Goal: Task Accomplishment & Management: Manage account settings

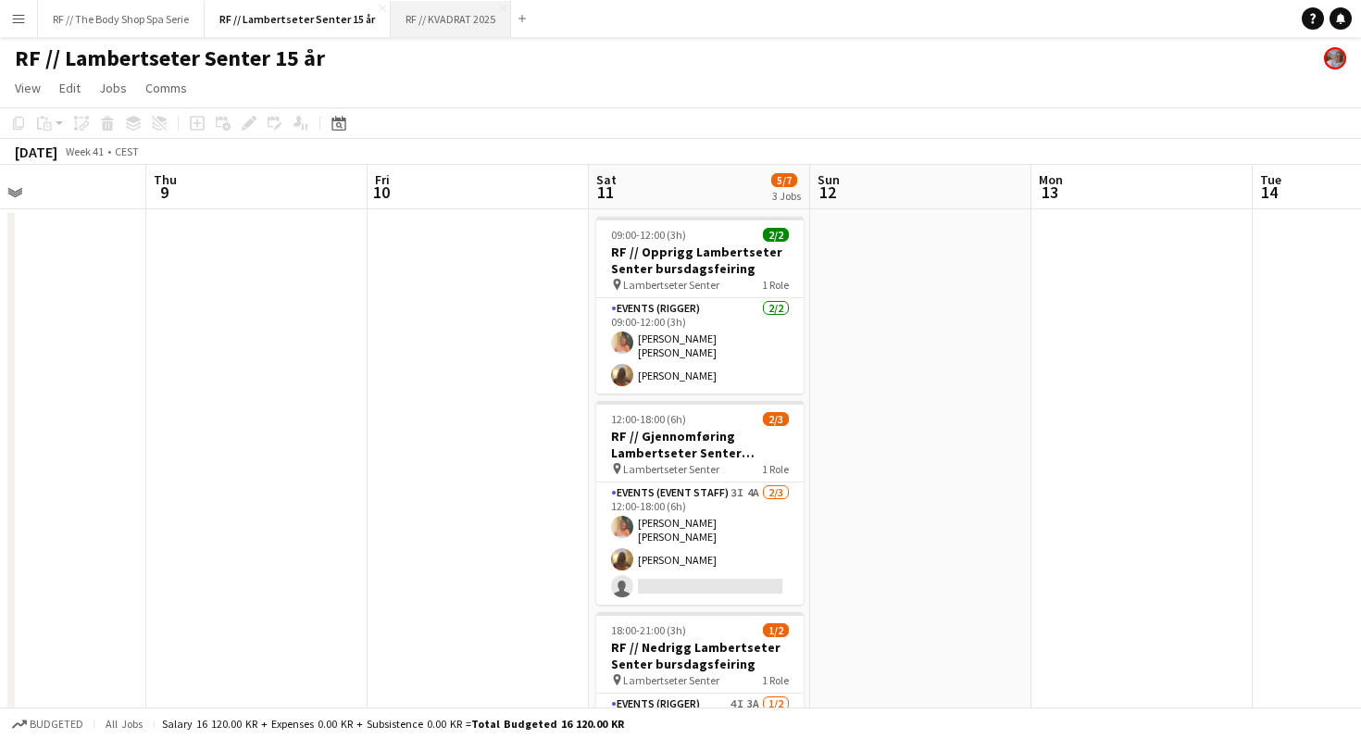
click at [419, 4] on button "RF // KVADRAT 2025 Close" at bounding box center [451, 19] width 120 height 36
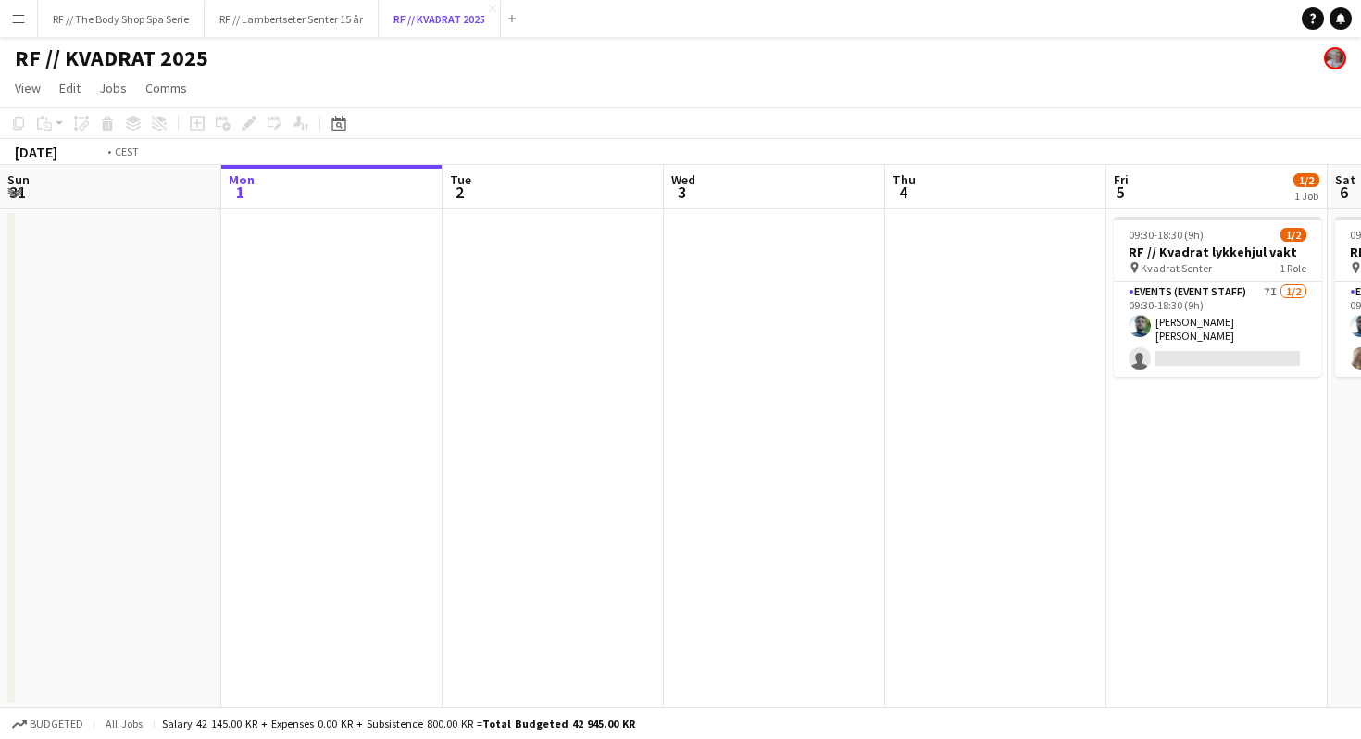
scroll to position [0, 574]
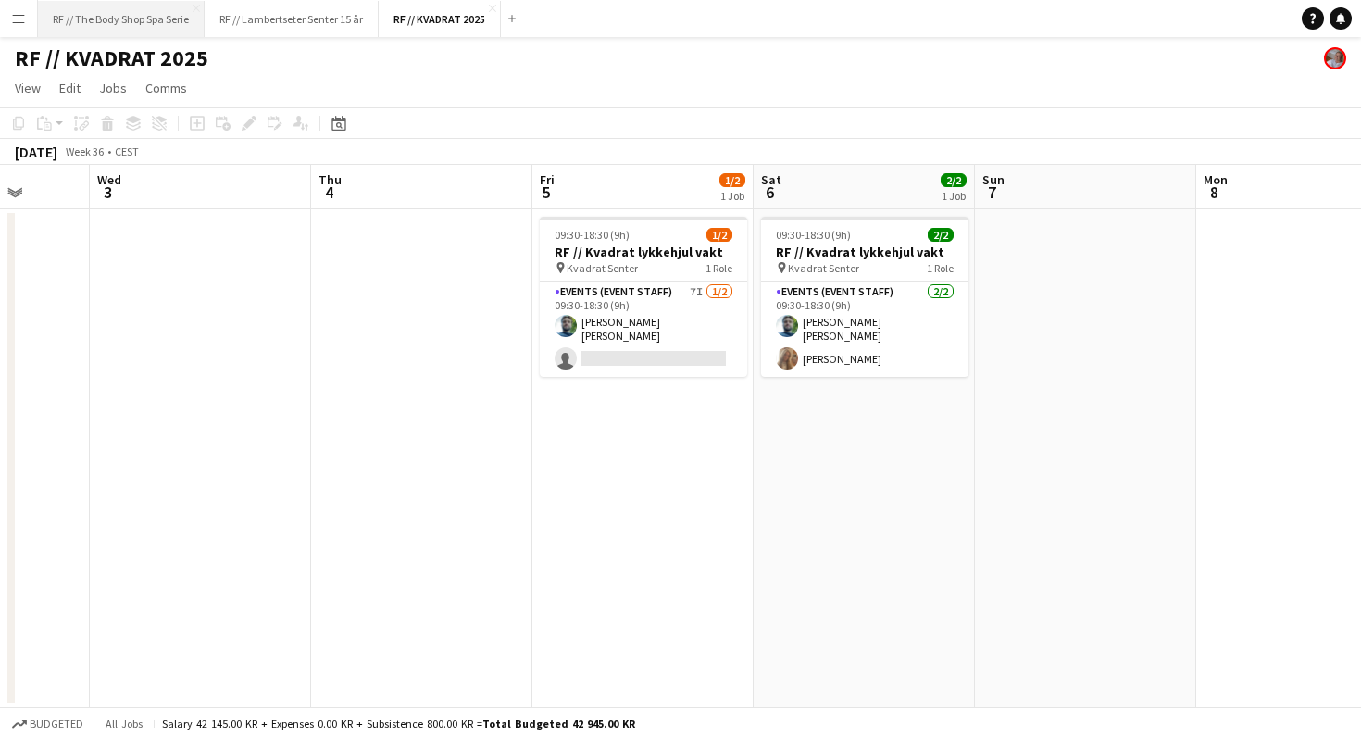
click at [131, 17] on button "RF // The Body Shop Spa Serie Close" at bounding box center [121, 19] width 167 height 36
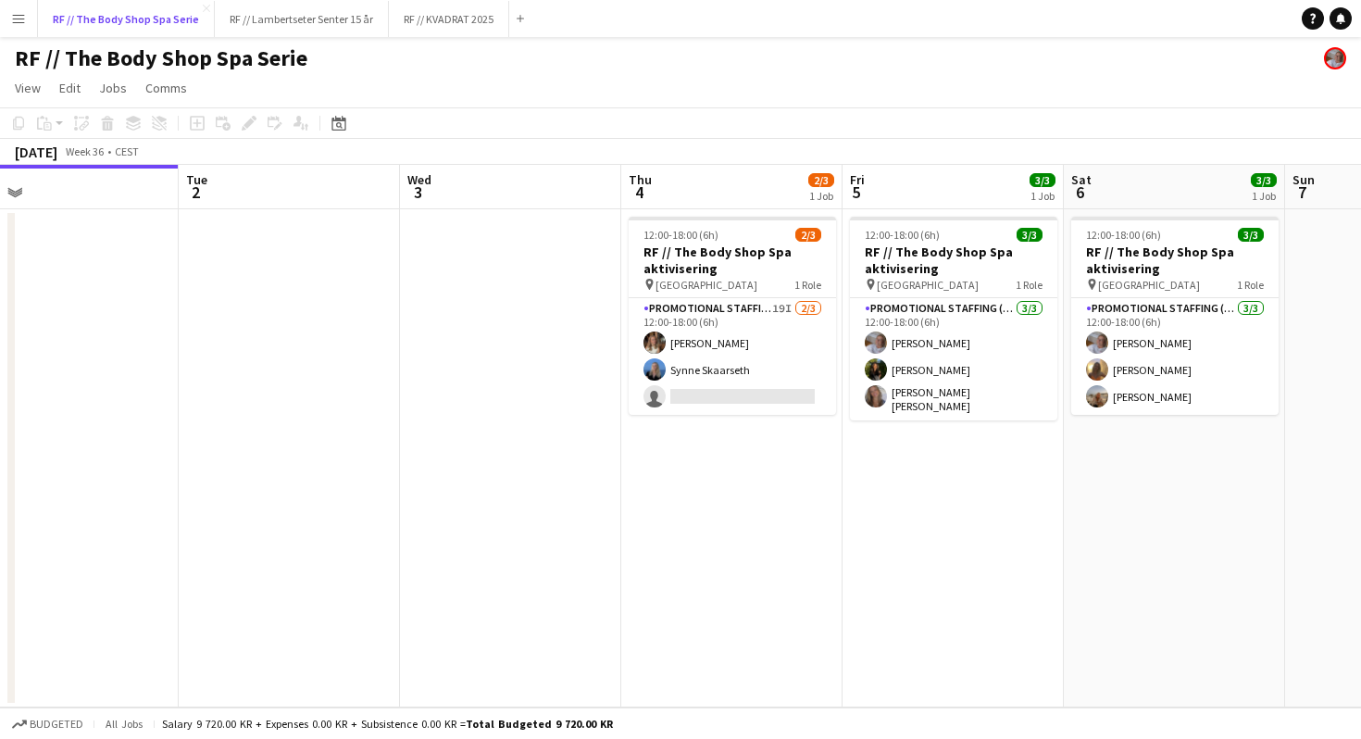
scroll to position [0, 786]
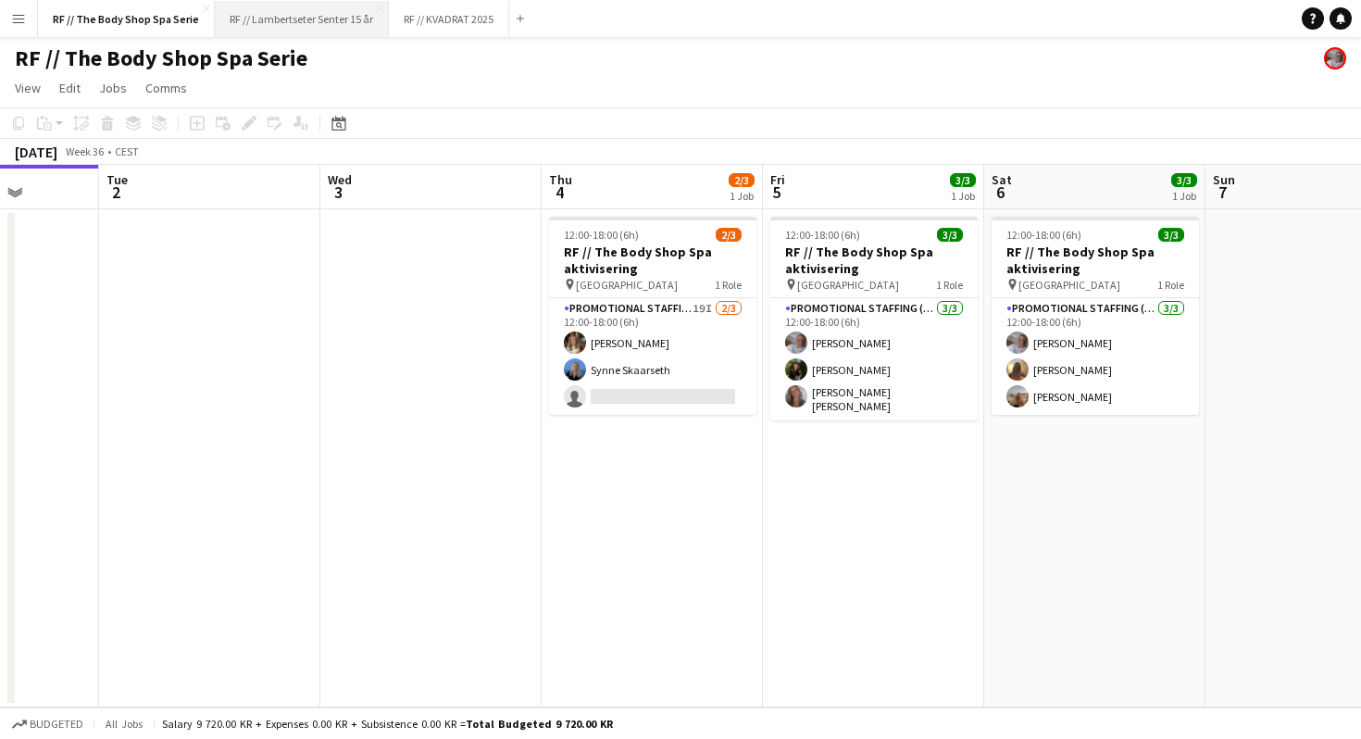
click at [306, 12] on button "RF // Lambertseter Senter 15 år Close" at bounding box center [302, 19] width 174 height 36
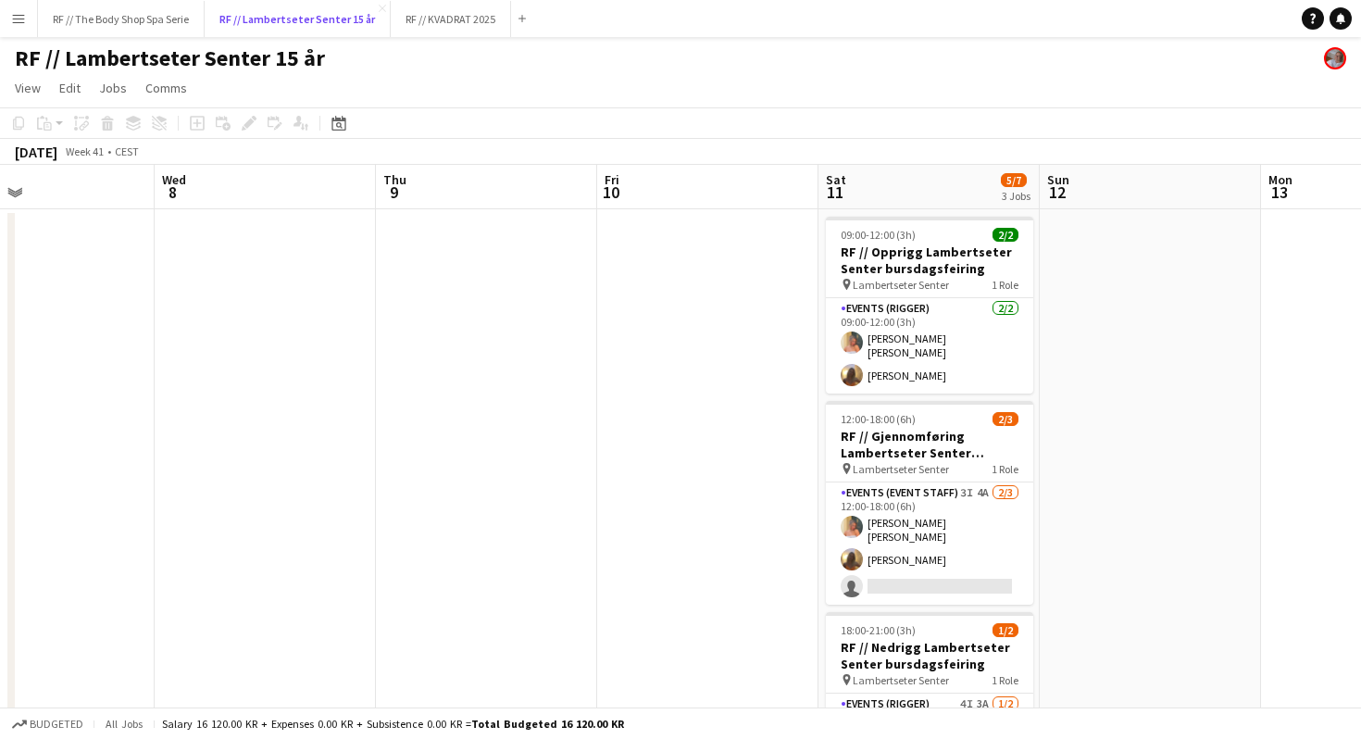
scroll to position [104, 0]
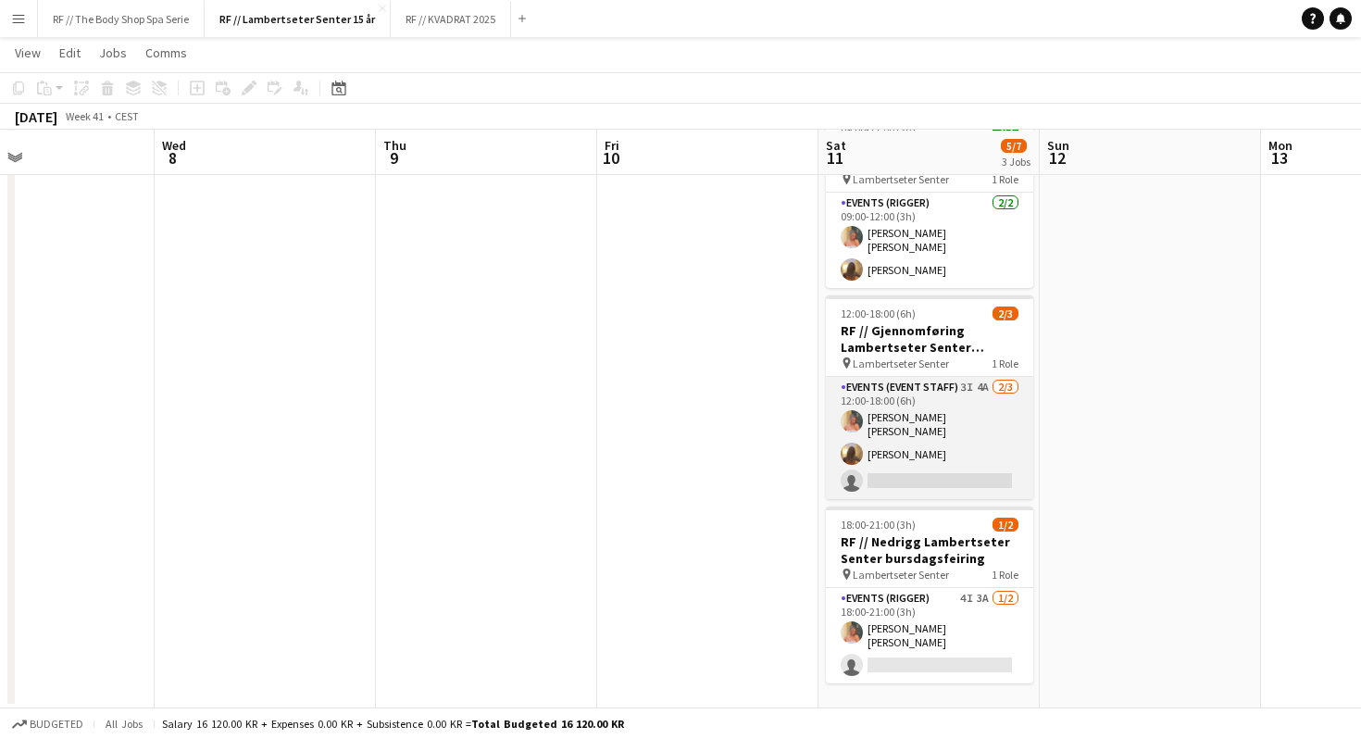
click at [936, 433] on app-card-role "Events (Event Staff) 3I 4A [DATE] 12:00-18:00 (6h) [PERSON_NAME] [PERSON_NAME] …" at bounding box center [929, 438] width 207 height 122
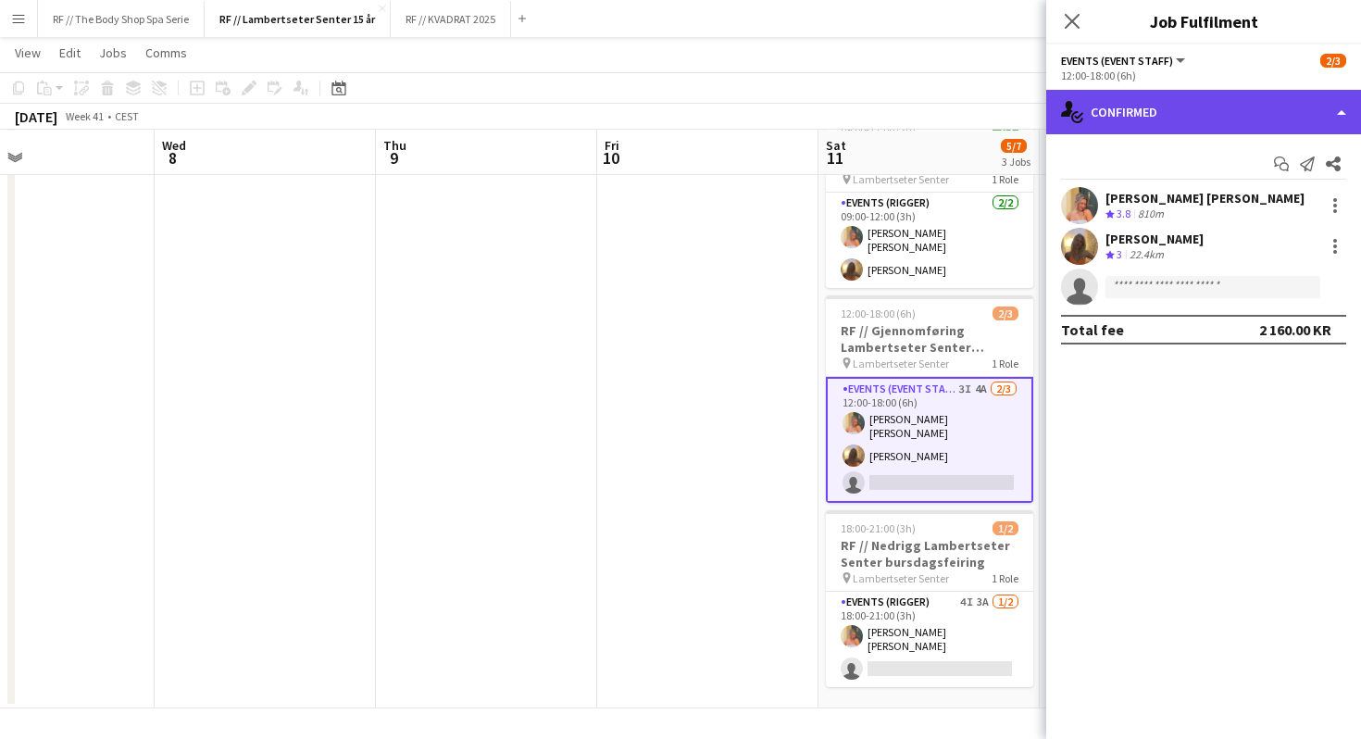
click at [1127, 104] on div "single-neutral-actions-check-2 Confirmed" at bounding box center [1203, 112] width 315 height 44
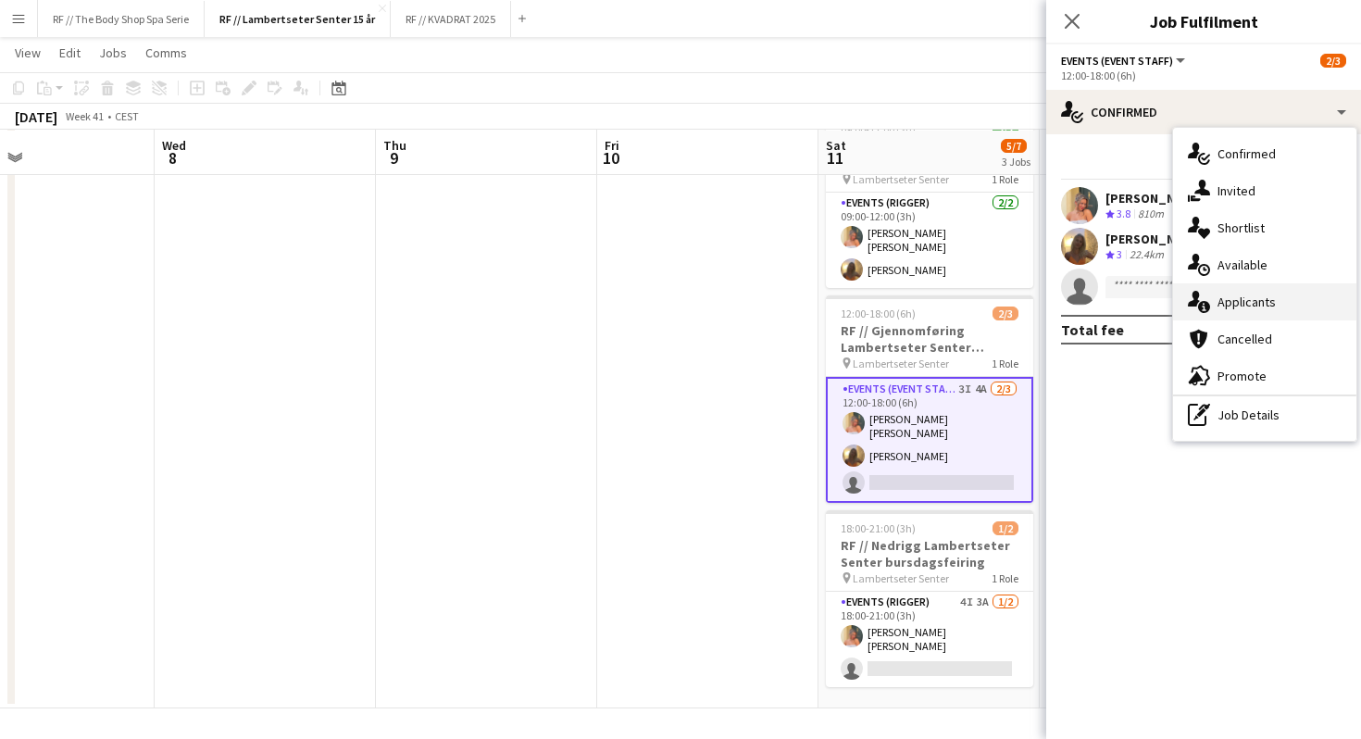
click at [1237, 297] on div "single-neutral-actions-information Applicants" at bounding box center [1264, 301] width 183 height 37
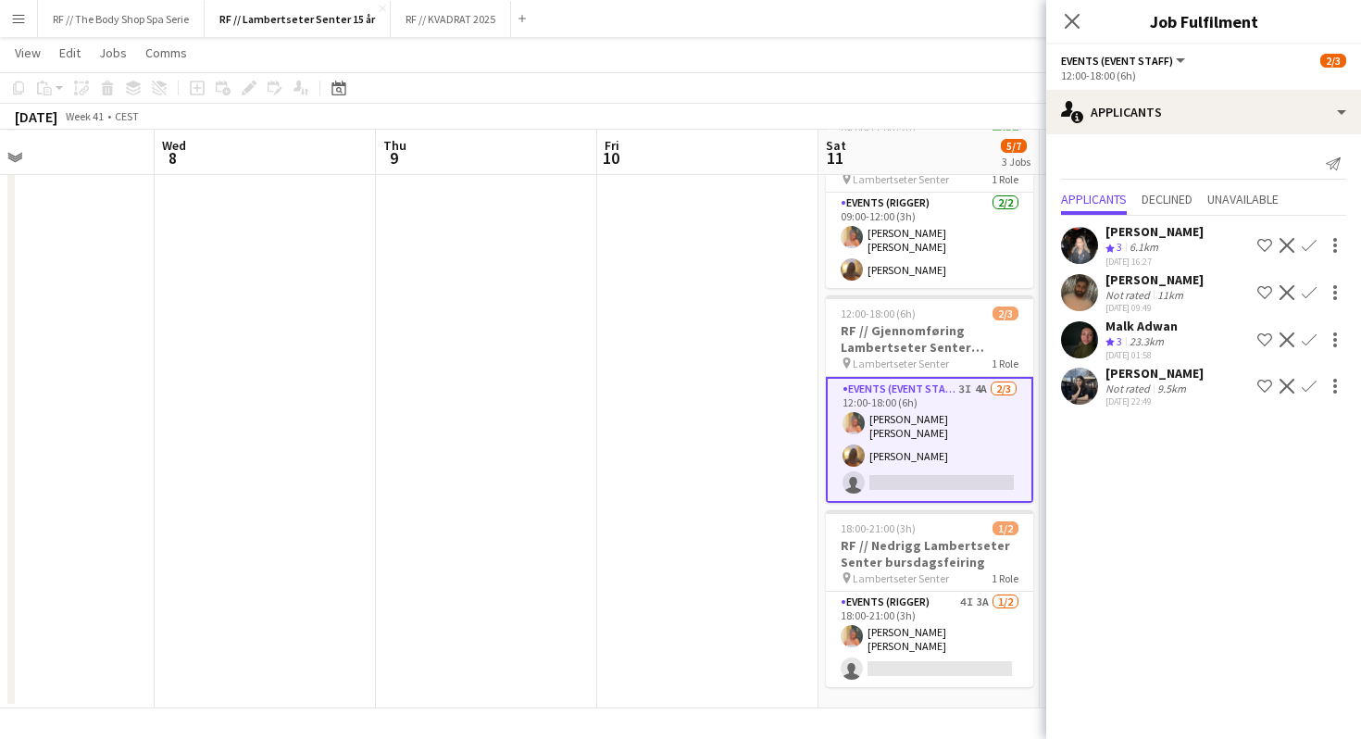
click at [1308, 340] on app-icon "Confirm" at bounding box center [1308, 339] width 15 height 15
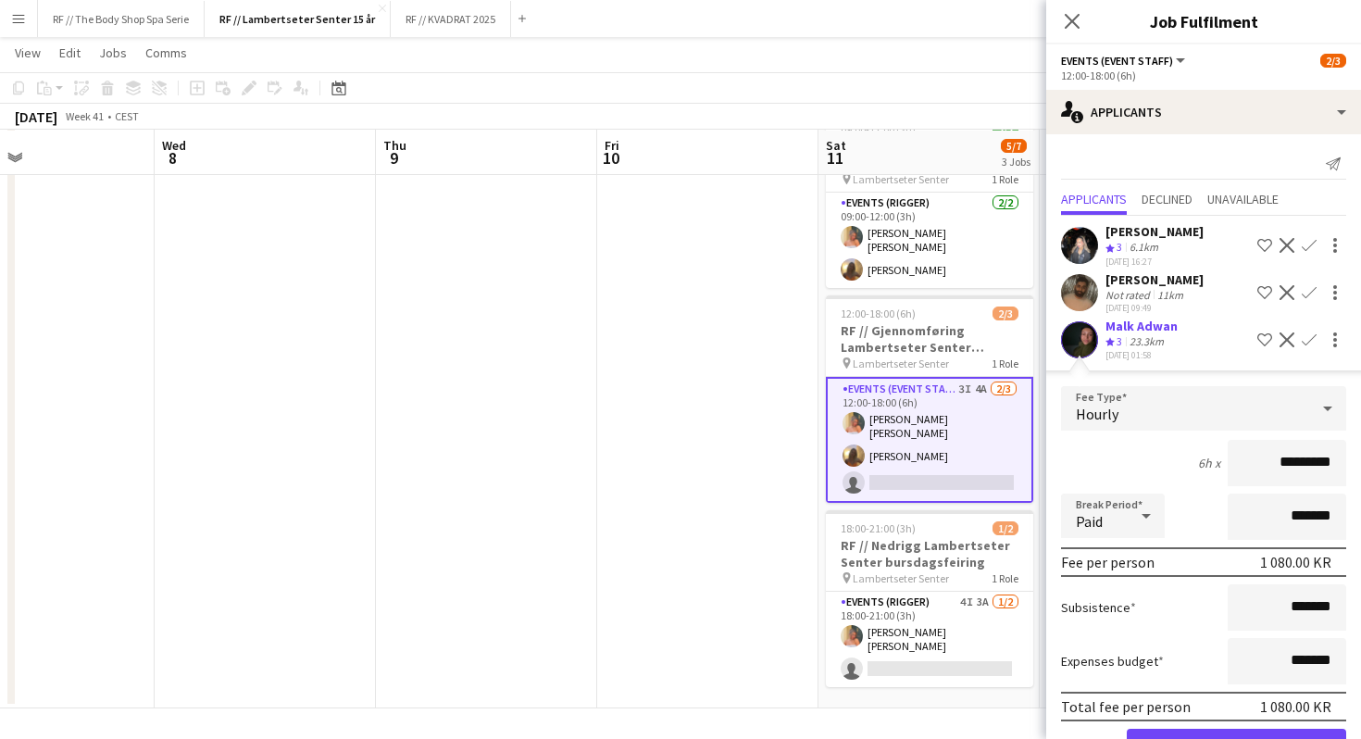
scroll to position [106, 0]
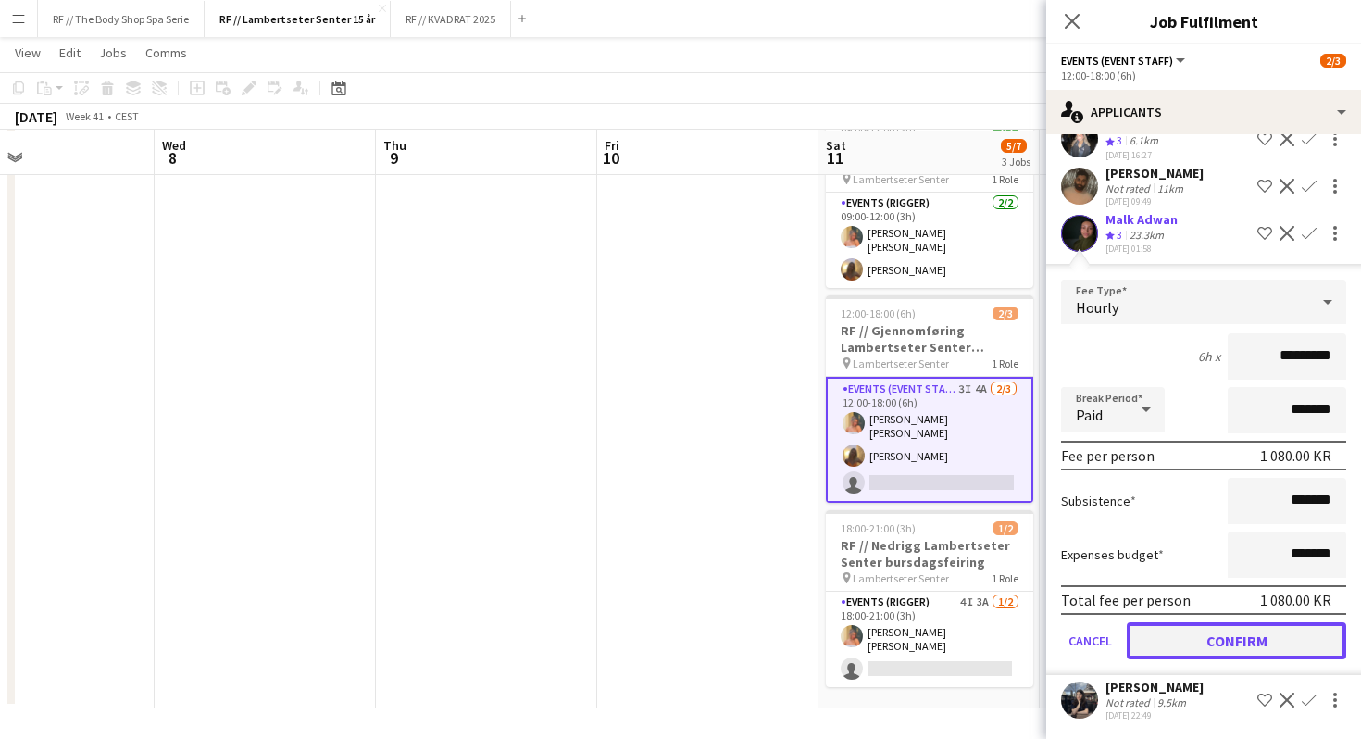
click at [1219, 639] on button "Confirm" at bounding box center [1235, 640] width 219 height 37
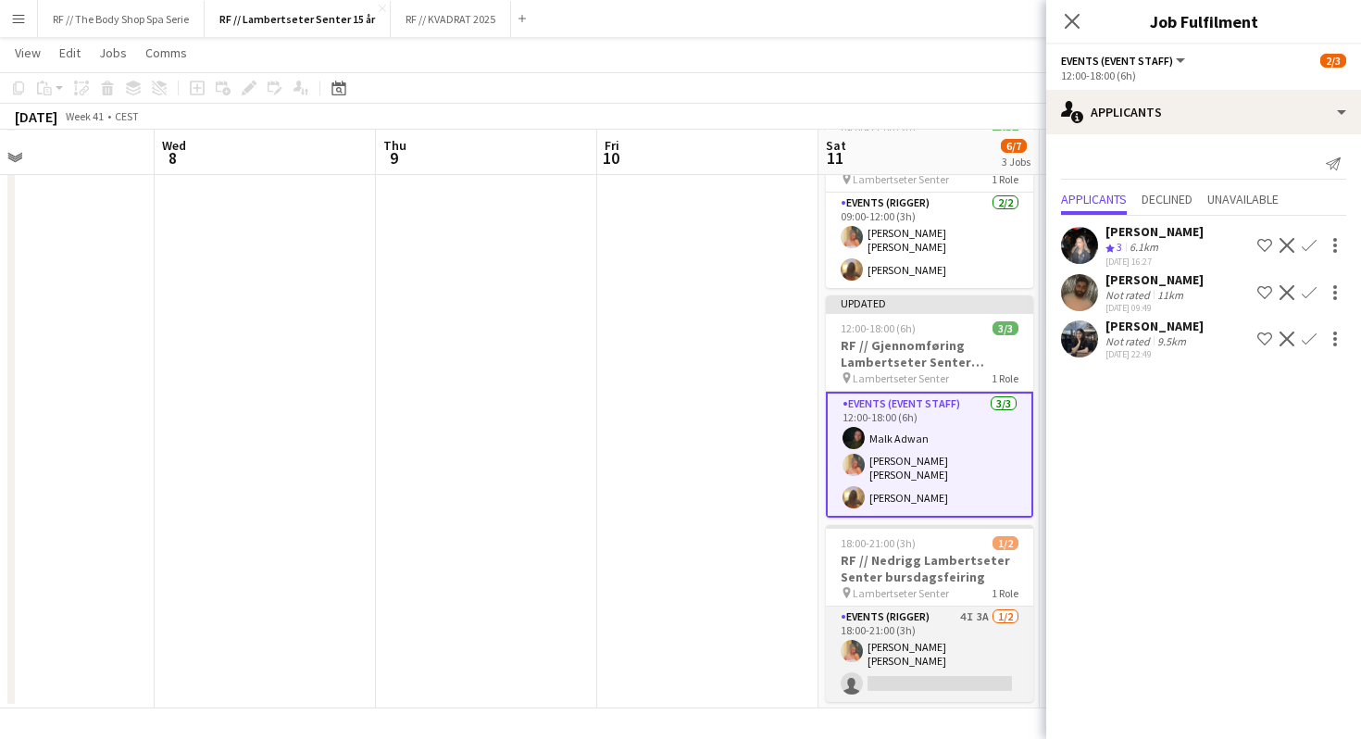
click at [928, 616] on app-card-role "Events (Rigger) 4I 3A [DATE] 18:00-21:00 (3h) [PERSON_NAME] [PERSON_NAME] singl…" at bounding box center [929, 653] width 207 height 95
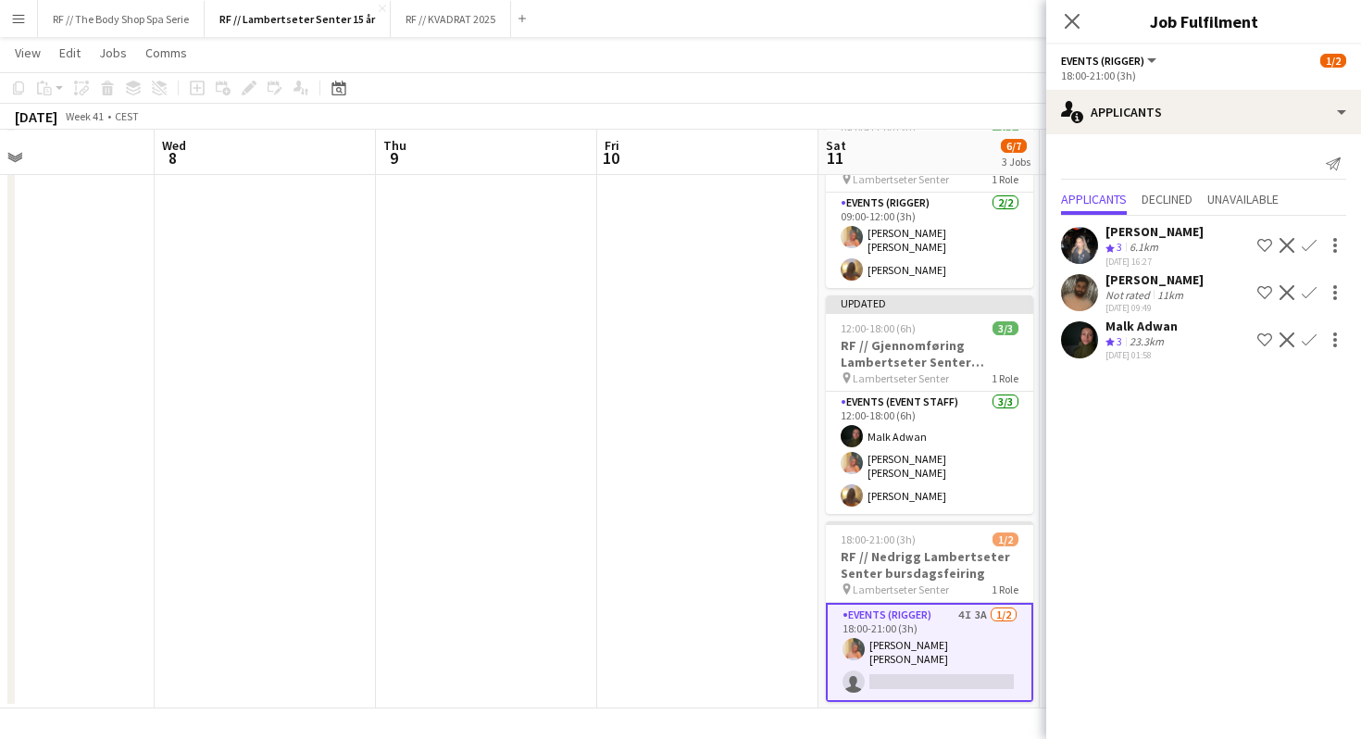
click at [1311, 335] on app-icon "Confirm" at bounding box center [1308, 339] width 15 height 15
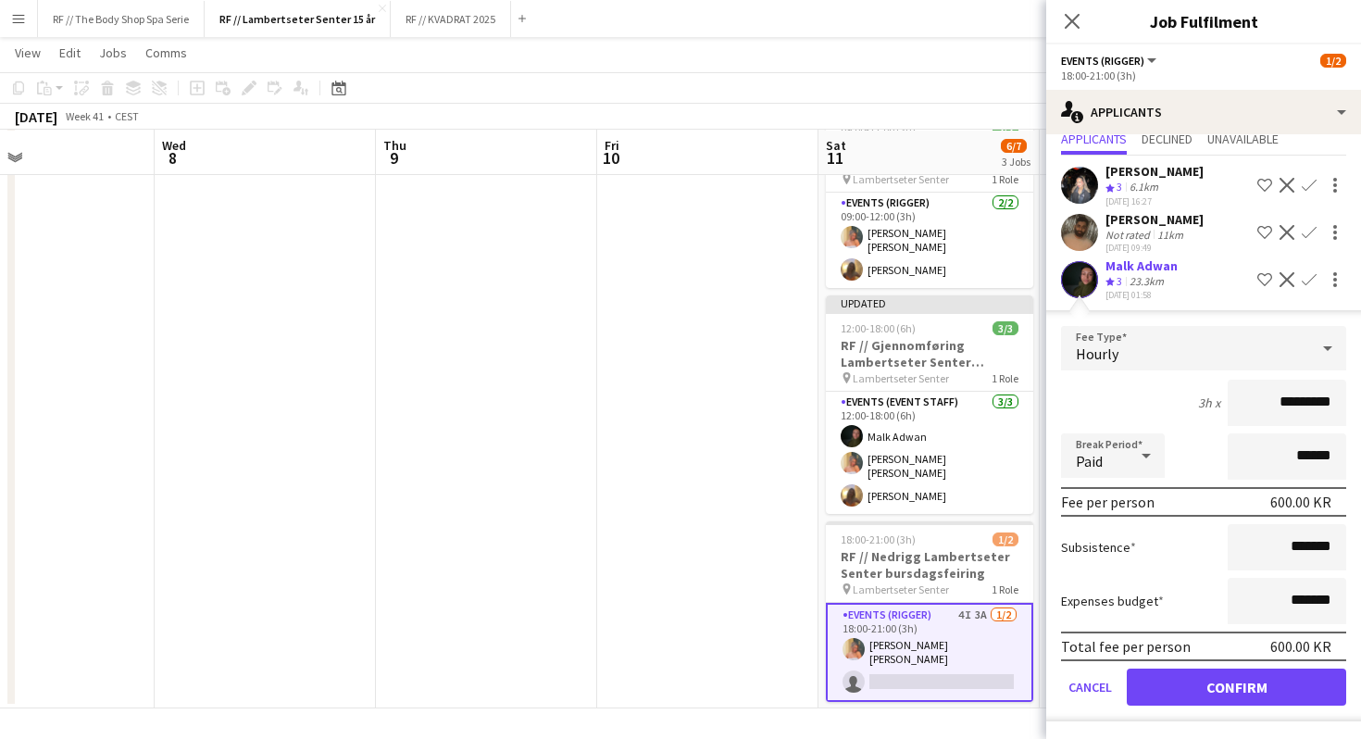
scroll to position [59, 0]
click at [1211, 677] on button "Confirm" at bounding box center [1235, 687] width 219 height 37
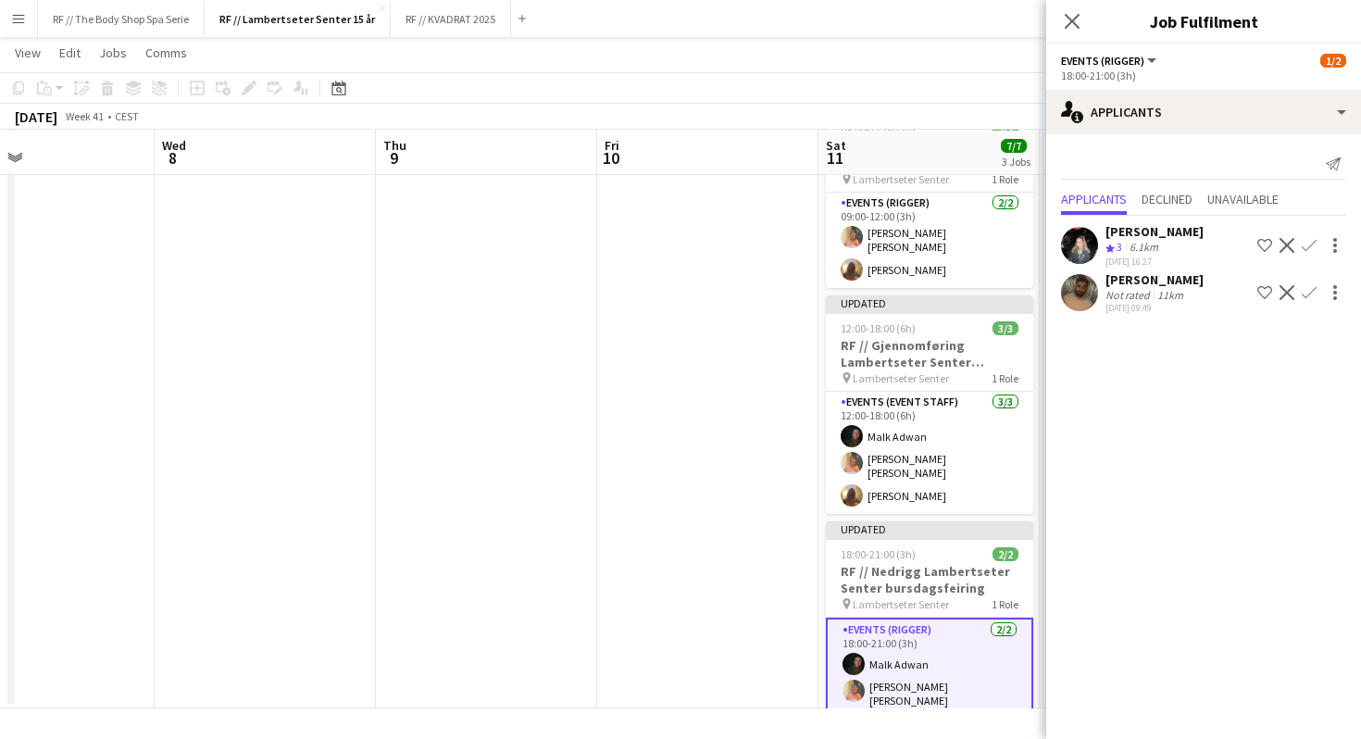
click at [685, 357] on app-date-cell at bounding box center [707, 406] width 221 height 604
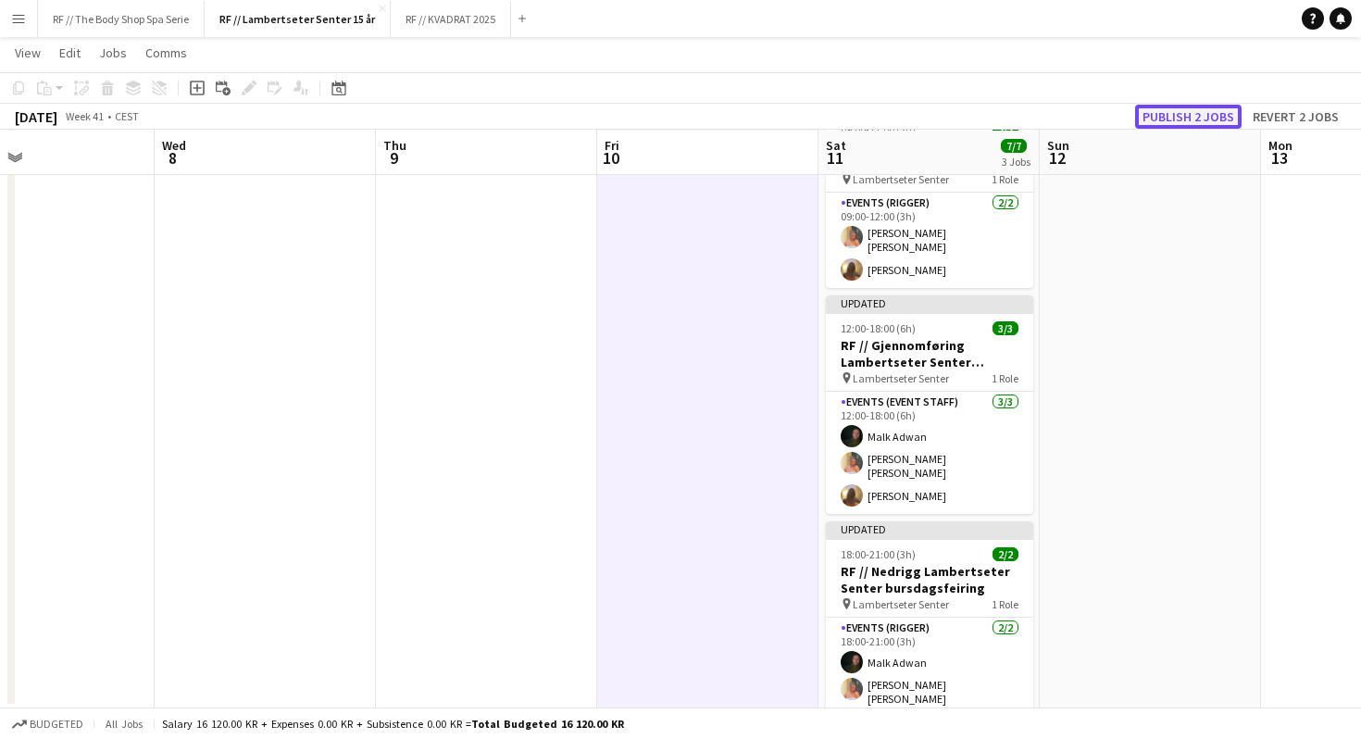
click at [1178, 116] on button "Publish 2 jobs" at bounding box center [1188, 117] width 106 height 24
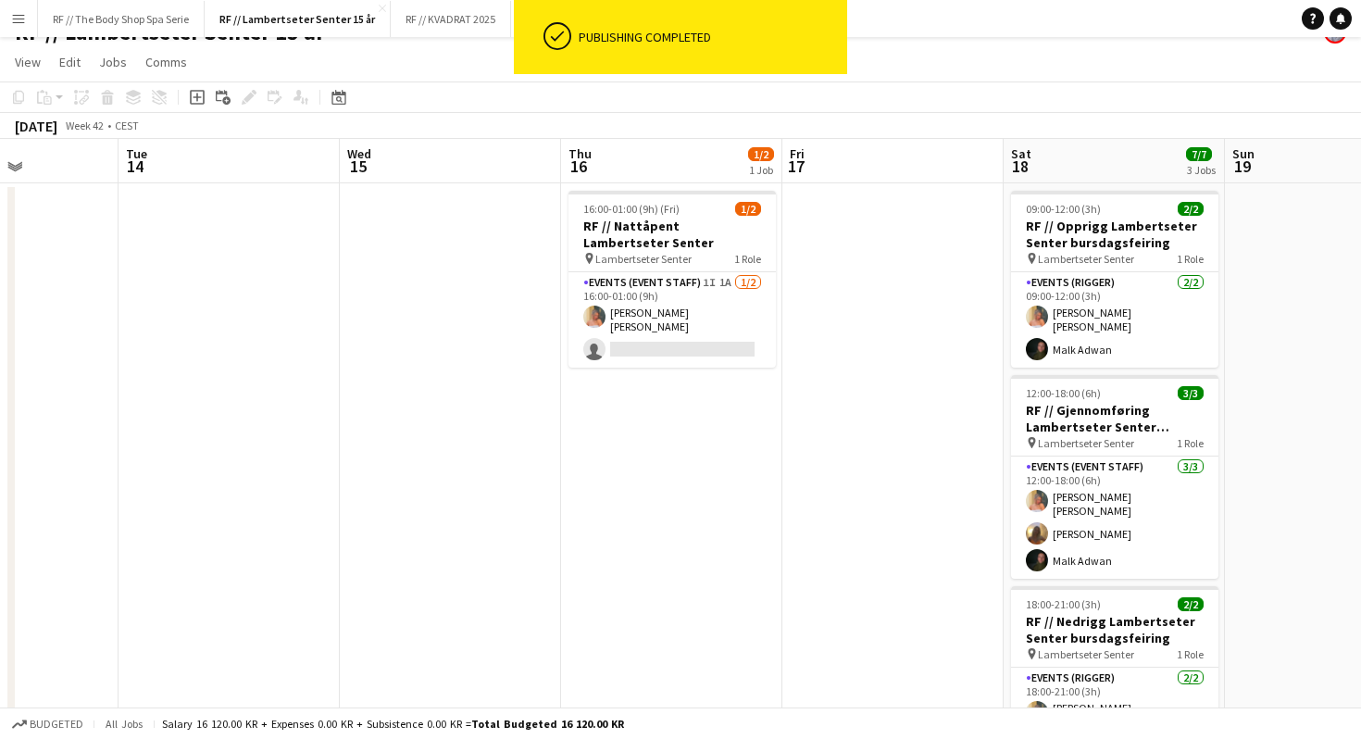
scroll to position [25, 0]
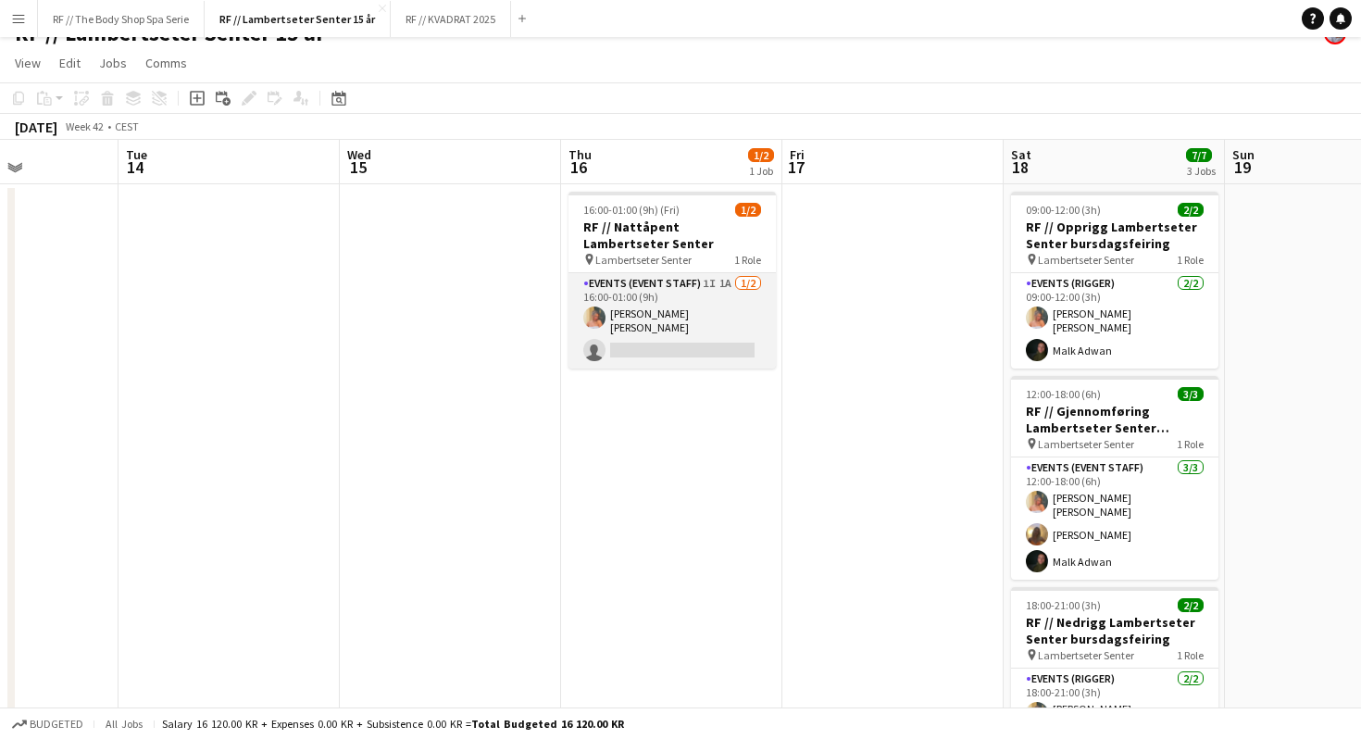
click at [680, 297] on app-card-role "Events (Event Staff) 1I 1A [DATE] 16:00-01:00 (9h) [PERSON_NAME] [PERSON_NAME] …" at bounding box center [671, 320] width 207 height 95
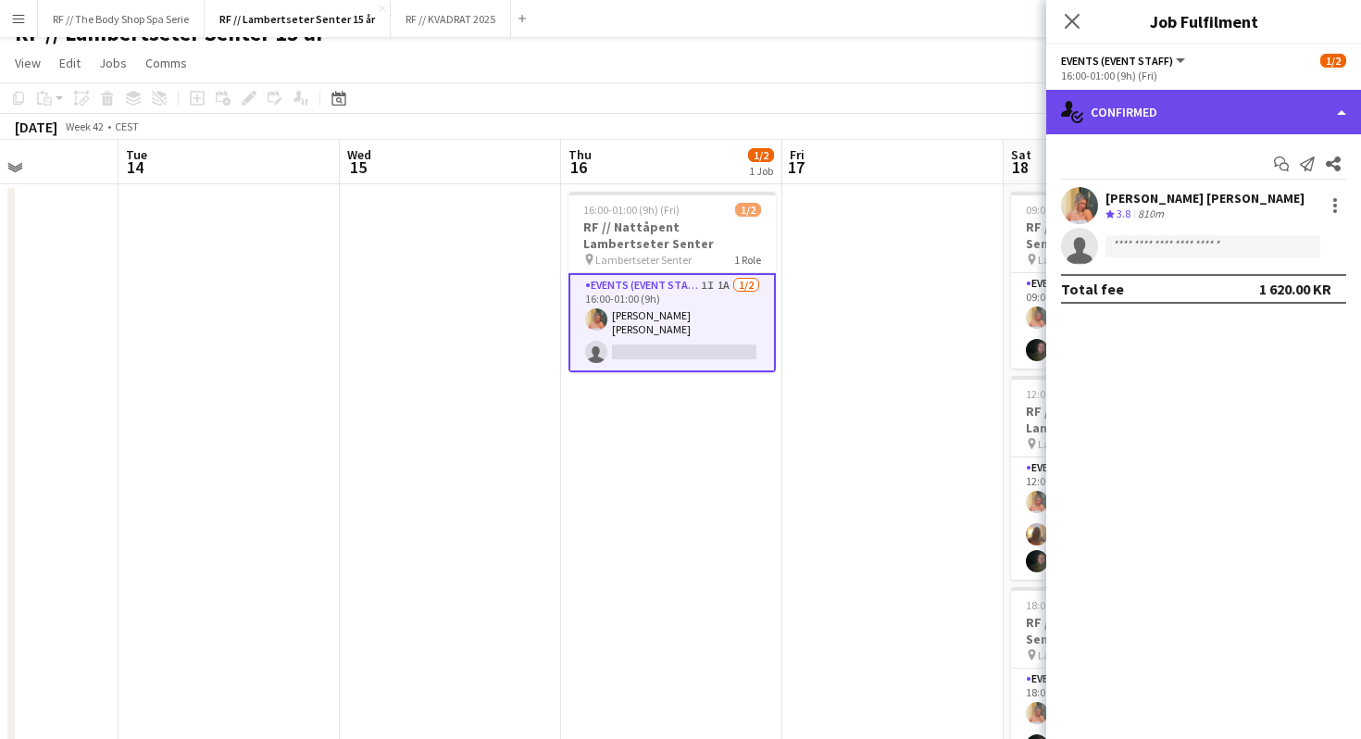
click at [1107, 120] on div "single-neutral-actions-check-2 Confirmed" at bounding box center [1203, 112] width 315 height 44
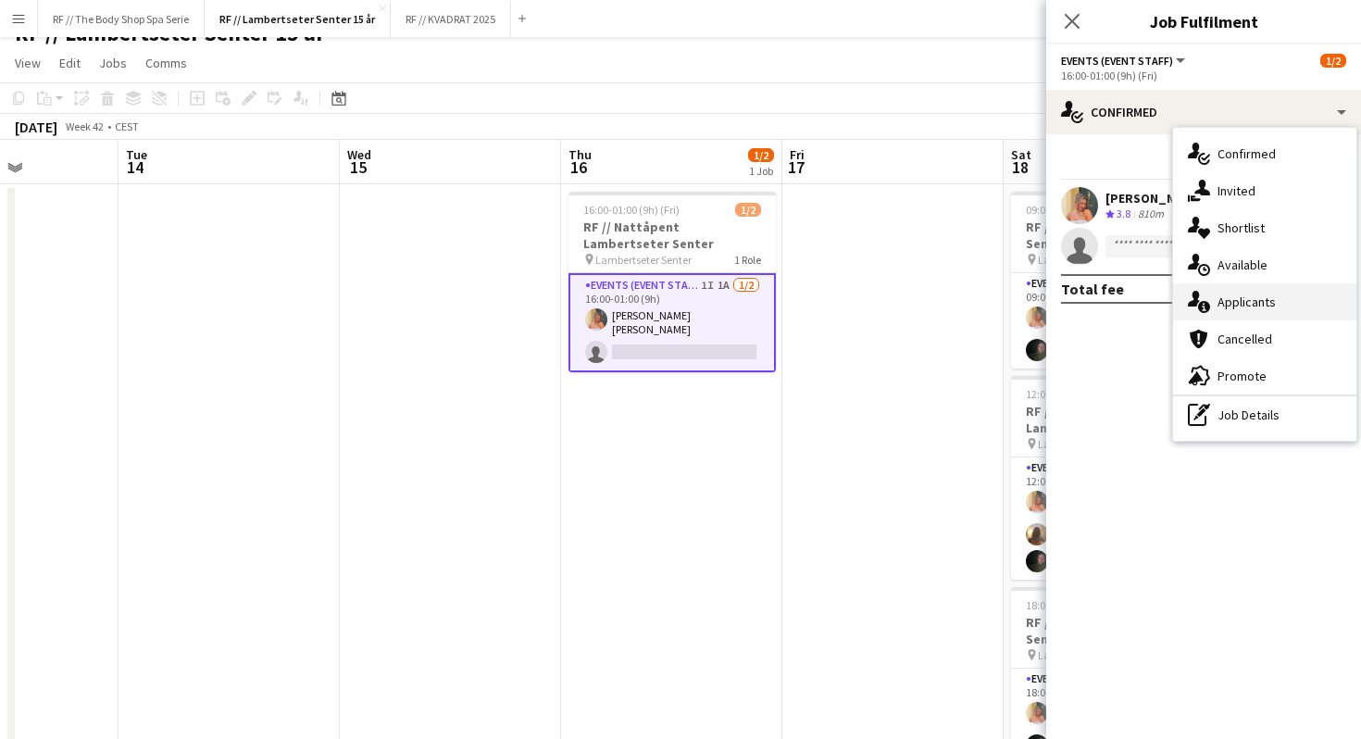
click at [1217, 301] on div "single-neutral-actions-information Applicants" at bounding box center [1264, 301] width 183 height 37
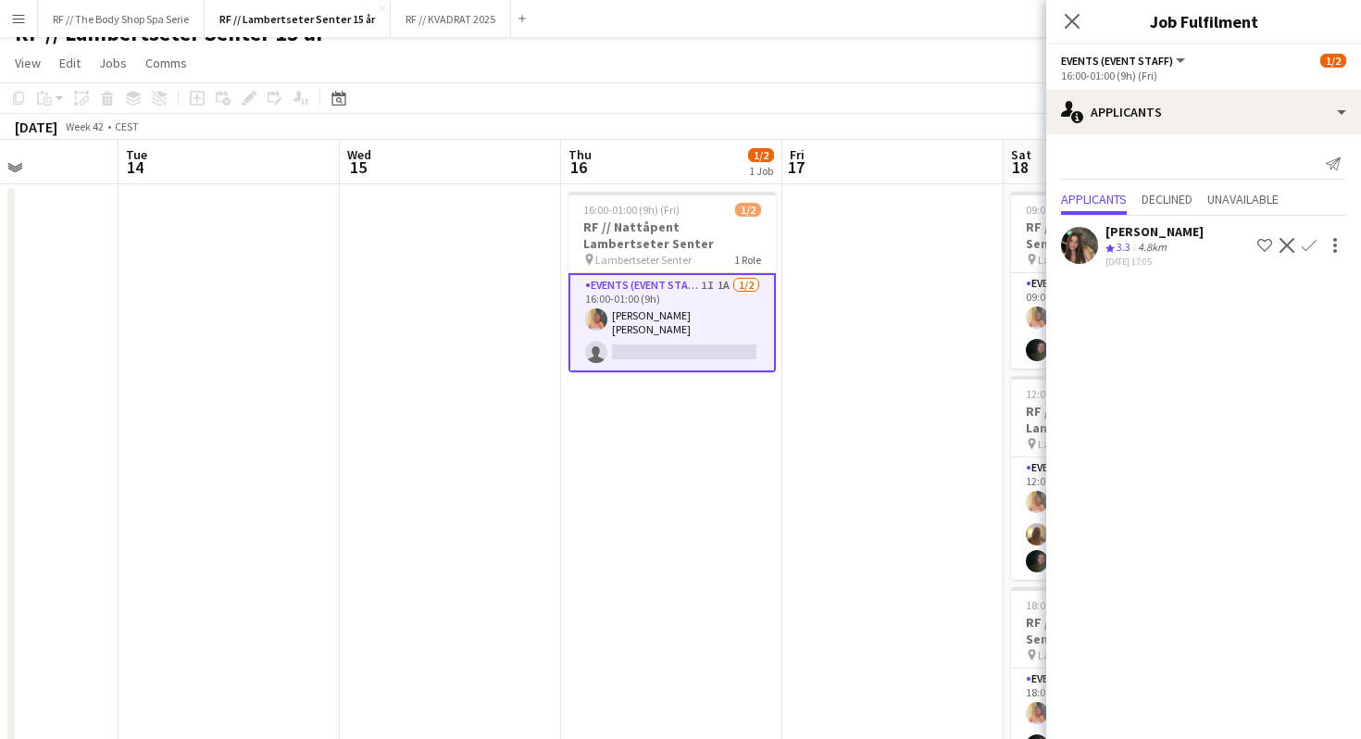
click at [1075, 245] on app-user-avatar at bounding box center [1079, 245] width 37 height 37
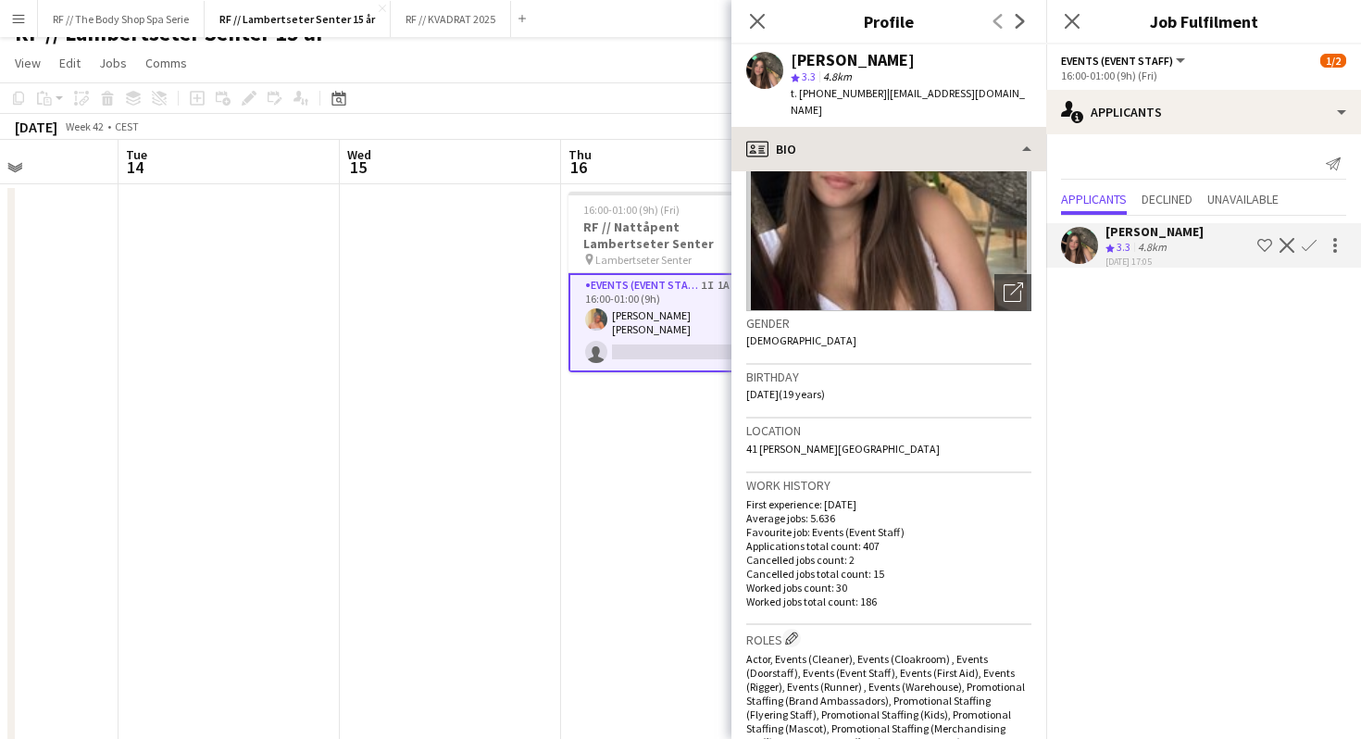
scroll to position [0, 0]
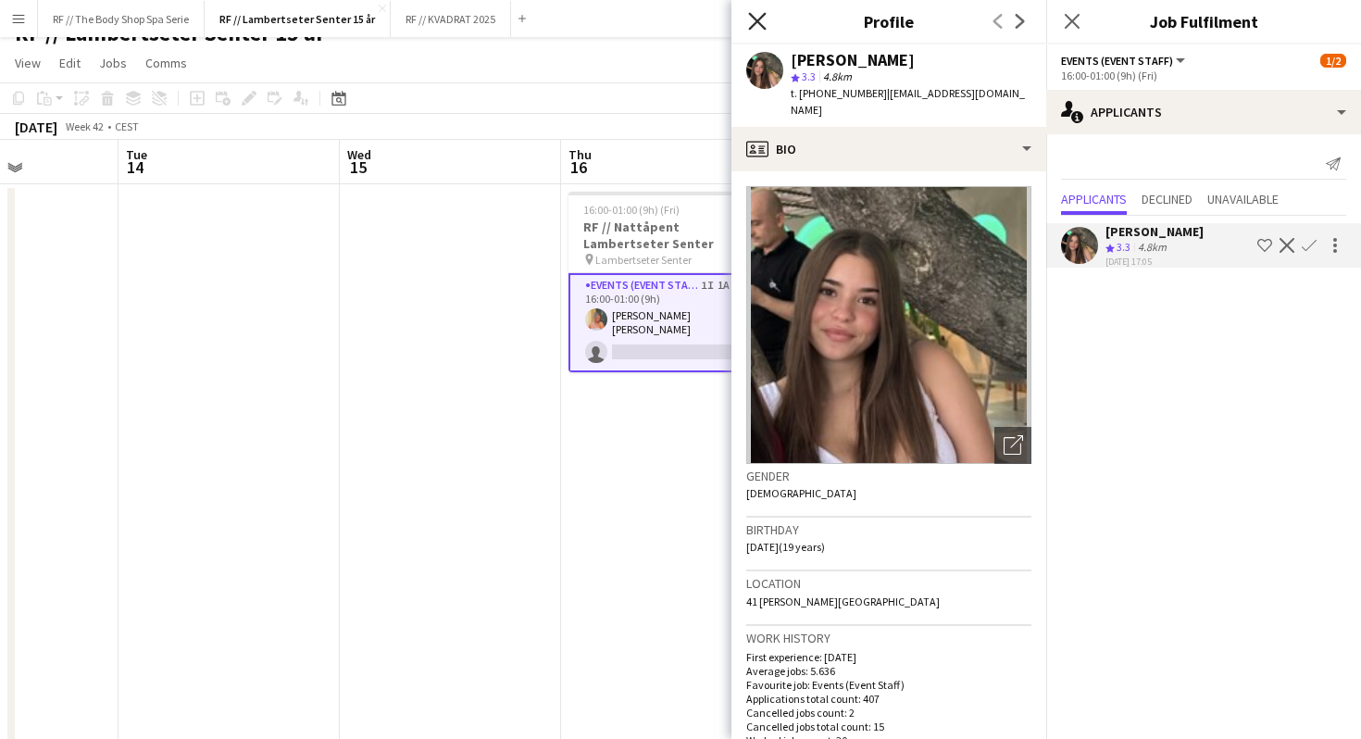
click at [754, 26] on icon "Close pop-in" at bounding box center [757, 21] width 18 height 18
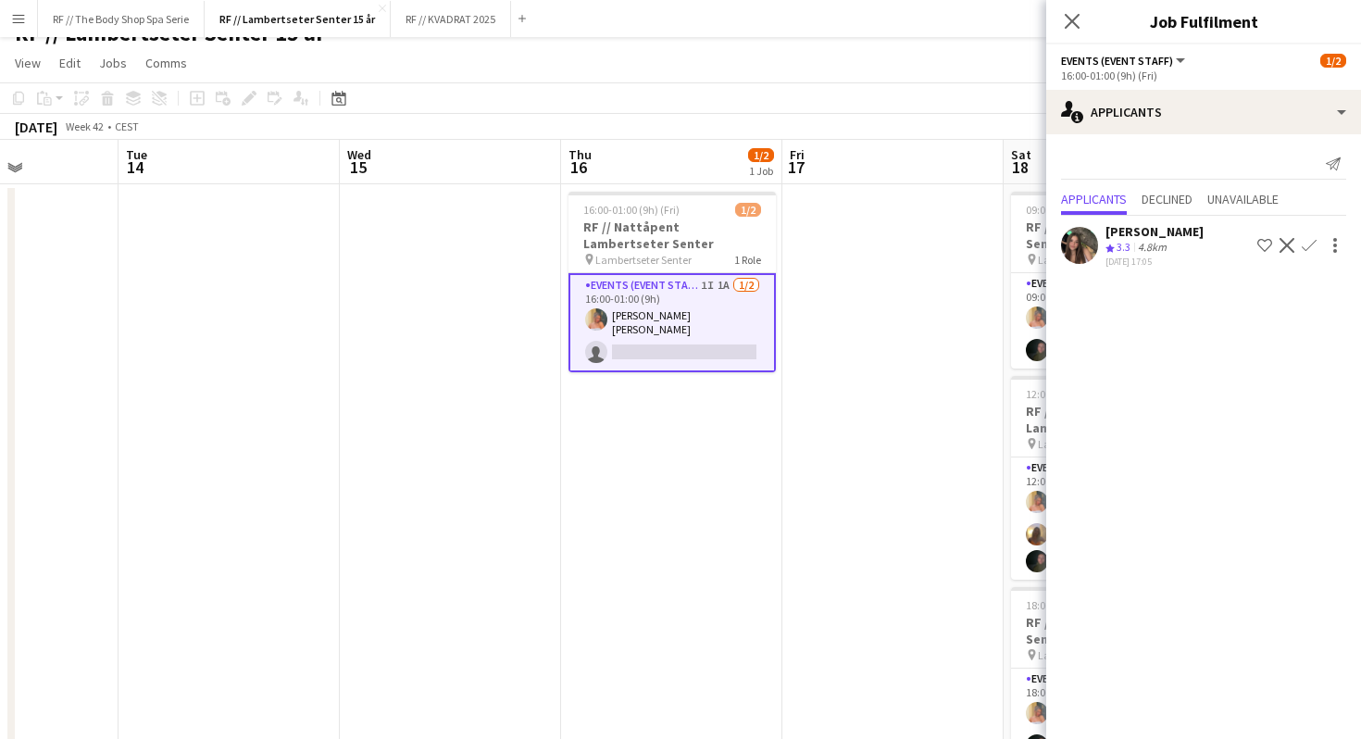
click at [443, 386] on app-date-cell at bounding box center [450, 486] width 221 height 604
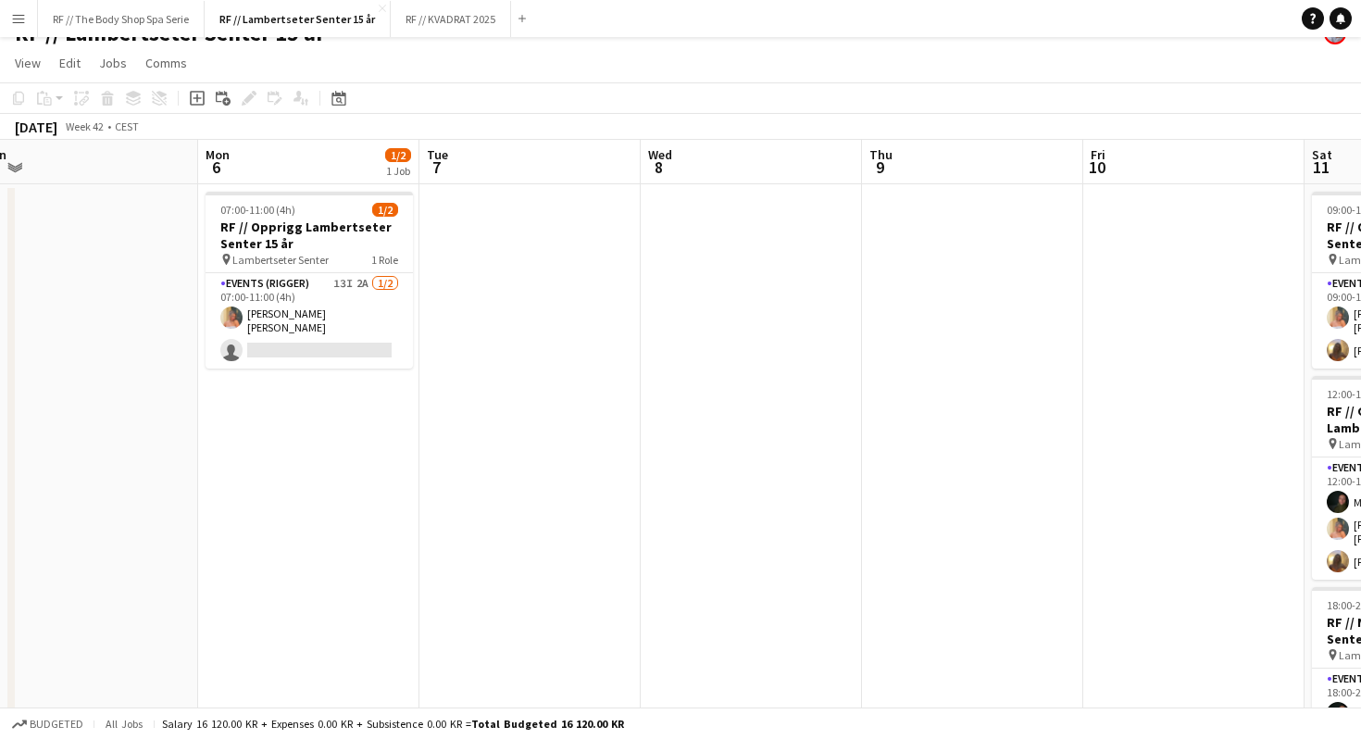
scroll to position [0, 400]
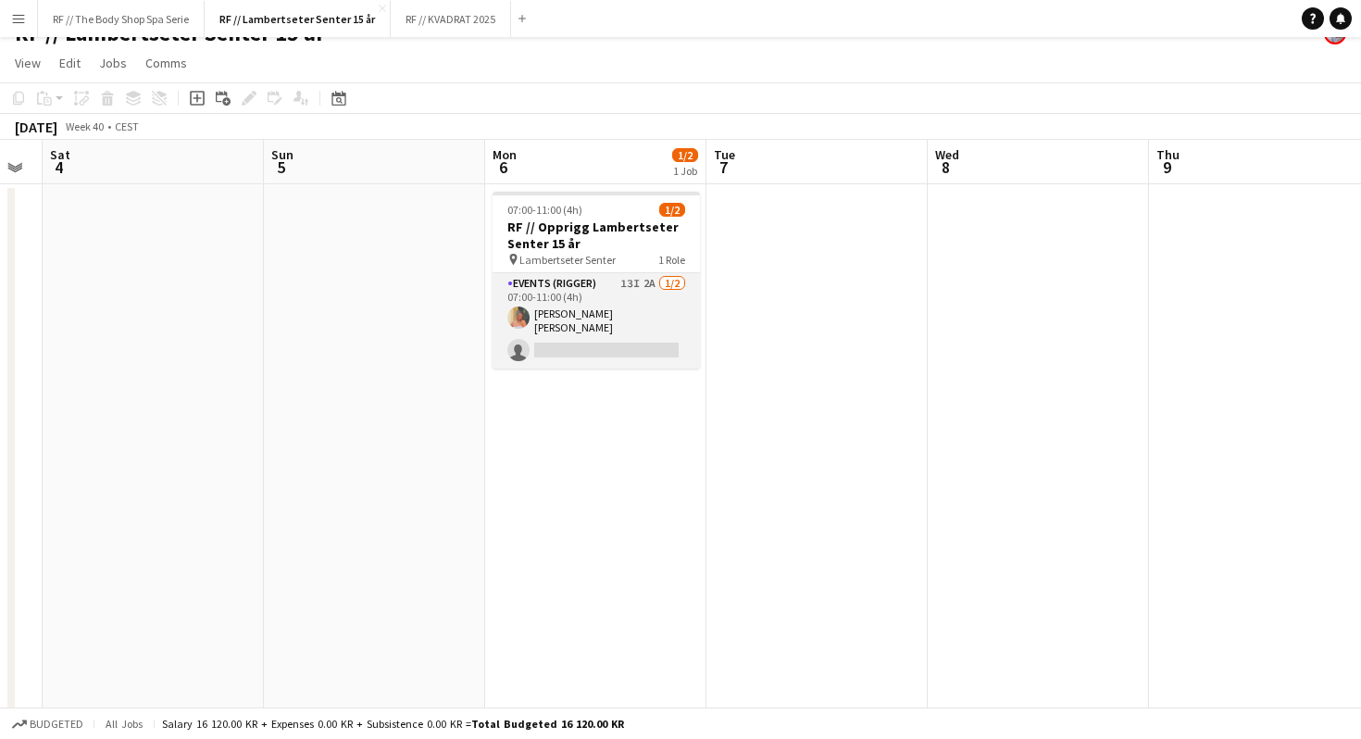
click at [615, 304] on app-card-role "Events (Rigger) 13I 2A [DATE] 07:00-11:00 (4h) [PERSON_NAME] [PERSON_NAME] sing…" at bounding box center [595, 320] width 207 height 95
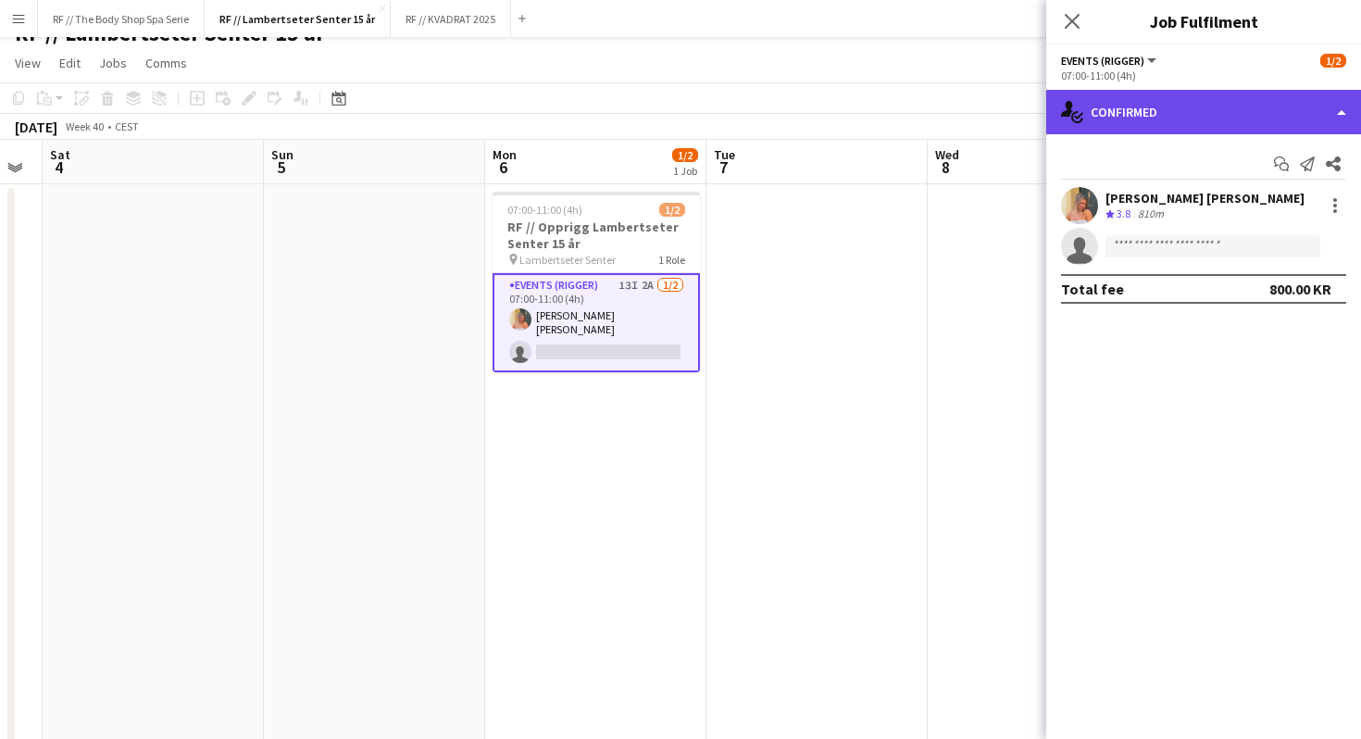
click at [1141, 128] on div "single-neutral-actions-check-2 Confirmed" at bounding box center [1203, 112] width 315 height 44
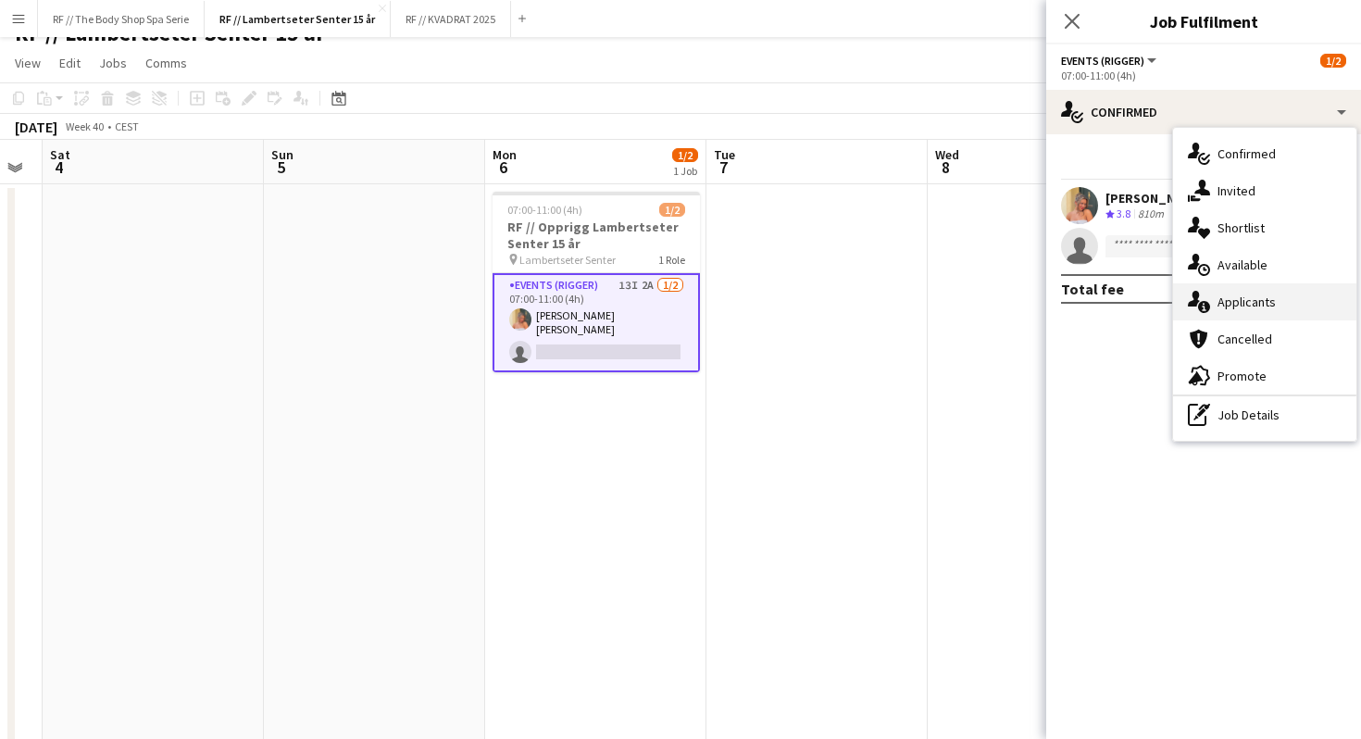
click at [1218, 292] on div "single-neutral-actions-information Applicants" at bounding box center [1264, 301] width 183 height 37
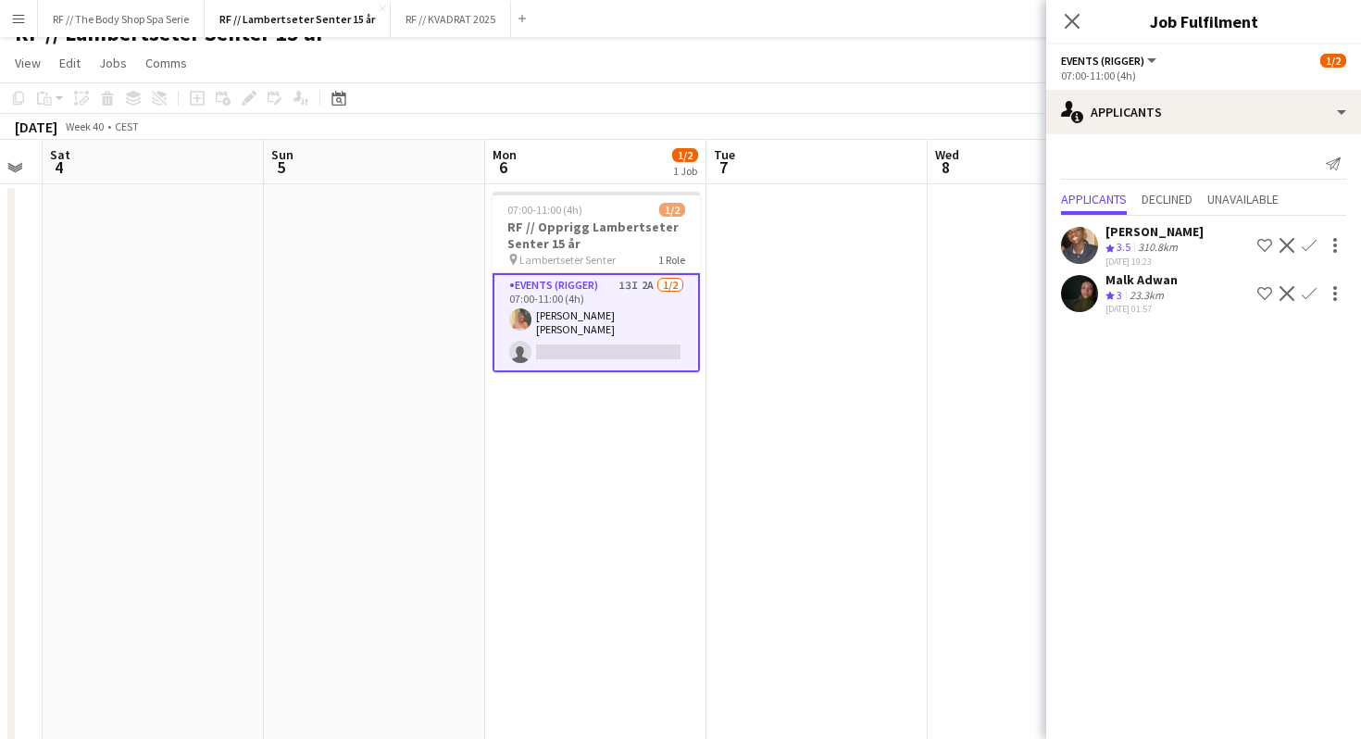
click at [1074, 298] on app-user-avatar at bounding box center [1079, 293] width 37 height 37
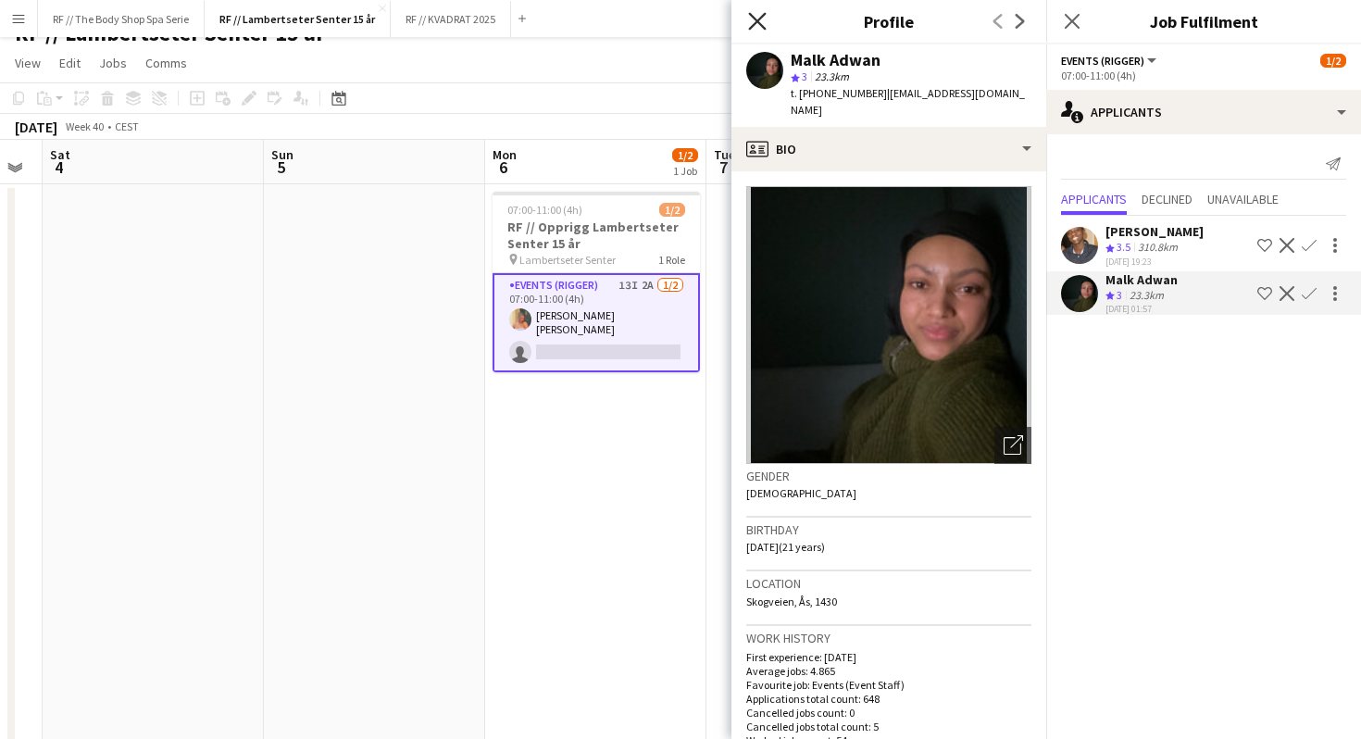
click at [762, 24] on icon at bounding box center [757, 21] width 18 height 18
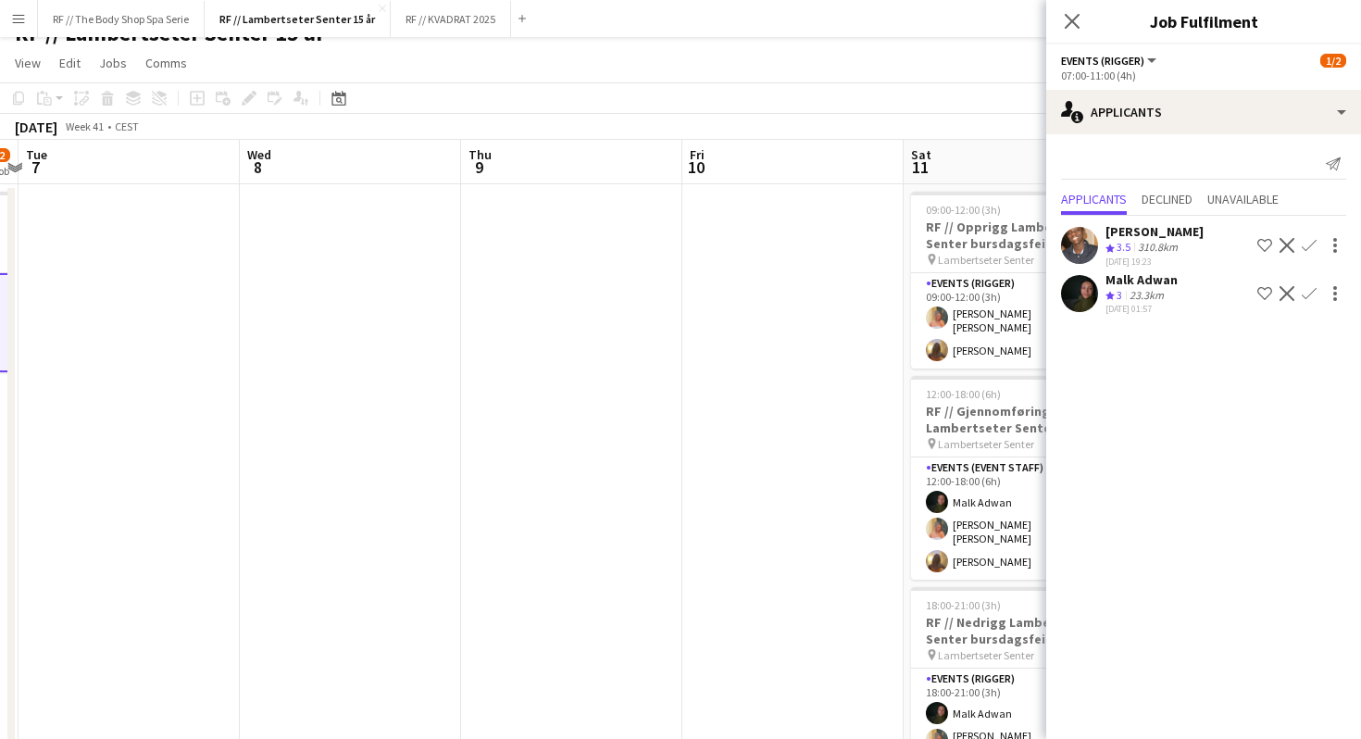
scroll to position [0, 827]
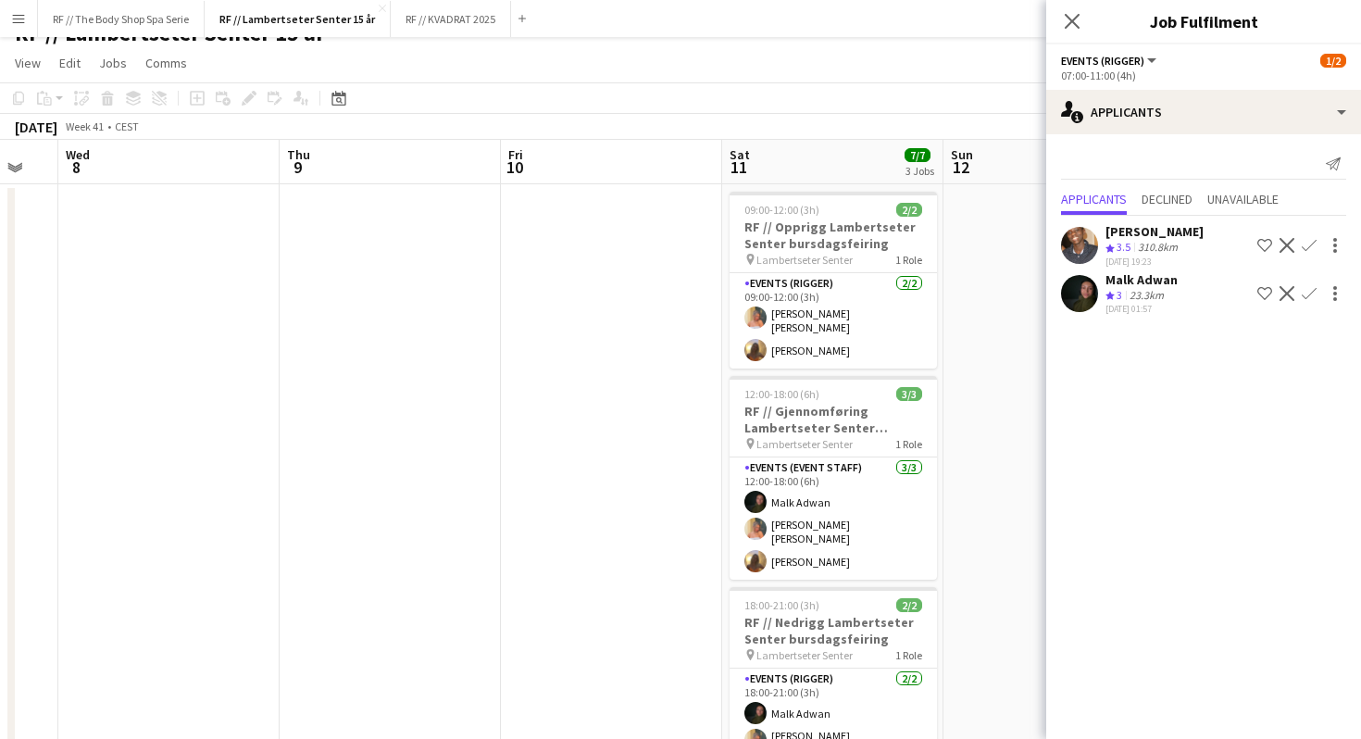
click at [1311, 292] on app-icon "Confirm" at bounding box center [1308, 293] width 15 height 15
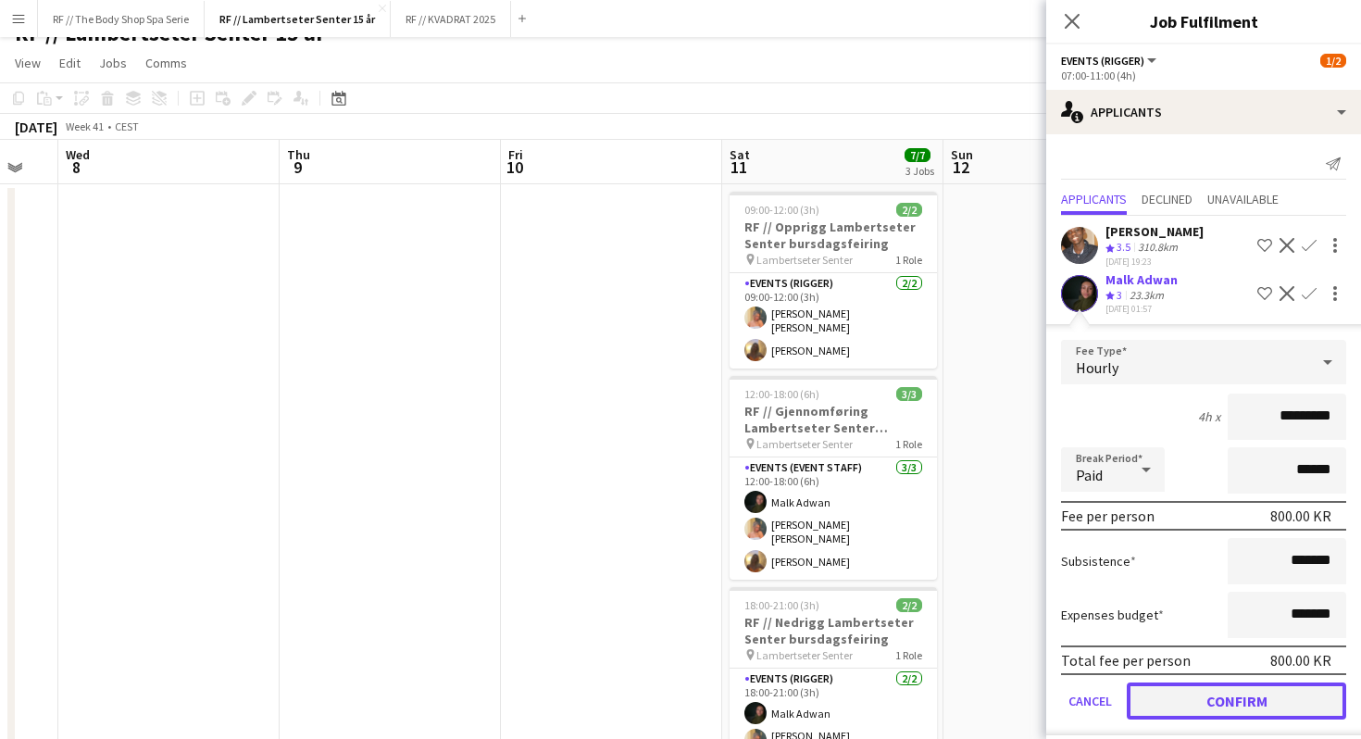
click at [1256, 699] on button "Confirm" at bounding box center [1235, 700] width 219 height 37
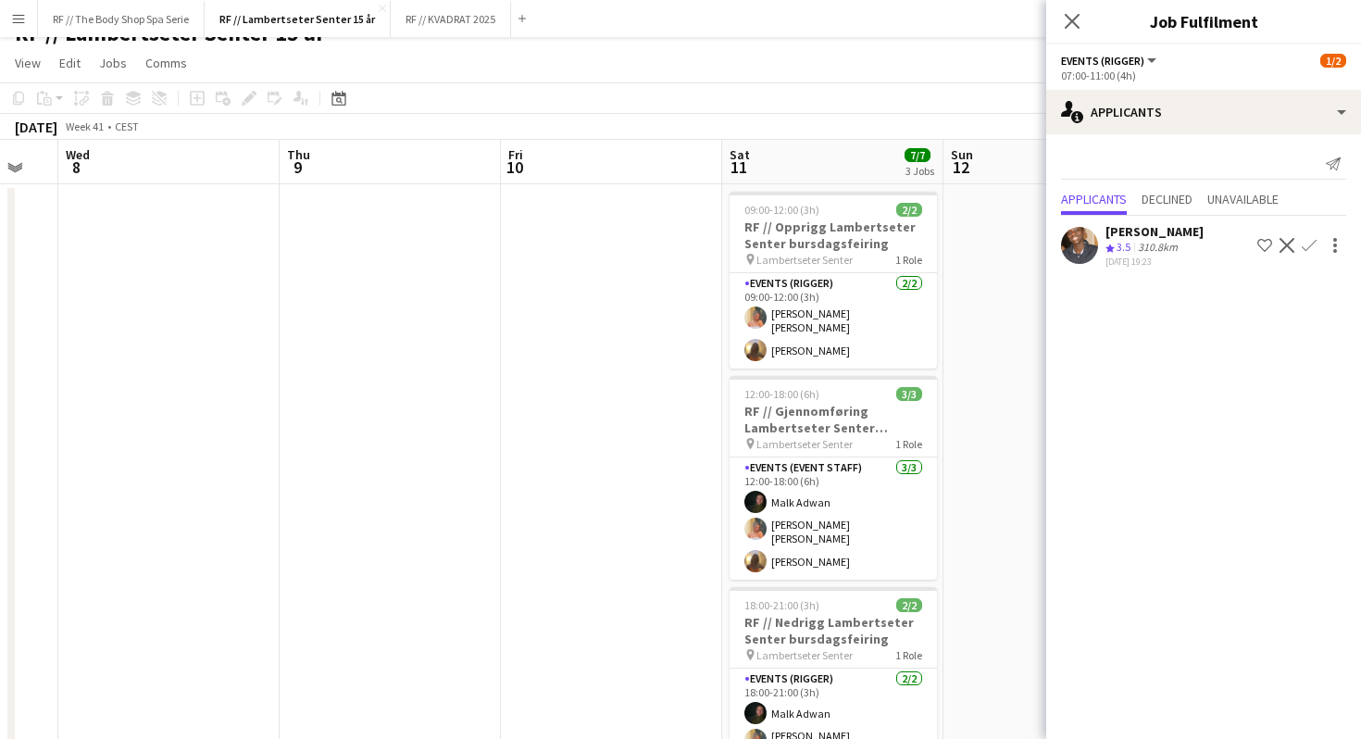
click at [1007, 272] on app-date-cell at bounding box center [1053, 486] width 221 height 604
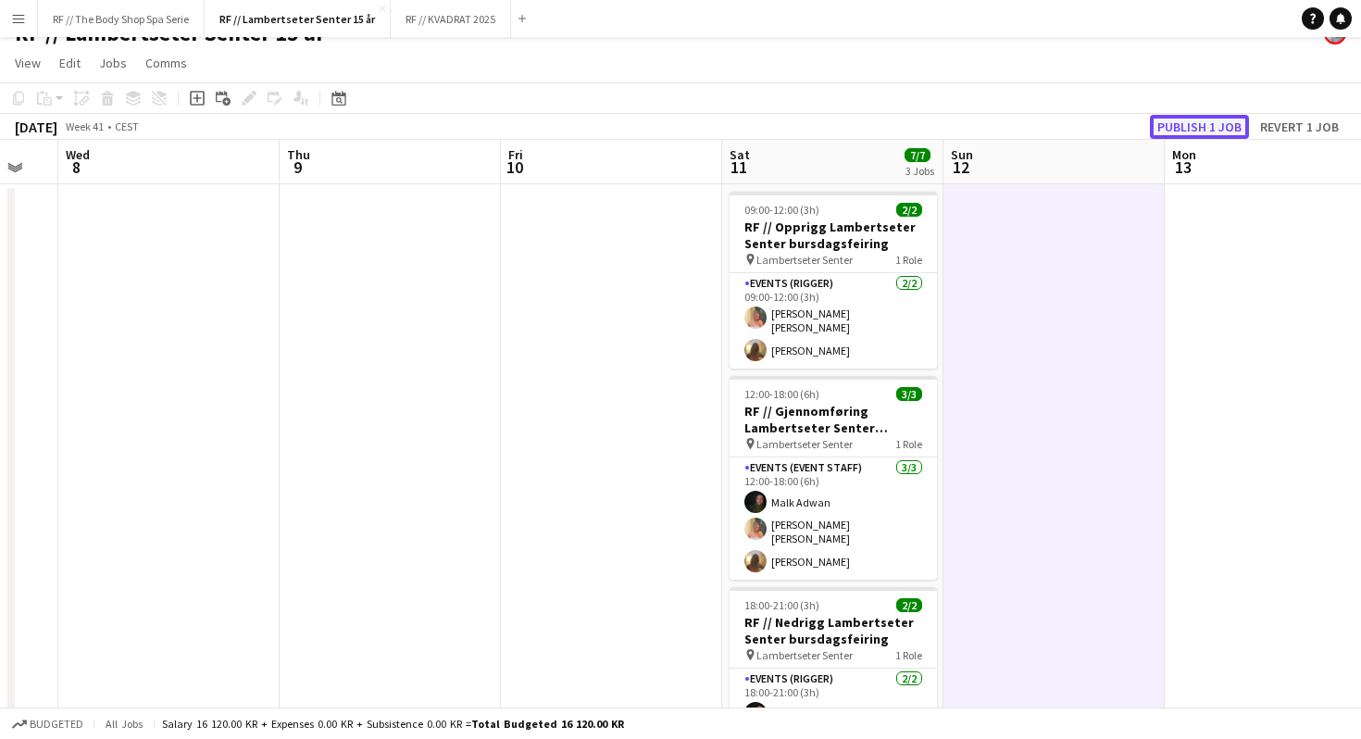
click at [1189, 124] on button "Publish 1 job" at bounding box center [1199, 127] width 99 height 24
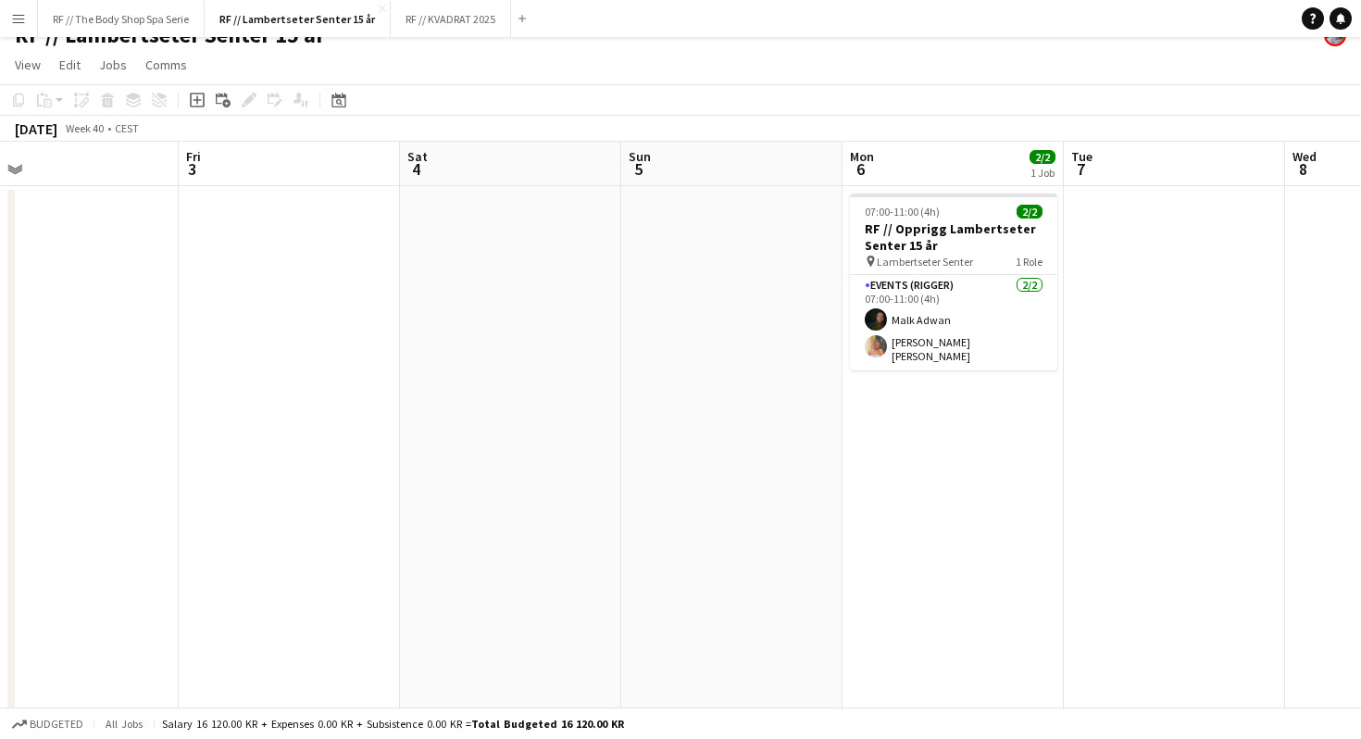
scroll to position [0, 0]
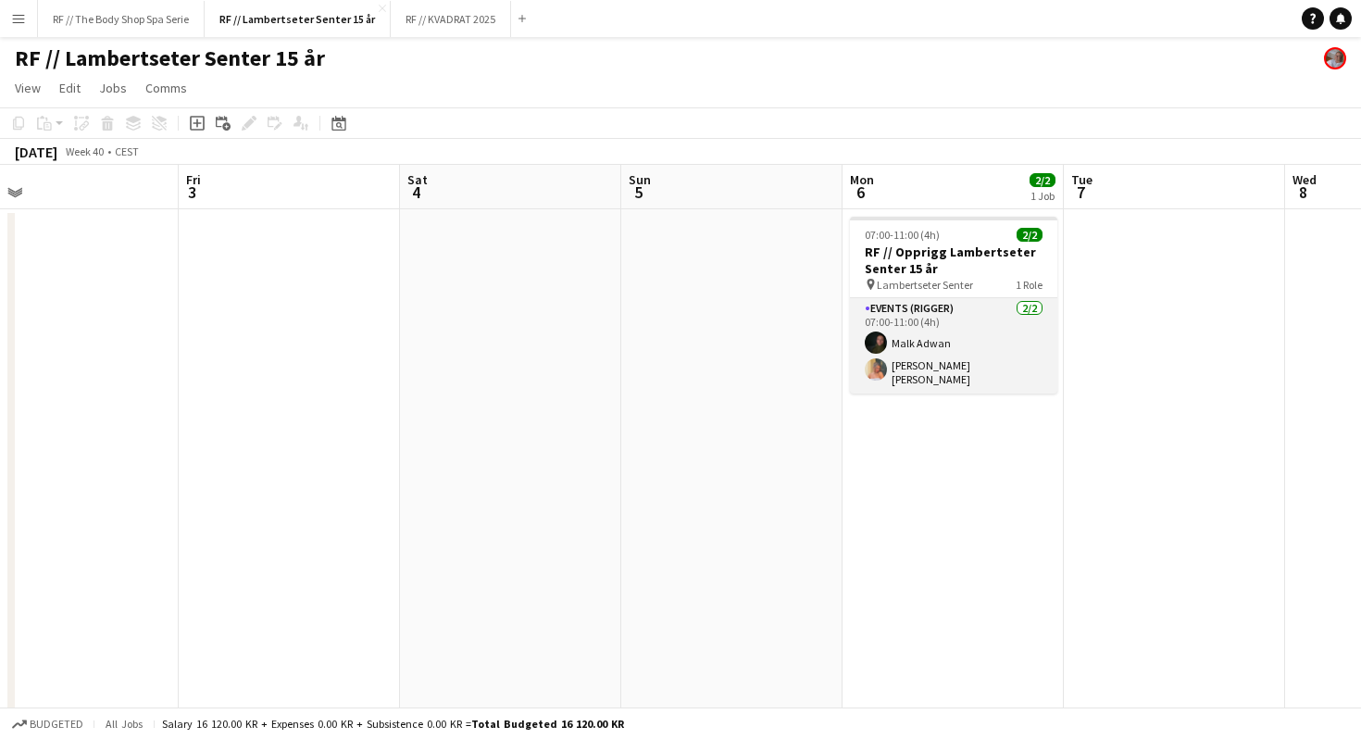
click at [921, 365] on app-card-role "Events (Rigger) [DATE] 07:00-11:00 (4h) [PERSON_NAME] [PERSON_NAME] [PERSON_NAM…" at bounding box center [953, 345] width 207 height 95
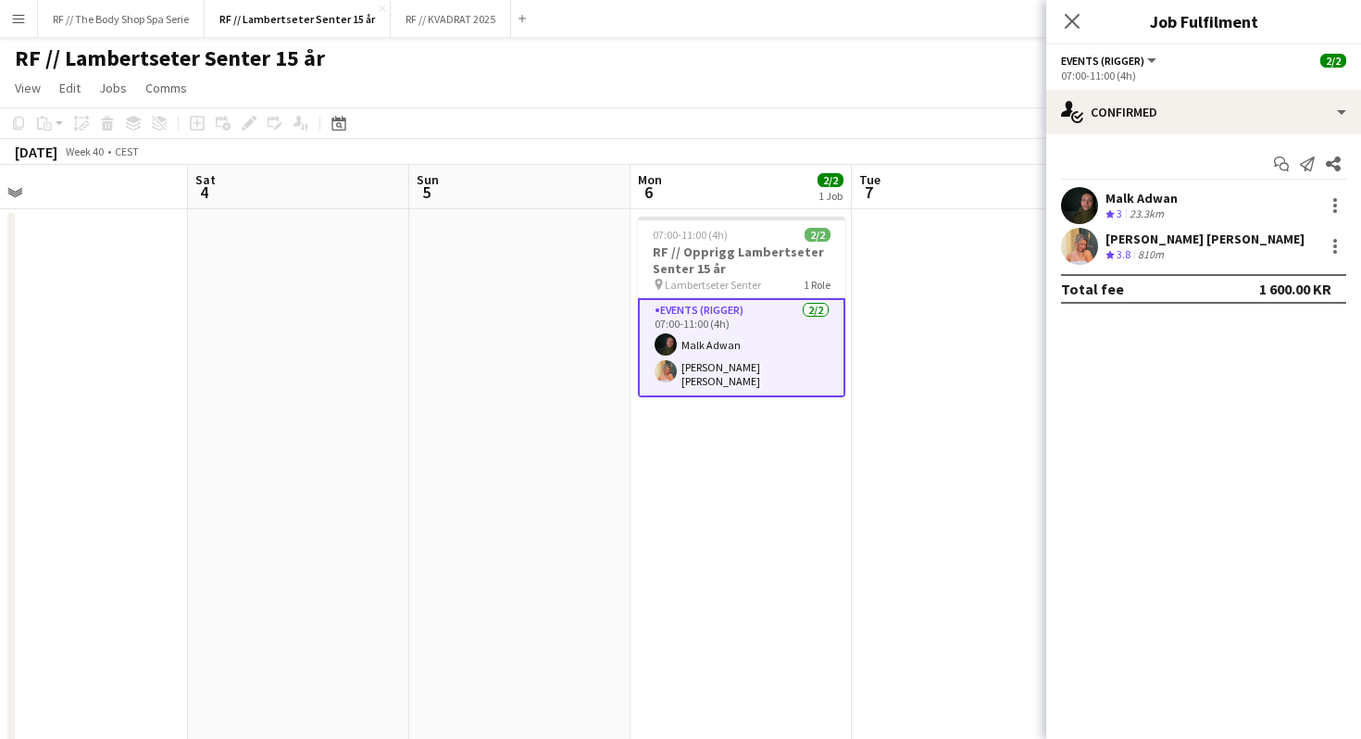
scroll to position [0, 923]
click at [1206, 237] on div "[PERSON_NAME] [PERSON_NAME]" at bounding box center [1204, 238] width 199 height 17
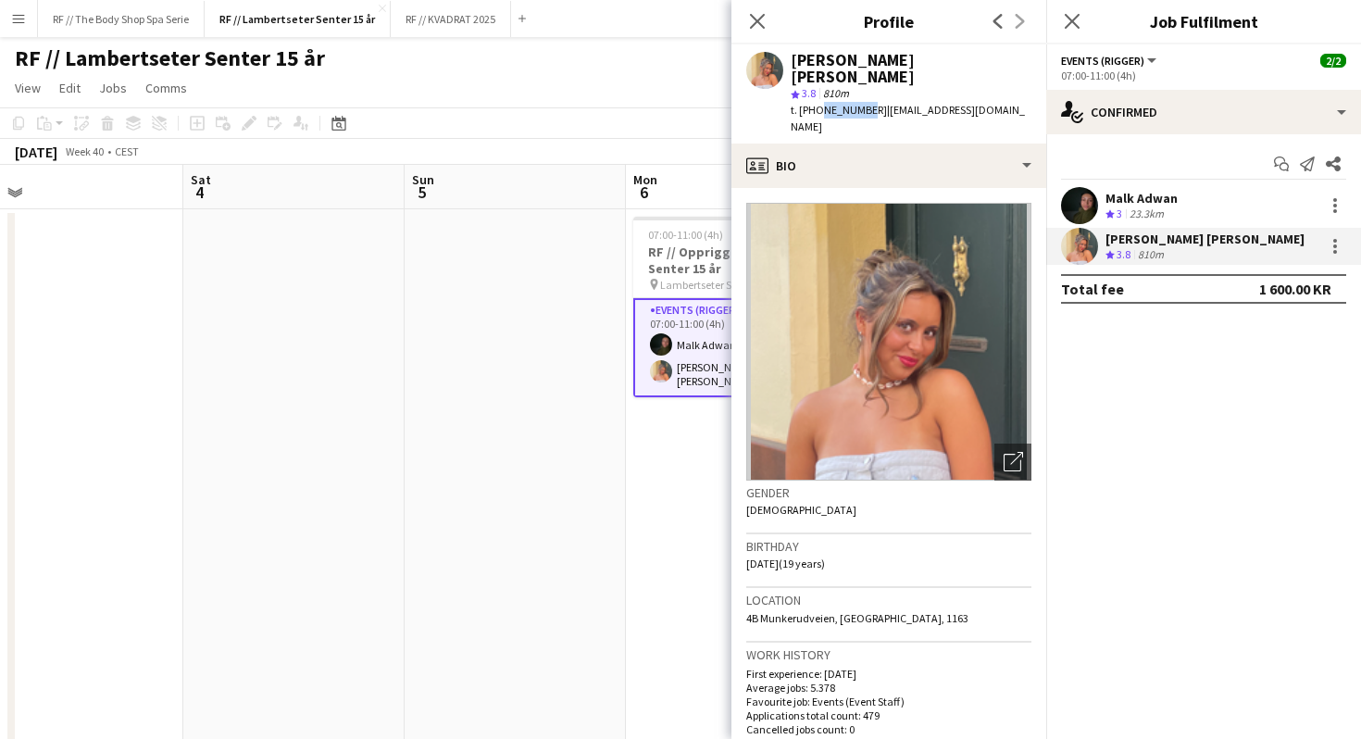
drag, startPoint x: 861, startPoint y: 92, endPoint x: 814, endPoint y: 96, distance: 46.5
click at [814, 103] on span "t. [PHONE_NUMBER]" at bounding box center [838, 110] width 96 height 14
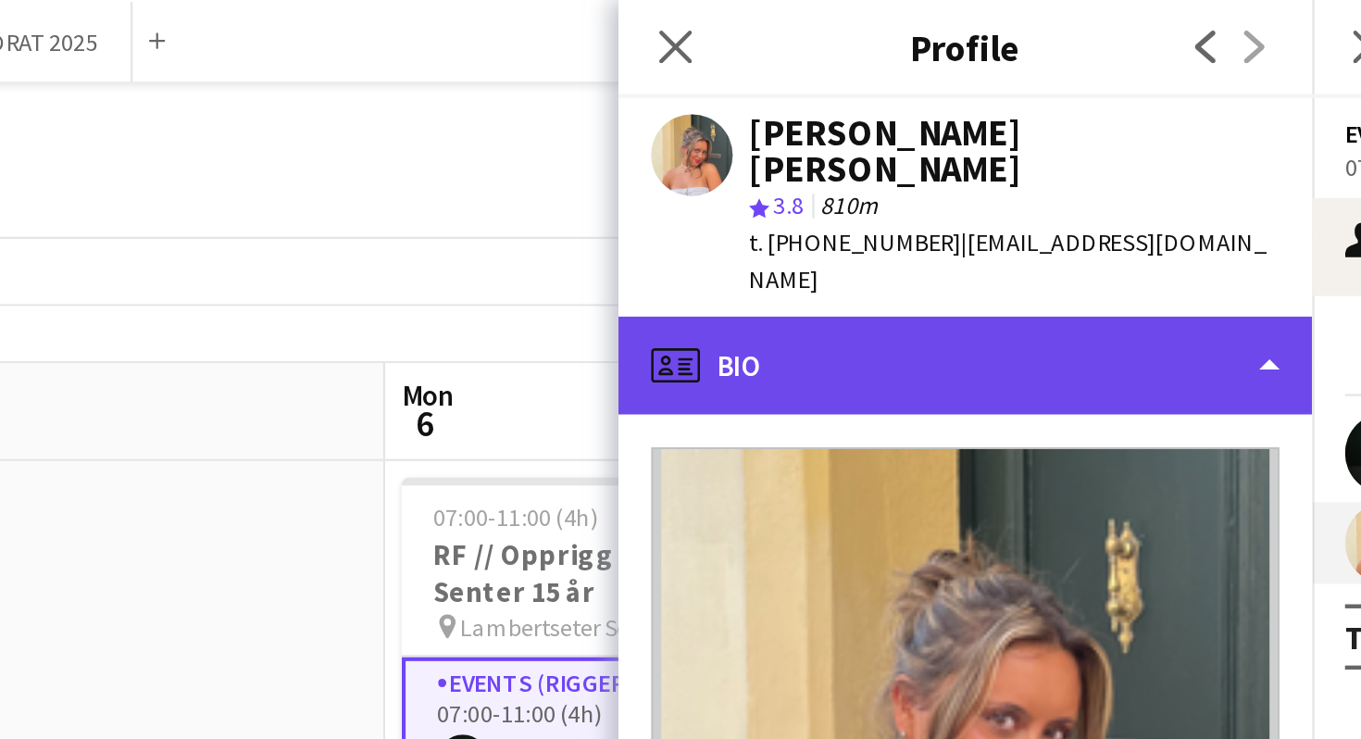
click at [887, 143] on div "profile Bio" at bounding box center [888, 165] width 315 height 44
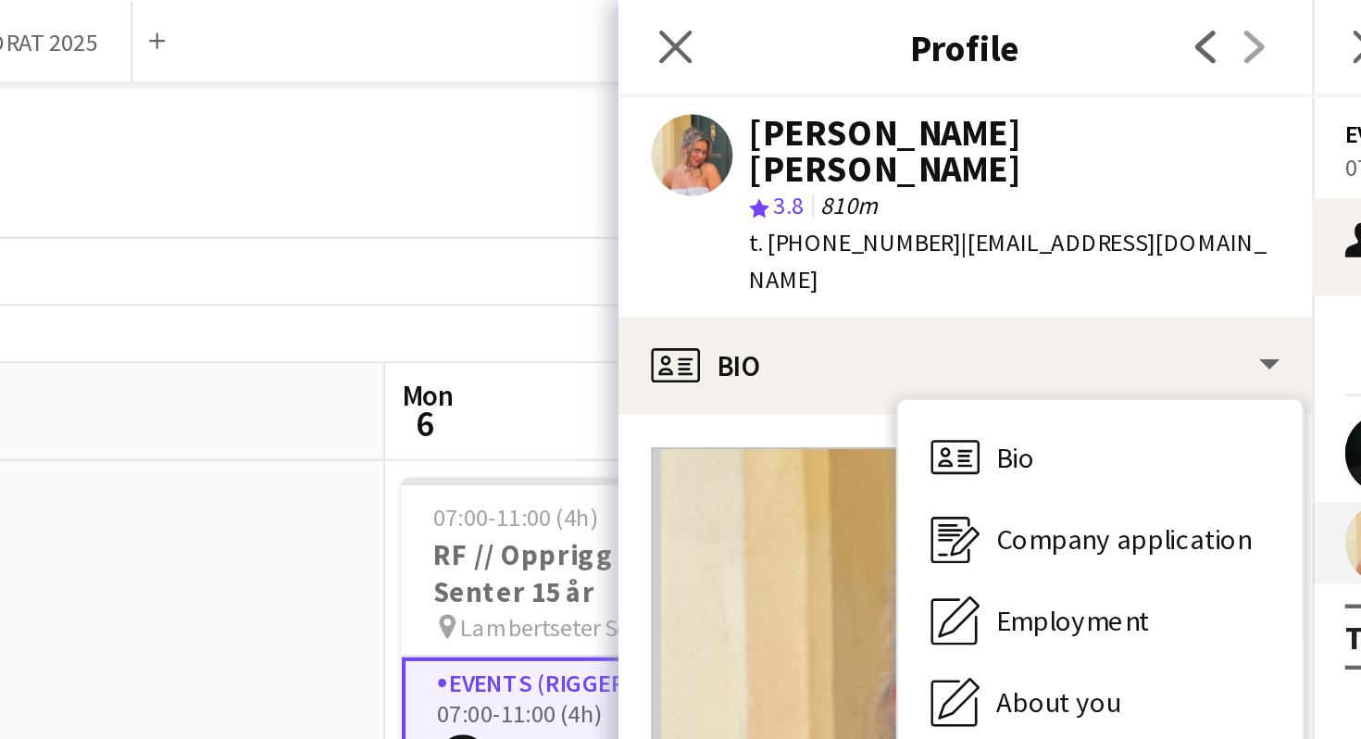
click at [887, 103] on span "| [EMAIL_ADDRESS][DOMAIN_NAME]" at bounding box center [907, 118] width 234 height 31
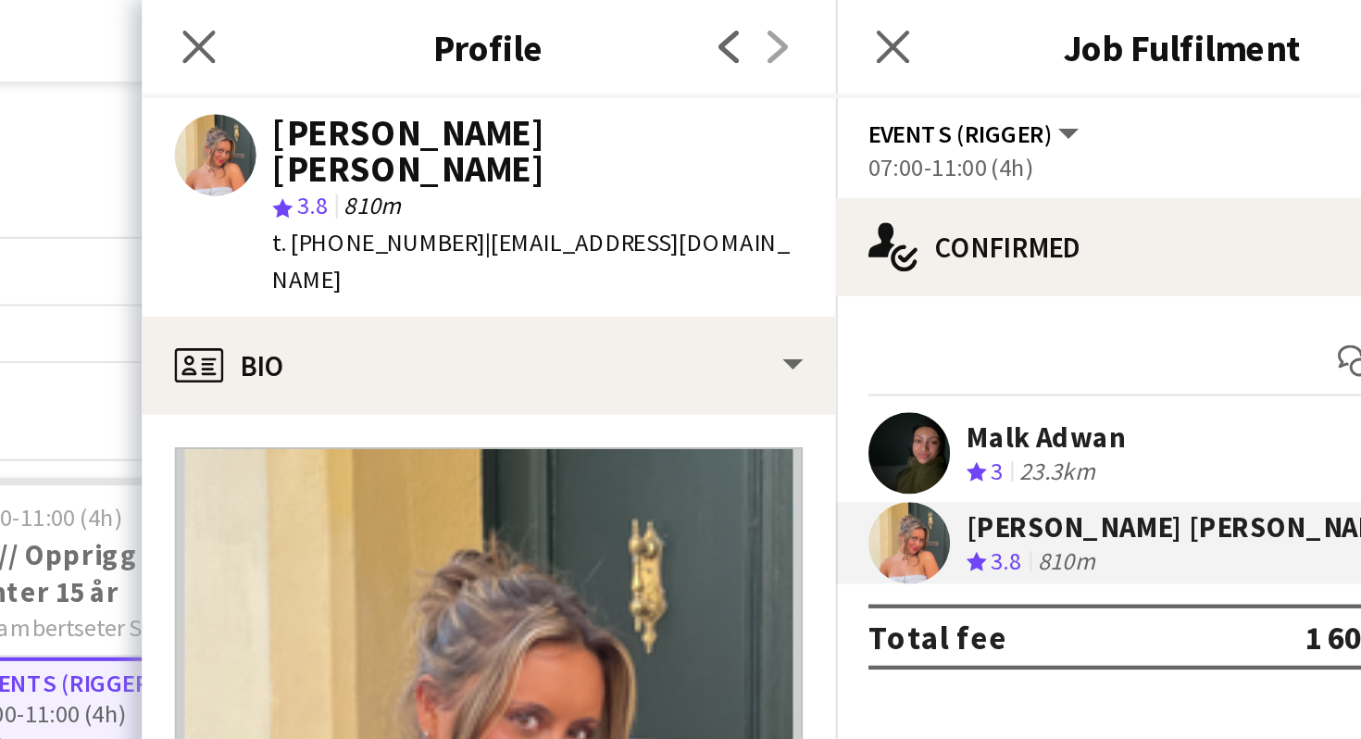
click at [1154, 206] on div "23.3km" at bounding box center [1146, 214] width 42 height 16
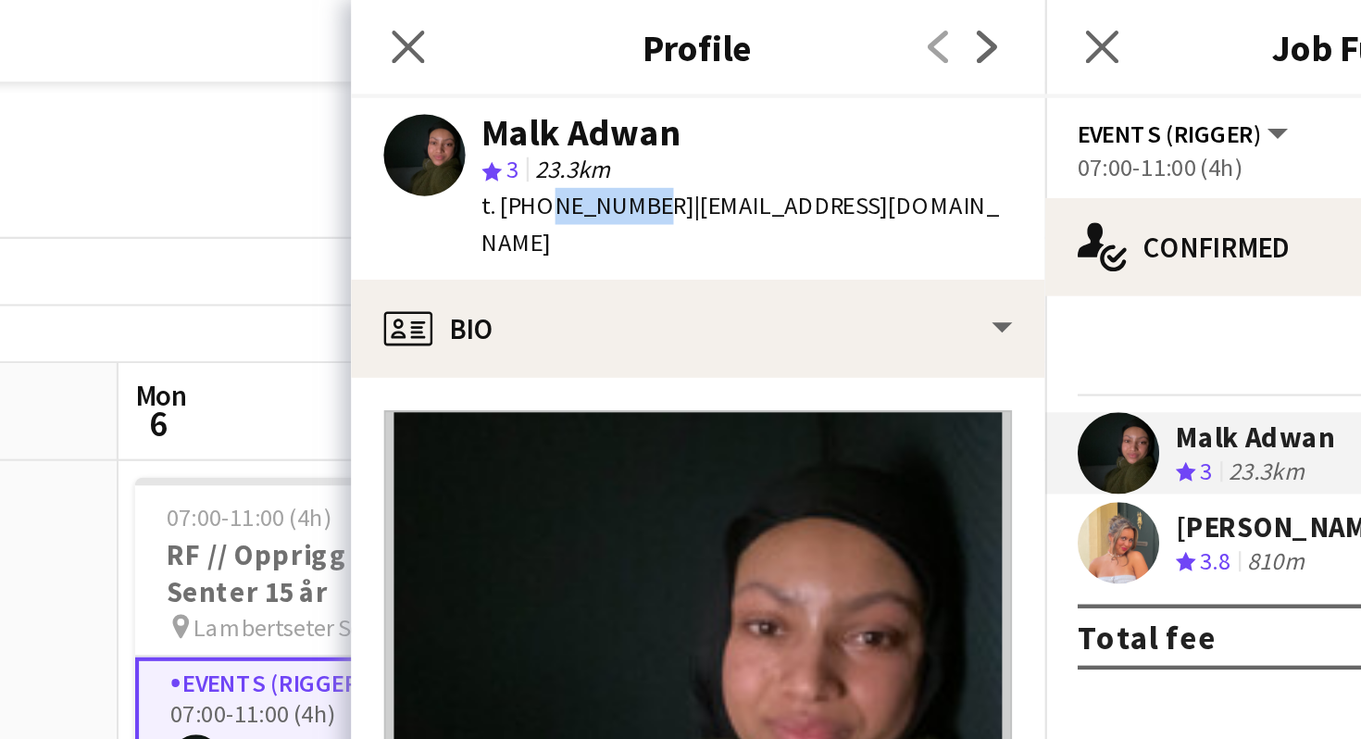
drag, startPoint x: 859, startPoint y: 90, endPoint x: 817, endPoint y: 93, distance: 41.7
click at [817, 93] on span "t. [PHONE_NUMBER]" at bounding box center [838, 93] width 96 height 14
click at [827, 100] on span "t. [PHONE_NUMBER]" at bounding box center [838, 93] width 96 height 14
click at [763, 20] on icon "Close pop-in" at bounding box center [757, 21] width 18 height 18
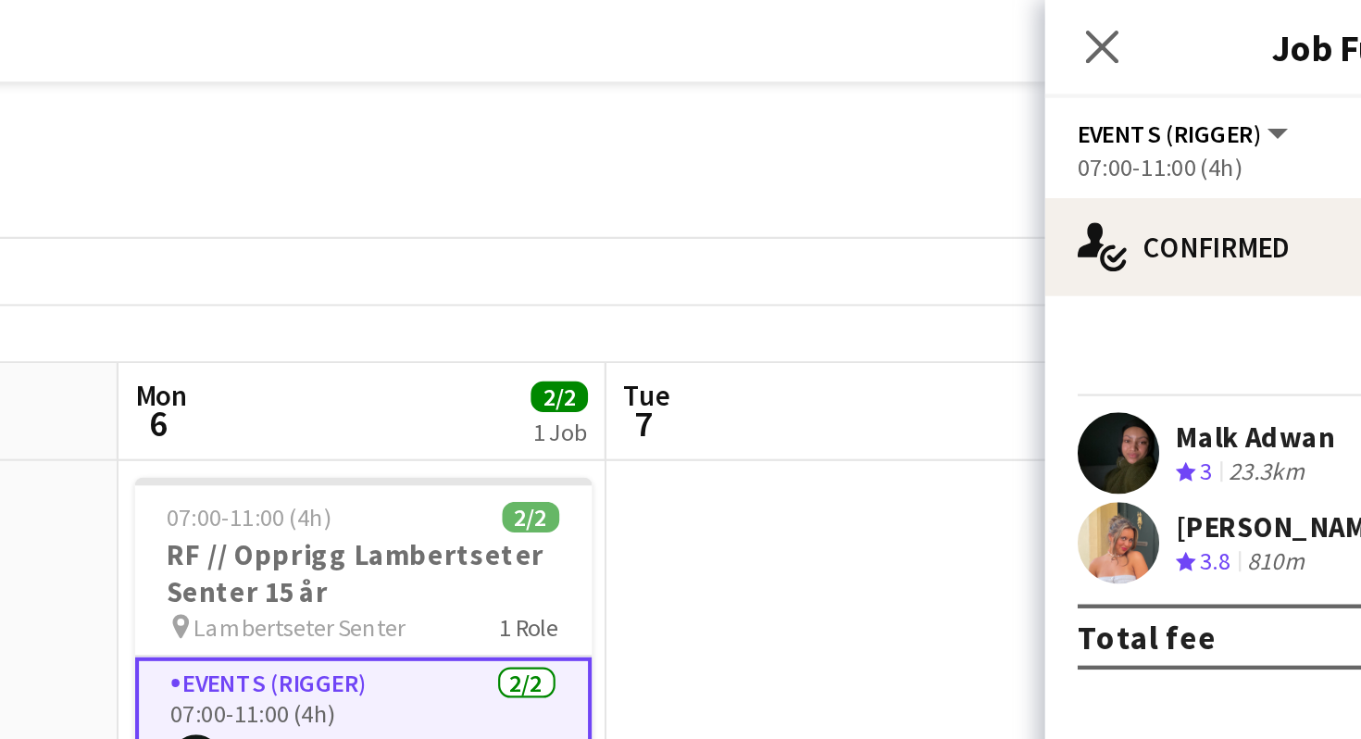
click at [764, 72] on app-page-menu "View Day view expanded Day view collapsed Month view Date picker Jump to [DATE]…" at bounding box center [680, 89] width 1361 height 35
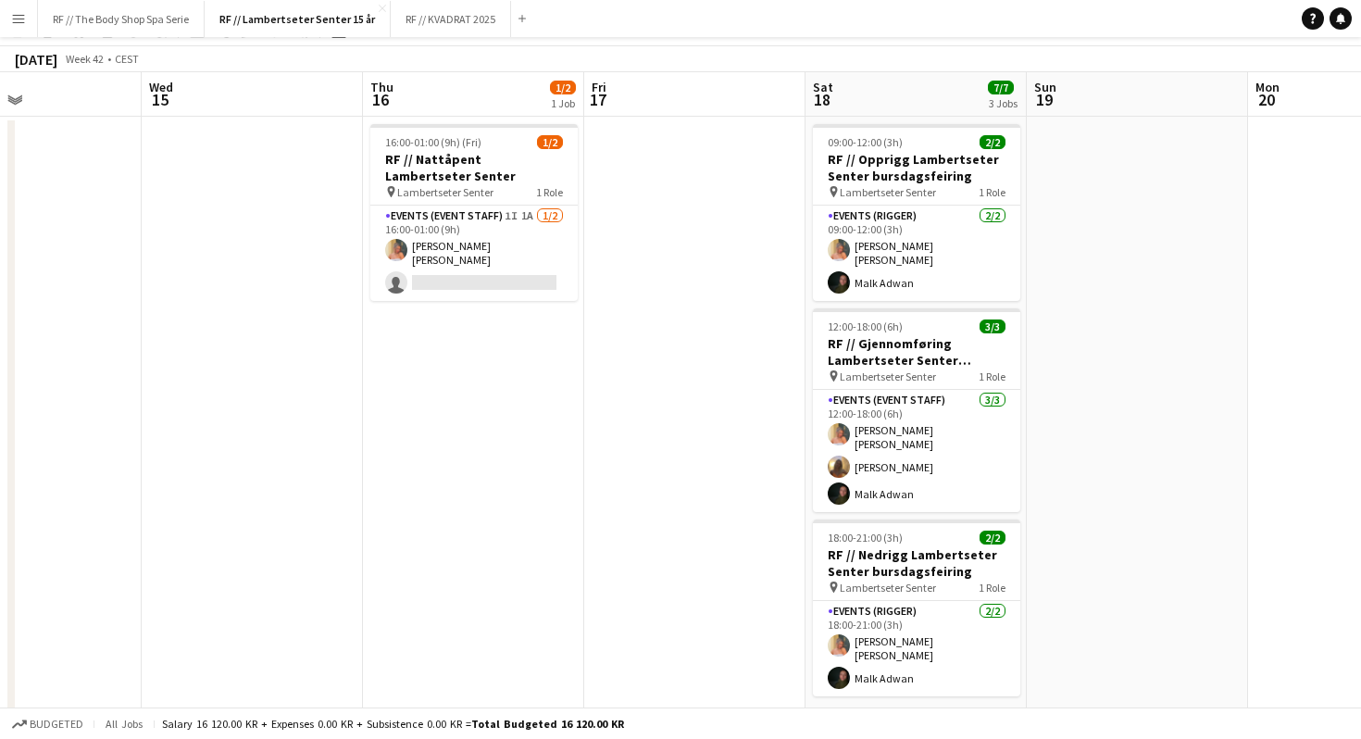
scroll to position [0, 0]
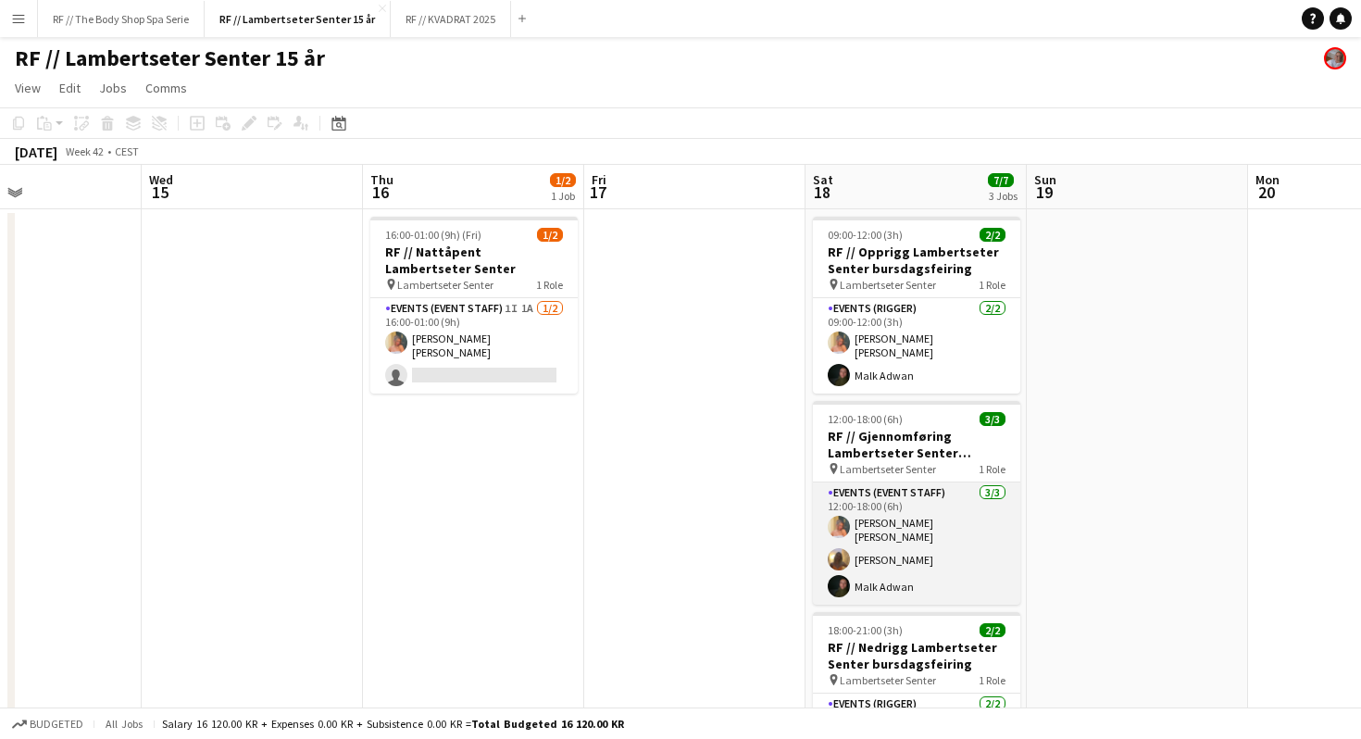
click at [951, 499] on app-card-role "Events (Event Staff) [DATE] 12:00-18:00 (6h) [PERSON_NAME] [PERSON_NAME] Fjellh…" at bounding box center [916, 543] width 207 height 122
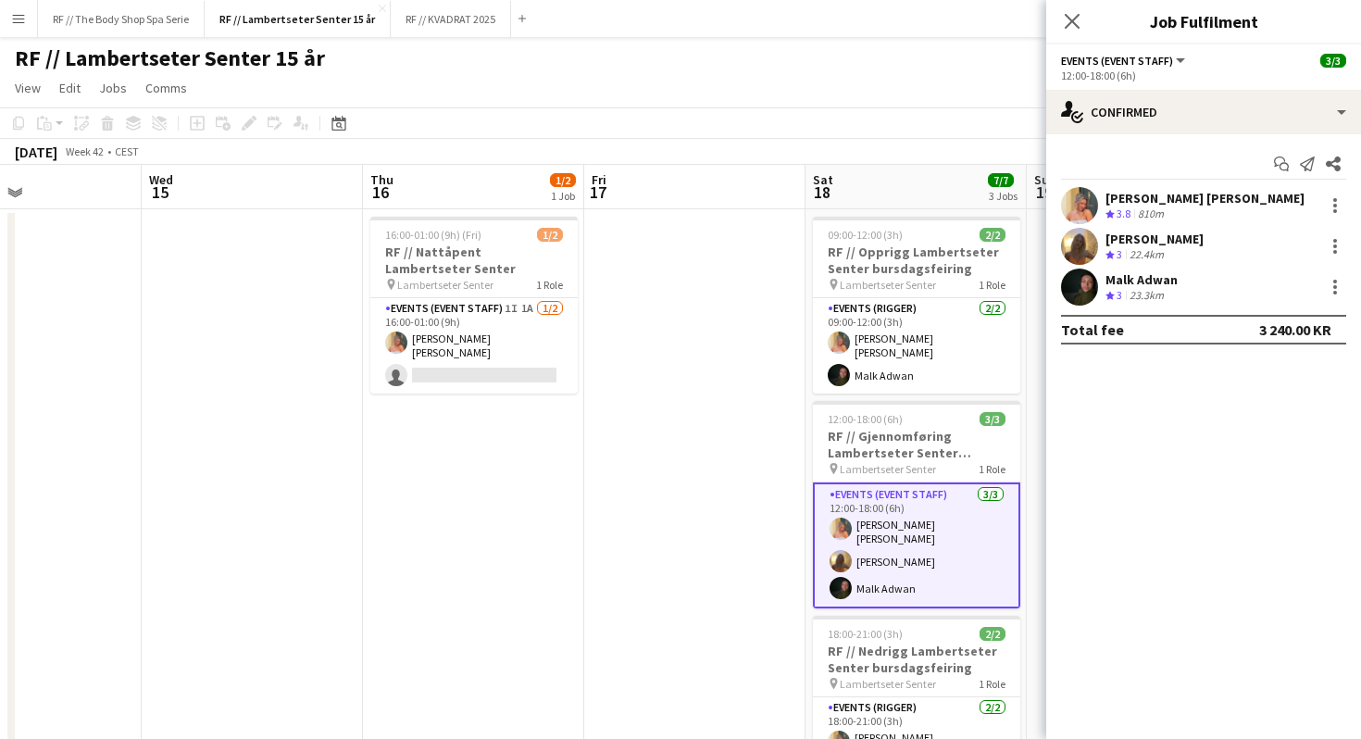
click at [1143, 282] on div "Malk Adwan" at bounding box center [1141, 279] width 72 height 17
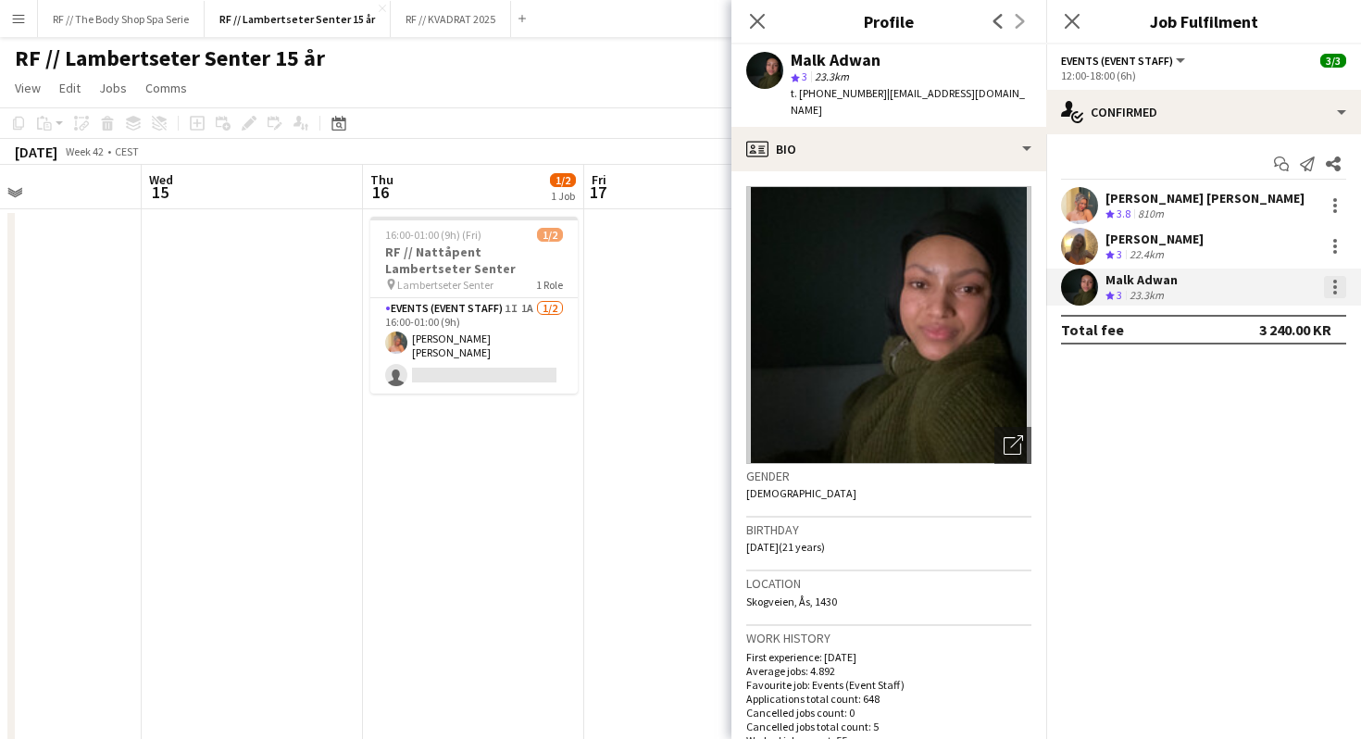
click at [1339, 280] on div at bounding box center [1335, 287] width 22 height 22
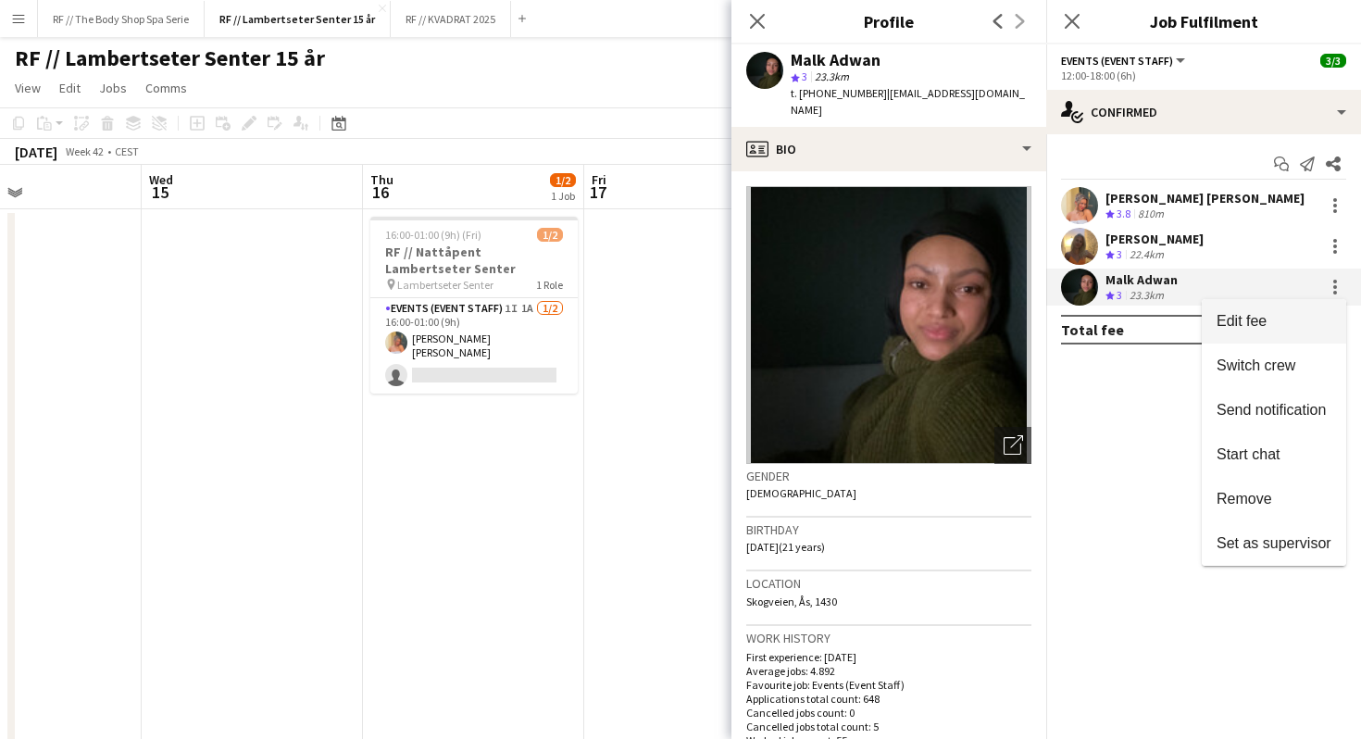
click at [1245, 313] on span "Edit fee" at bounding box center [1241, 321] width 50 height 16
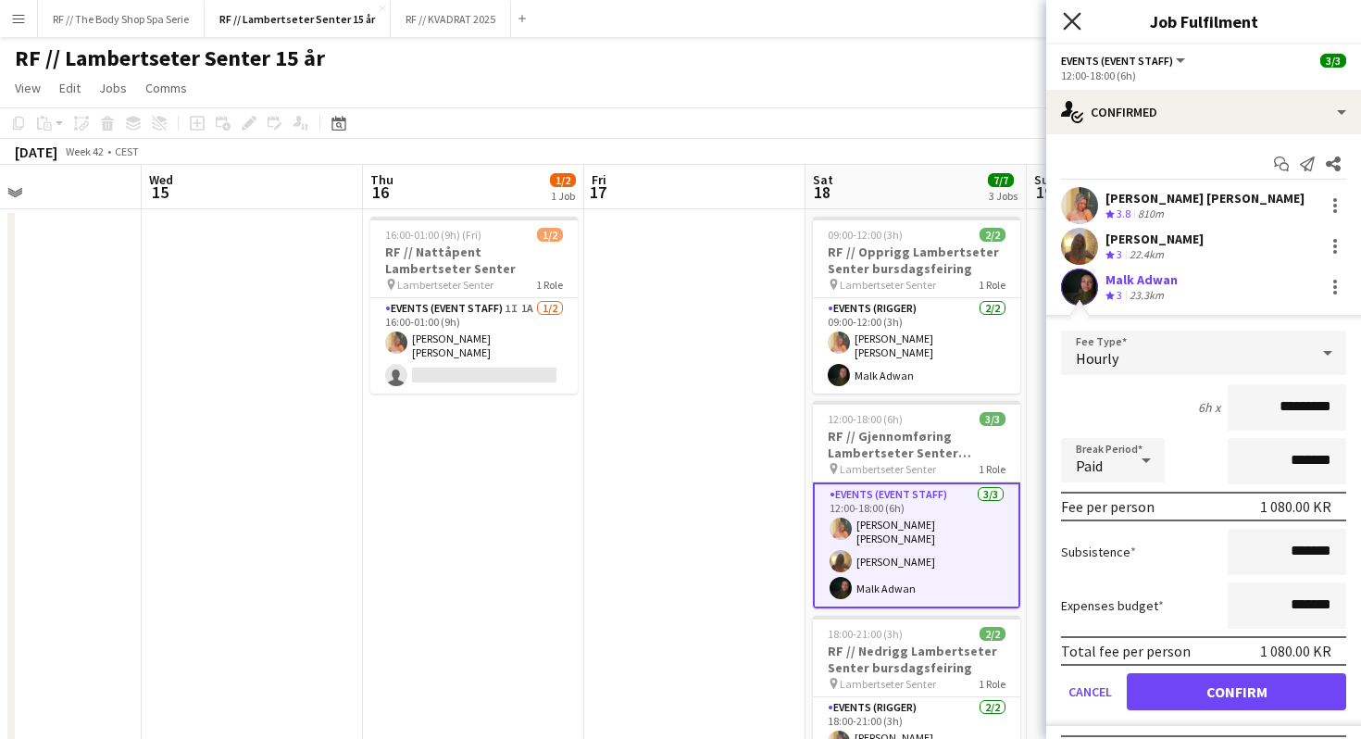
click at [1074, 15] on icon "Close pop-in" at bounding box center [1072, 21] width 18 height 18
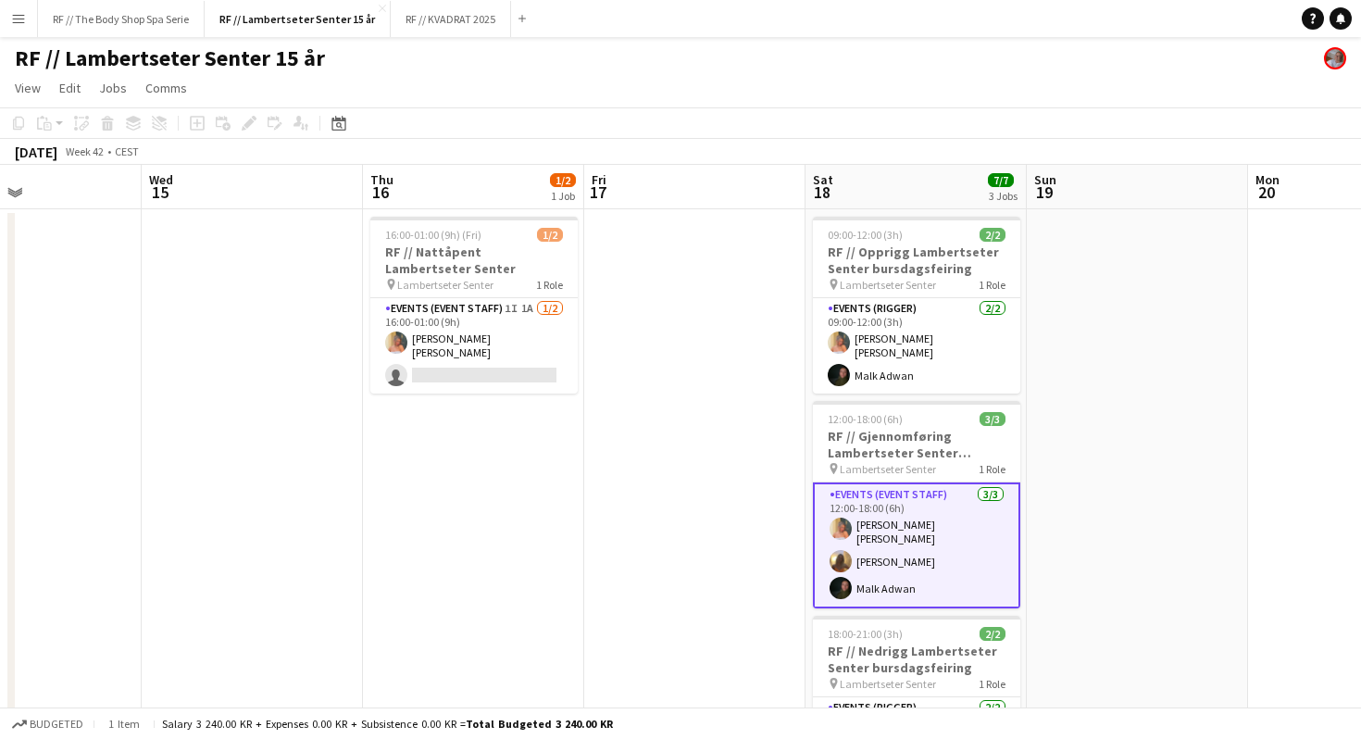
click at [1085, 480] on app-date-cell at bounding box center [1136, 511] width 221 height 604
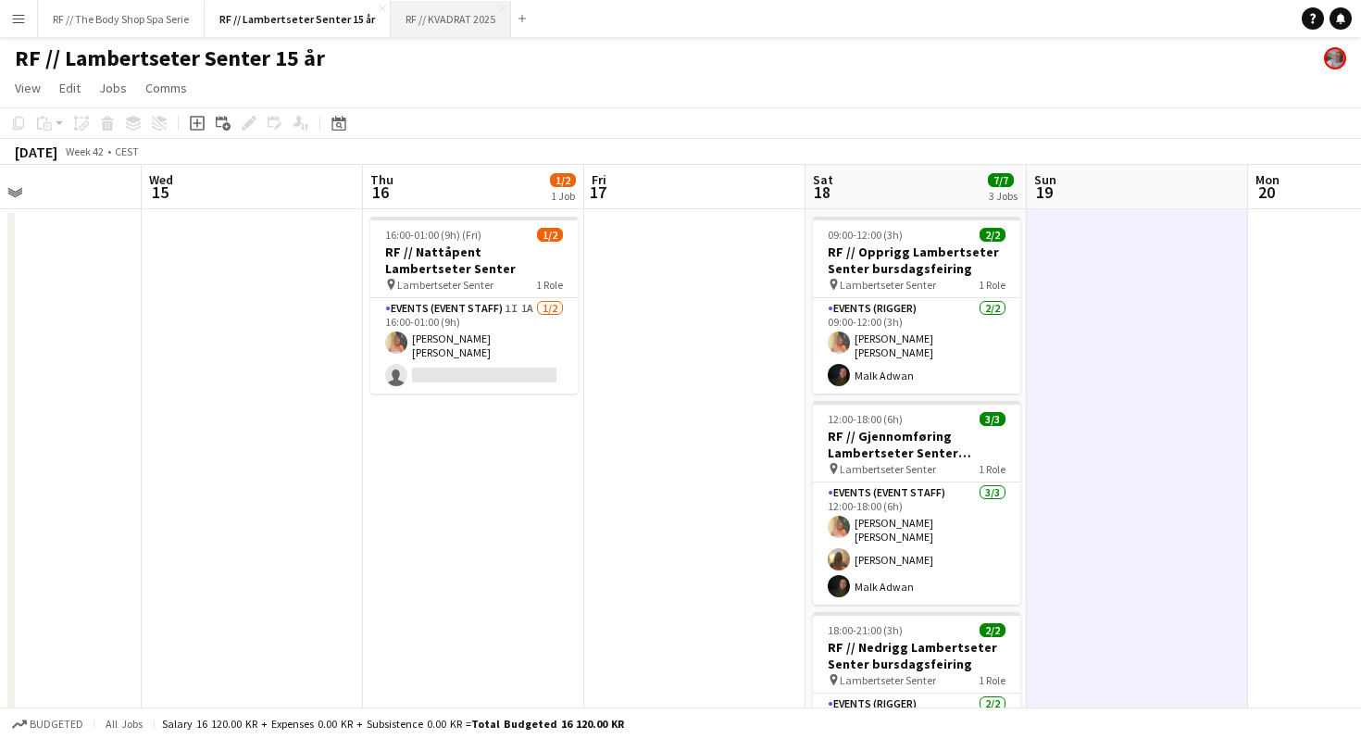
click at [430, 22] on button "RF // KVADRAT 2025 Close" at bounding box center [451, 19] width 120 height 36
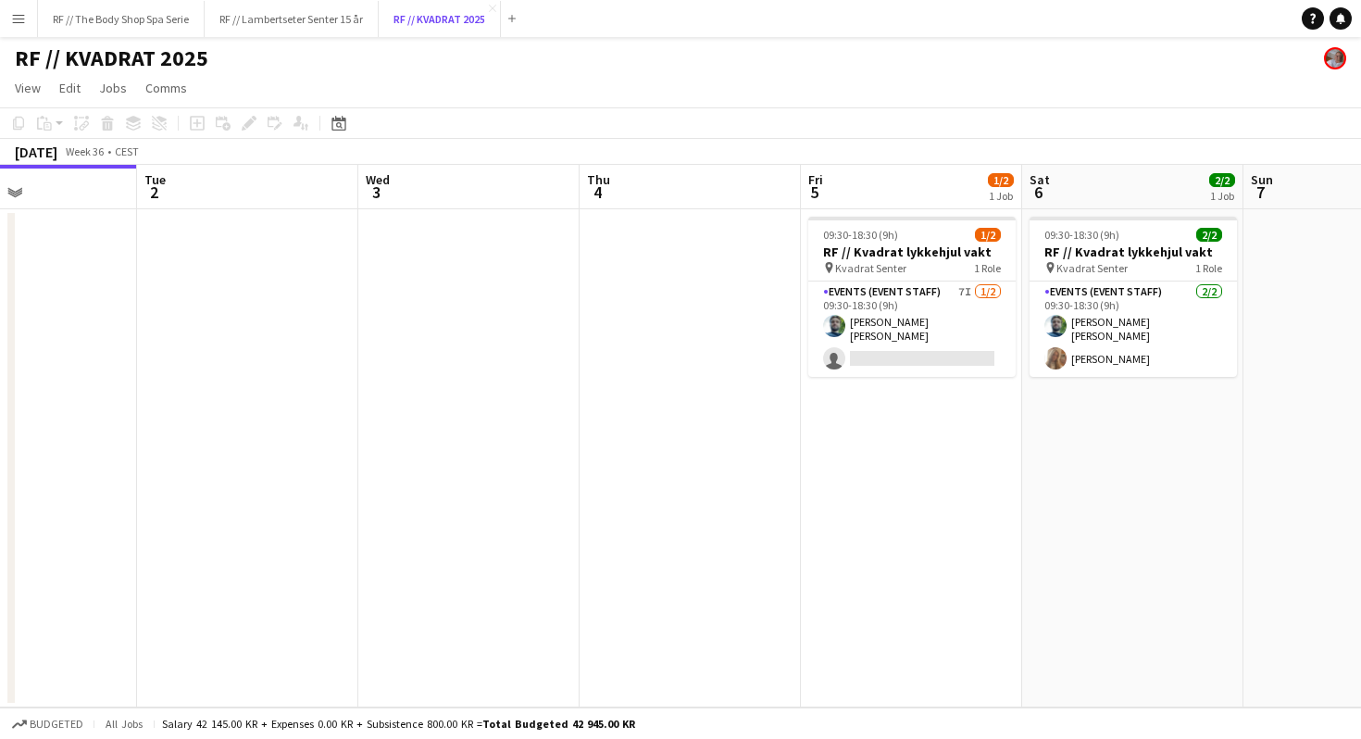
scroll to position [0, 755]
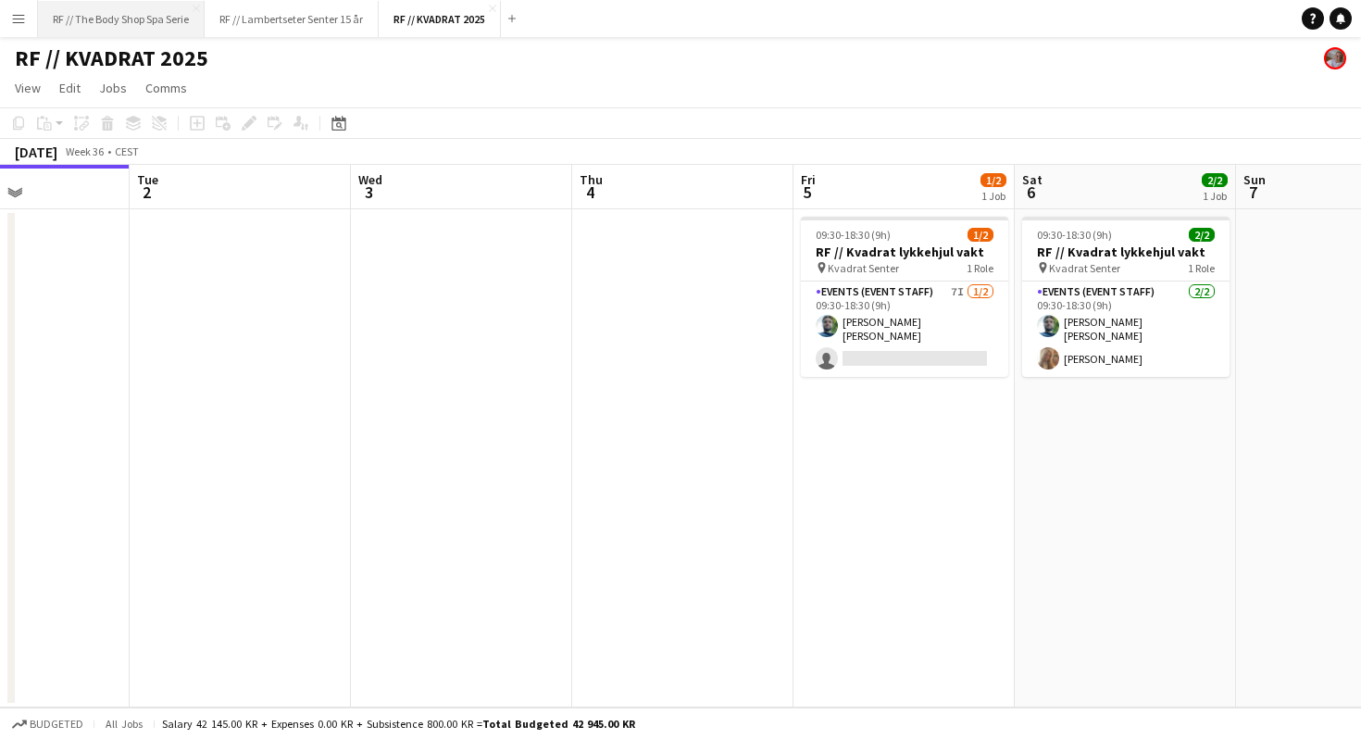
click at [90, 17] on button "RF // The Body Shop Spa Serie Close" at bounding box center [121, 19] width 167 height 36
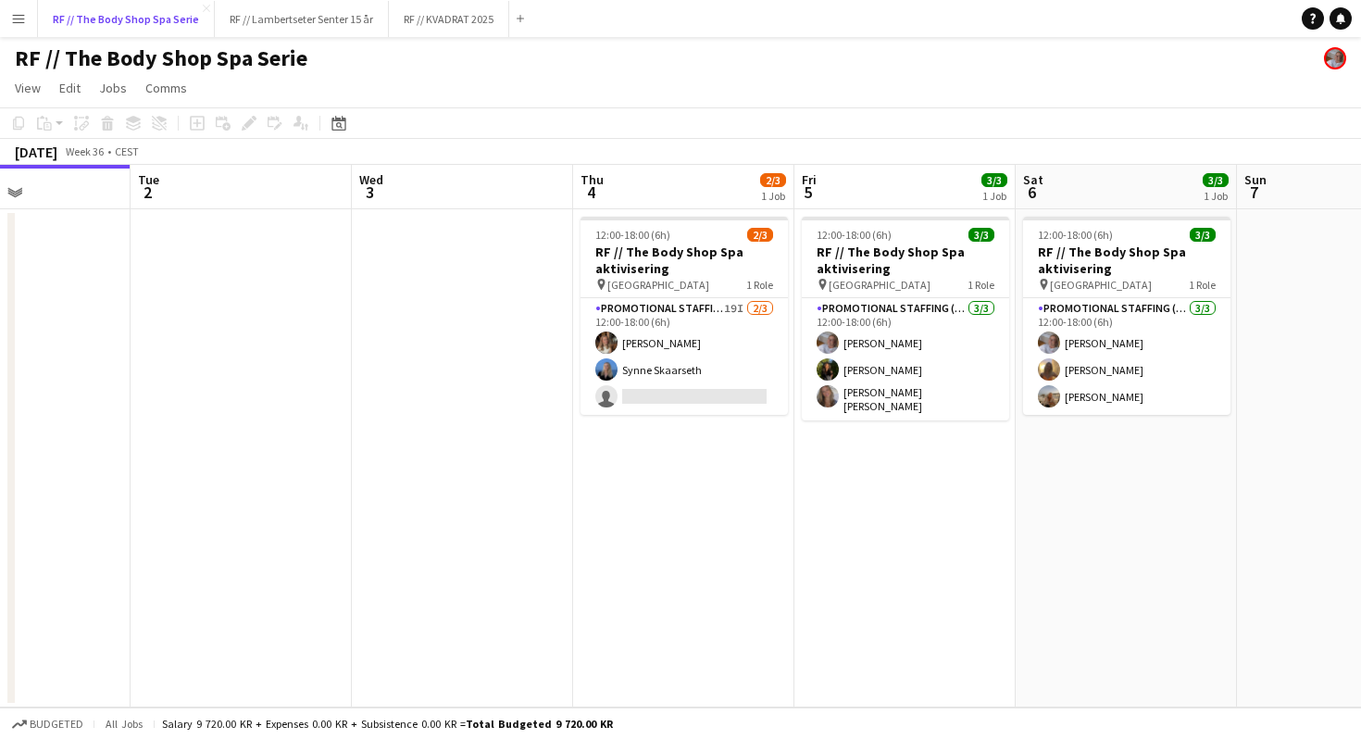
scroll to position [0, 782]
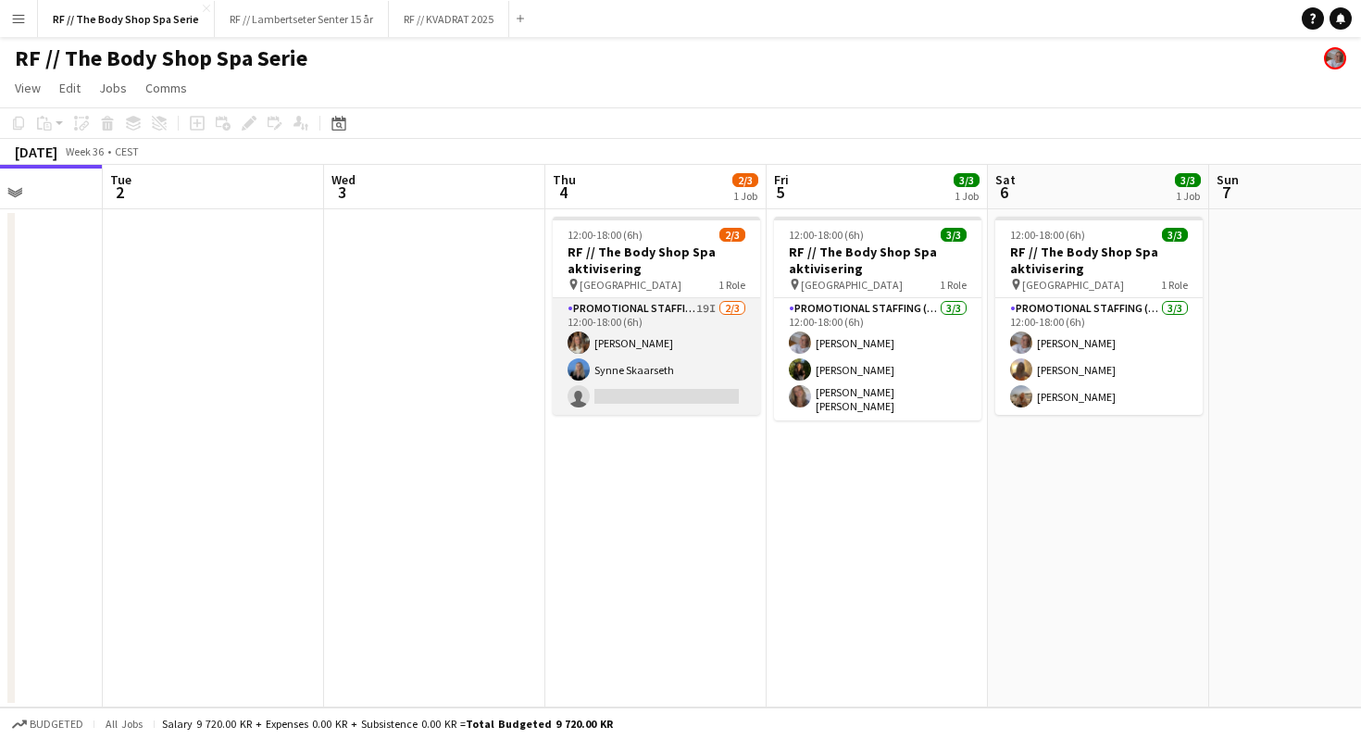
click at [706, 311] on app-card-role "Promotional Staffing (Promotional Staff) 19I [DATE] 12:00-18:00 (6h) [PERSON_NA…" at bounding box center [656, 356] width 207 height 117
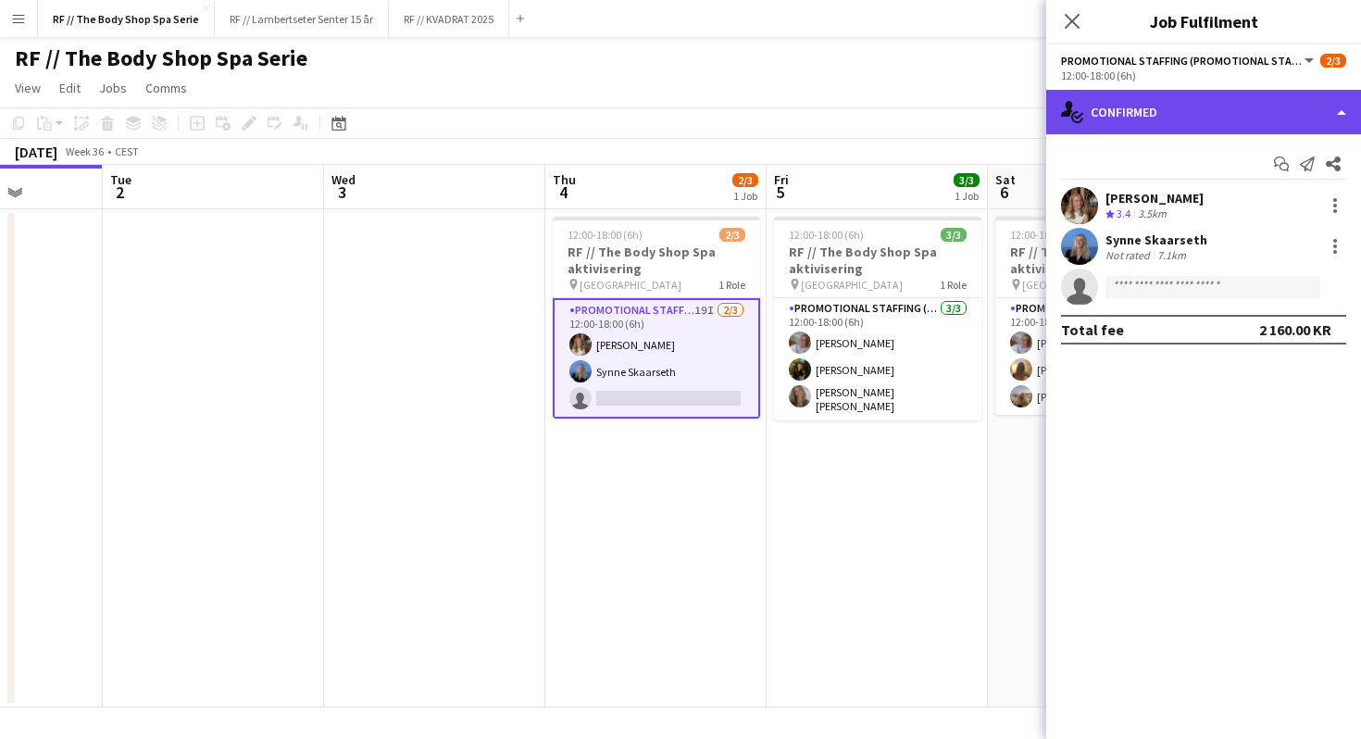
click at [1124, 122] on div "single-neutral-actions-check-2 Confirmed" at bounding box center [1203, 112] width 315 height 44
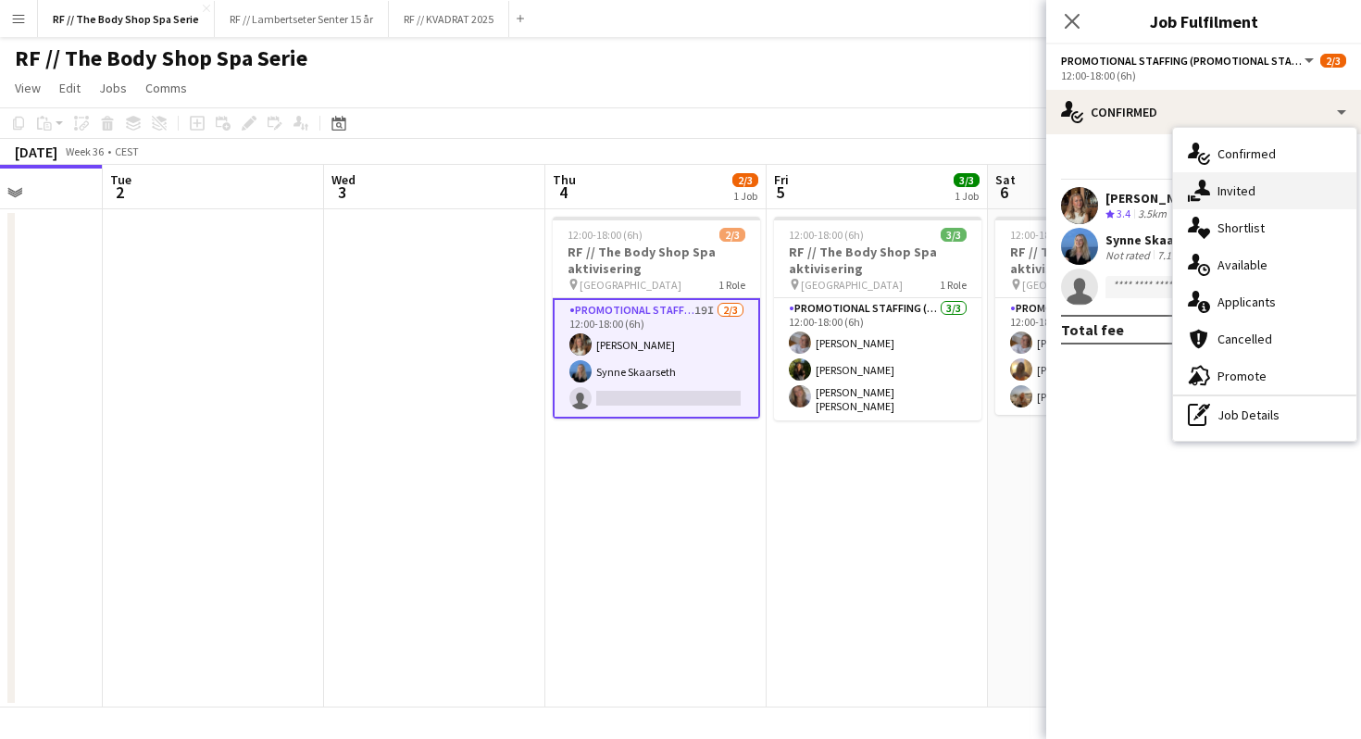
click at [1221, 198] on div "single-neutral-actions-share-1 Invited" at bounding box center [1264, 190] width 183 height 37
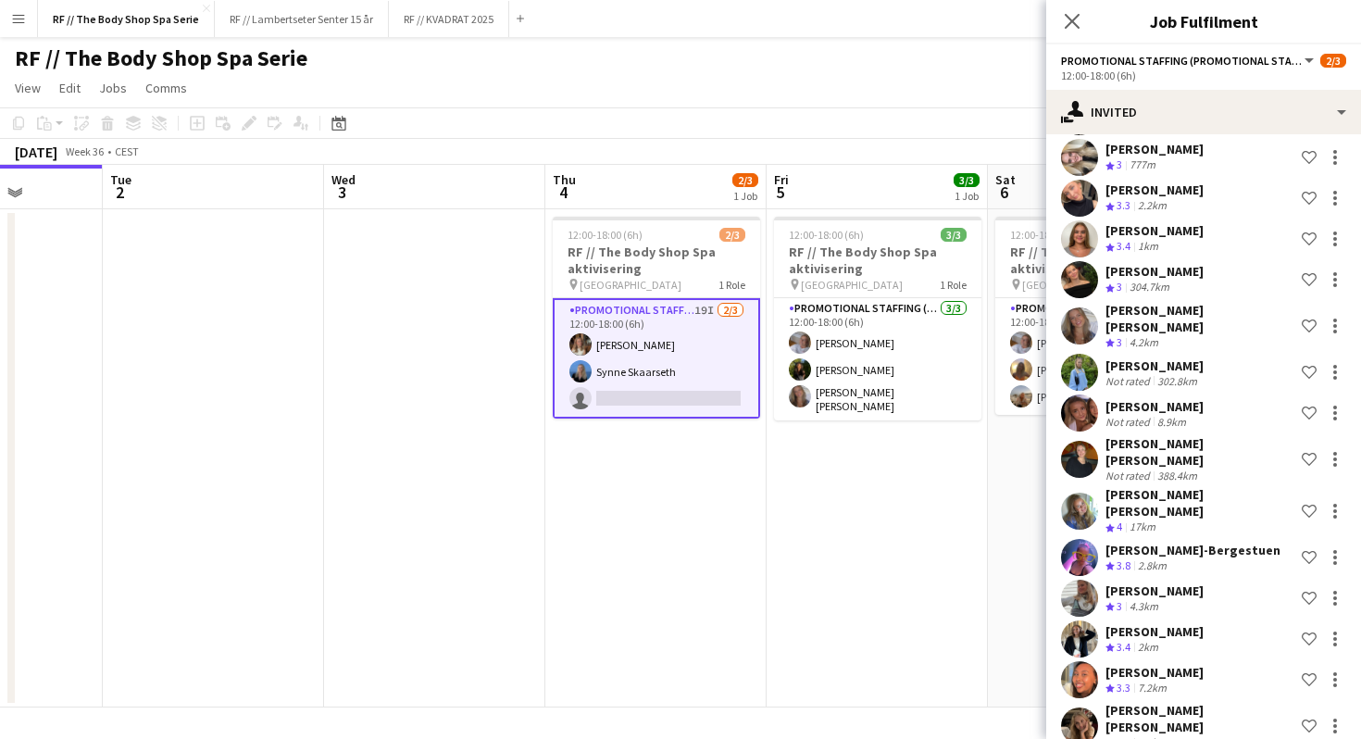
scroll to position [334, 0]
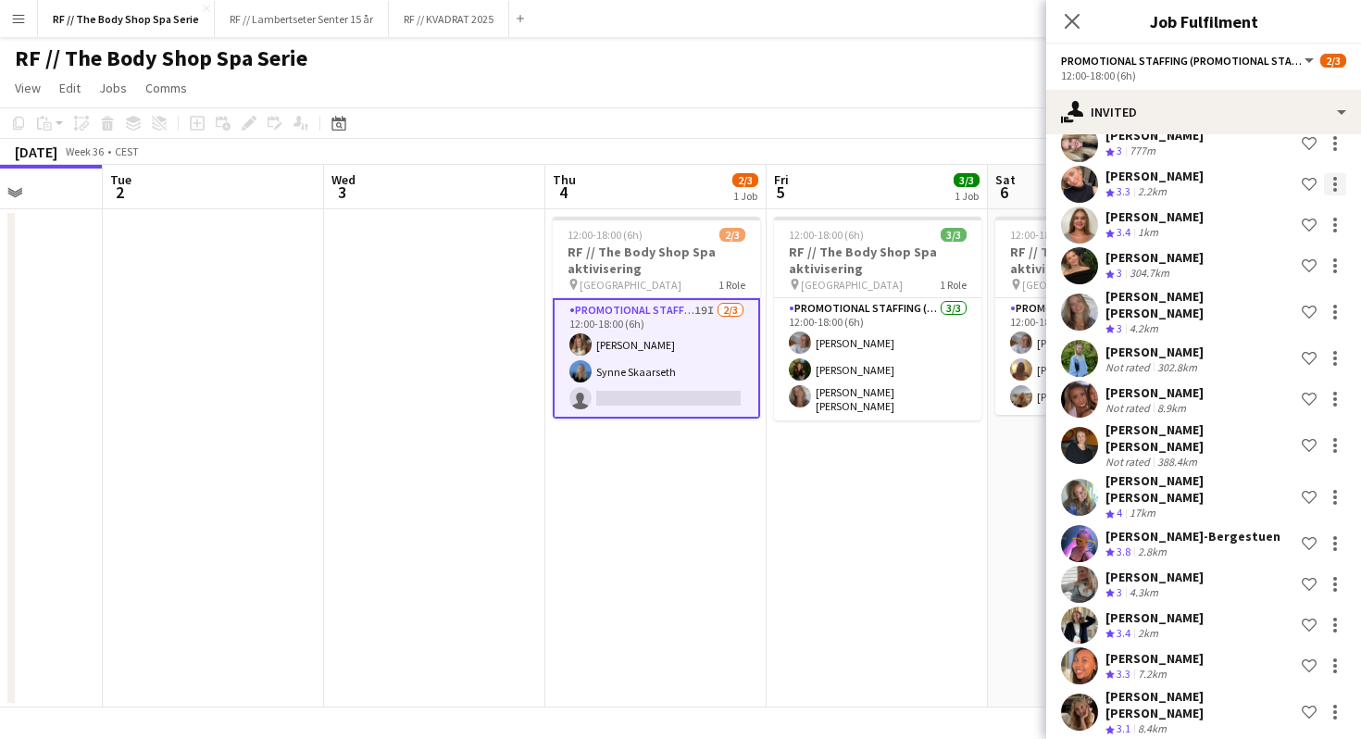
click at [1336, 173] on div at bounding box center [1335, 184] width 22 height 22
click at [1336, 172] on div at bounding box center [680, 369] width 1361 height 739
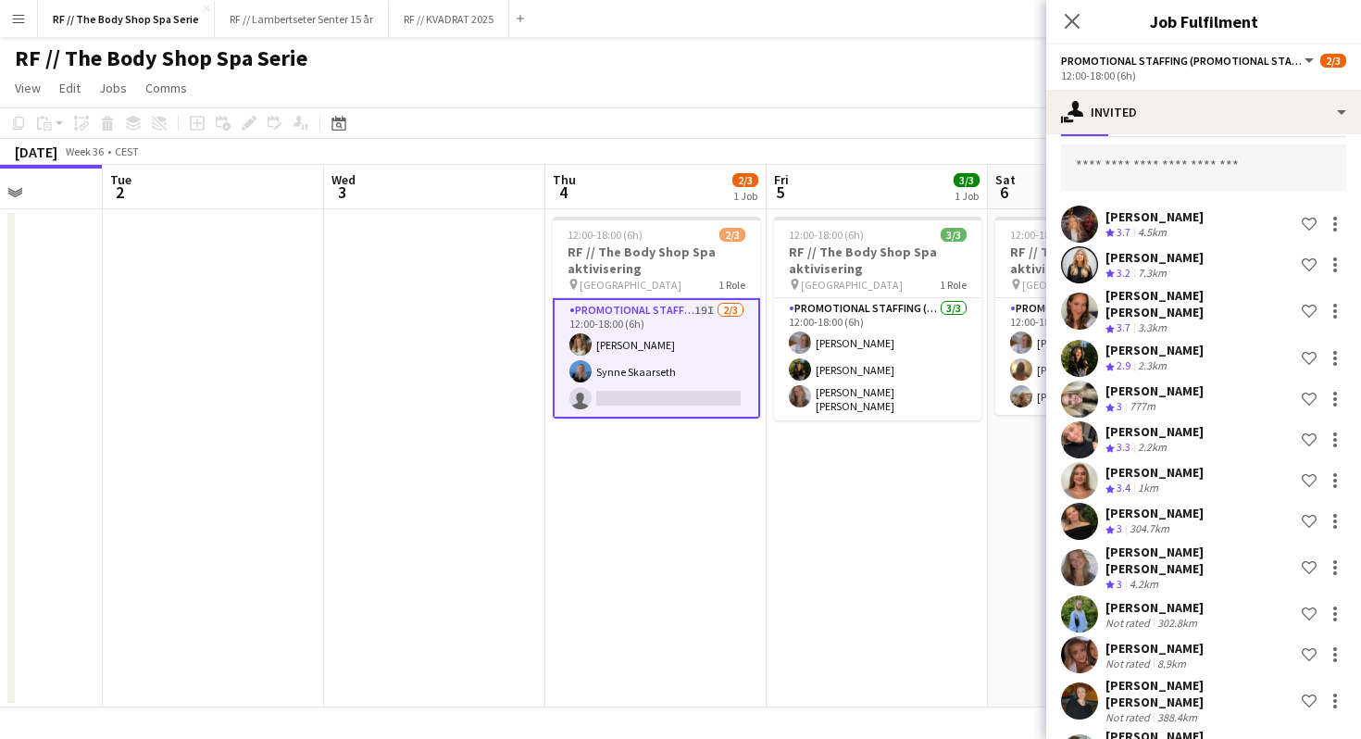
scroll to position [0, 0]
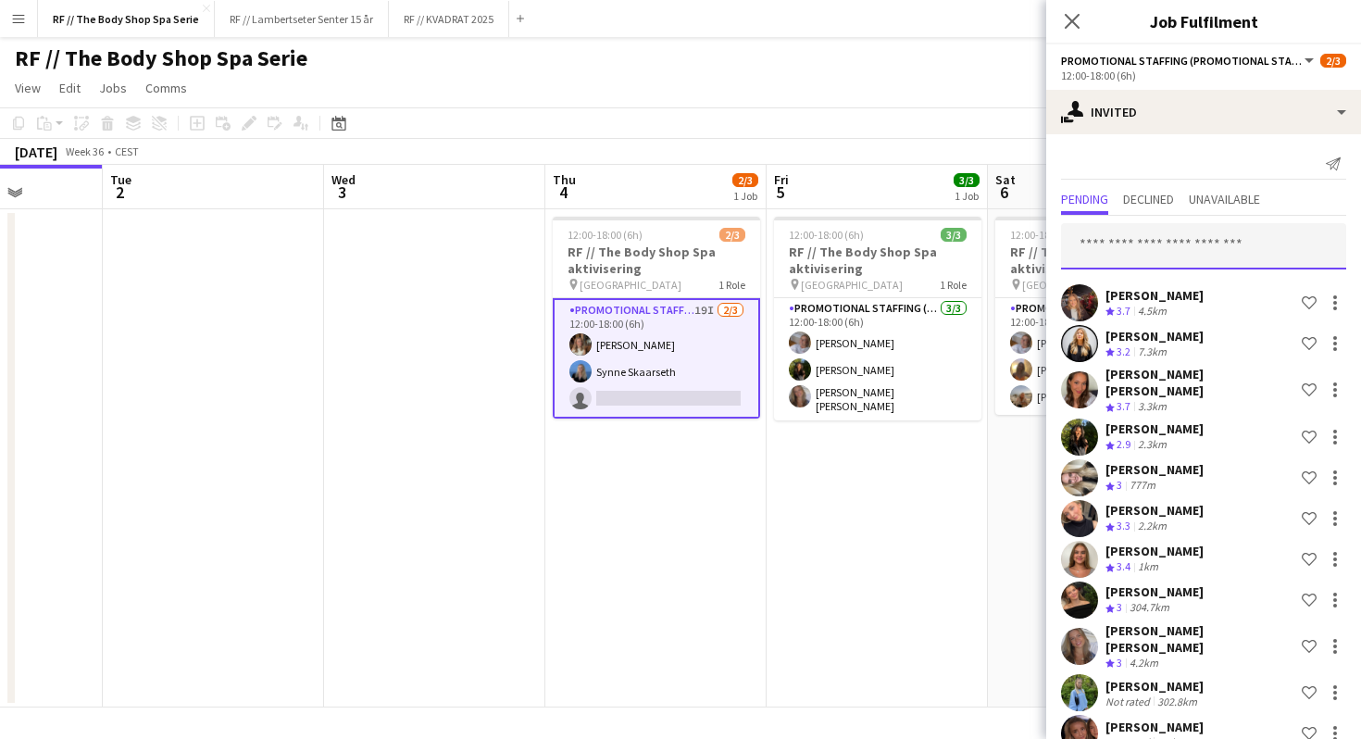
click at [1100, 242] on input "text" at bounding box center [1203, 246] width 285 height 46
type input "*********"
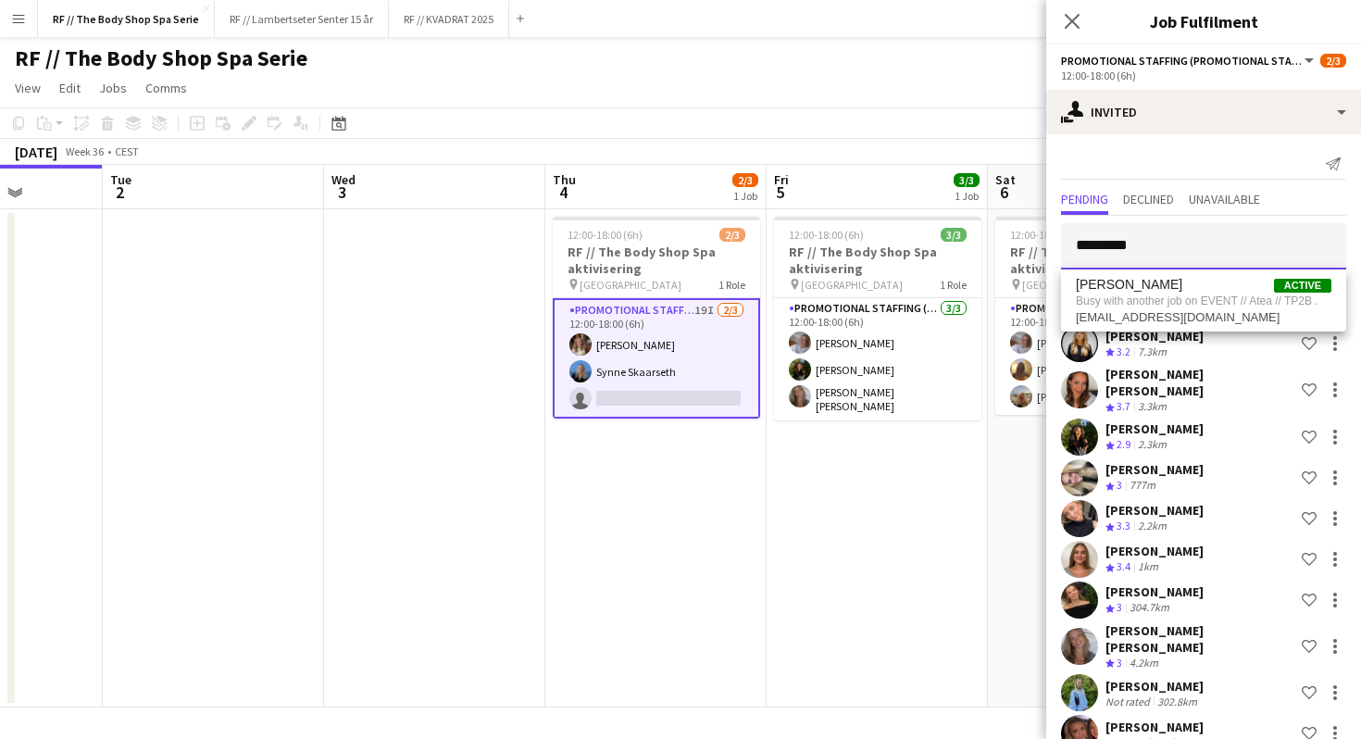
click at [1100, 242] on input "*********" at bounding box center [1203, 246] width 285 height 46
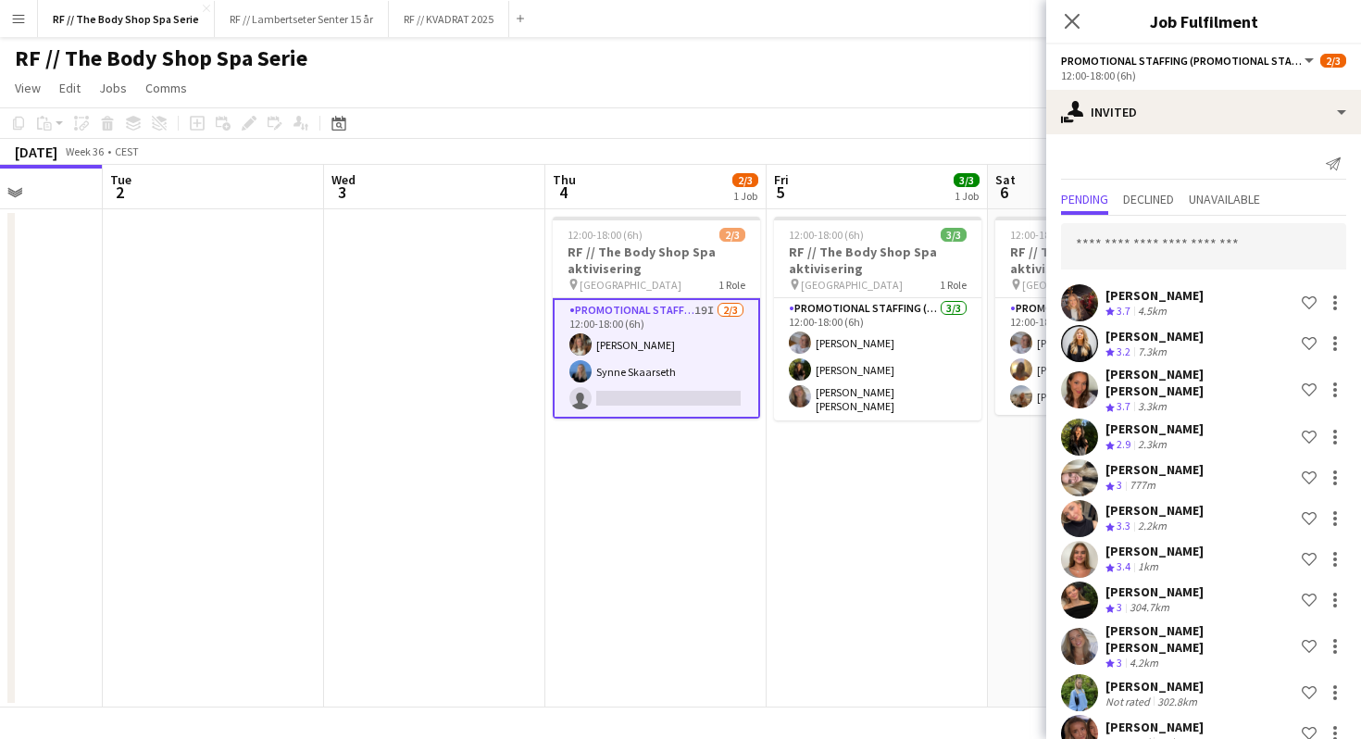
click at [1138, 150] on div "Send notification" at bounding box center [1203, 164] width 285 height 31
click at [269, 19] on button "RF // Lambertseter Senter 15 år Close" at bounding box center [302, 19] width 174 height 36
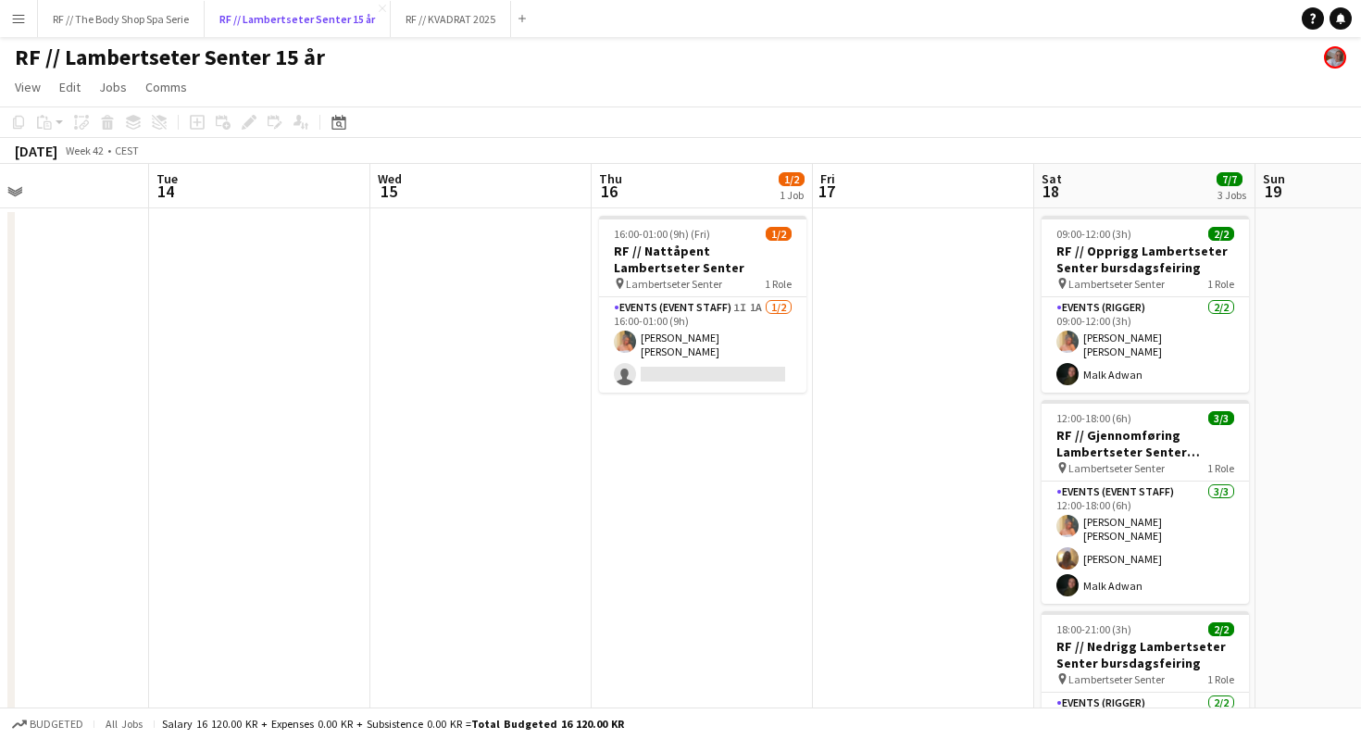
scroll to position [0, 689]
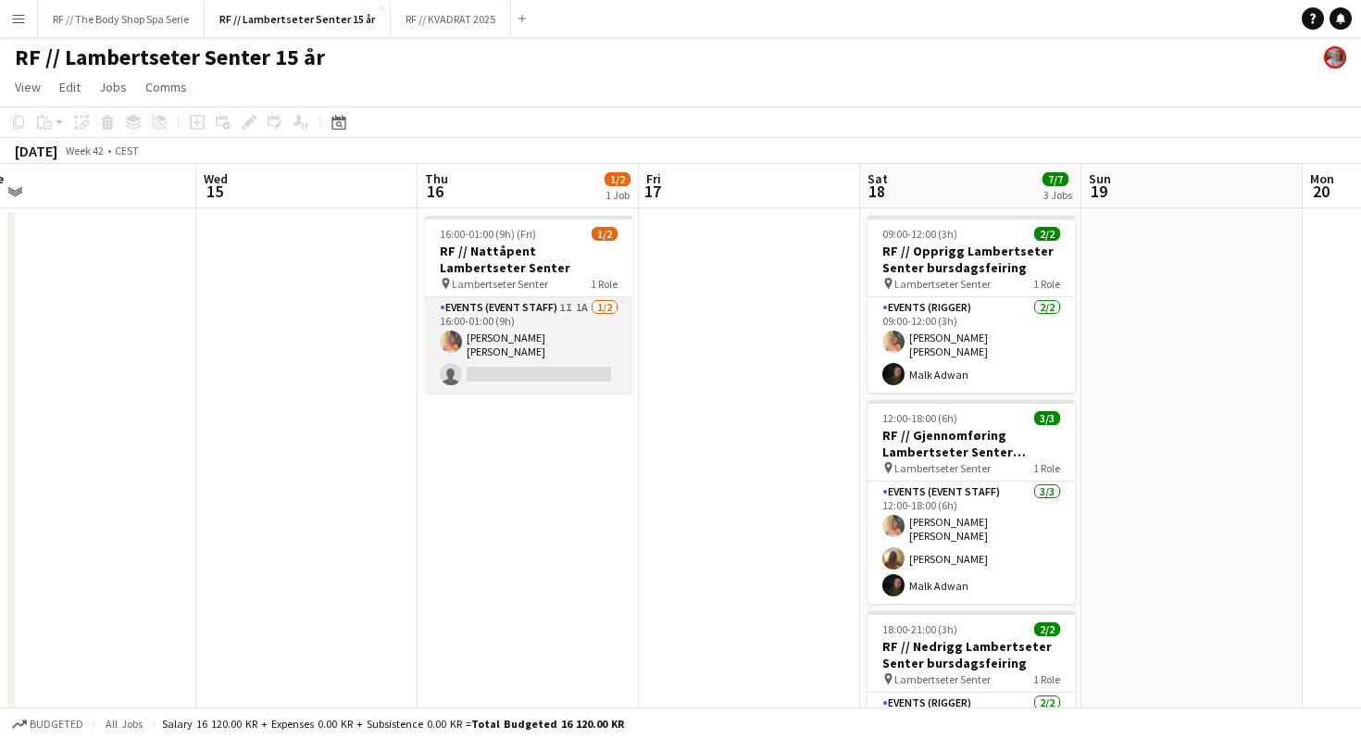
click at [573, 310] on app-card-role "Events (Event Staff) 1I 1A [DATE] 16:00-01:00 (9h) [PERSON_NAME] [PERSON_NAME] …" at bounding box center [528, 344] width 207 height 95
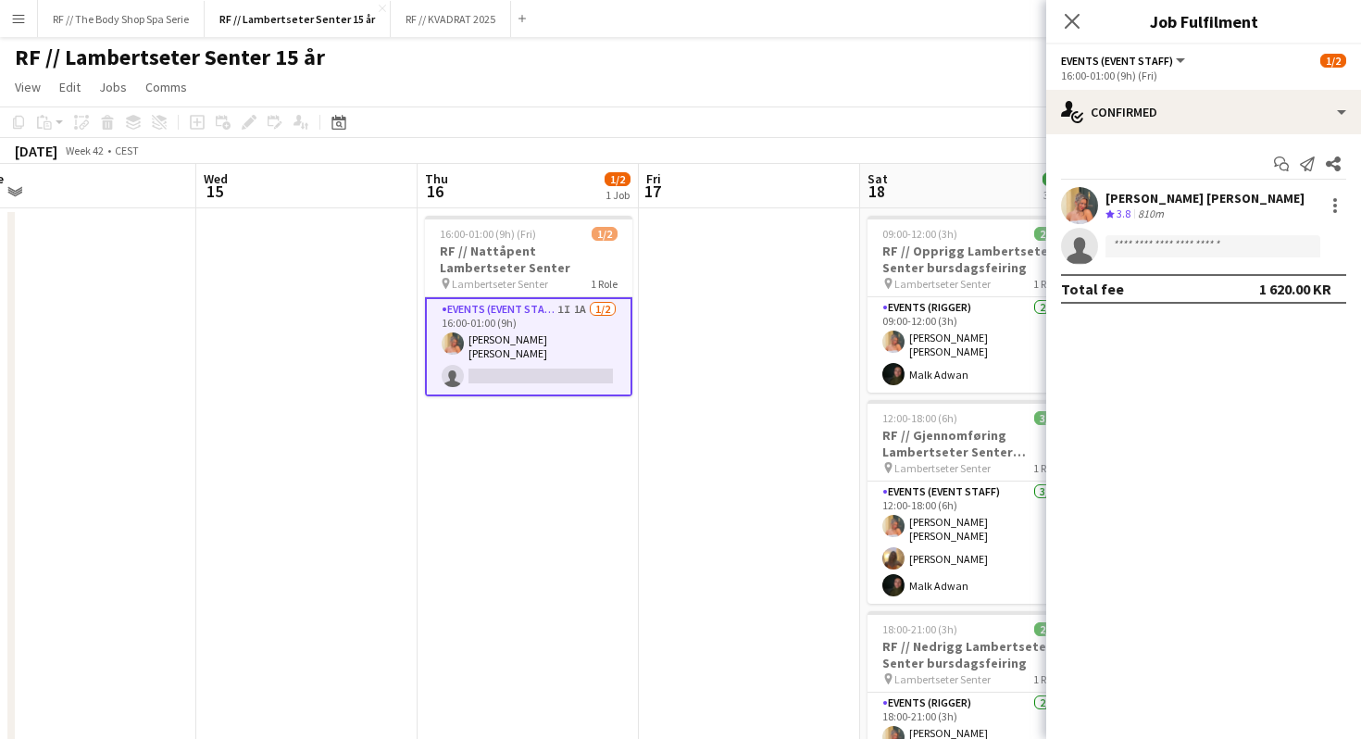
click at [726, 414] on app-date-cell at bounding box center [749, 510] width 221 height 604
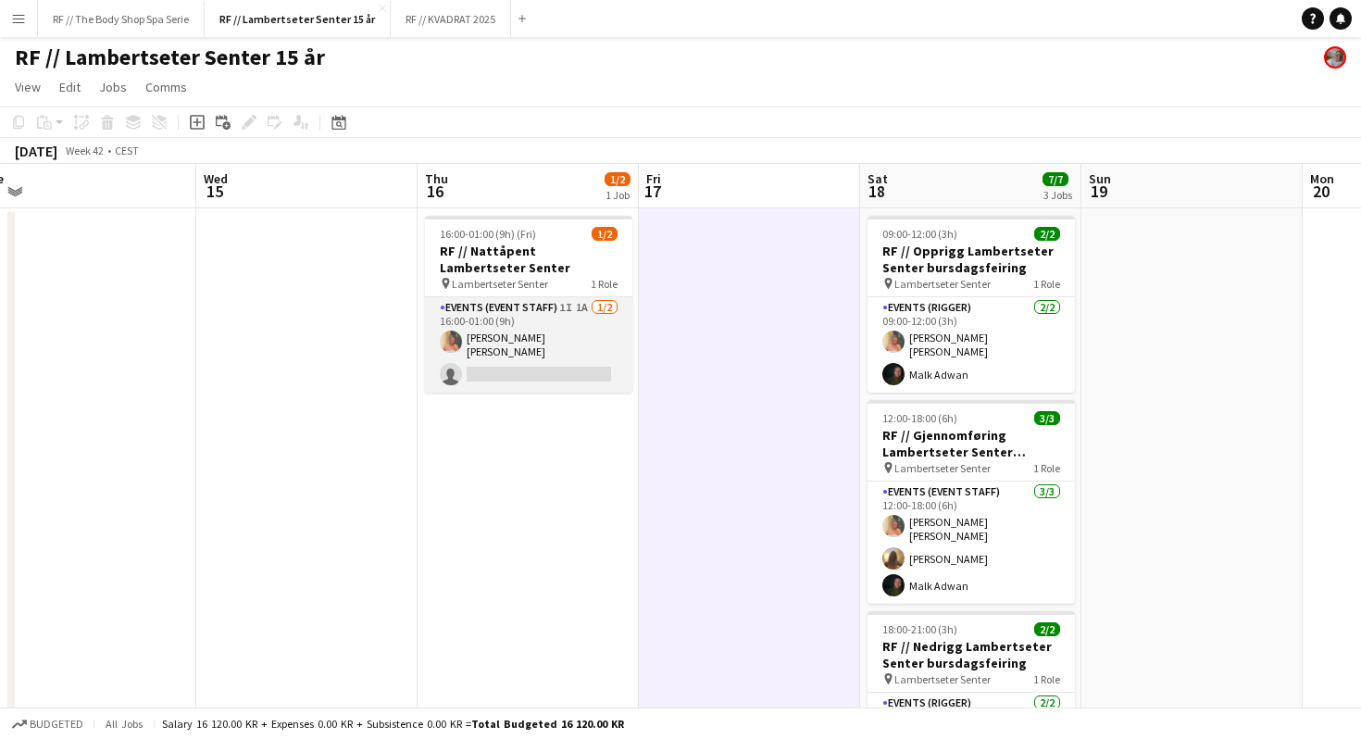
click at [580, 304] on app-card-role "Events (Event Staff) 1I 1A [DATE] 16:00-01:00 (9h) [PERSON_NAME] [PERSON_NAME] …" at bounding box center [528, 344] width 207 height 95
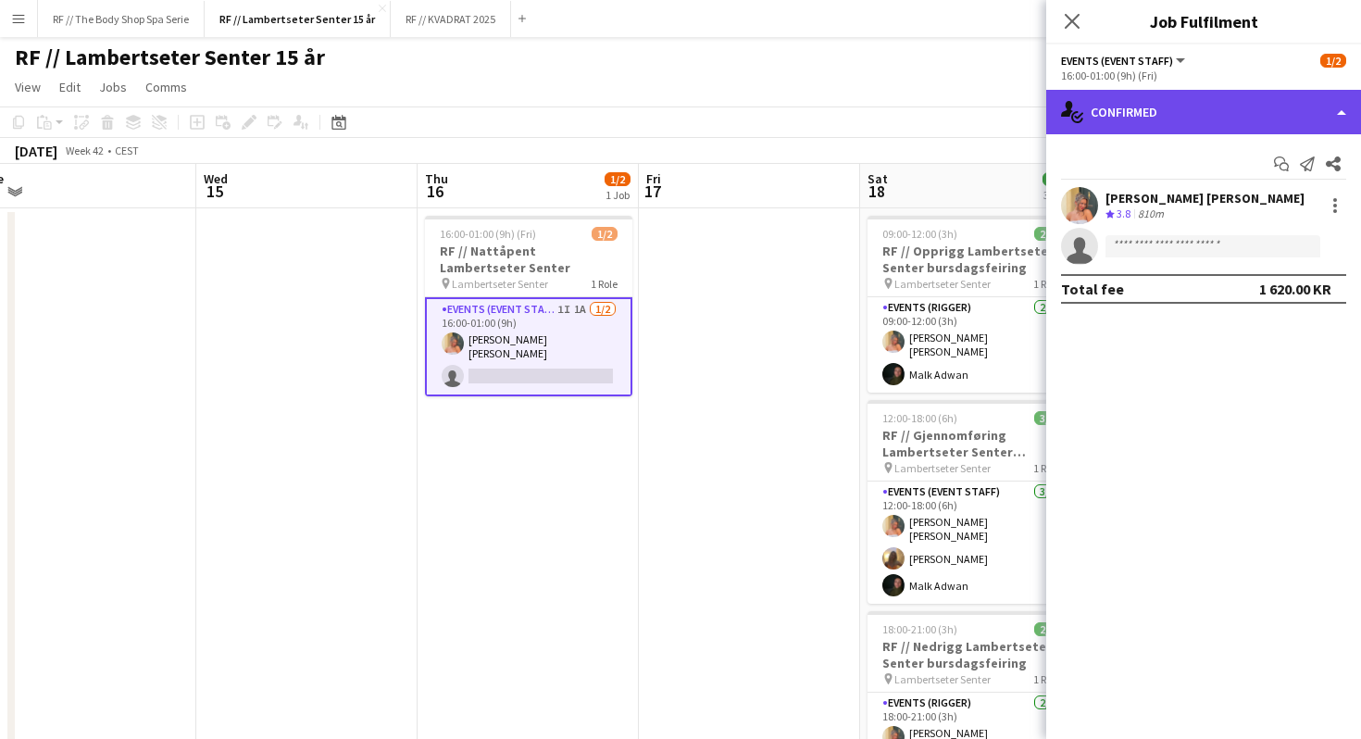
click at [1142, 109] on div "single-neutral-actions-check-2 Confirmed" at bounding box center [1203, 112] width 315 height 44
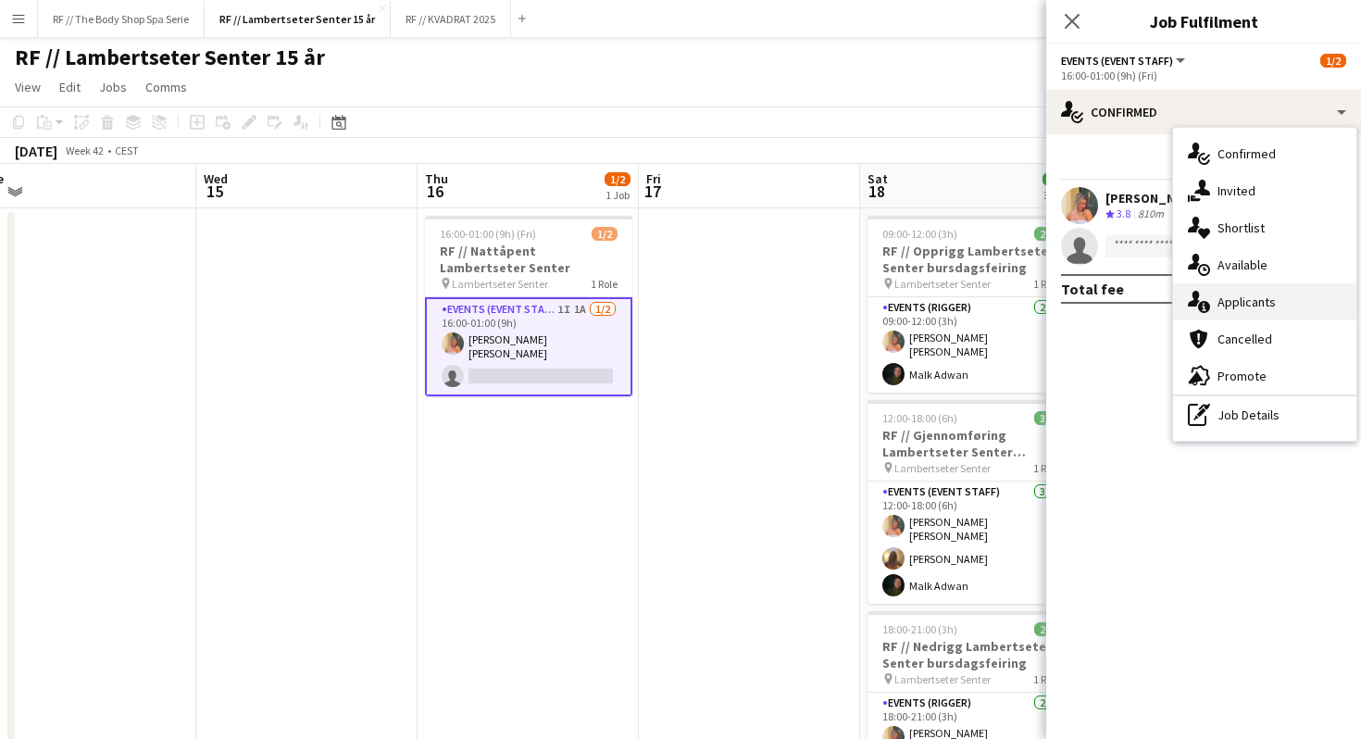
click at [1230, 310] on div "single-neutral-actions-information Applicants" at bounding box center [1264, 301] width 183 height 37
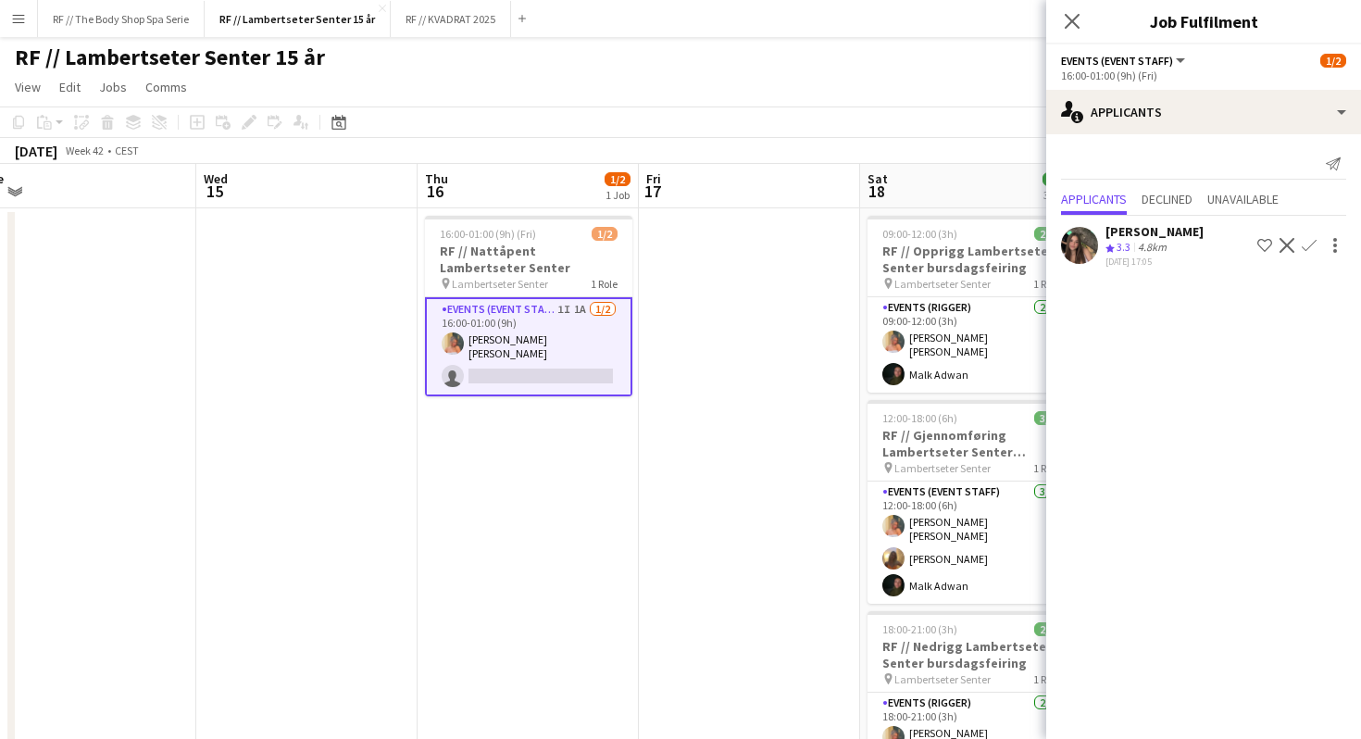
click at [1095, 298] on mat-expansion-panel "users2 Applicants Send notification Applicants Declined Unavailable [PERSON_NAM…" at bounding box center [1203, 436] width 315 height 604
click at [1092, 151] on div "Send notification" at bounding box center [1203, 164] width 285 height 31
click at [1069, 29] on icon "Close pop-in" at bounding box center [1072, 21] width 18 height 18
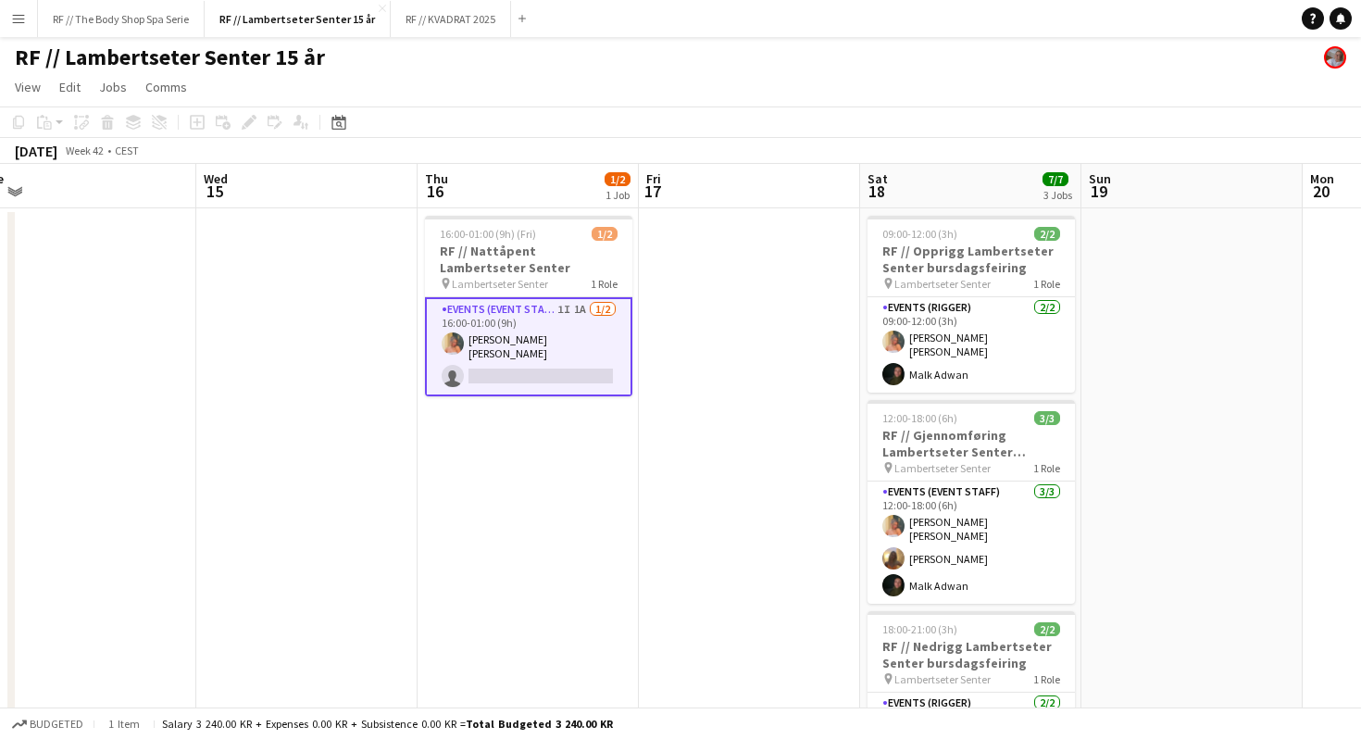
click at [739, 342] on app-date-cell at bounding box center [749, 510] width 221 height 604
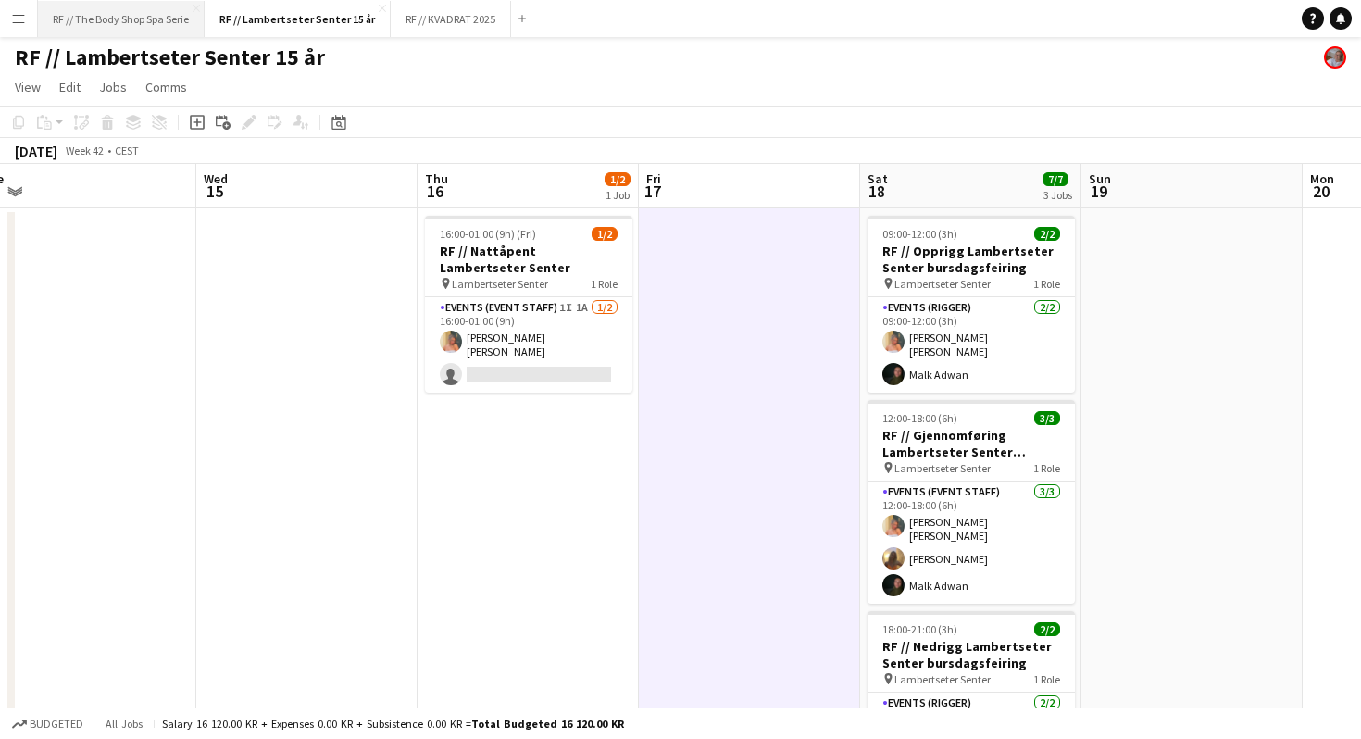
click at [117, 19] on button "RF // The Body Shop Spa Serie Close" at bounding box center [121, 19] width 167 height 36
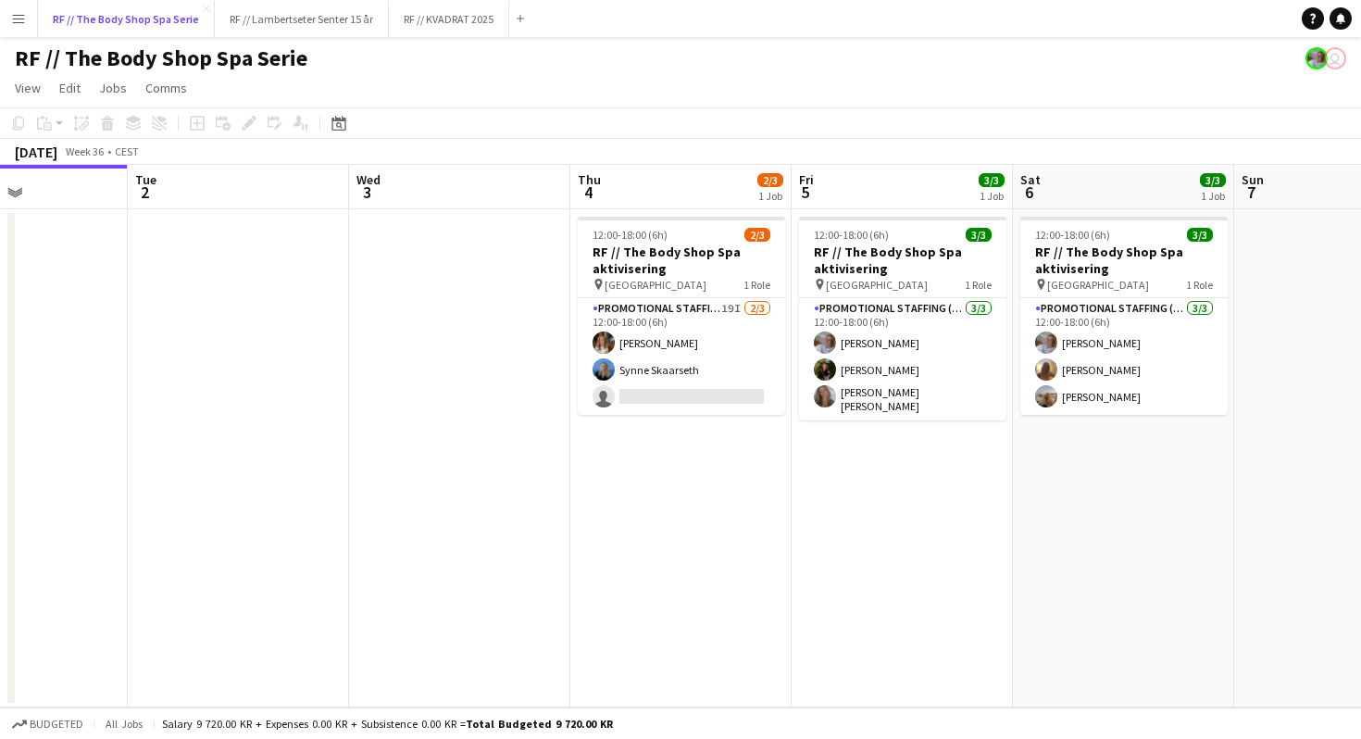
scroll to position [0, 767]
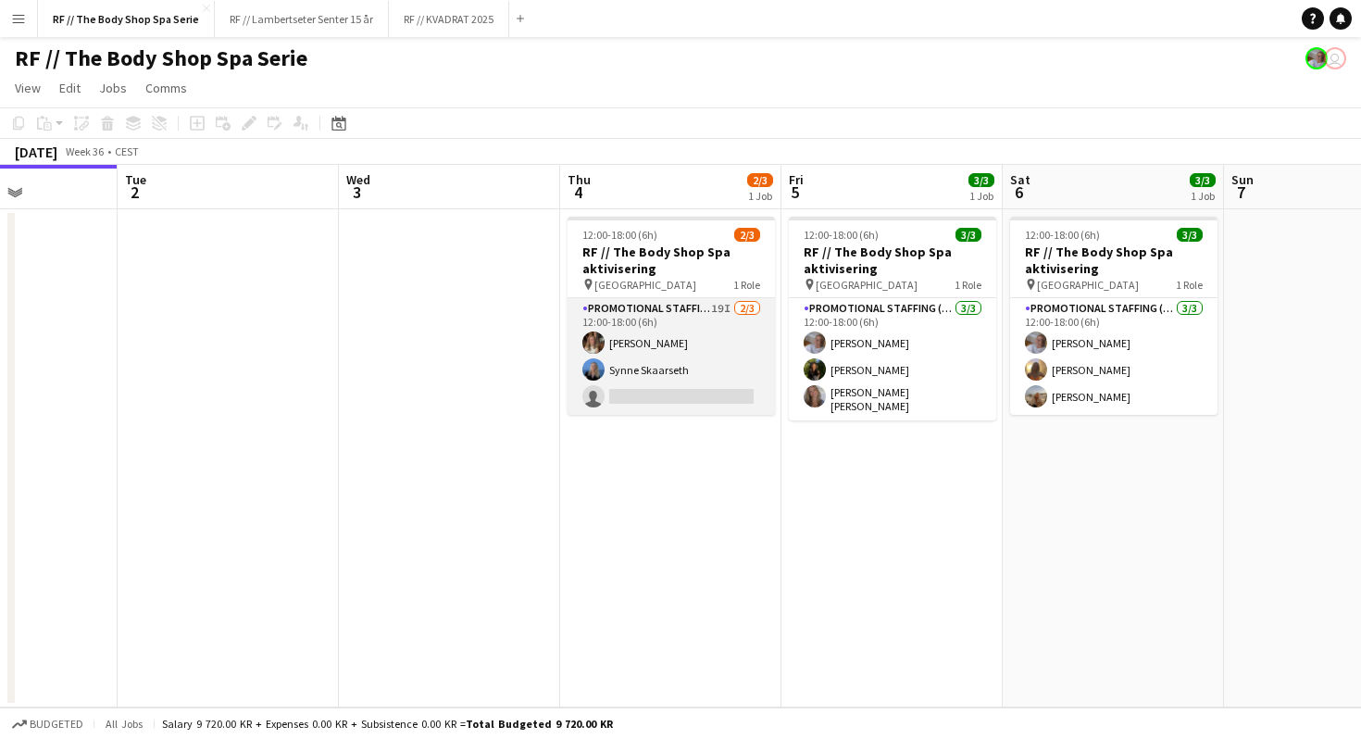
click at [722, 308] on app-card-role "Promotional Staffing (Promotional Staff) 19I [DATE] 12:00-18:00 (6h) [PERSON_NA…" at bounding box center [670, 356] width 207 height 117
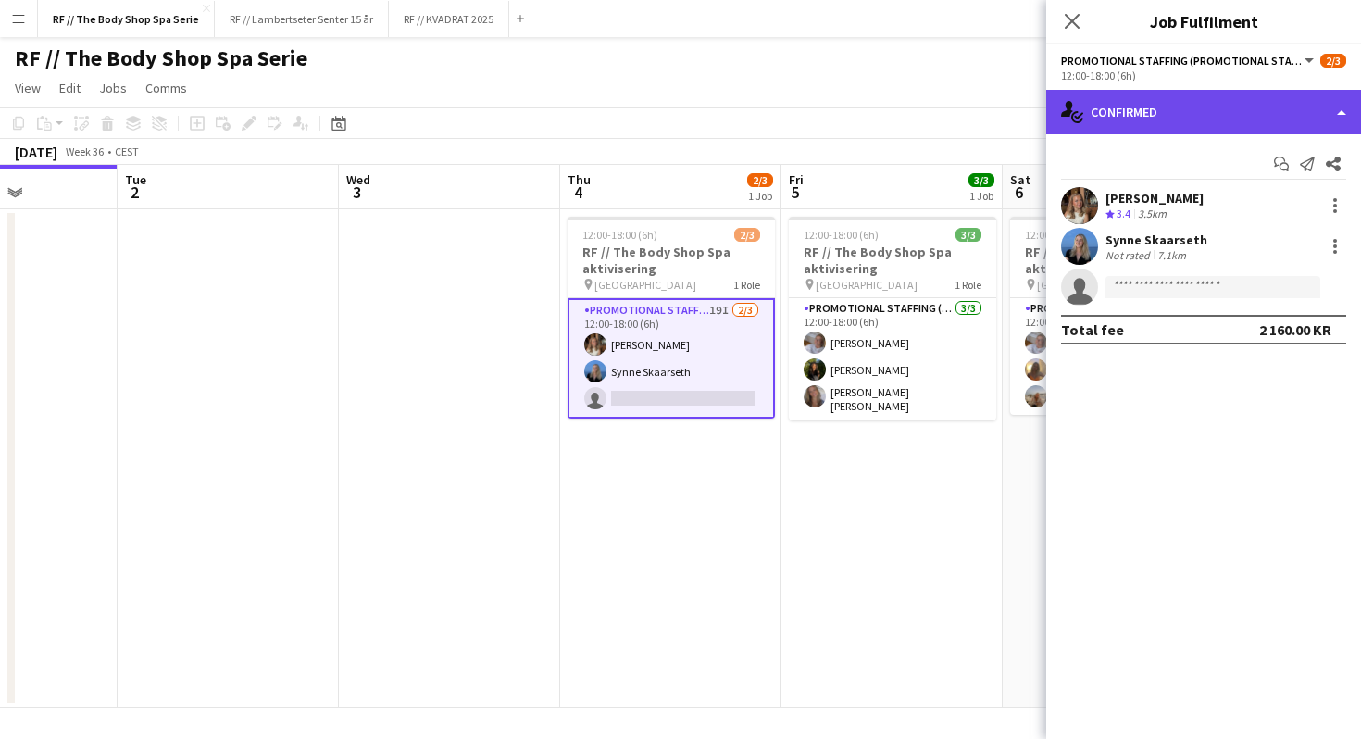
click at [1136, 96] on div "single-neutral-actions-check-2 Confirmed" at bounding box center [1203, 112] width 315 height 44
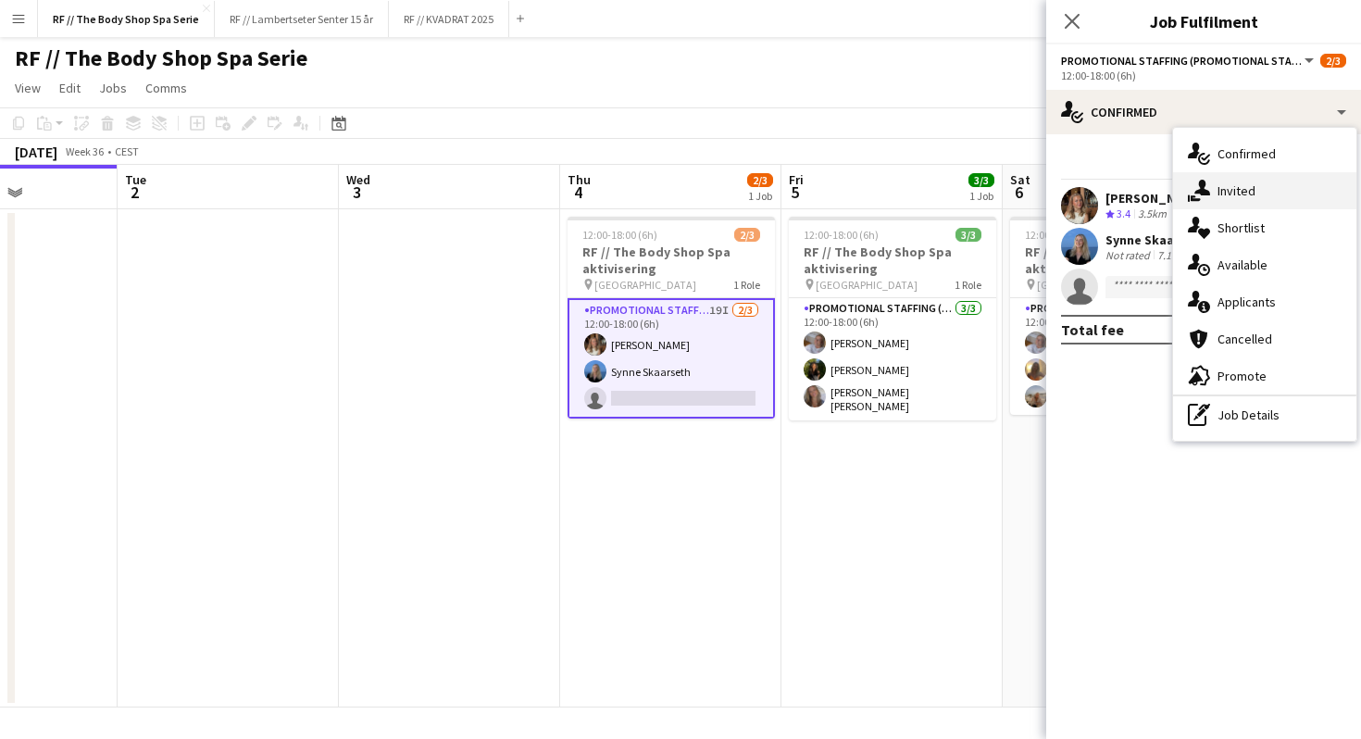
click at [1228, 194] on div "single-neutral-actions-share-1 Invited" at bounding box center [1264, 190] width 183 height 37
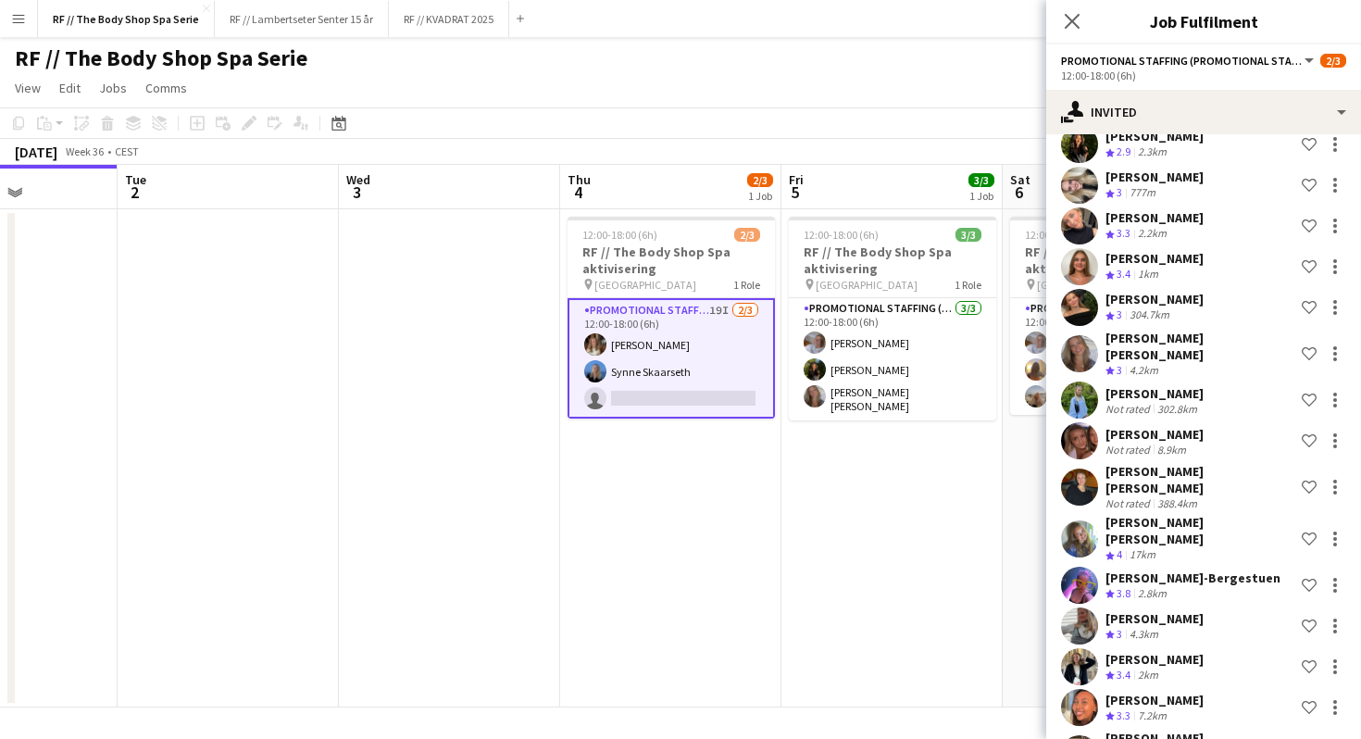
scroll to position [334, 0]
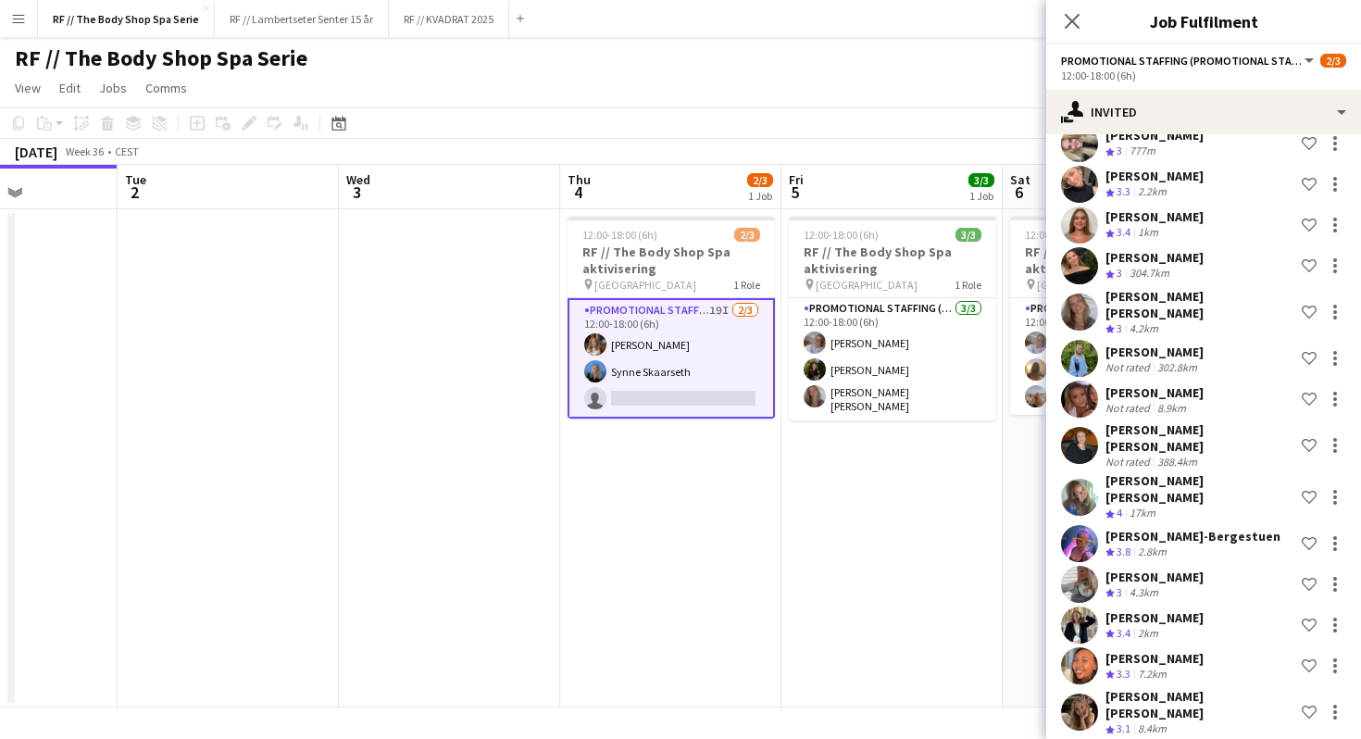
click at [1194, 421] on div "[PERSON_NAME] [PERSON_NAME]" at bounding box center [1199, 437] width 189 height 33
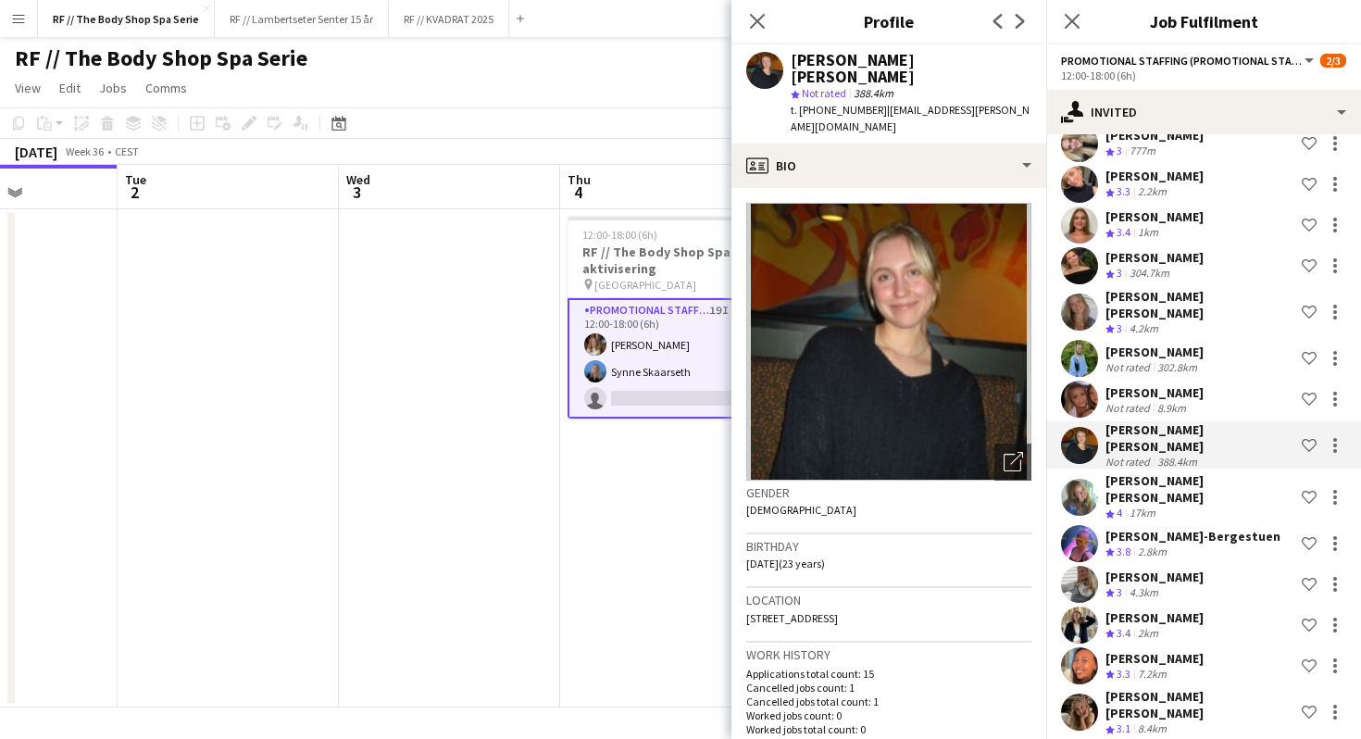
click at [1192, 472] on div "[PERSON_NAME] [PERSON_NAME]" at bounding box center [1199, 488] width 189 height 33
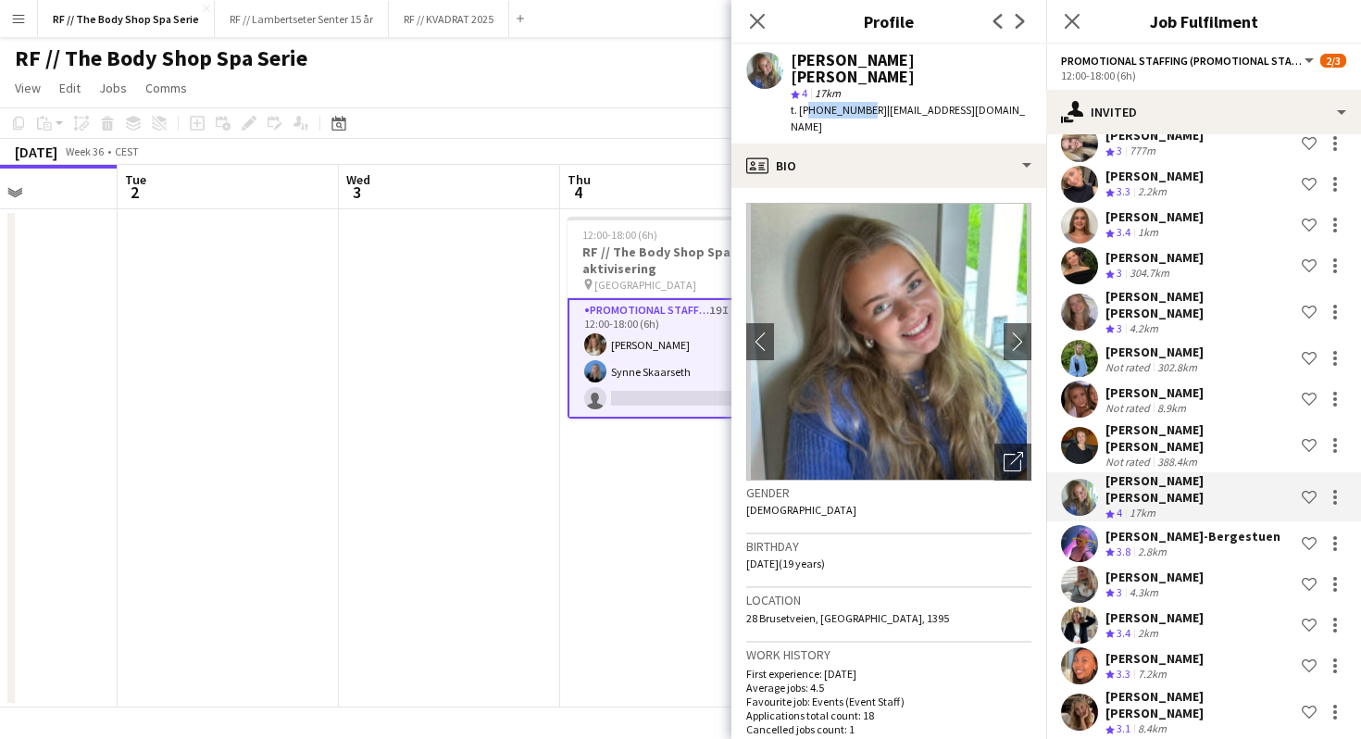
drag, startPoint x: 858, startPoint y: 93, endPoint x: 802, endPoint y: 99, distance: 55.8
click at [802, 103] on span "t. [PHONE_NUMBER]" at bounding box center [838, 110] width 96 height 14
copy span "4795558022"
click at [802, 103] on span "t. [PHONE_NUMBER]" at bounding box center [838, 110] width 96 height 14
click at [1200, 528] on div "[PERSON_NAME]-Bergestuen" at bounding box center [1192, 536] width 175 height 17
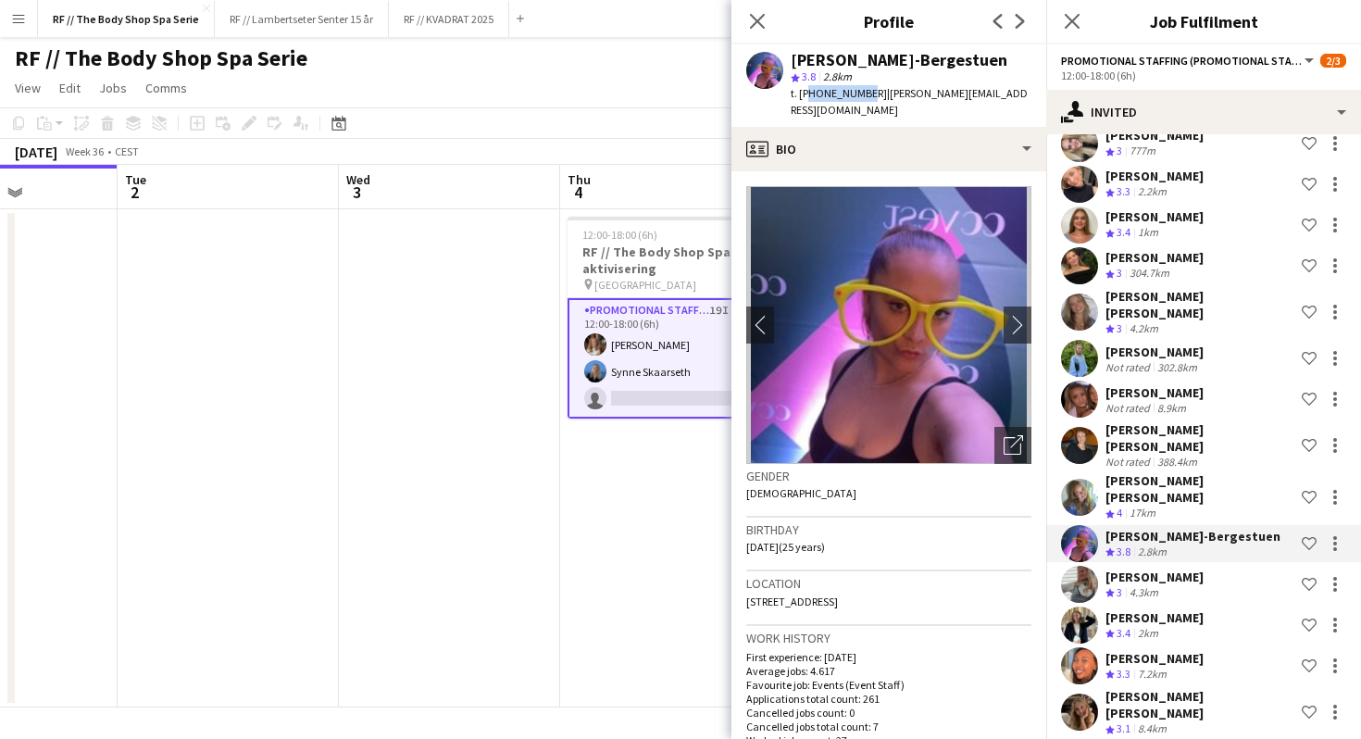
drag, startPoint x: 860, startPoint y: 93, endPoint x: 802, endPoint y: 93, distance: 57.4
click at [802, 93] on span "t. [PHONE_NUMBER]" at bounding box center [838, 93] width 96 height 14
copy span "4795124107"
click at [1175, 568] on div "[PERSON_NAME]" at bounding box center [1154, 576] width 98 height 17
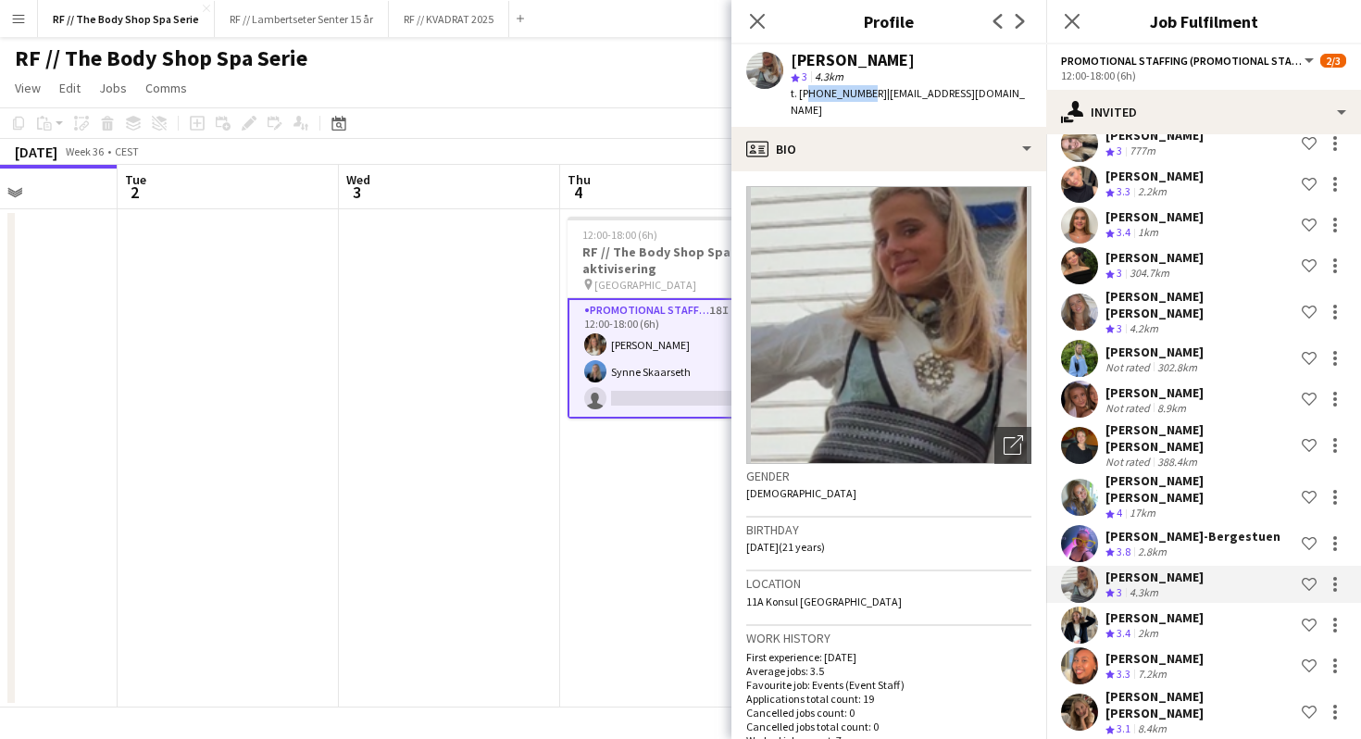
drag, startPoint x: 861, startPoint y: 94, endPoint x: 802, endPoint y: 94, distance: 58.3
click at [802, 94] on span "t. [PHONE_NUMBER]" at bounding box center [838, 93] width 96 height 14
copy span "4792026311"
click at [802, 94] on span "t. [PHONE_NUMBER]" at bounding box center [838, 93] width 96 height 14
click at [482, 405] on app-date-cell at bounding box center [449, 458] width 221 height 498
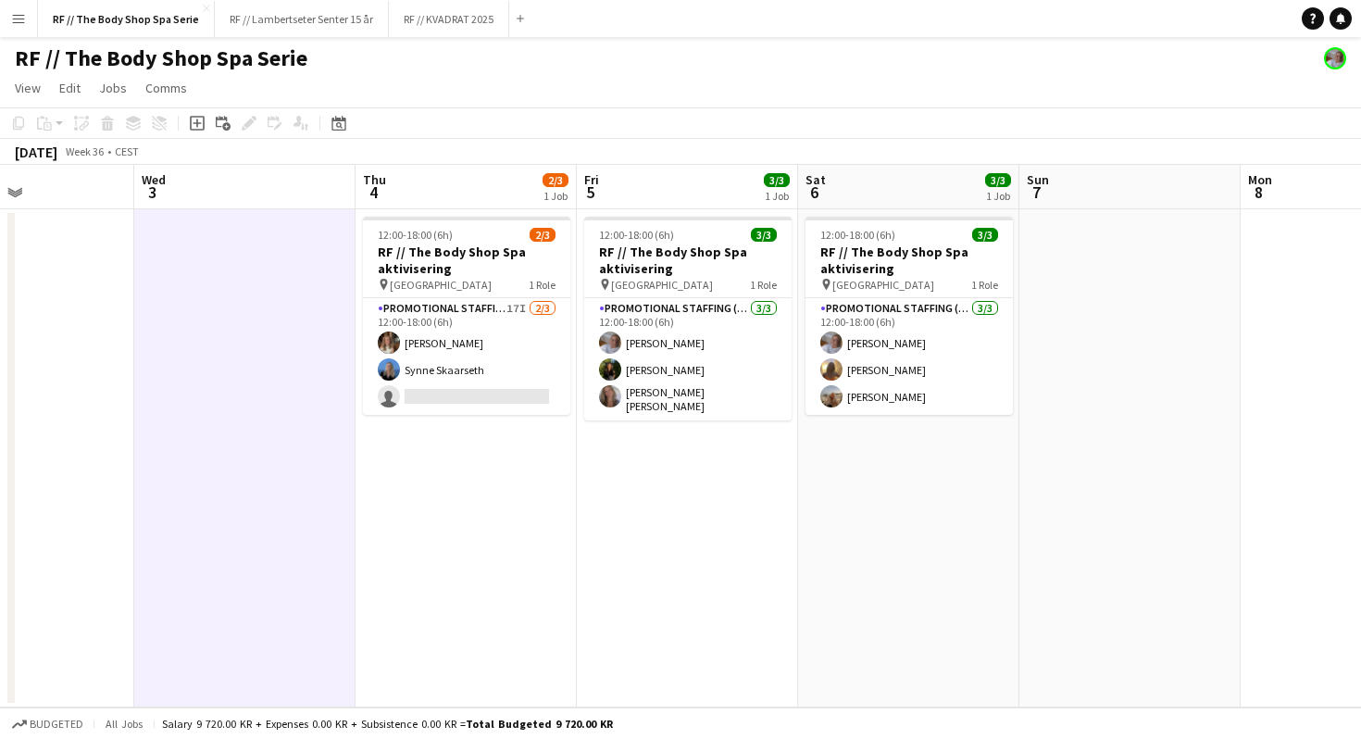
scroll to position [0, 530]
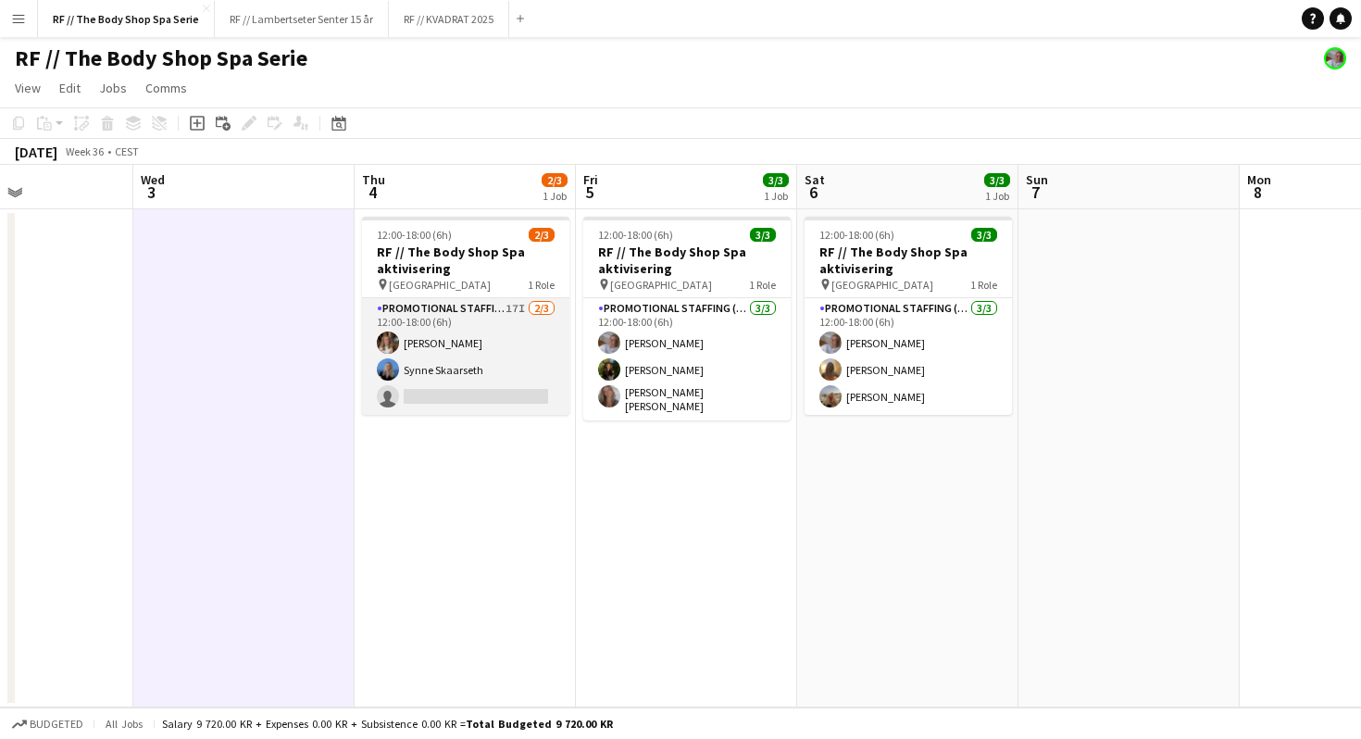
click at [504, 316] on app-card-role "Promotional Staffing (Promotional Staff) 17I [DATE] 12:00-18:00 (6h) [PERSON_NA…" at bounding box center [465, 356] width 207 height 117
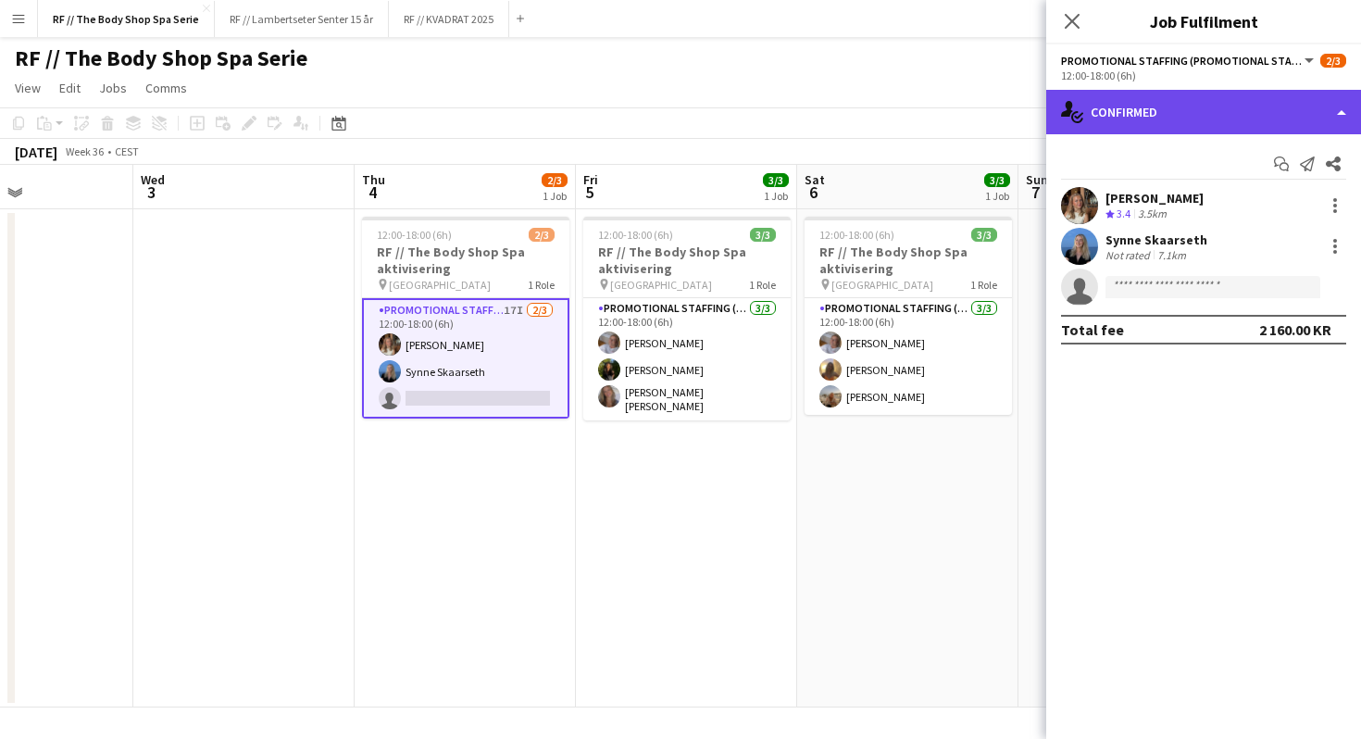
click at [1145, 115] on div "single-neutral-actions-check-2 Confirmed" at bounding box center [1203, 112] width 315 height 44
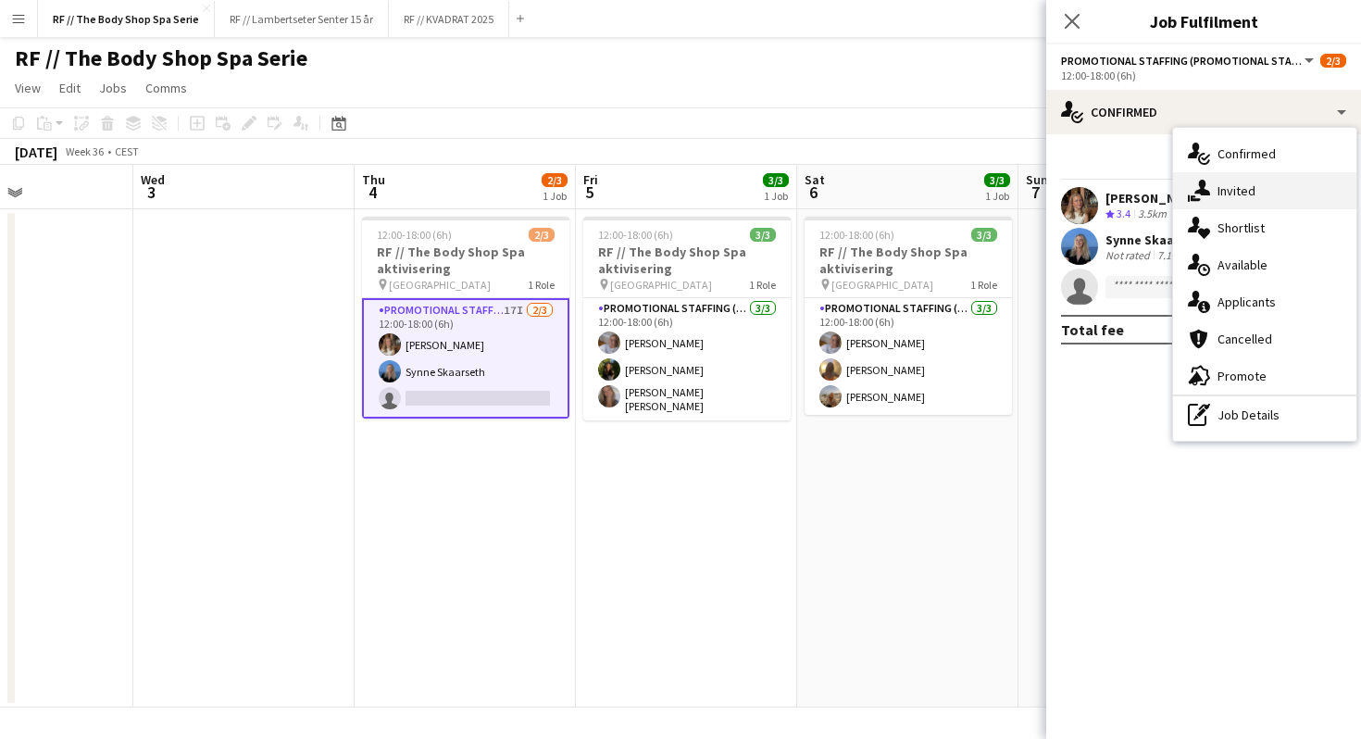
click at [1234, 190] on div "single-neutral-actions-share-1 Invited" at bounding box center [1264, 190] width 183 height 37
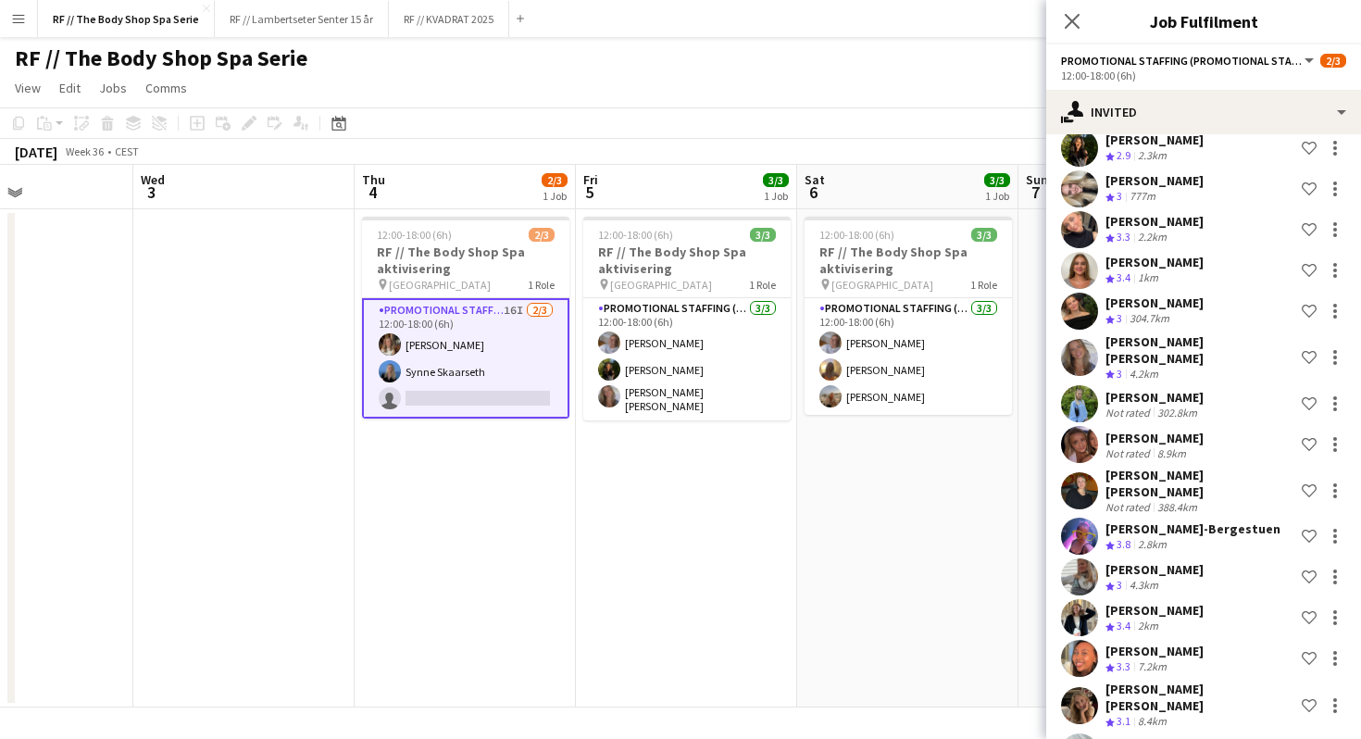
scroll to position [253, 0]
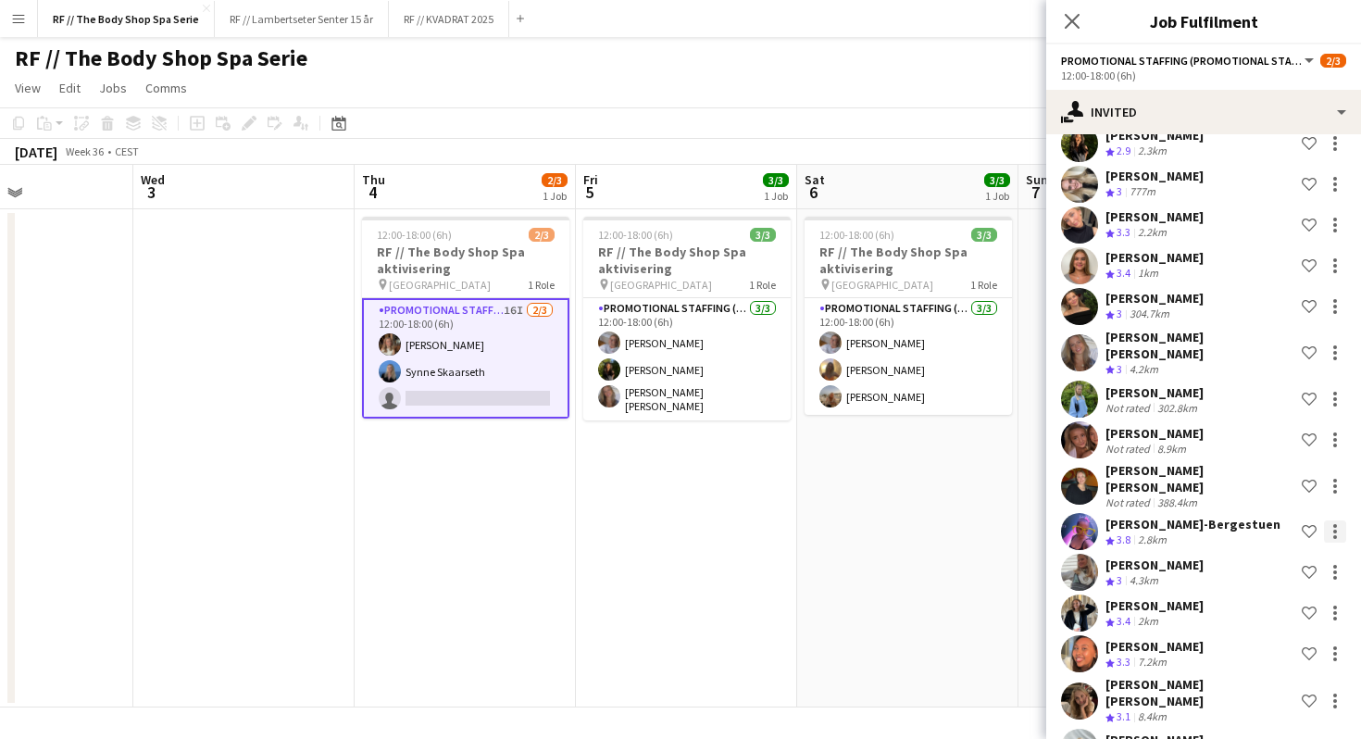
click at [1334, 520] on div at bounding box center [1335, 531] width 22 height 22
click at [1259, 668] on span "Cancel invitation" at bounding box center [1276, 665] width 108 height 16
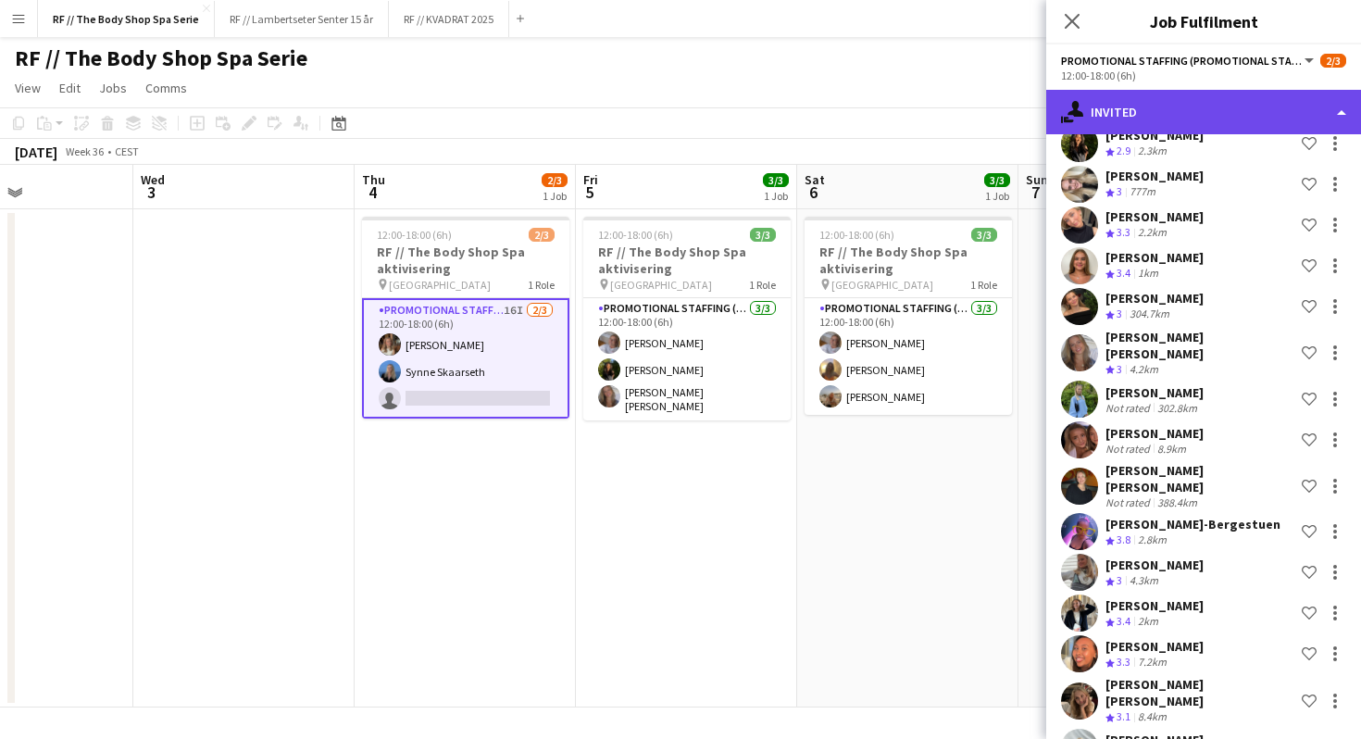
click at [1162, 104] on div "single-neutral-actions-share-1 Invited" at bounding box center [1203, 112] width 315 height 44
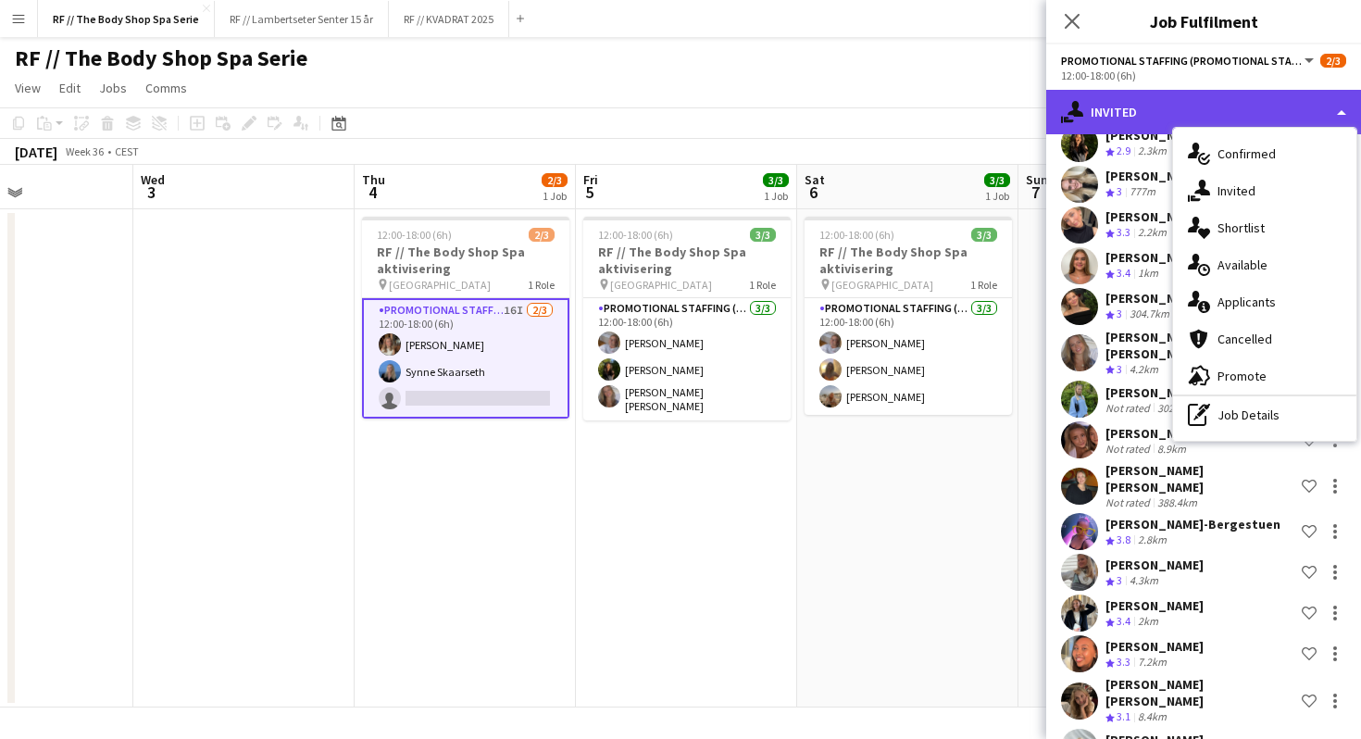
click at [1151, 109] on div "single-neutral-actions-share-1 Invited" at bounding box center [1203, 112] width 315 height 44
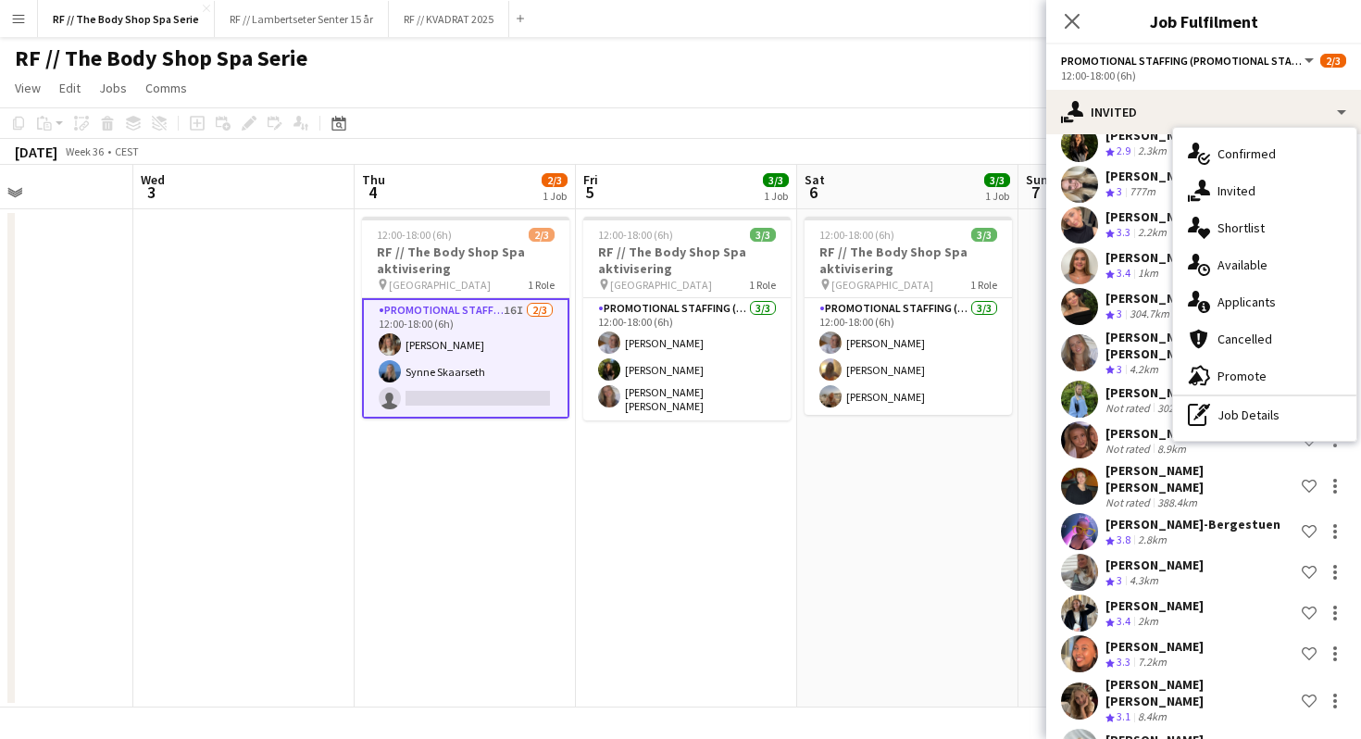
click at [876, 542] on app-date-cell "12:00-18:00 (6h) 3/3 RF // The Body Shop Spa aktivisering pin Oslo 1 Role Promo…" at bounding box center [907, 458] width 221 height 498
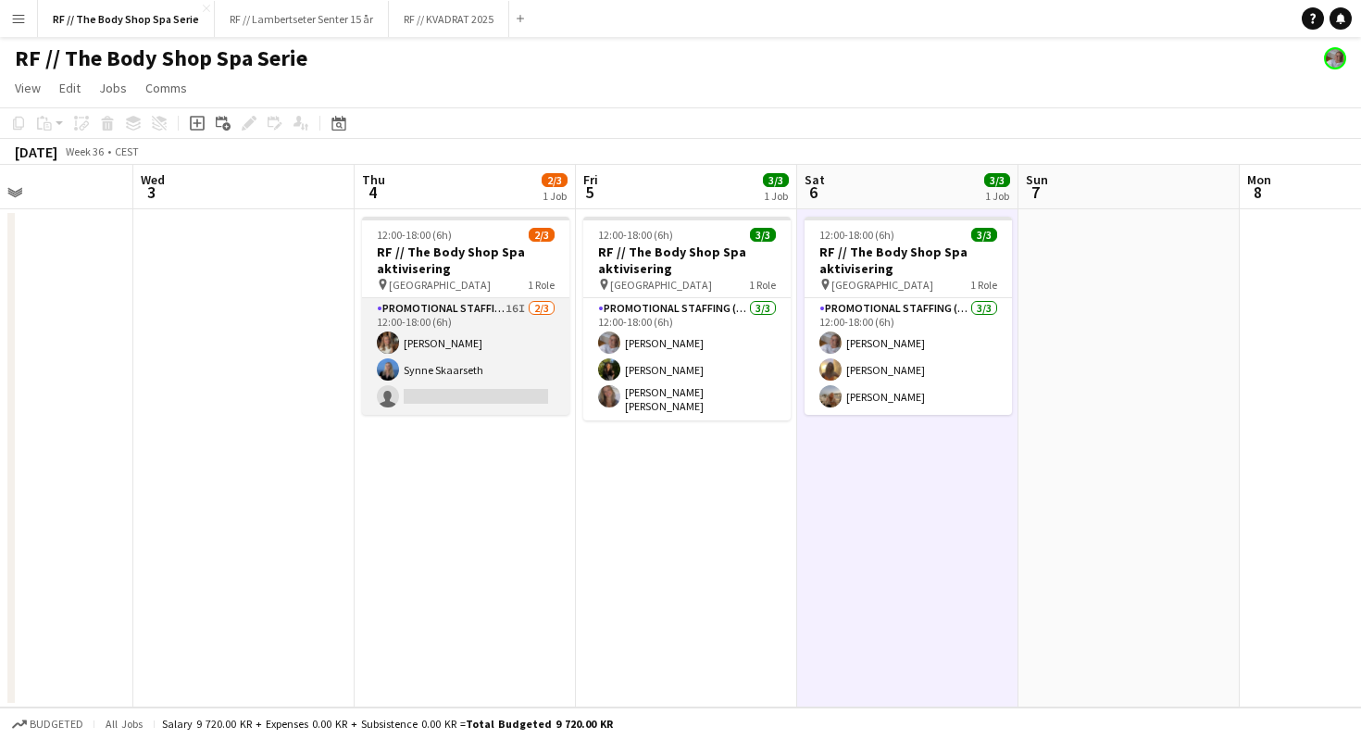
click at [474, 353] on app-card-role "Promotional Staffing (Promotional Staff) 16I [DATE] 12:00-18:00 (6h) [PERSON_NA…" at bounding box center [465, 356] width 207 height 117
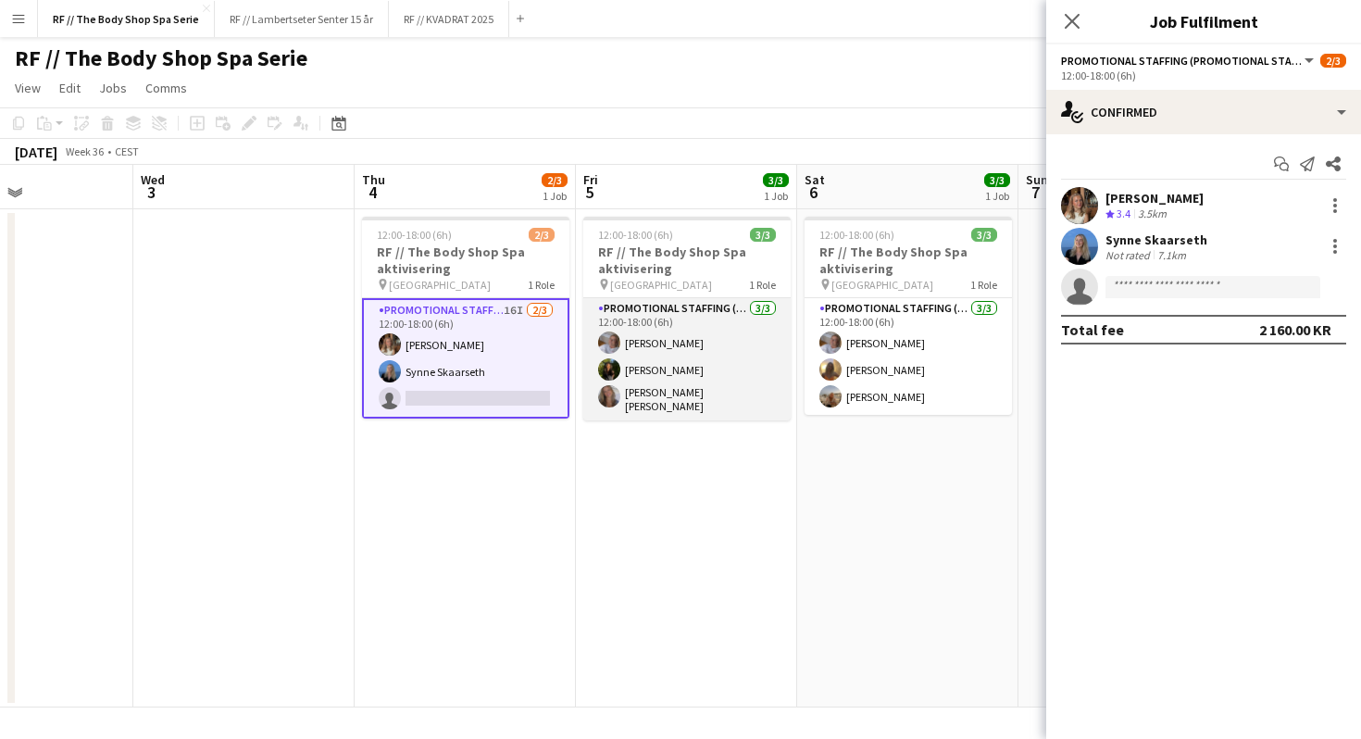
click at [658, 394] on app-card-role "Promotional Staffing (Promotional Staff) [DATE] 12:00-18:00 (6h) [PERSON_NAME] …" at bounding box center [686, 359] width 207 height 122
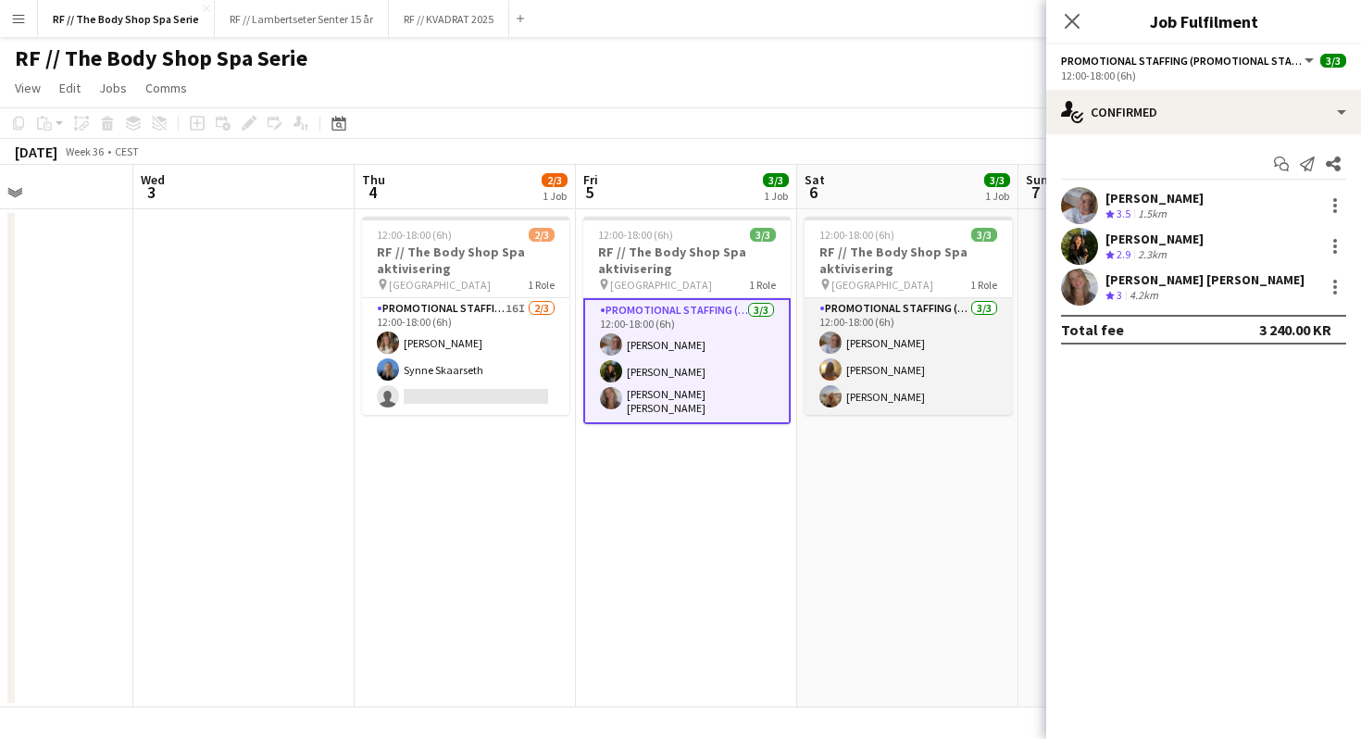
click at [873, 379] on app-card-role "Promotional Staffing (Promotional Staff) [DATE] 12:00-18:00 (6h) [PERSON_NAME] …" at bounding box center [907, 356] width 207 height 117
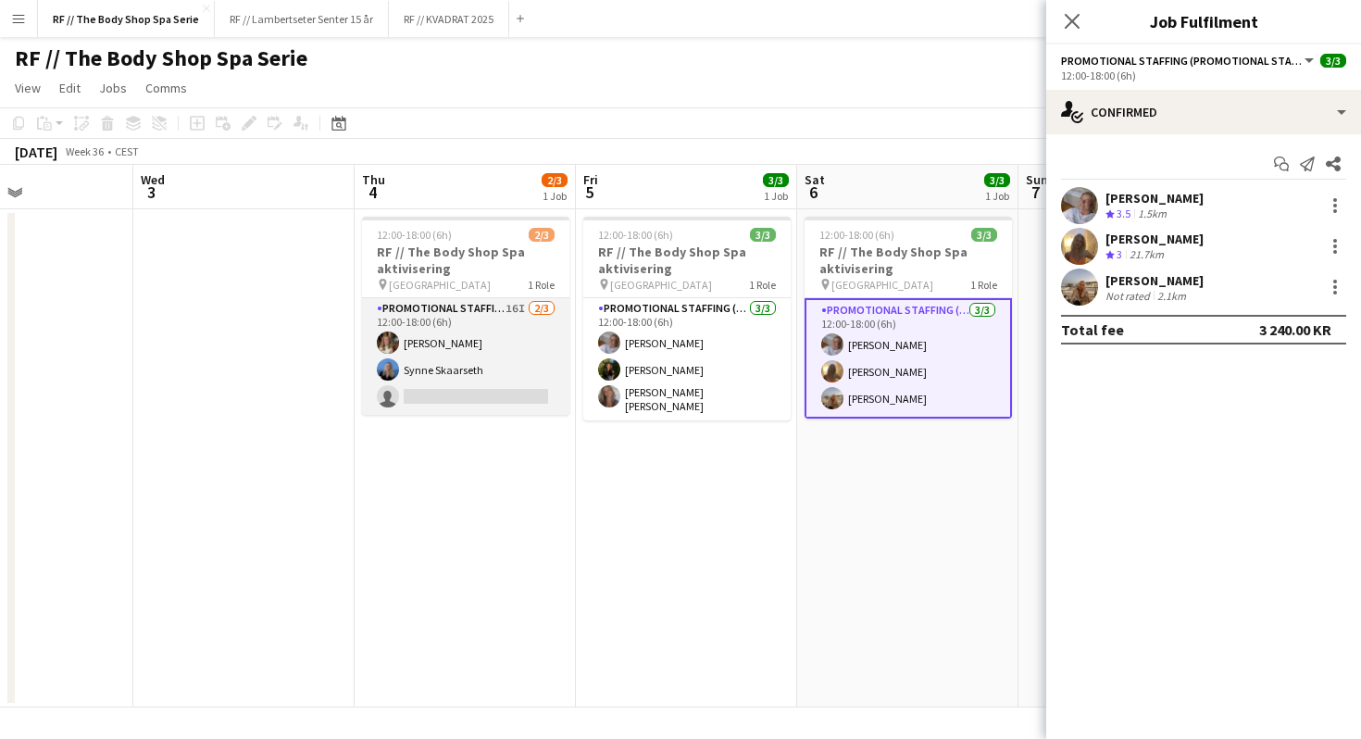
click at [509, 313] on app-card-role "Promotional Staffing (Promotional Staff) 16I [DATE] 12:00-18:00 (6h) [PERSON_NA…" at bounding box center [465, 356] width 207 height 117
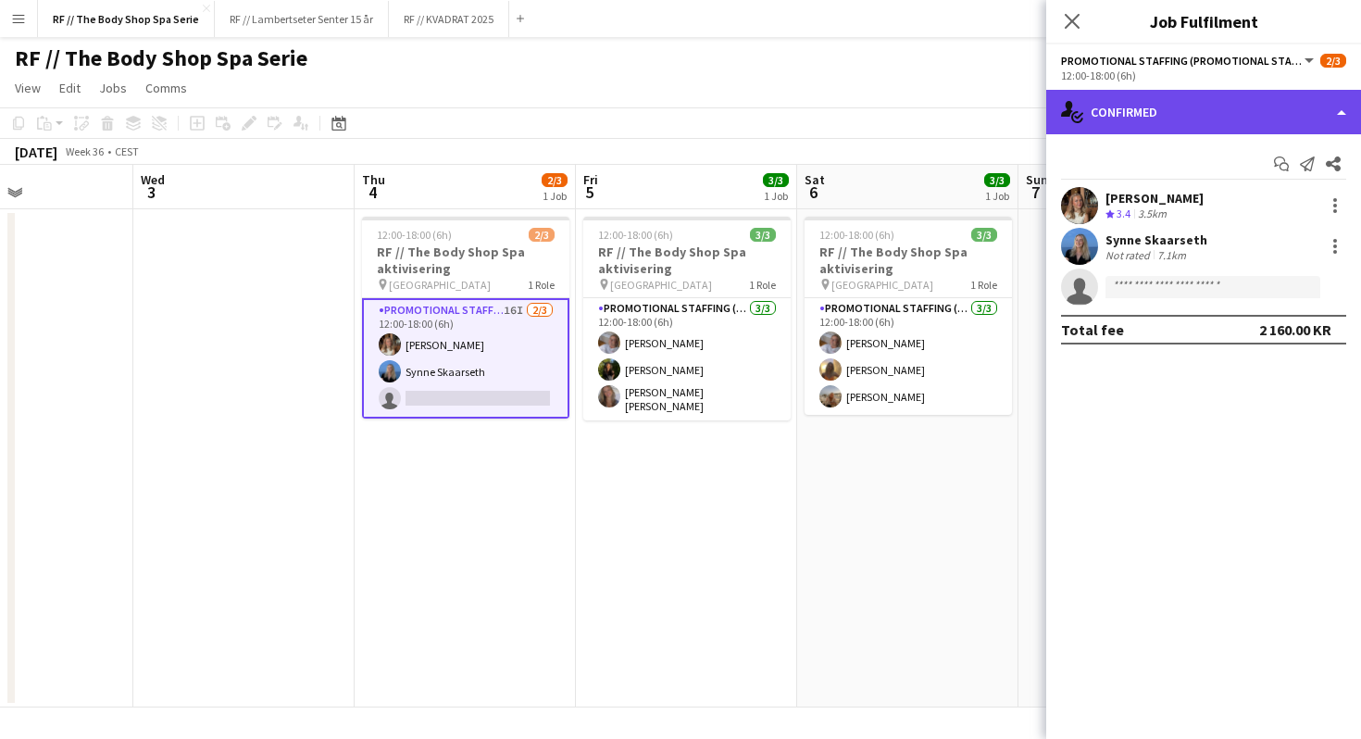
click at [1162, 119] on div "single-neutral-actions-check-2 Confirmed" at bounding box center [1203, 112] width 315 height 44
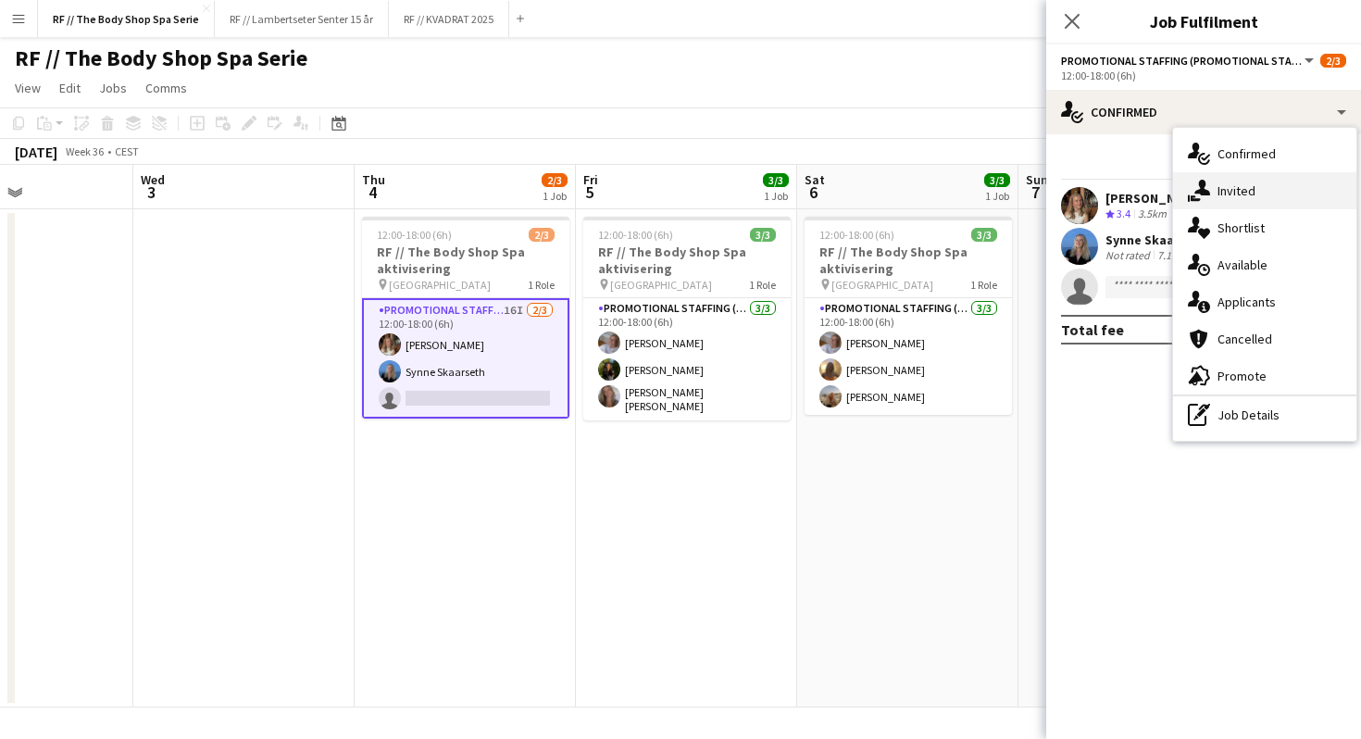
click at [1218, 190] on div "single-neutral-actions-share-1 Invited" at bounding box center [1264, 190] width 183 height 37
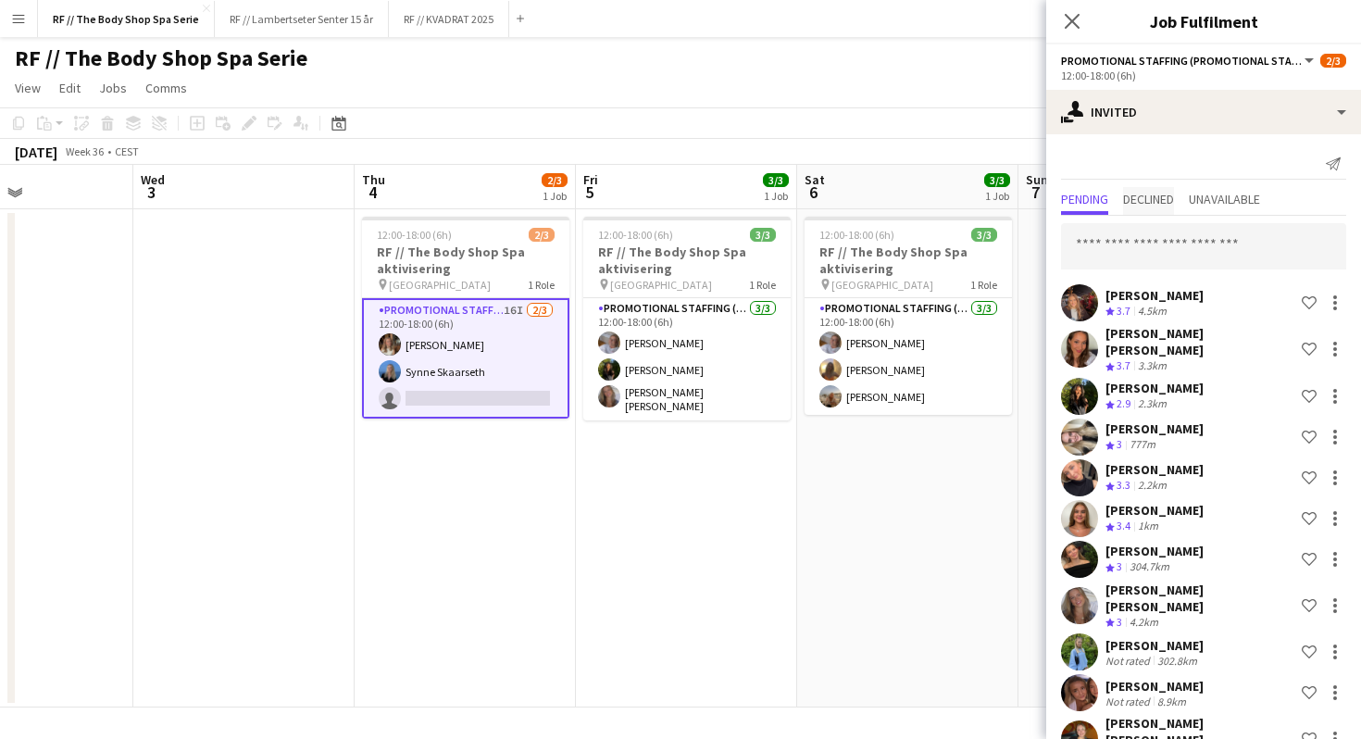
click at [1151, 193] on span "Declined" at bounding box center [1148, 199] width 51 height 13
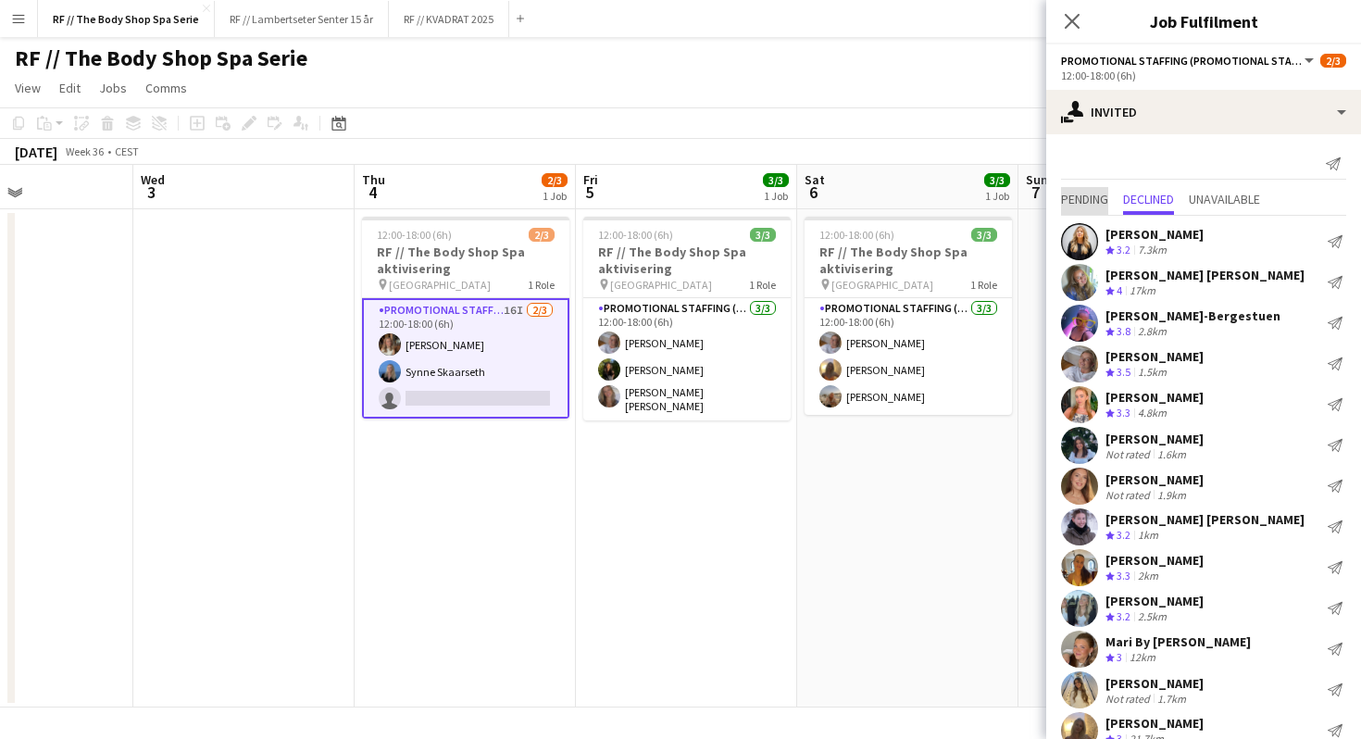
click at [1096, 195] on span "Pending" at bounding box center [1084, 199] width 47 height 13
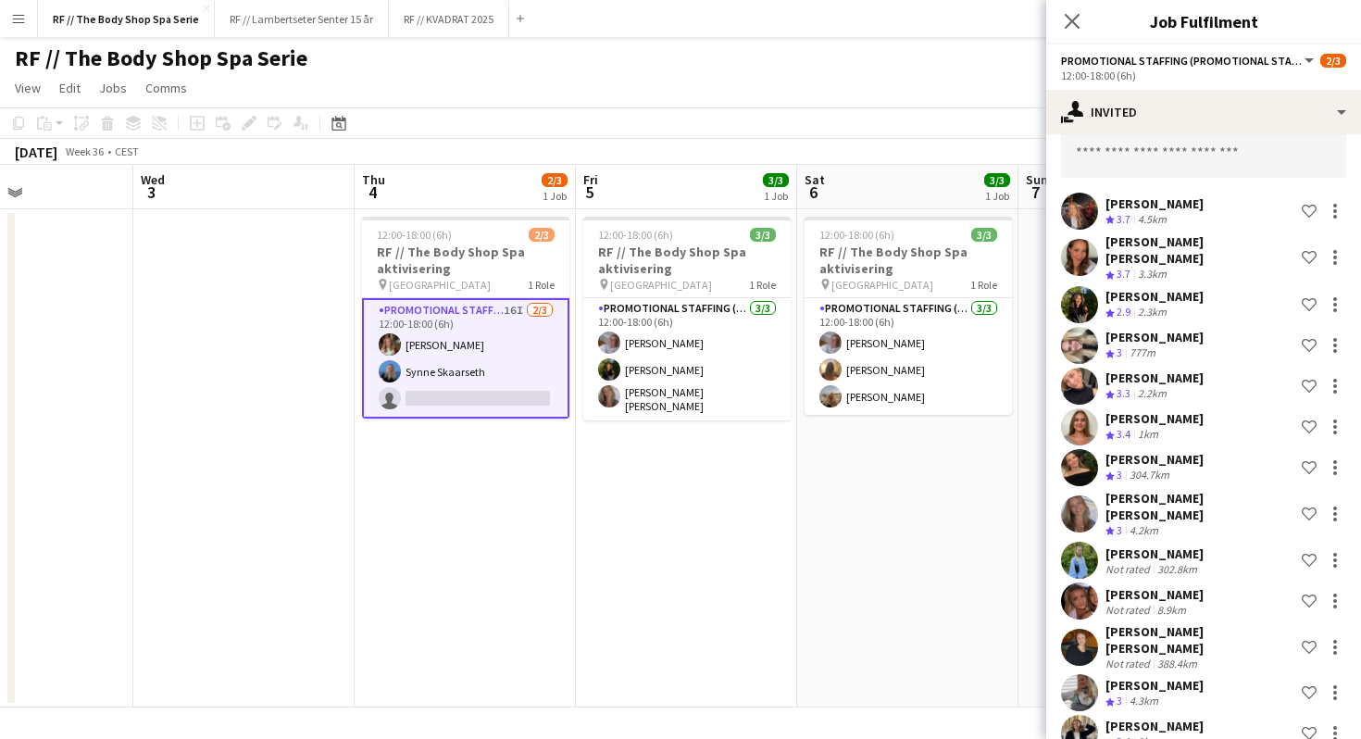
scroll to position [212, 0]
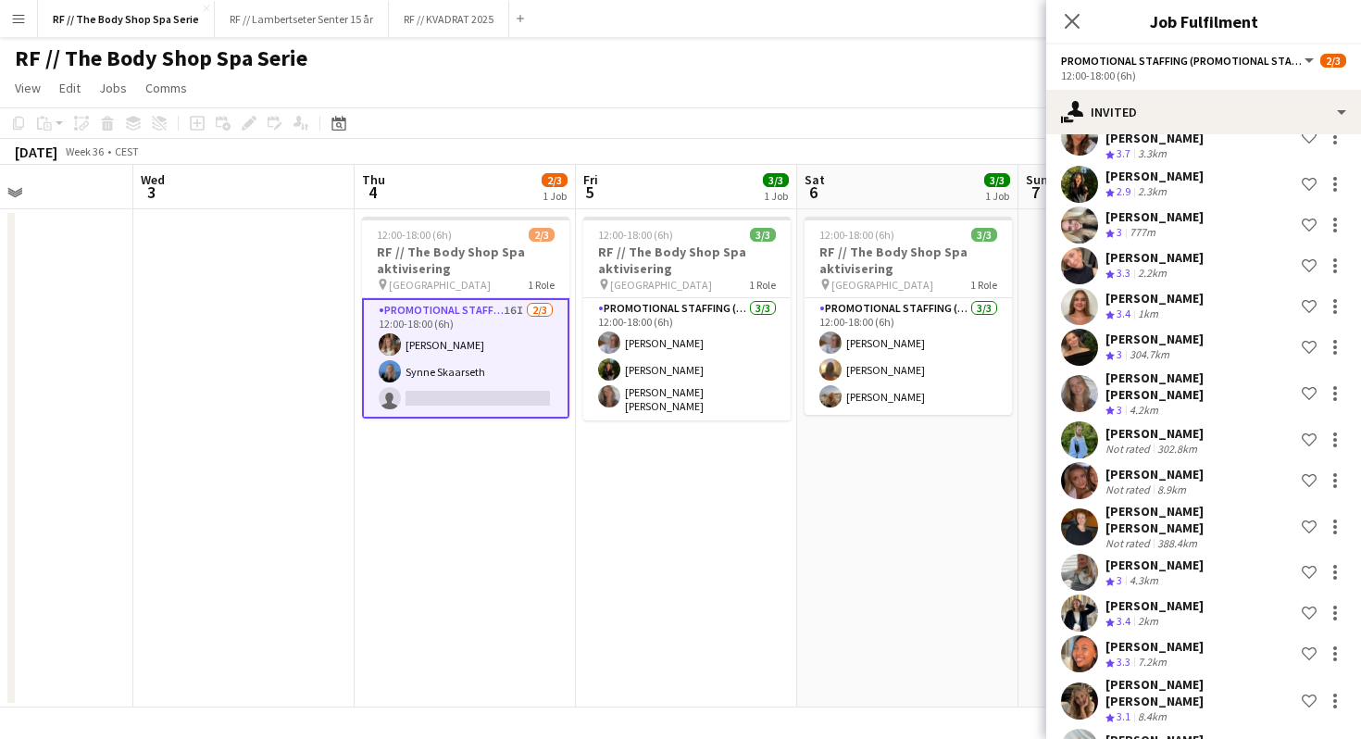
click at [1171, 556] on div "[PERSON_NAME]" at bounding box center [1154, 564] width 98 height 17
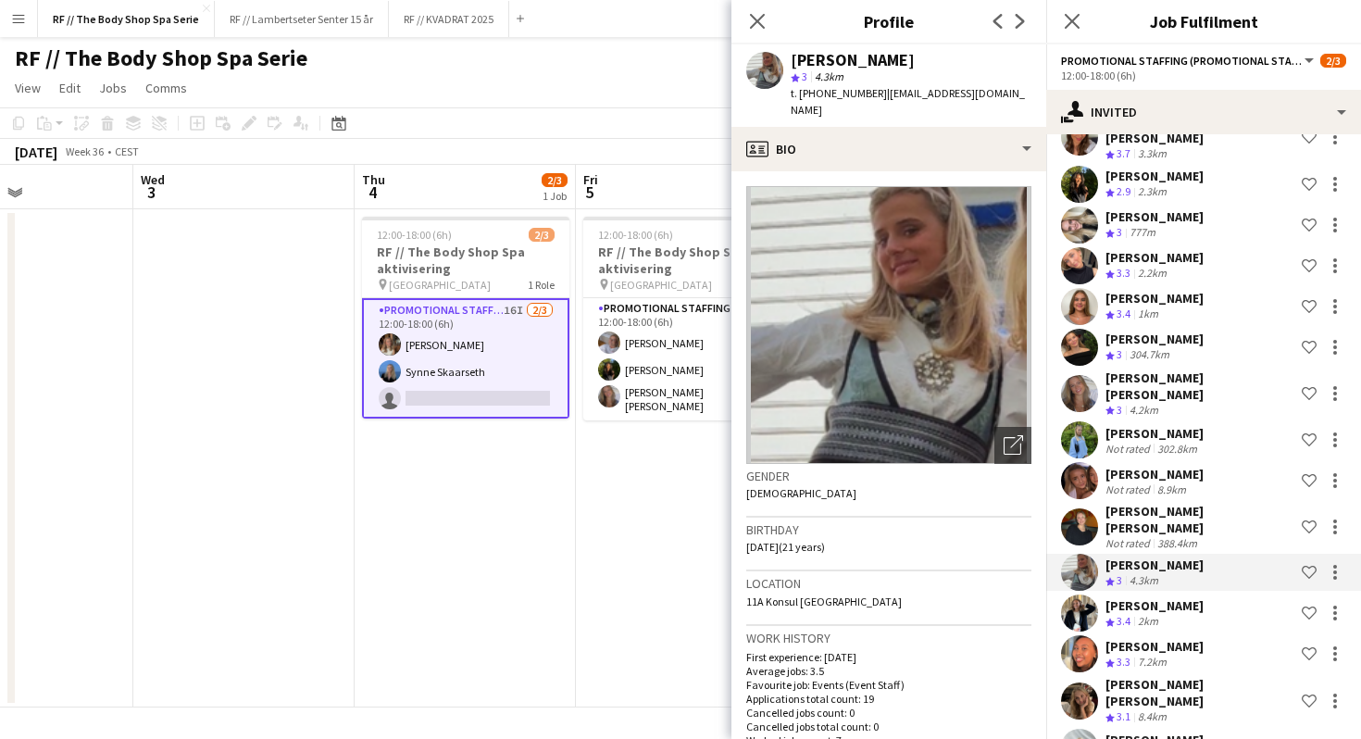
click at [873, 594] on span "11A Konsul [GEOGRAPHIC_DATA]" at bounding box center [823, 601] width 155 height 14
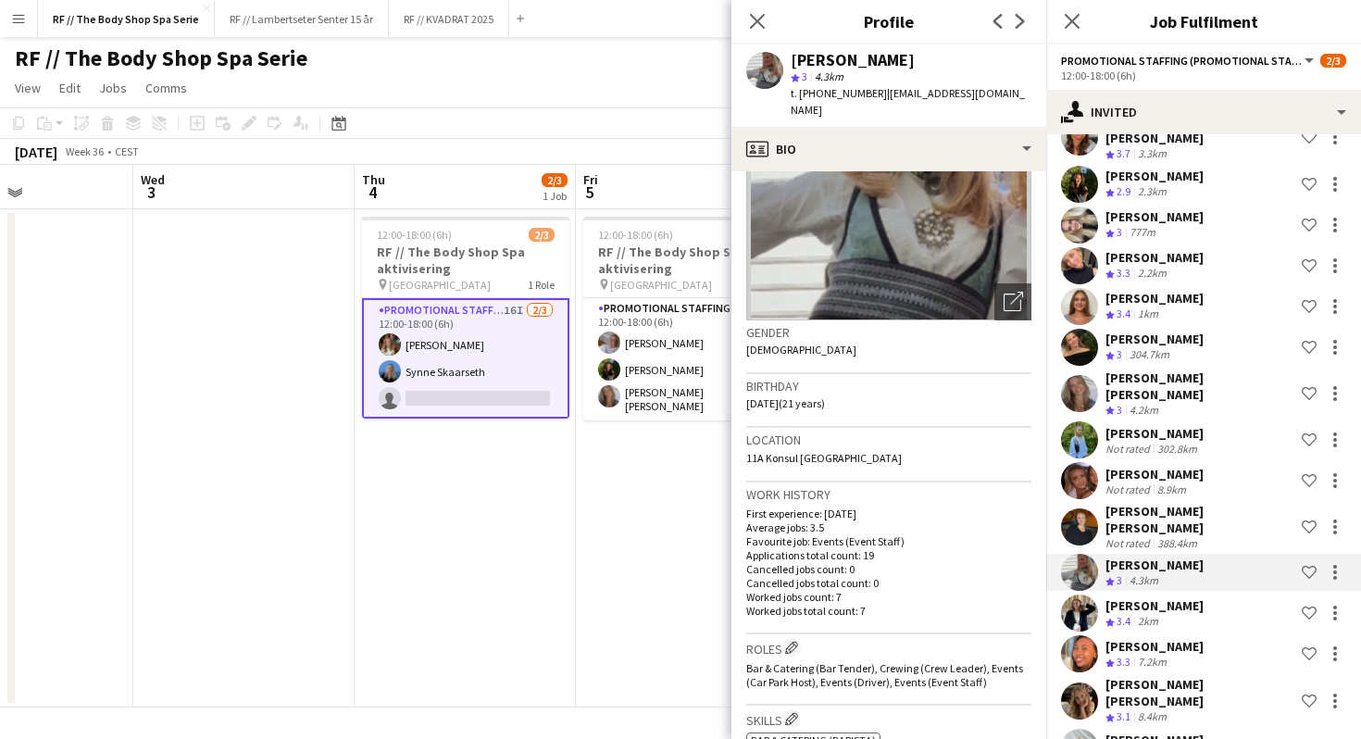
scroll to position [145, 0]
click at [1164, 536] on div "388.4km" at bounding box center [1176, 543] width 47 height 14
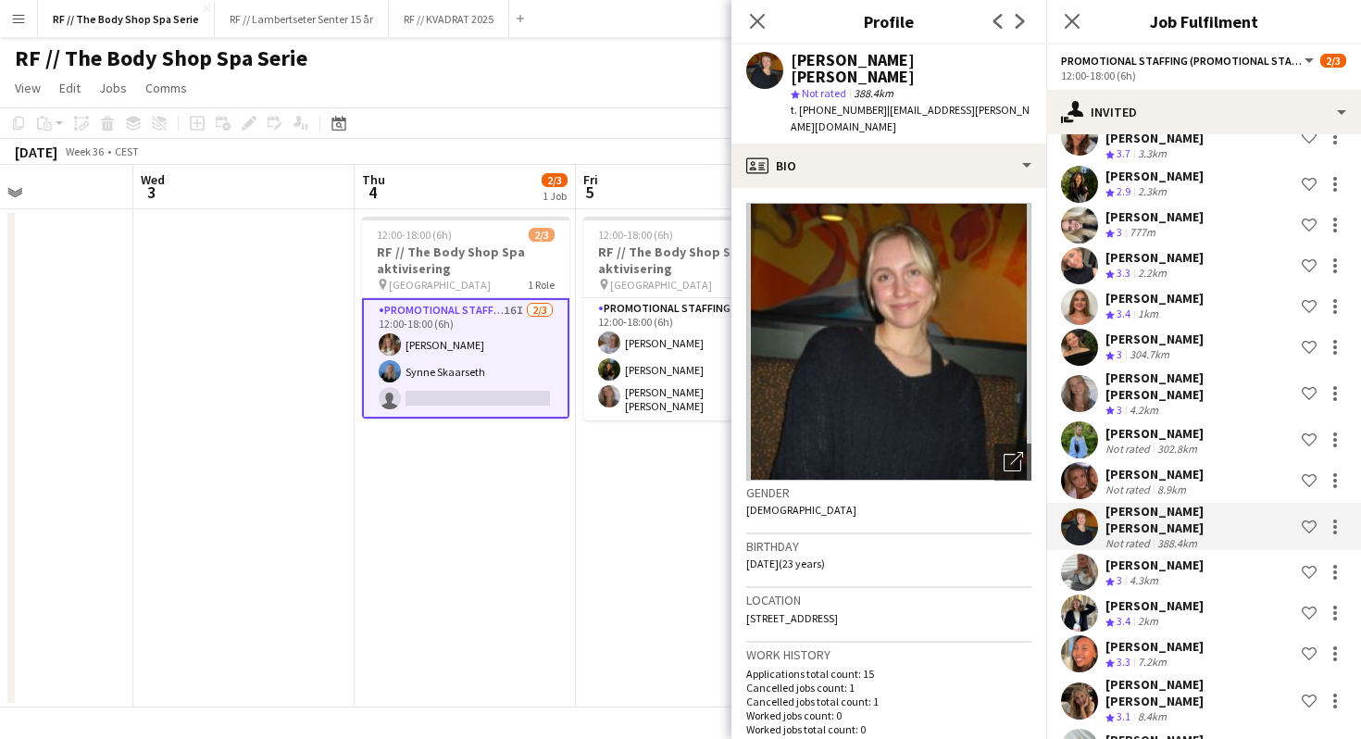
click at [1194, 482] on div "Not rated 8.9km" at bounding box center [1154, 489] width 98 height 14
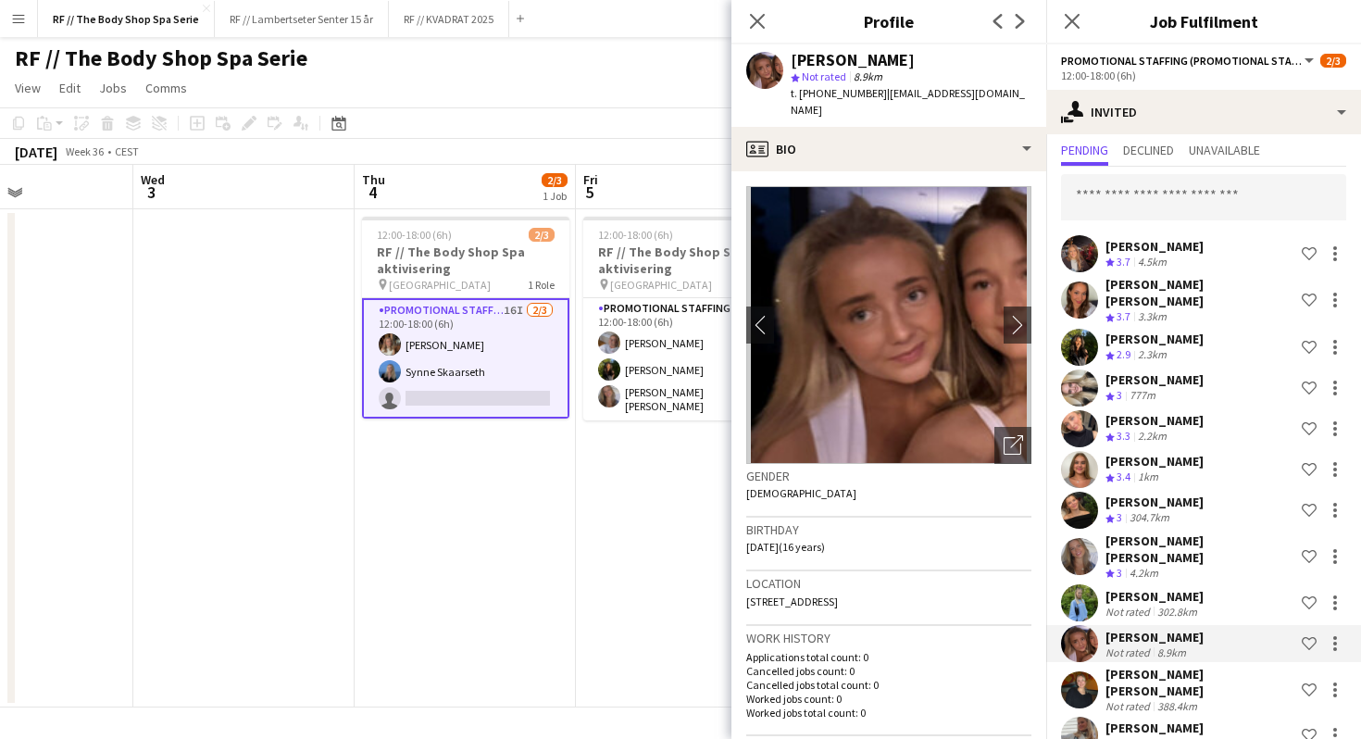
scroll to position [0, 0]
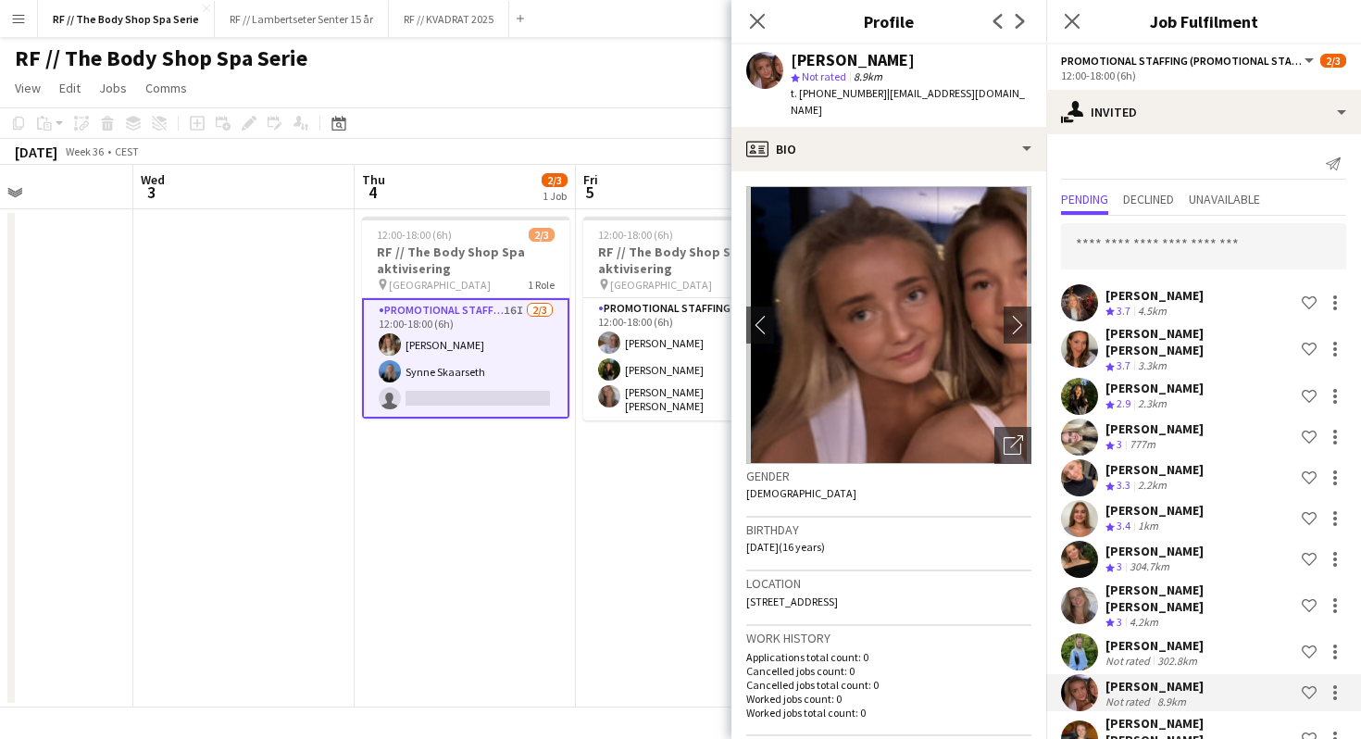
click at [1140, 186] on div "Send notification Pending Declined Unavailable [PERSON_NAME] Crew rating 3.7 4.…" at bounding box center [1203, 565] width 315 height 862
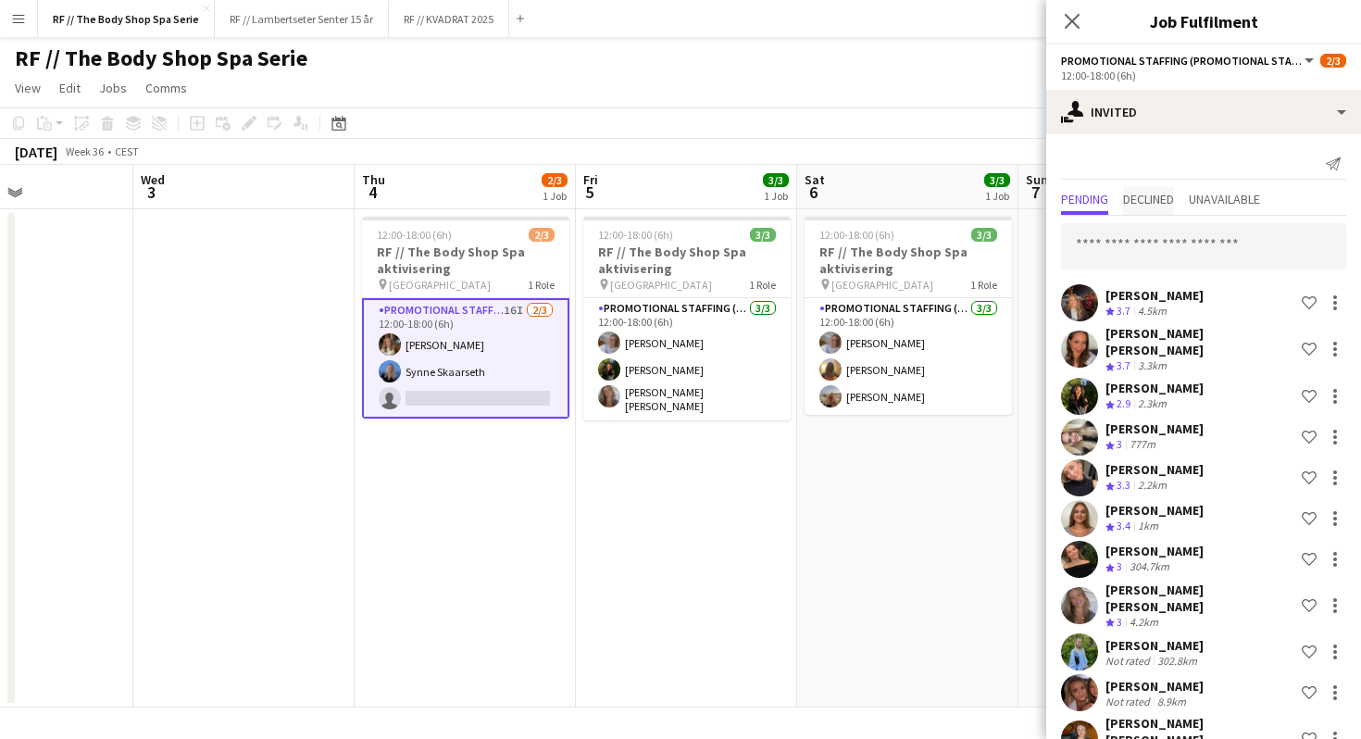
click at [1150, 205] on span "Declined" at bounding box center [1148, 199] width 51 height 13
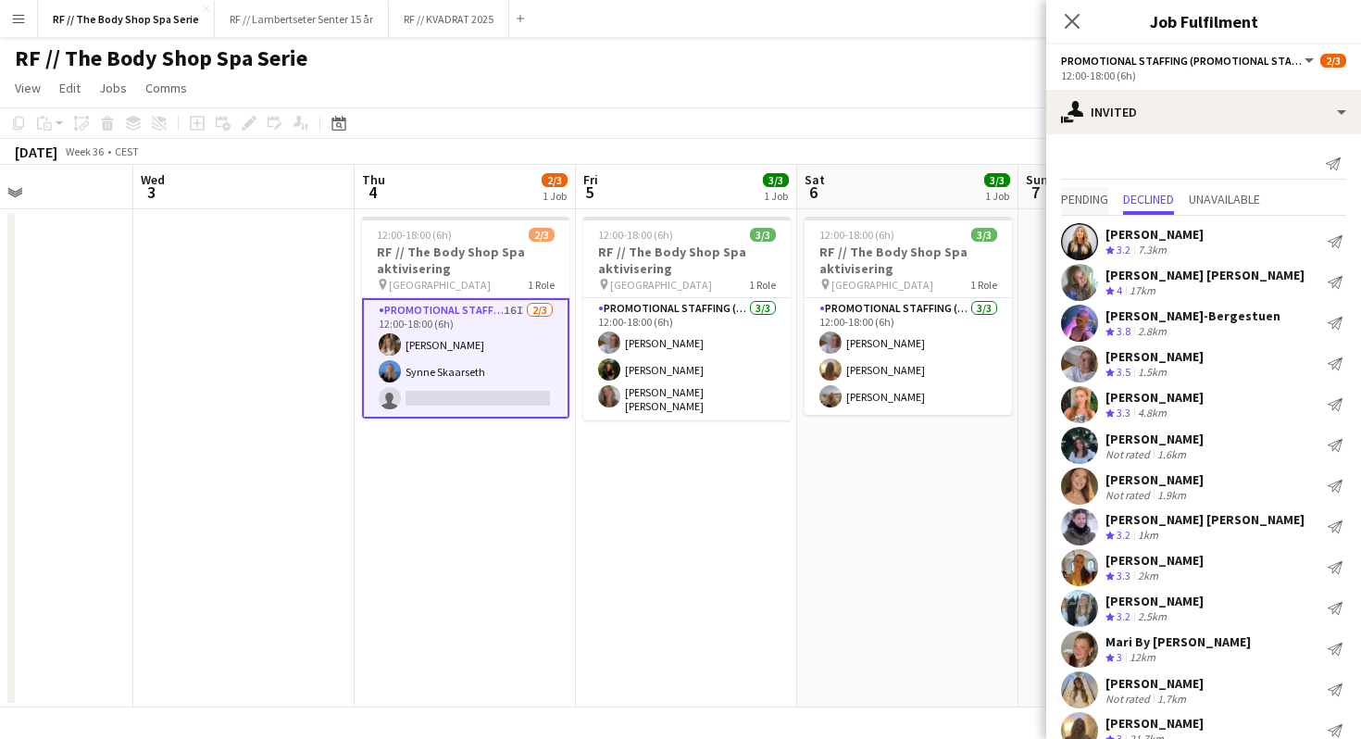
click at [1073, 193] on span "Pending" at bounding box center [1084, 199] width 47 height 13
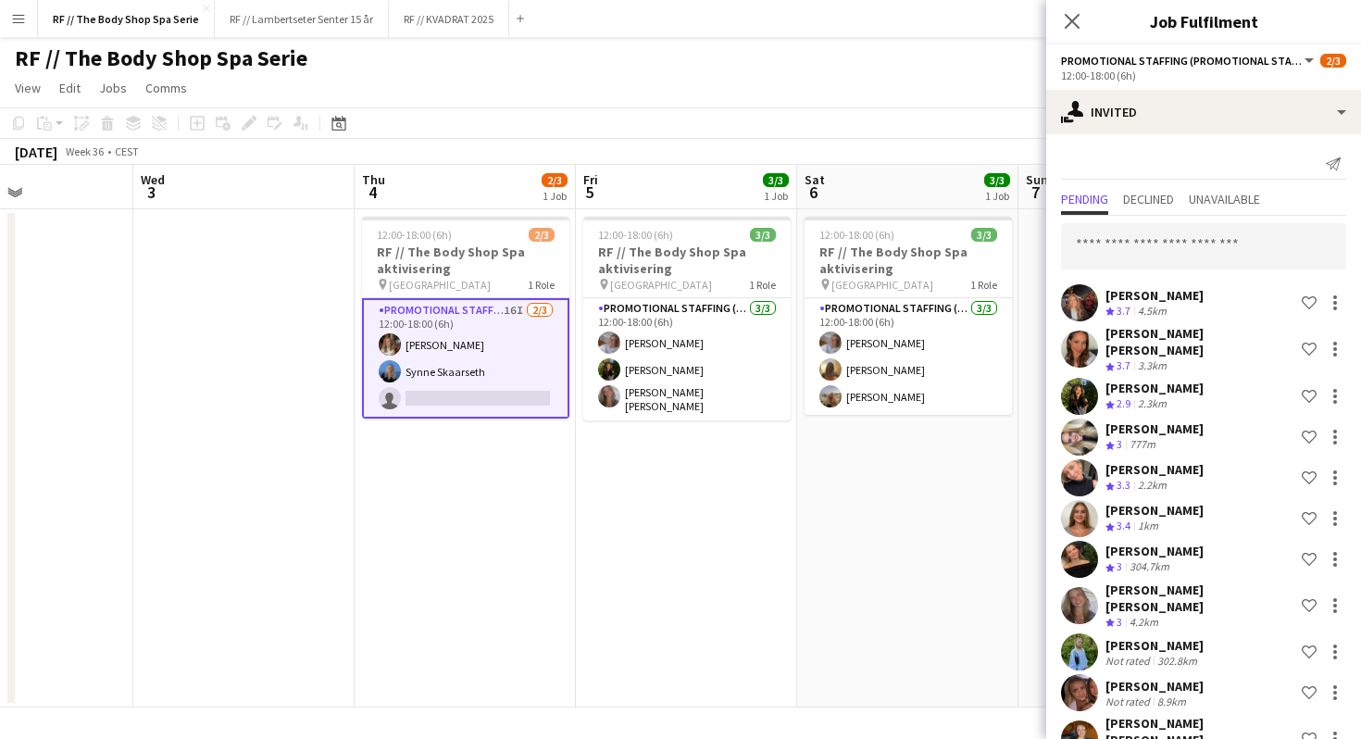
scroll to position [3, 0]
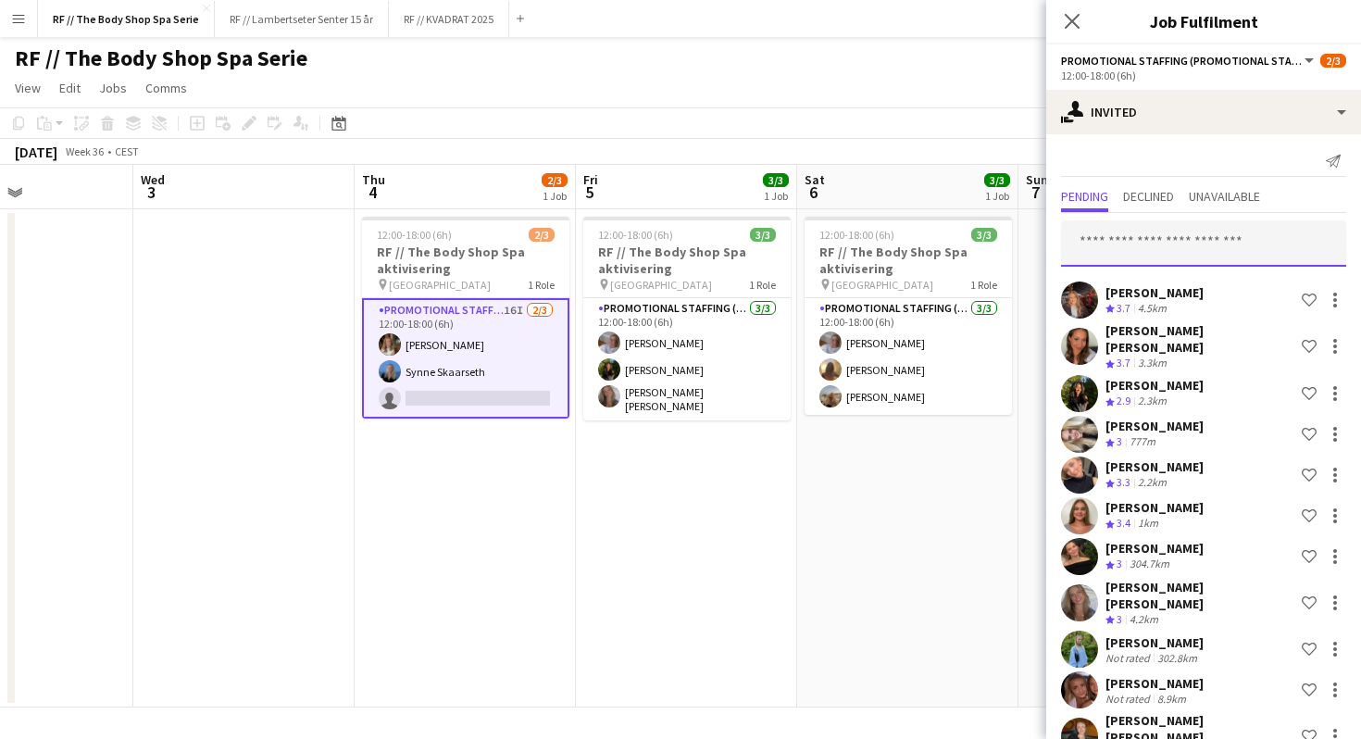
click at [1172, 247] on input "text" at bounding box center [1203, 243] width 285 height 46
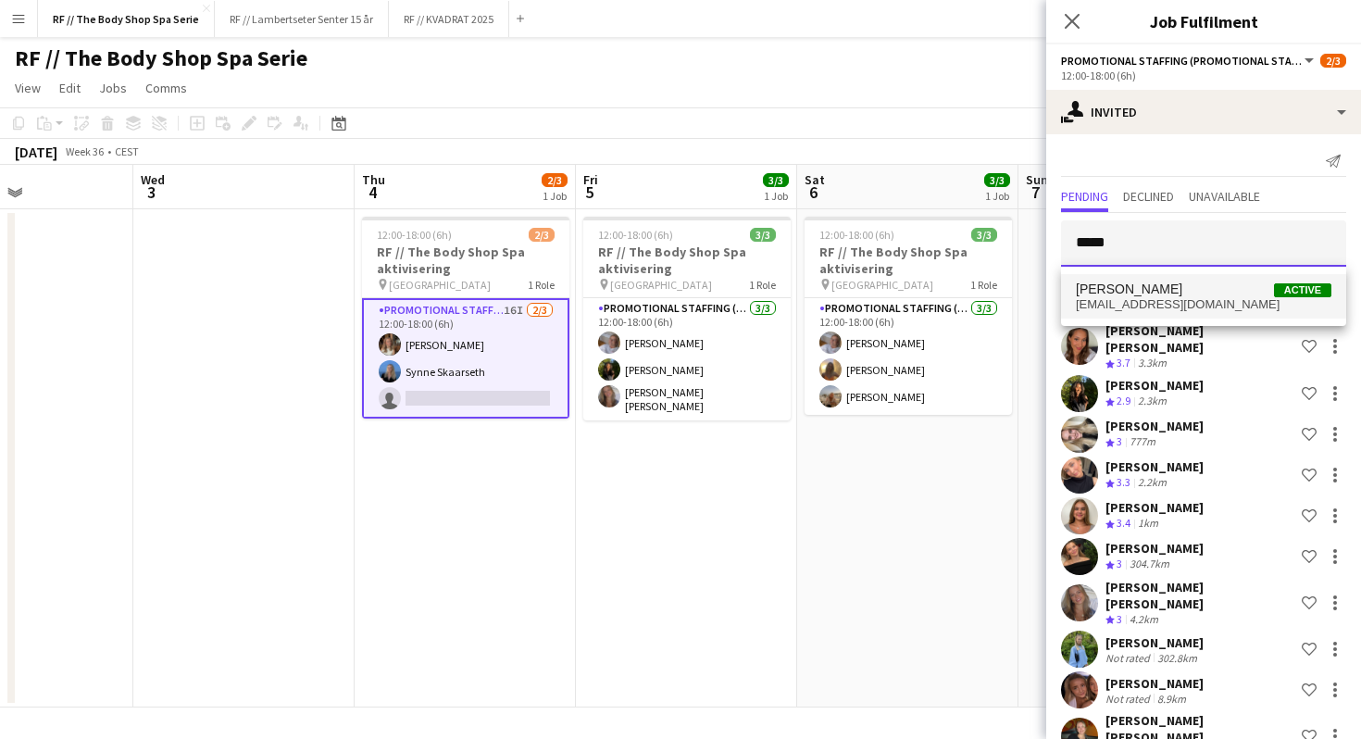
type input "*****"
click at [1207, 297] on span "[EMAIL_ADDRESS][DOMAIN_NAME]" at bounding box center [1202, 304] width 255 height 15
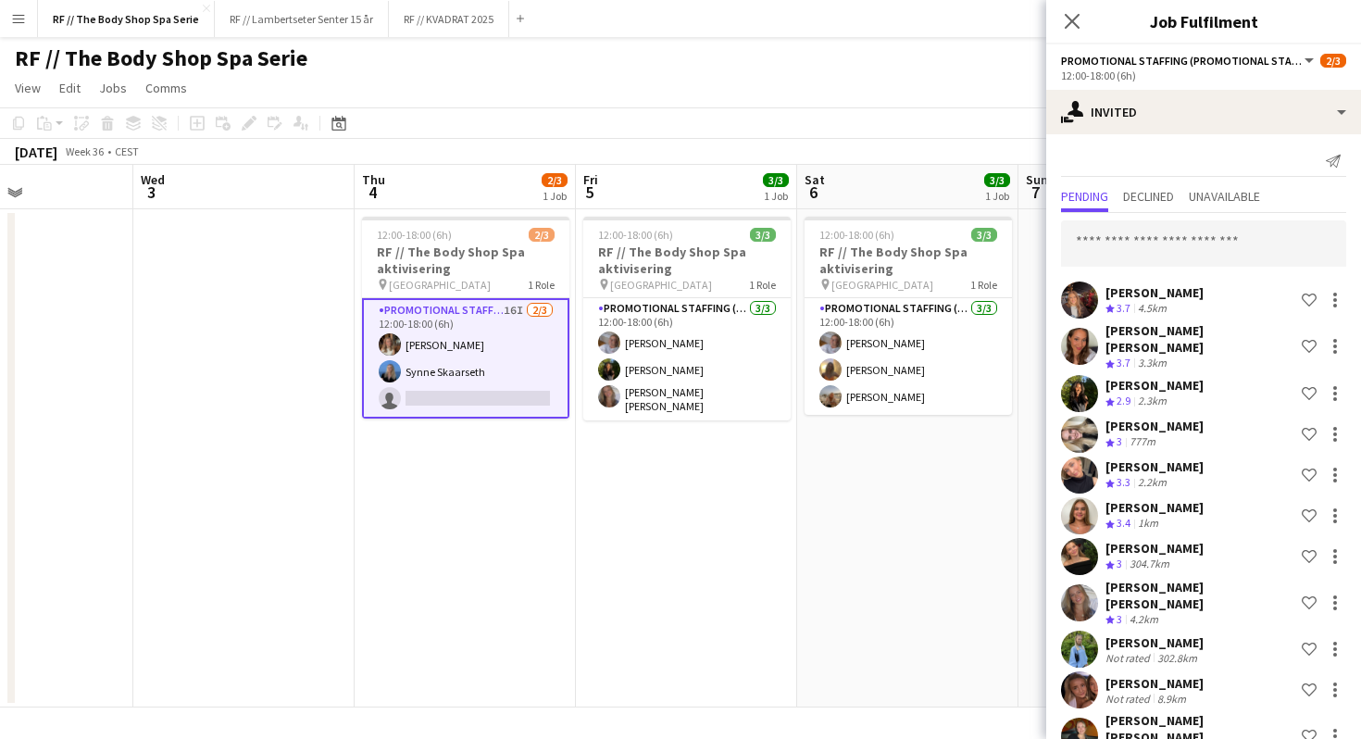
scroll to position [613, 0]
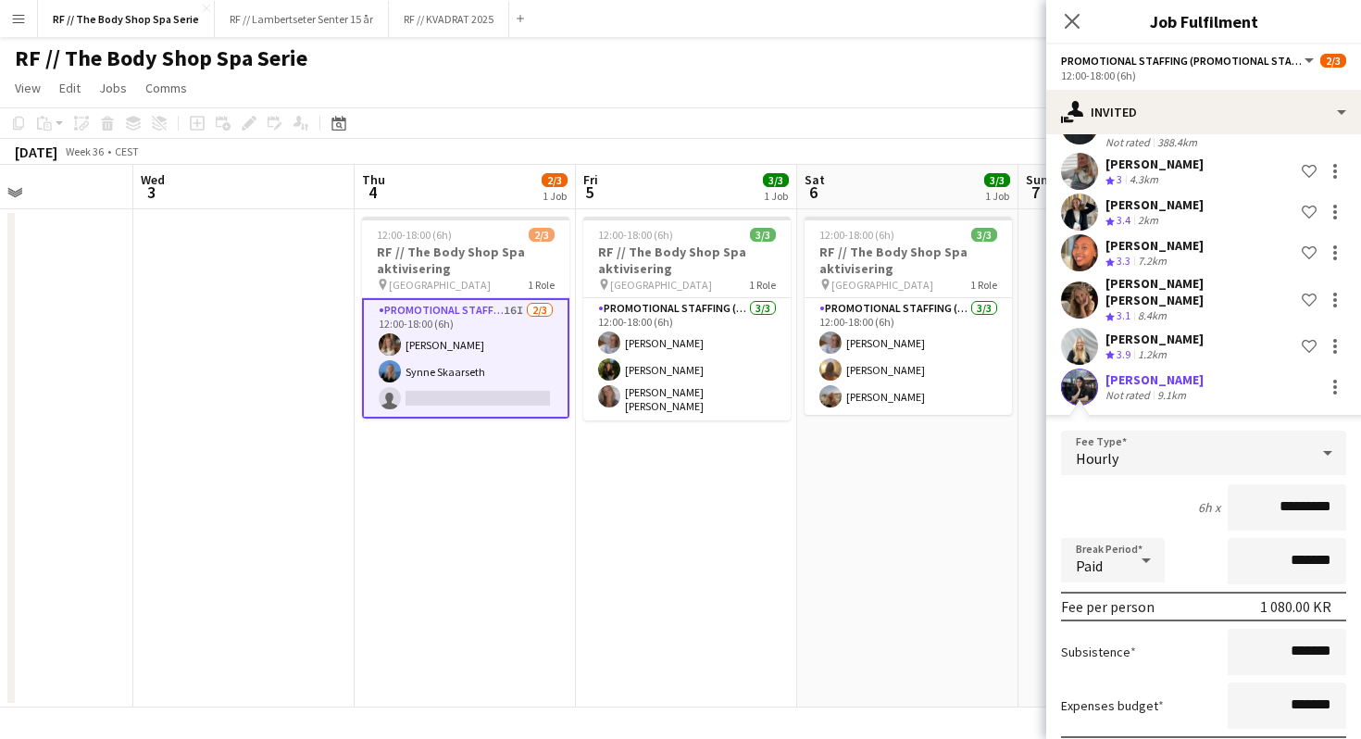
click at [1165, 484] on div "6h x *********" at bounding box center [1203, 507] width 285 height 46
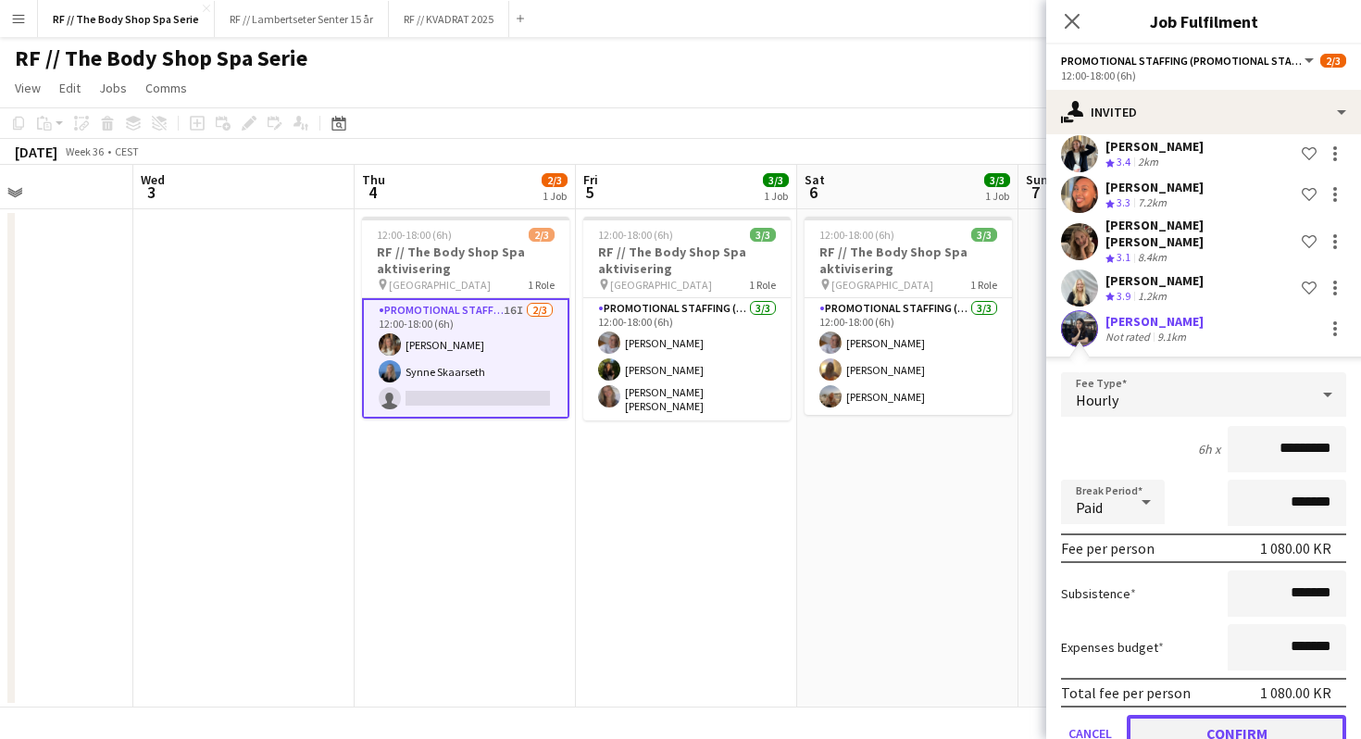
click at [1224, 715] on button "Confirm" at bounding box center [1235, 733] width 219 height 37
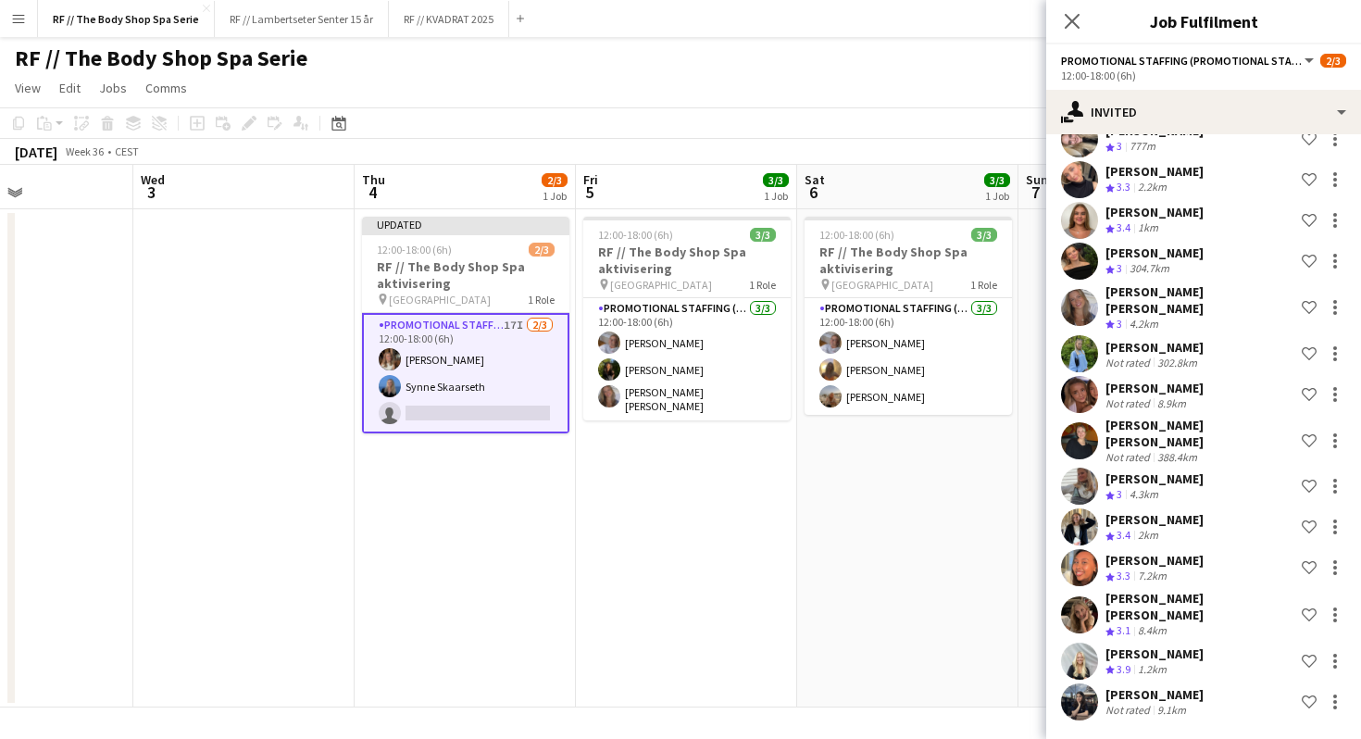
scroll to position [253, 0]
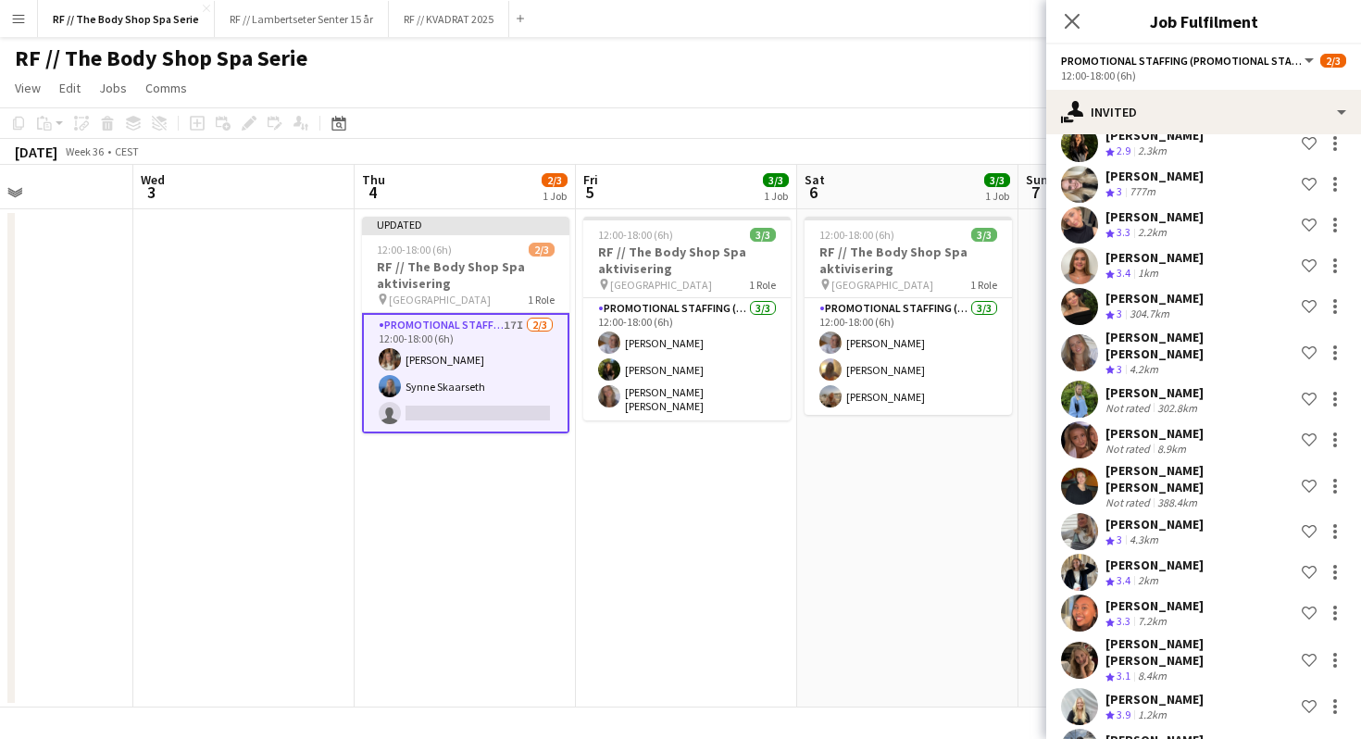
click at [499, 618] on app-date-cell "Updated 12:00-18:00 (6h) 2/3 RF // The Body Shop Spa aktivisering pin Oslo 1 Ro…" at bounding box center [464, 458] width 221 height 498
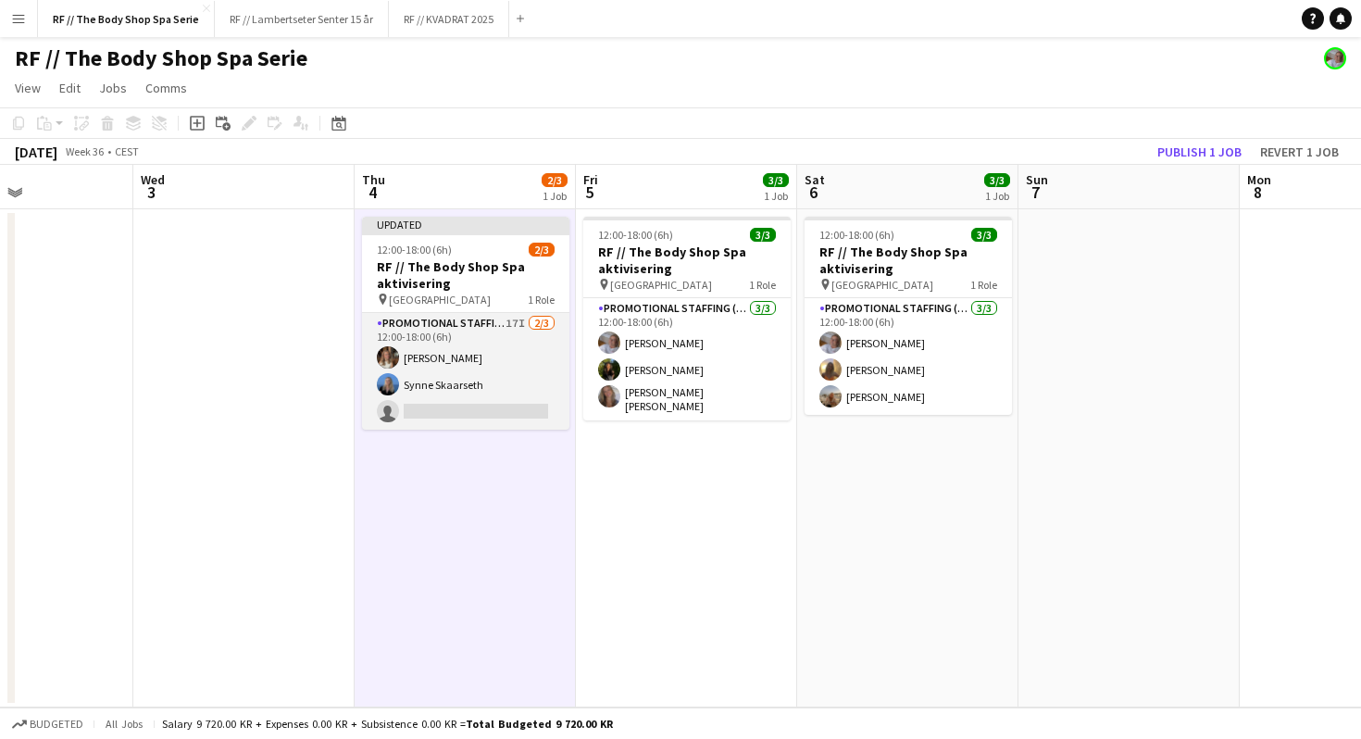
click at [485, 341] on app-card-role "Promotional Staffing (Promotional Staff) 17I [DATE] 12:00-18:00 (6h) [PERSON_NA…" at bounding box center [465, 371] width 207 height 117
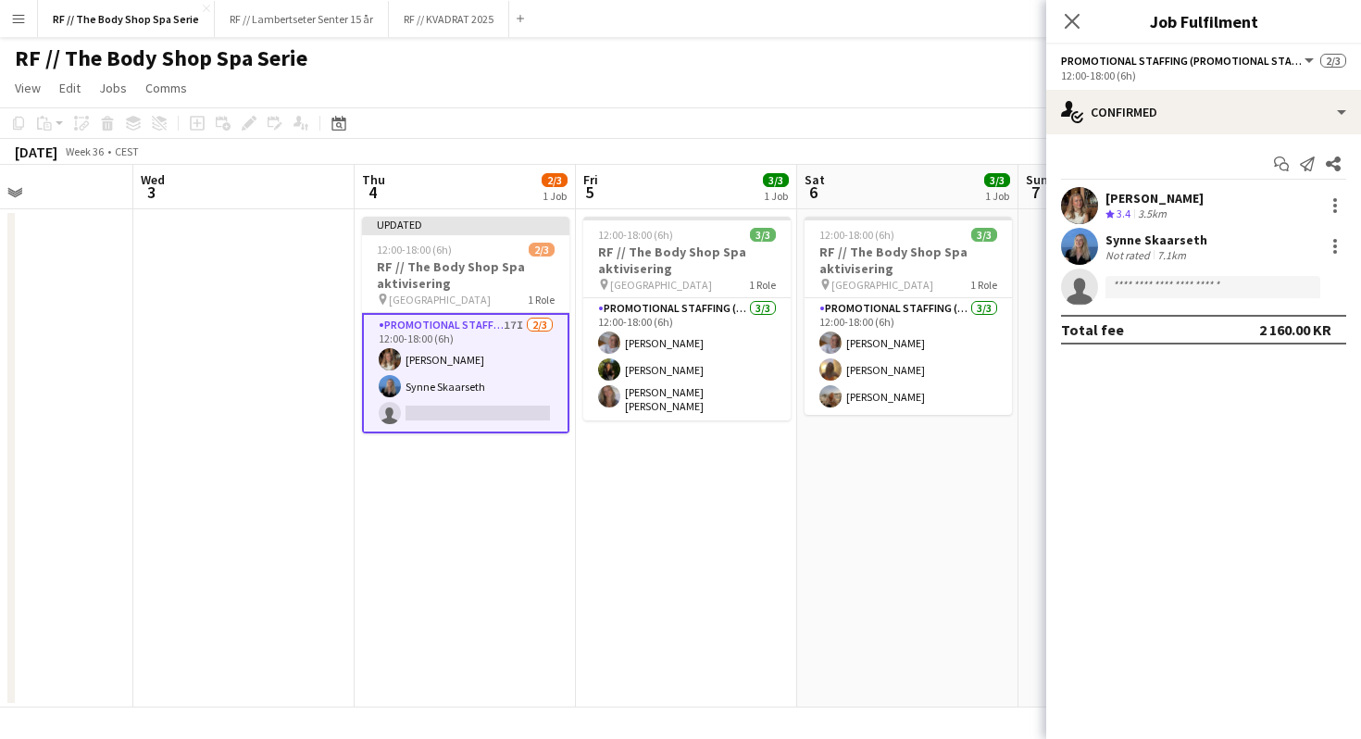
click at [512, 535] on app-date-cell "Updated 12:00-18:00 (6h) 2/3 RF // The Body Shop Spa aktivisering pin Oslo 1 Ro…" at bounding box center [464, 458] width 221 height 498
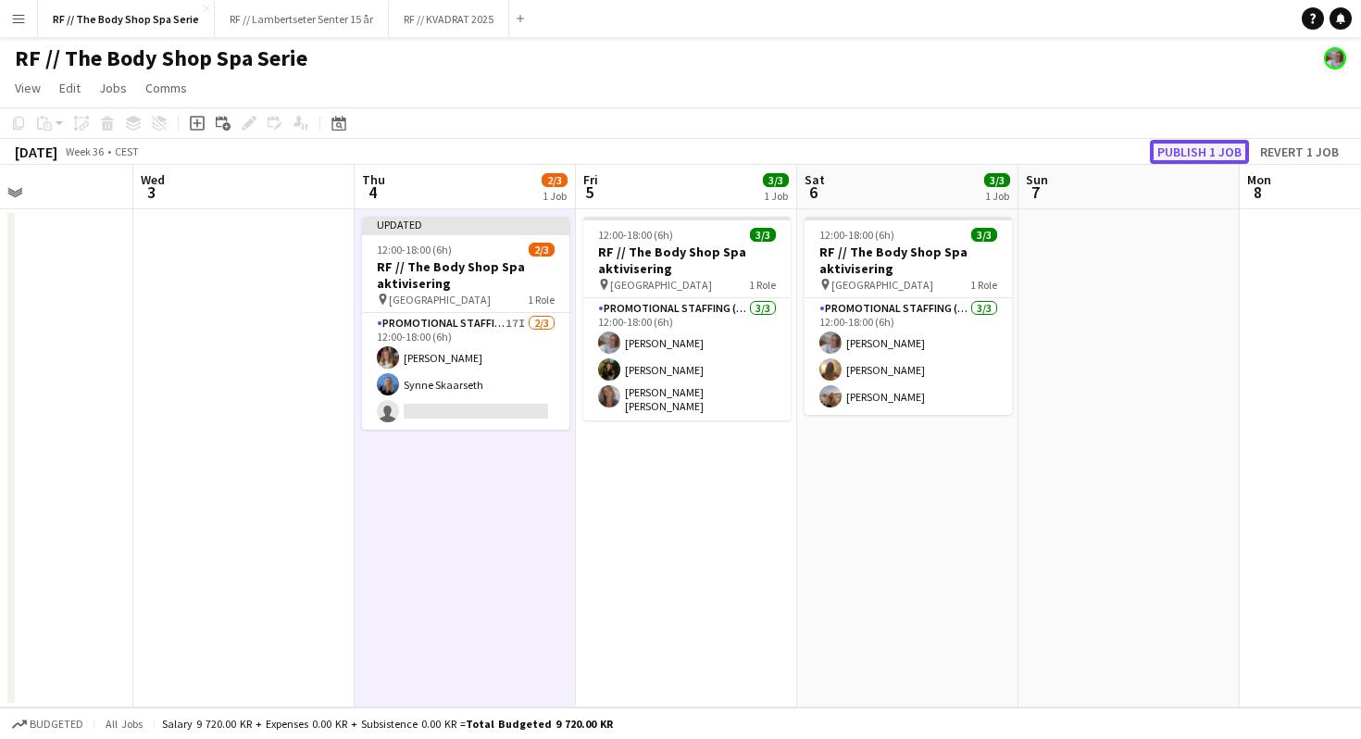
click at [1215, 146] on button "Publish 1 job" at bounding box center [1199, 152] width 99 height 24
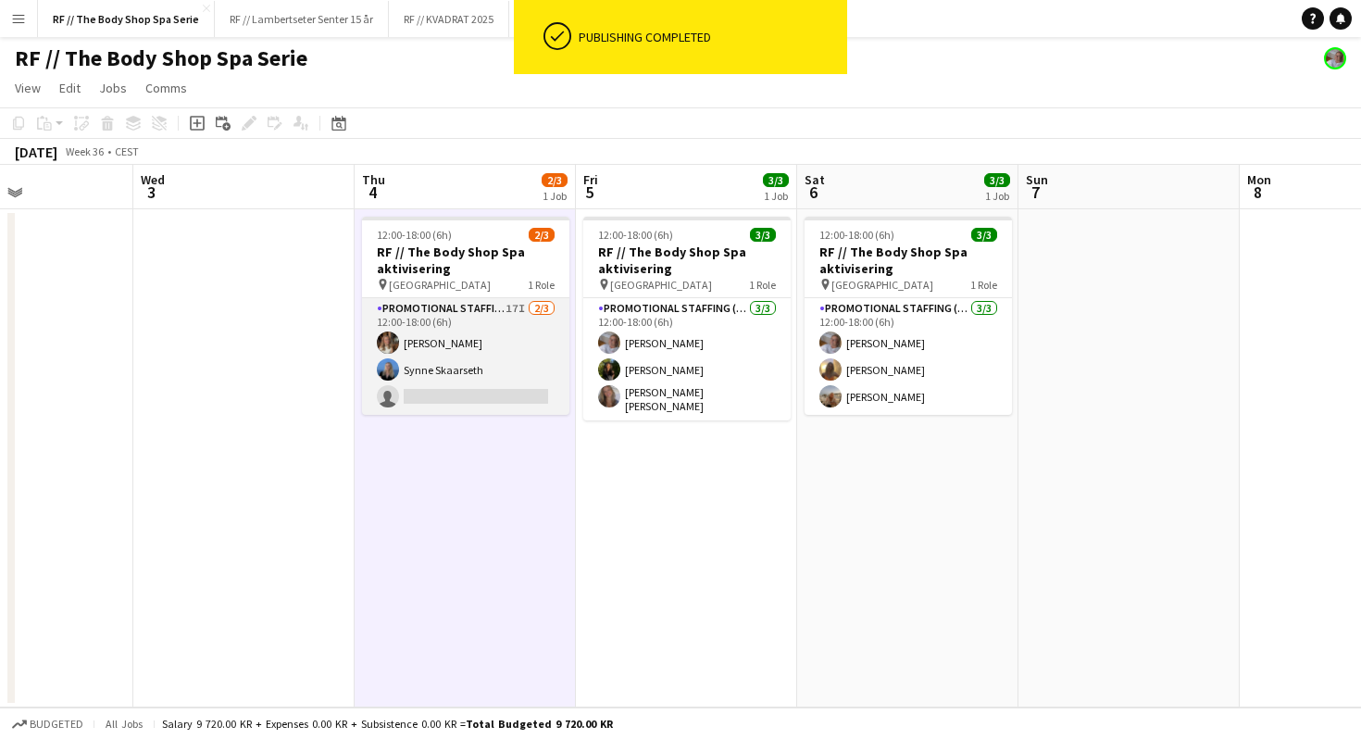
click at [488, 342] on app-card-role "Promotional Staffing (Promotional Staff) 17I [DATE] 12:00-18:00 (6h) [PERSON_NA…" at bounding box center [465, 356] width 207 height 117
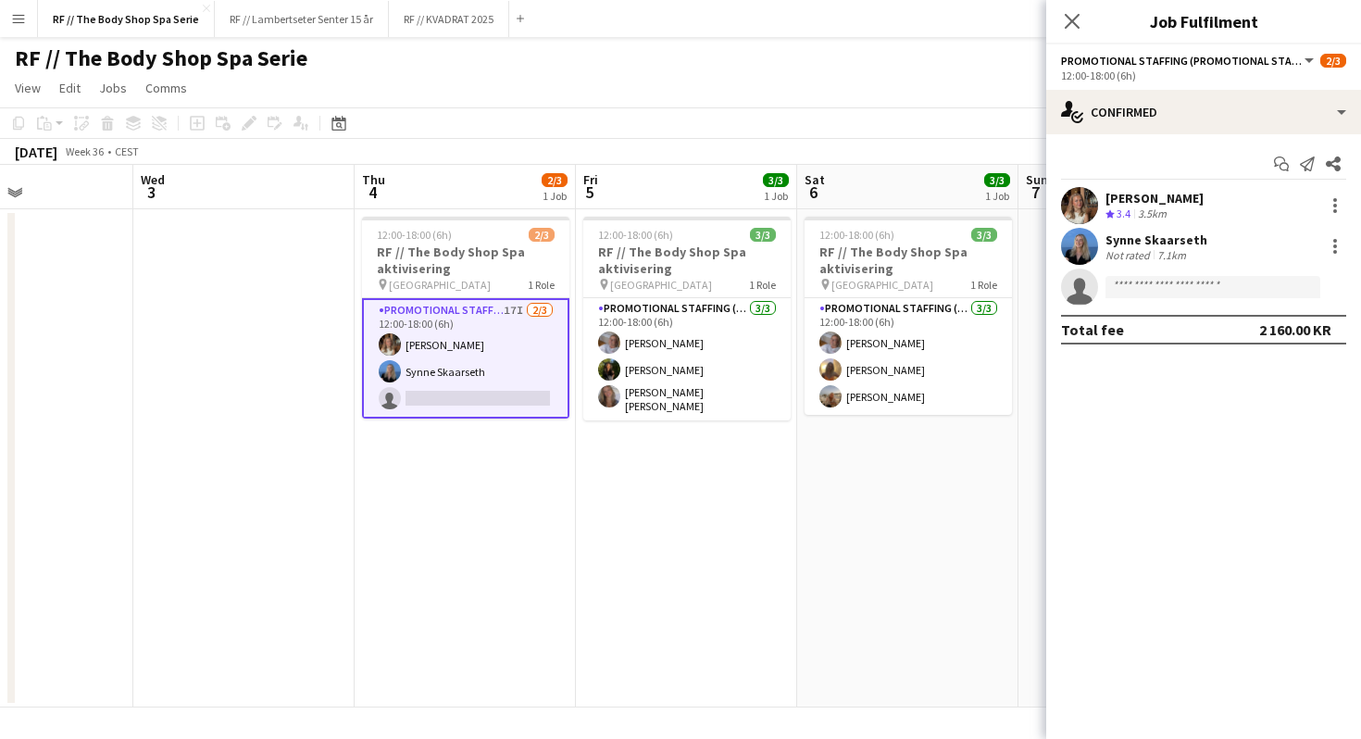
click at [479, 317] on app-card-role "Promotional Staffing (Promotional Staff) 17I [DATE] 12:00-18:00 (6h) [PERSON_NA…" at bounding box center [465, 358] width 207 height 120
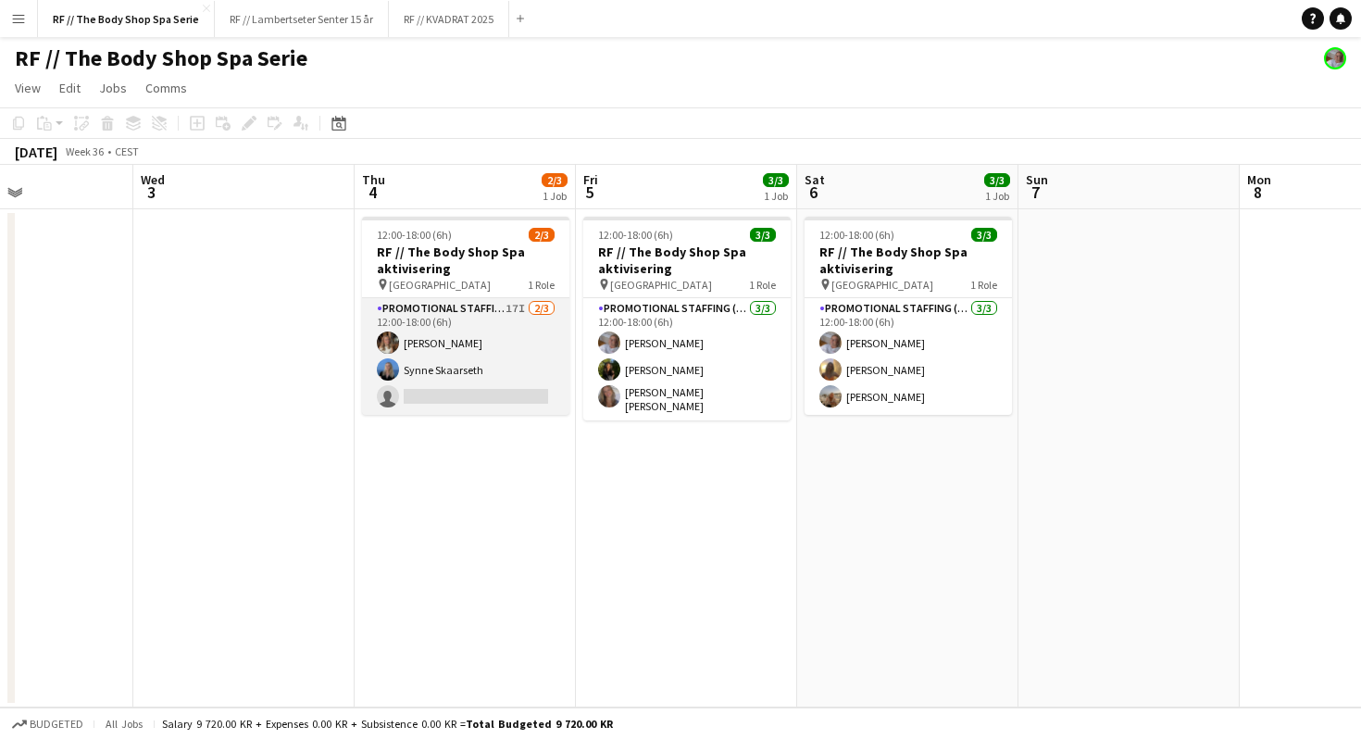
click at [479, 317] on app-card-role "Promotional Staffing (Promotional Staff) 17I [DATE] 12:00-18:00 (6h) [PERSON_NA…" at bounding box center [465, 356] width 207 height 117
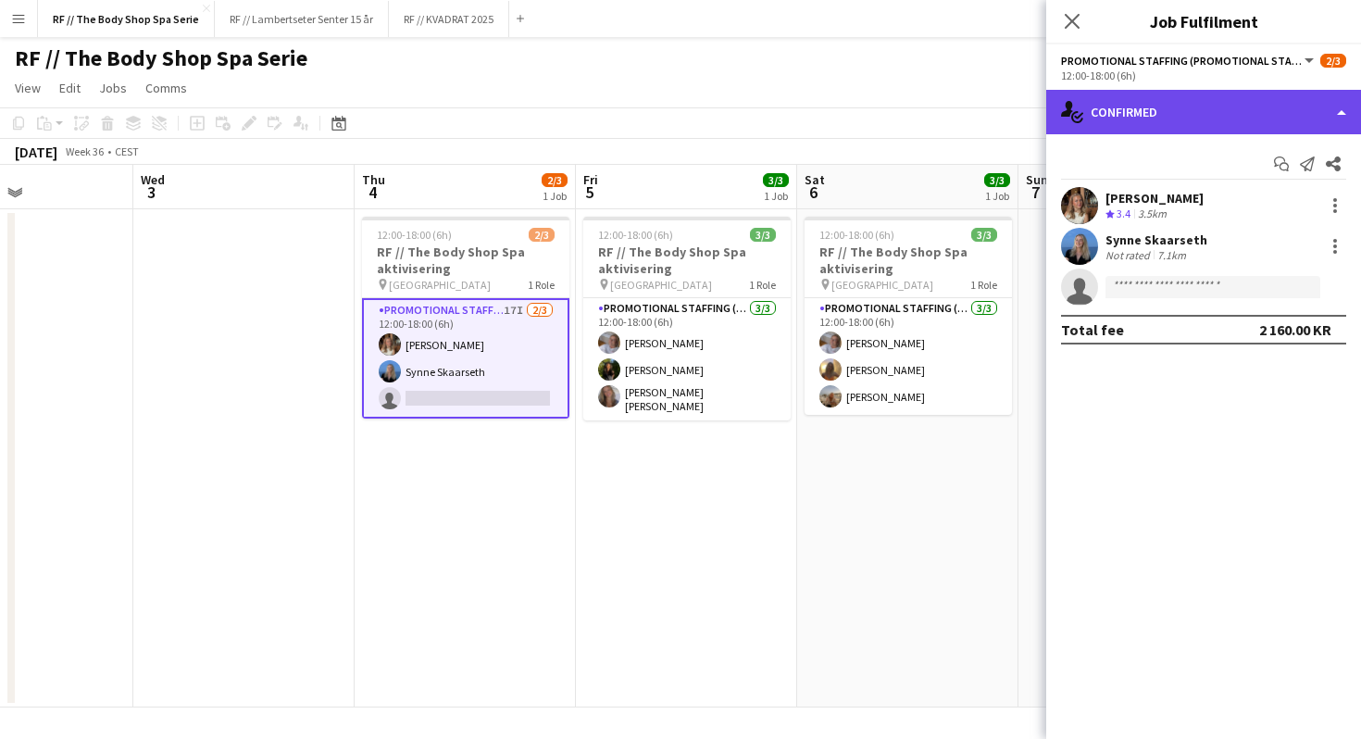
click at [1152, 112] on div "single-neutral-actions-check-2 Confirmed" at bounding box center [1203, 112] width 315 height 44
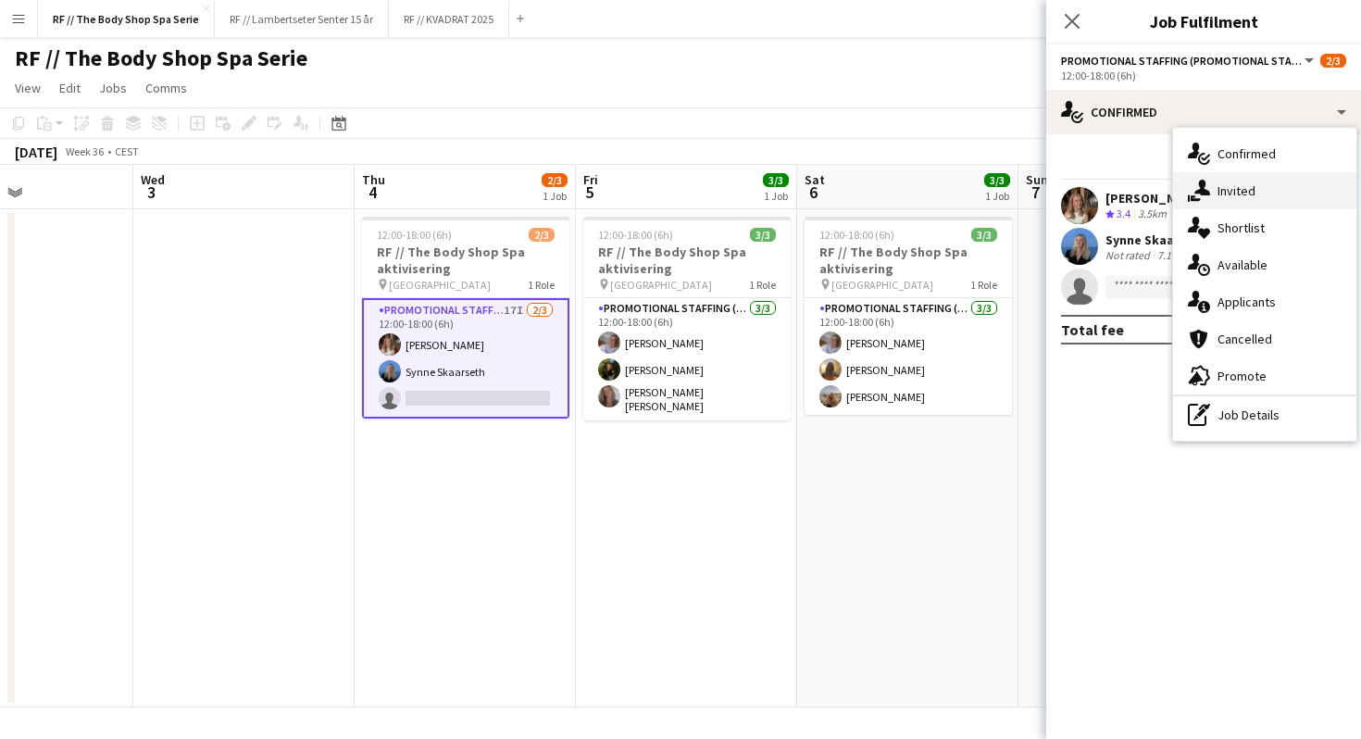
click at [1220, 185] on div "single-neutral-actions-share-1 Invited" at bounding box center [1264, 190] width 183 height 37
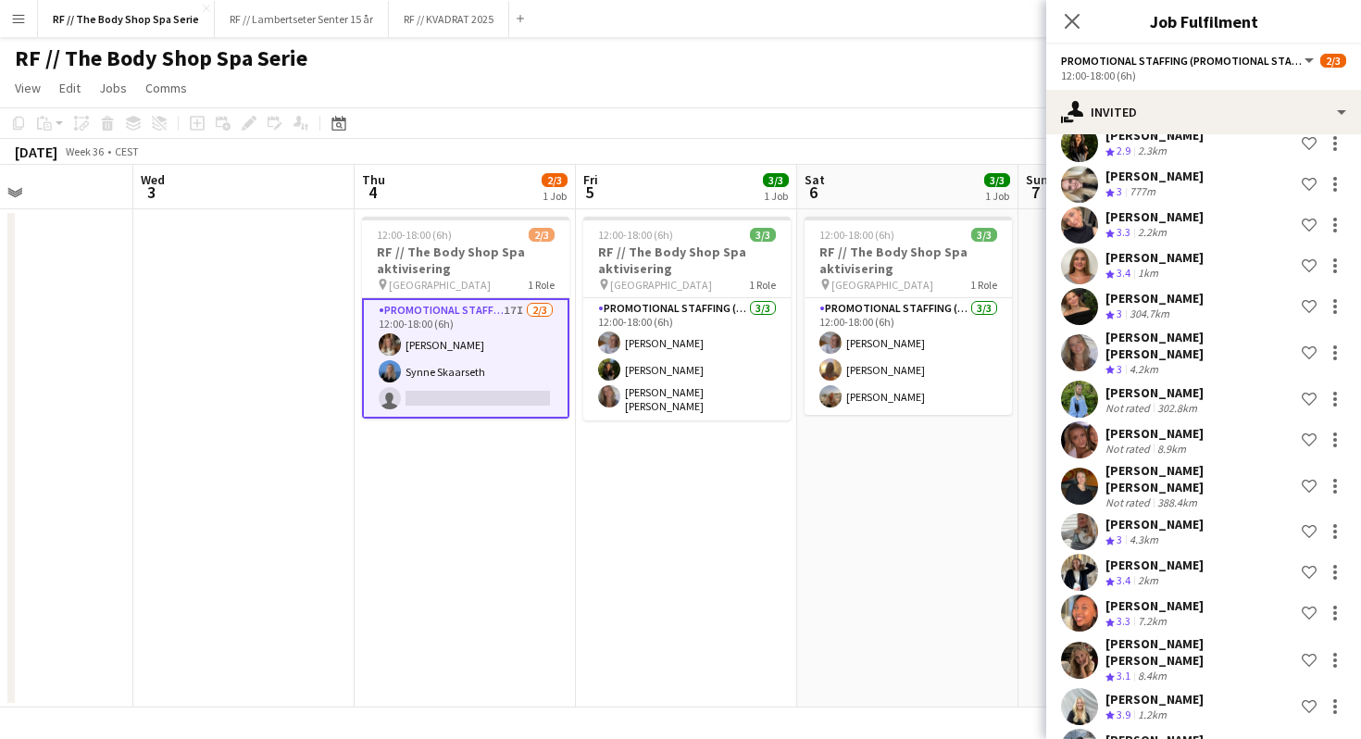
scroll to position [251, 0]
click at [1225, 637] on div "[PERSON_NAME] [PERSON_NAME] Crew rating 3.1 8.4km Shortlist crew" at bounding box center [1203, 661] width 315 height 49
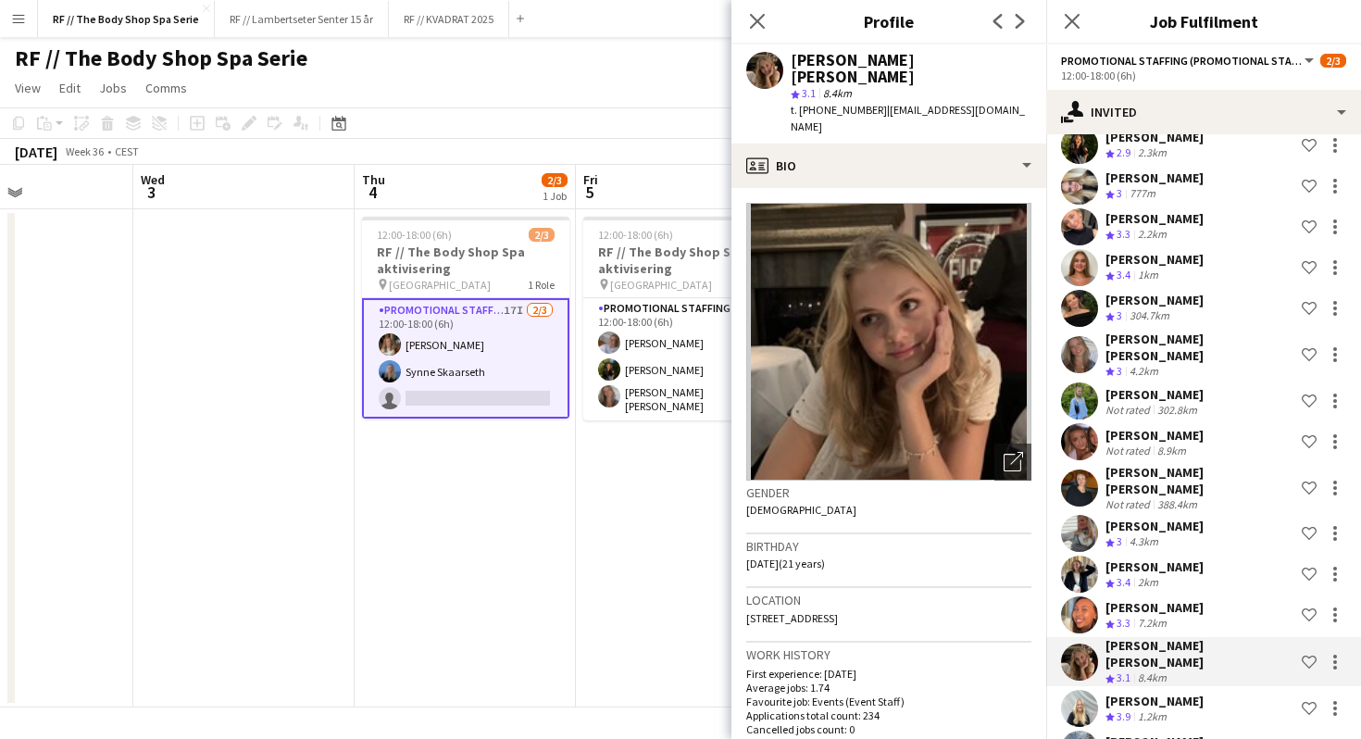
click at [573, 514] on app-date-cell "12:00-18:00 (6h) 2/3 RF // The Body Shop Spa aktivisering pin Oslo 1 Role Promo…" at bounding box center [464, 458] width 221 height 498
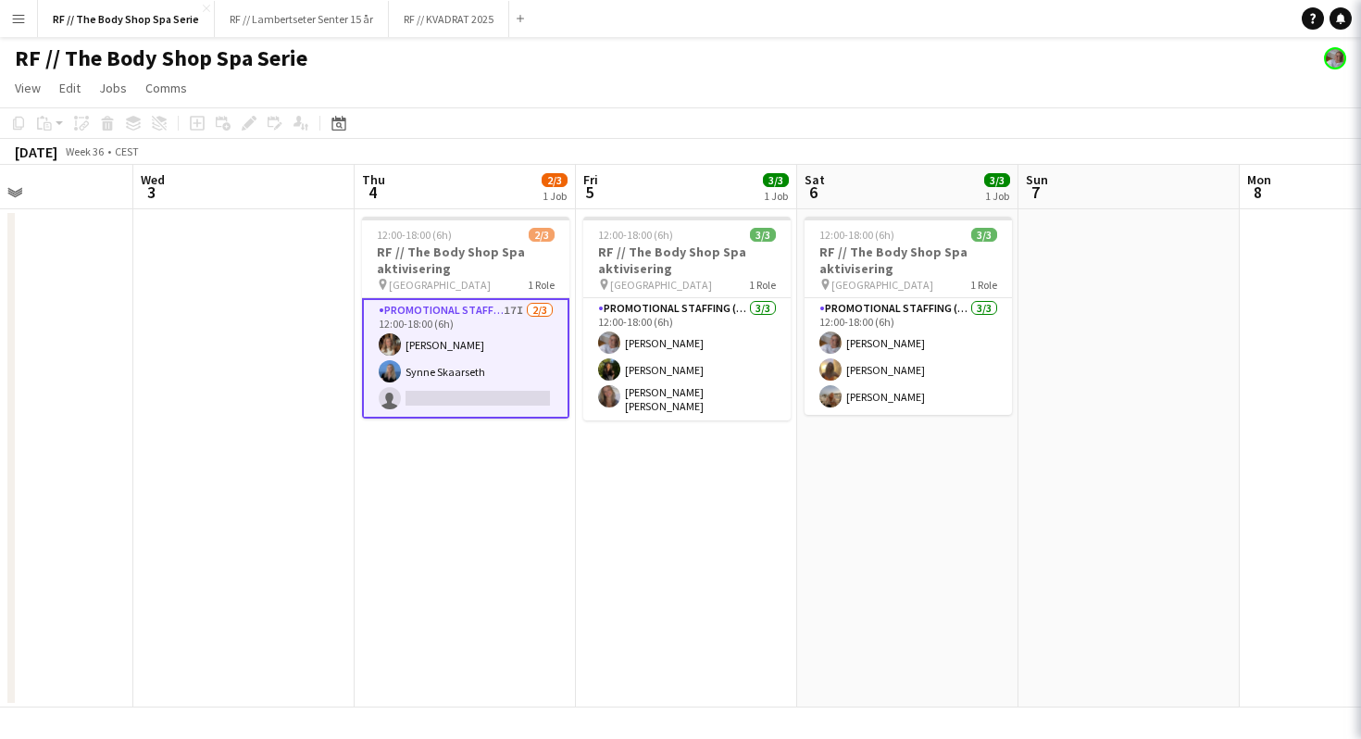
scroll to position [0, 0]
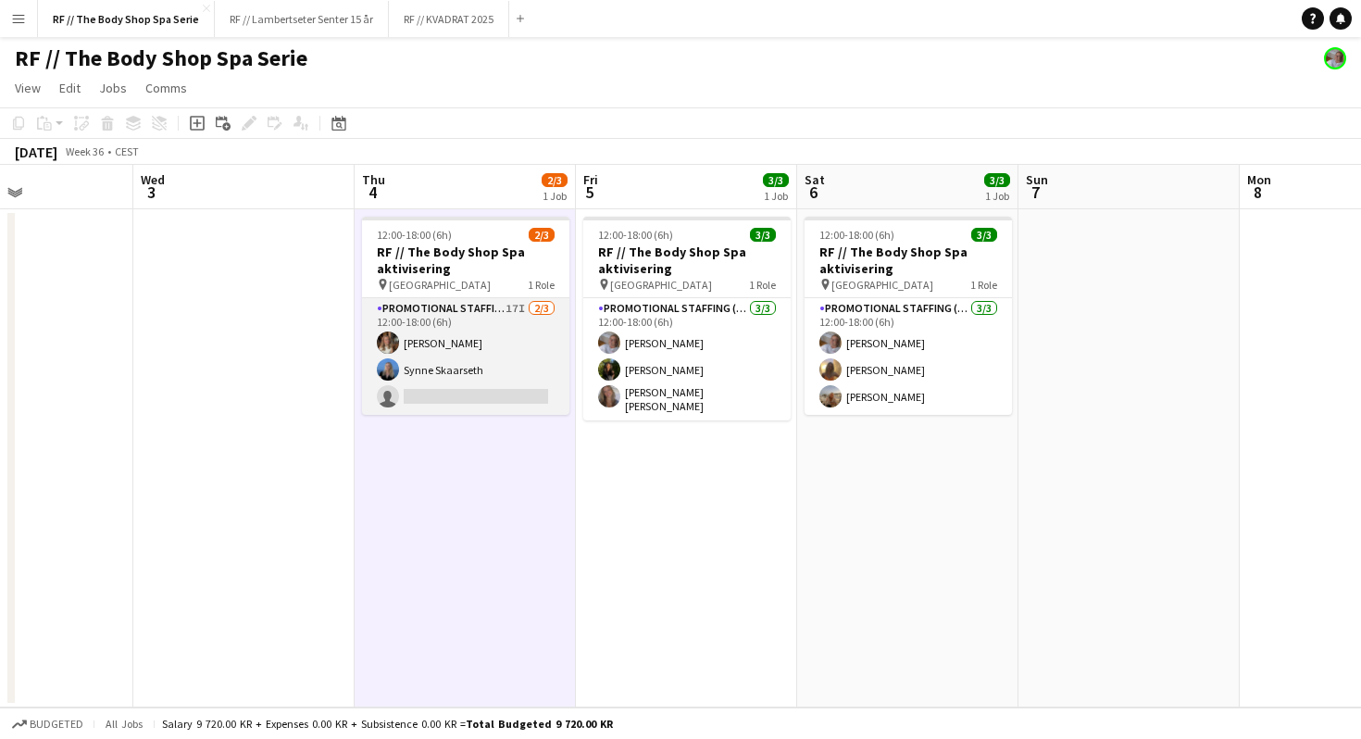
click at [474, 319] on app-card-role "Promotional Staffing (Promotional Staff) 17I [DATE] 12:00-18:00 (6h) [PERSON_NA…" at bounding box center [465, 356] width 207 height 117
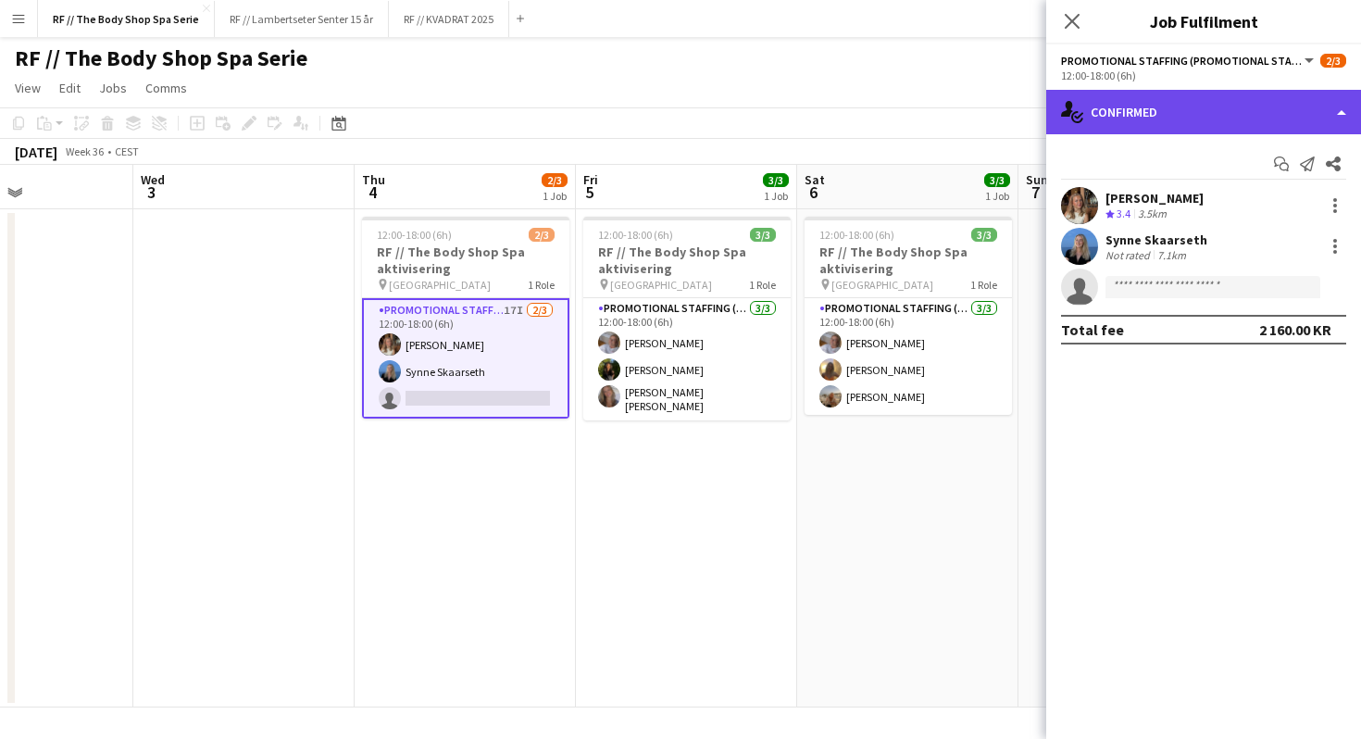
click at [1132, 122] on div "single-neutral-actions-check-2 Confirmed" at bounding box center [1203, 112] width 315 height 44
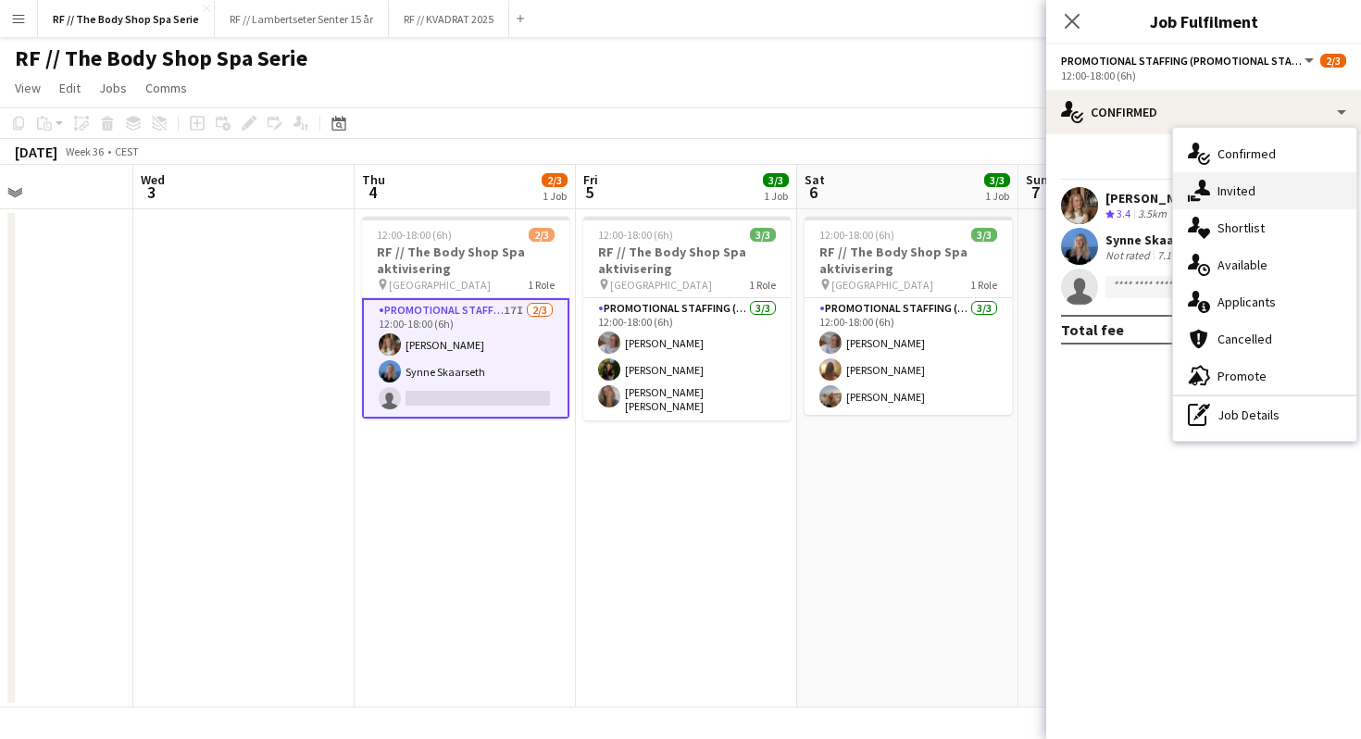
click at [1233, 193] on div "single-neutral-actions-share-1 Invited" at bounding box center [1264, 190] width 183 height 37
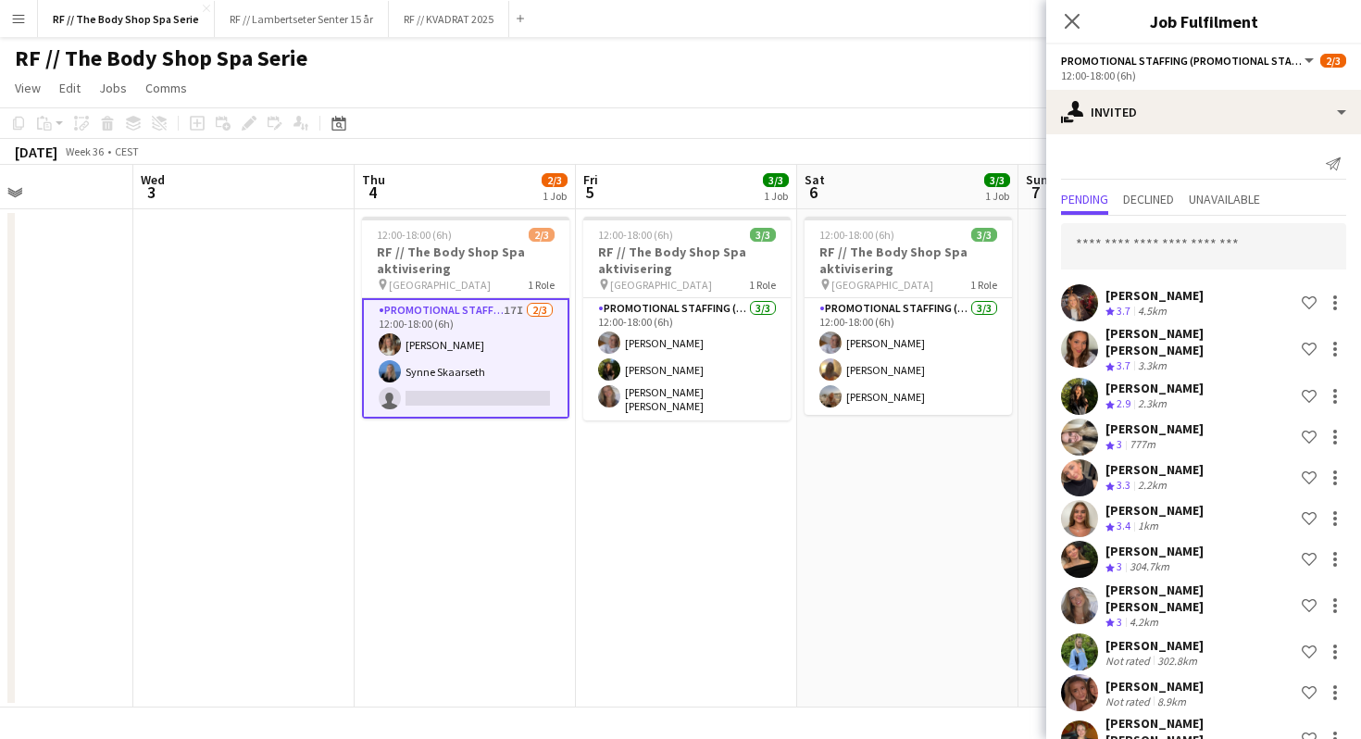
scroll to position [253, 0]
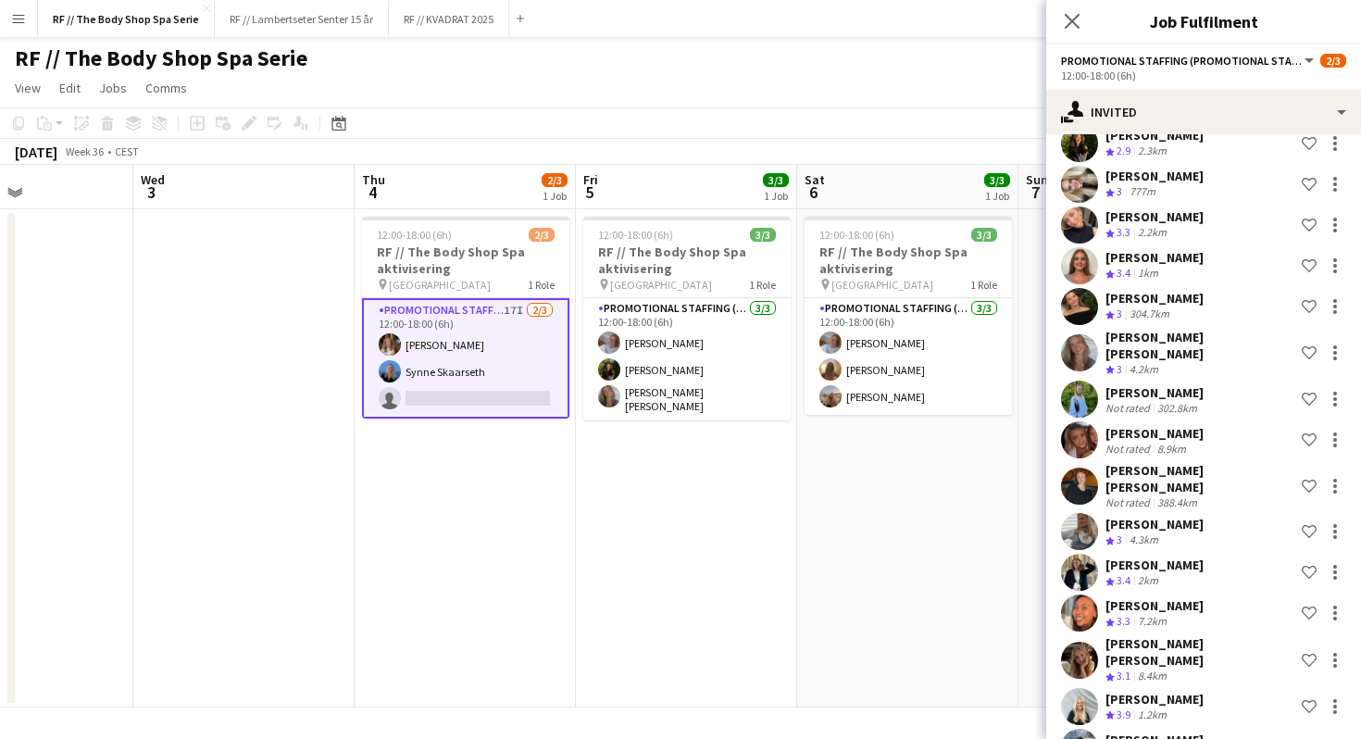
click at [1197, 573] on div "Crew rating 3.4 2km" at bounding box center [1154, 581] width 98 height 16
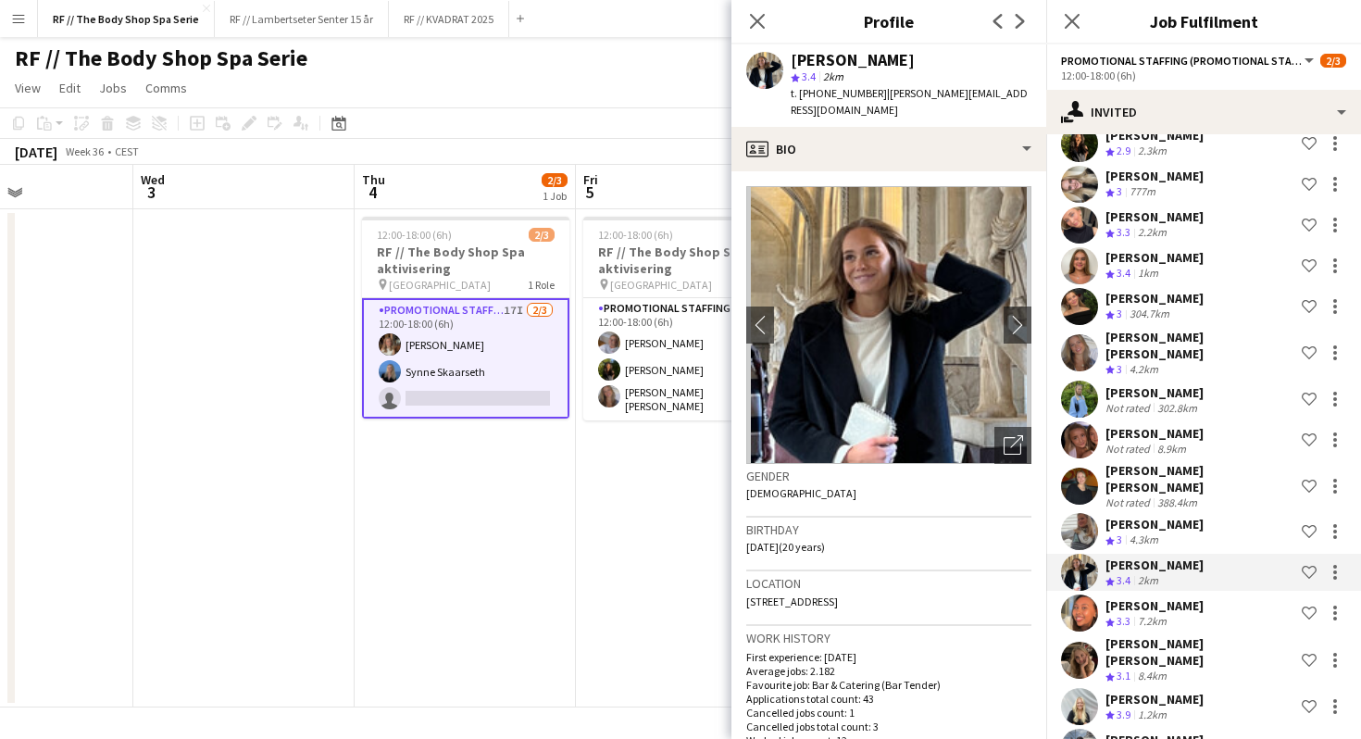
click at [1202, 513] on div "[PERSON_NAME] Crew rating 3 4.3km Shortlist crew" at bounding box center [1203, 531] width 315 height 37
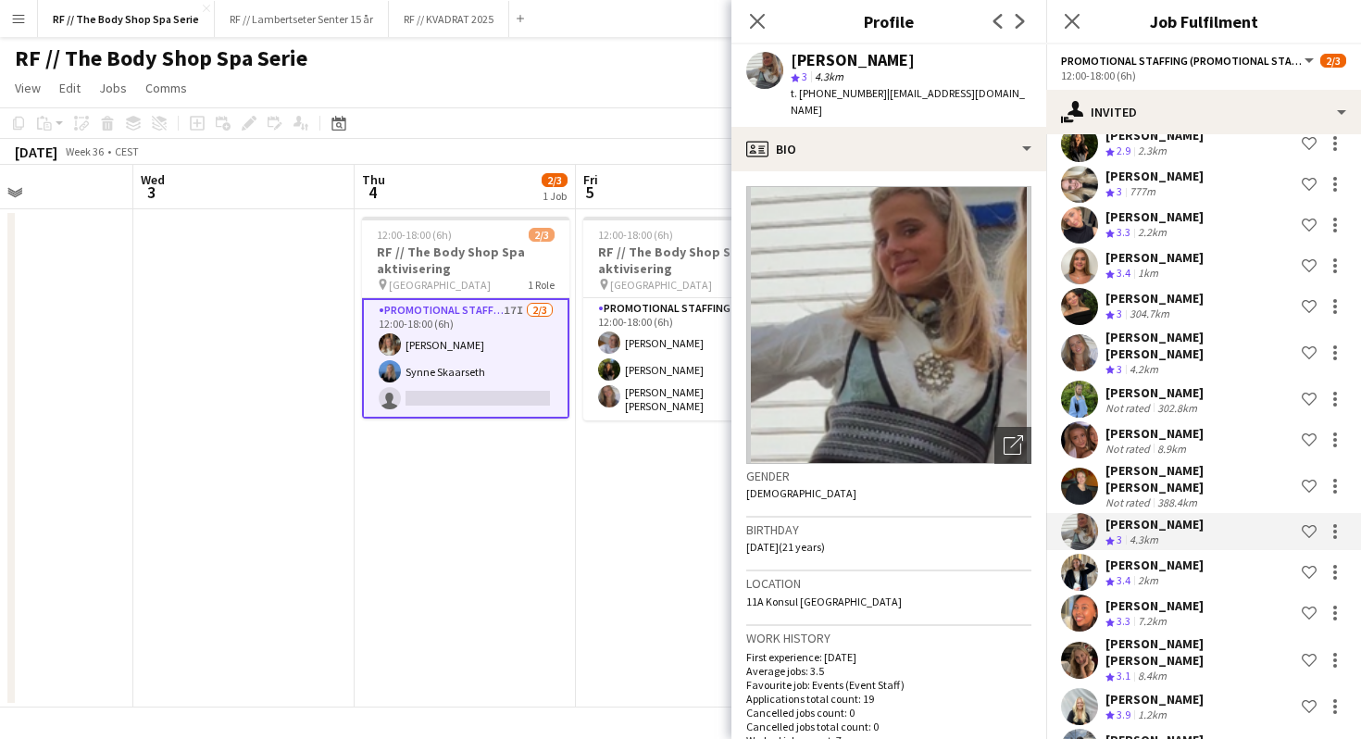
click at [1188, 556] on div "[PERSON_NAME]" at bounding box center [1154, 564] width 98 height 17
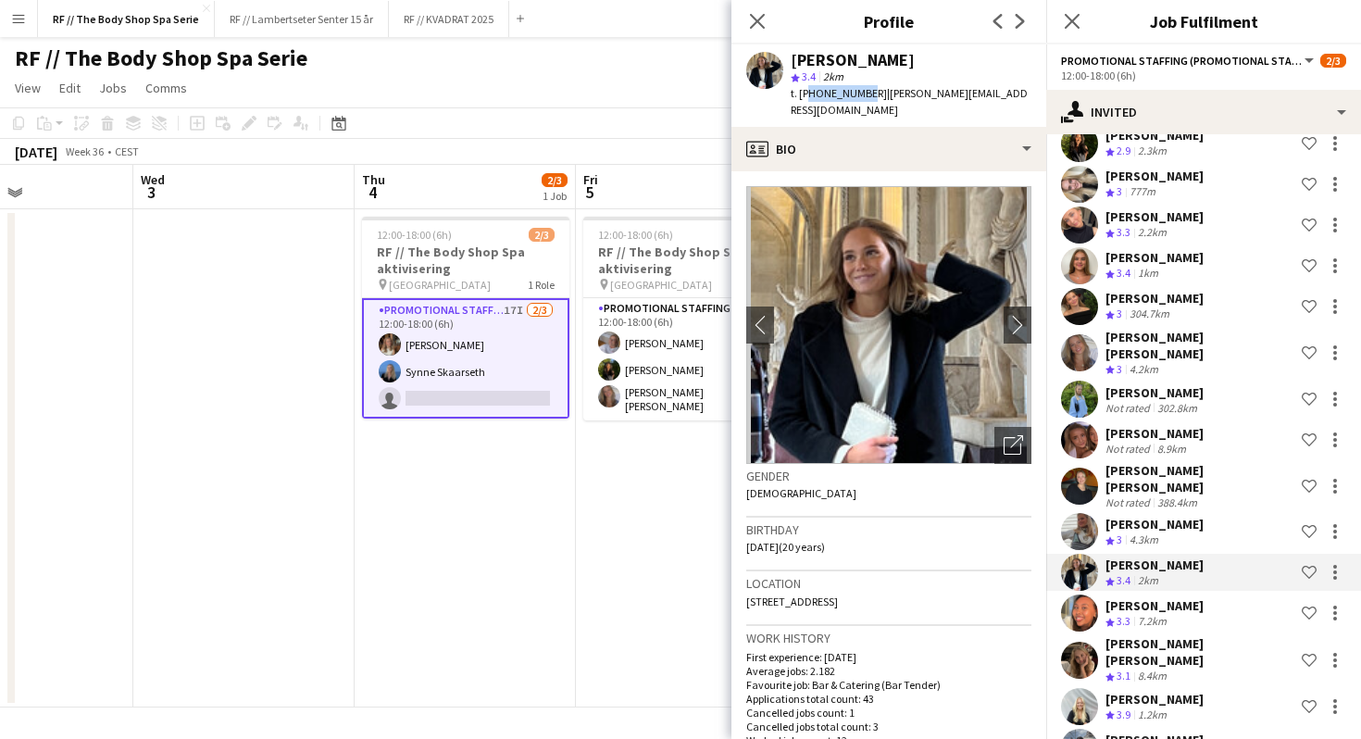
drag, startPoint x: 860, startPoint y: 93, endPoint x: 805, endPoint y: 93, distance: 54.6
click at [805, 93] on span "t. [PHONE_NUMBER]" at bounding box center [838, 93] width 96 height 14
copy span "4795271177"
click at [805, 629] on h3 "Work history" at bounding box center [888, 637] width 285 height 17
click at [1209, 635] on div "[PERSON_NAME] [PERSON_NAME]" at bounding box center [1199, 651] width 189 height 33
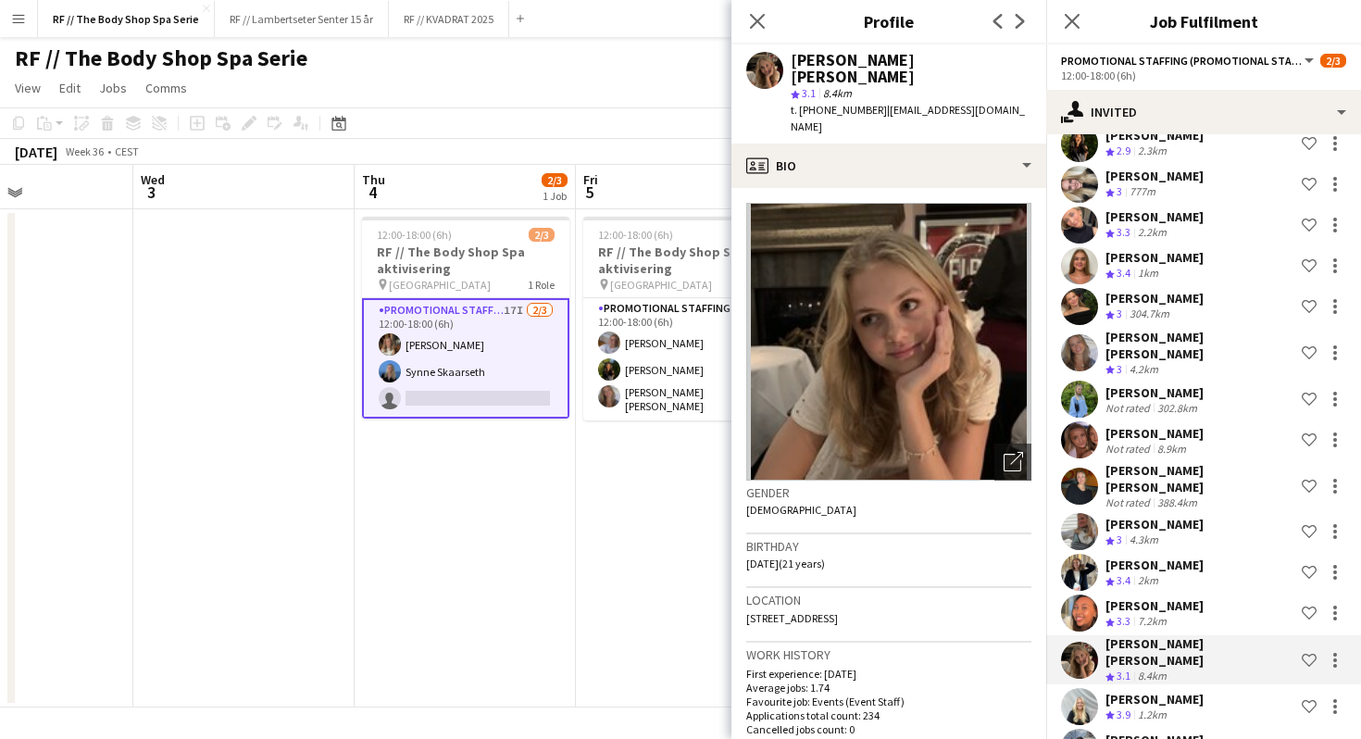
click at [1203, 690] on div "[PERSON_NAME]" at bounding box center [1154, 698] width 98 height 17
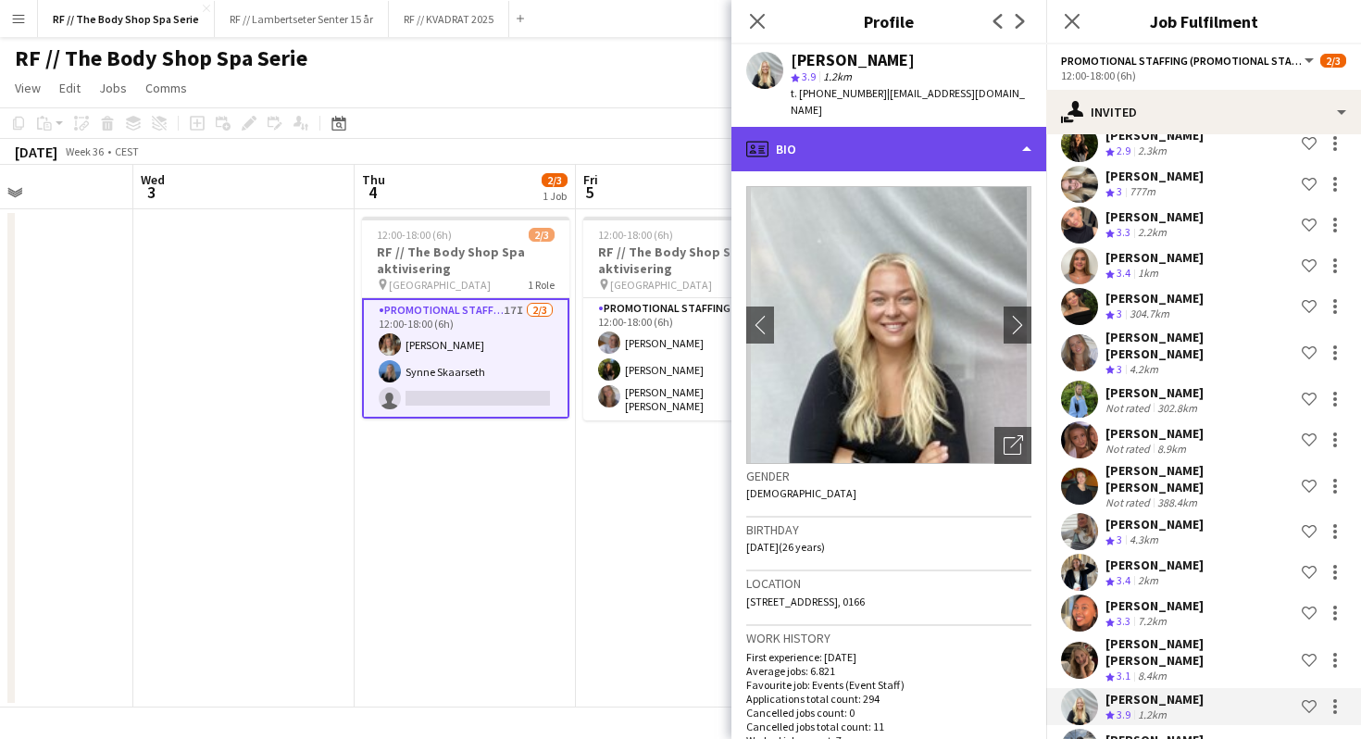
click at [838, 127] on div "profile Bio" at bounding box center [888, 149] width 315 height 44
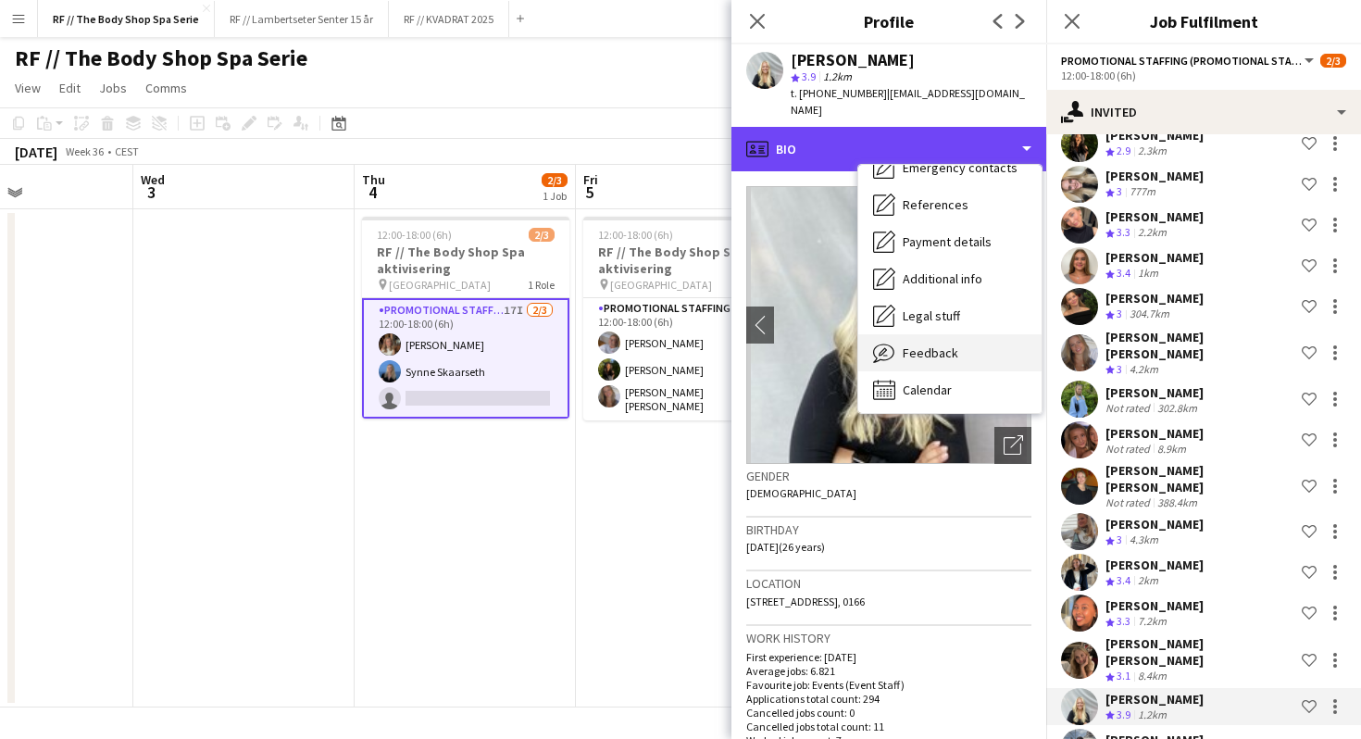
scroll to position [173, 0]
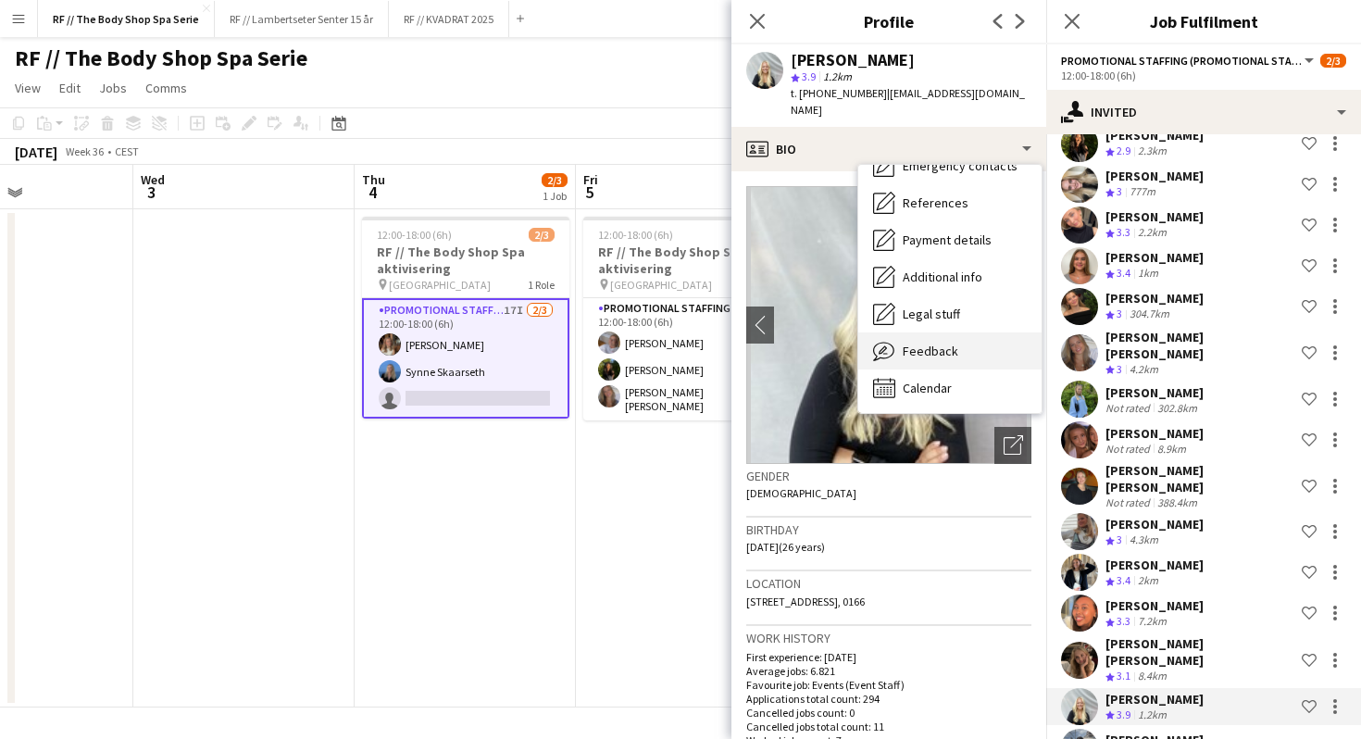
click at [914, 342] on span "Feedback" at bounding box center [930, 350] width 56 height 17
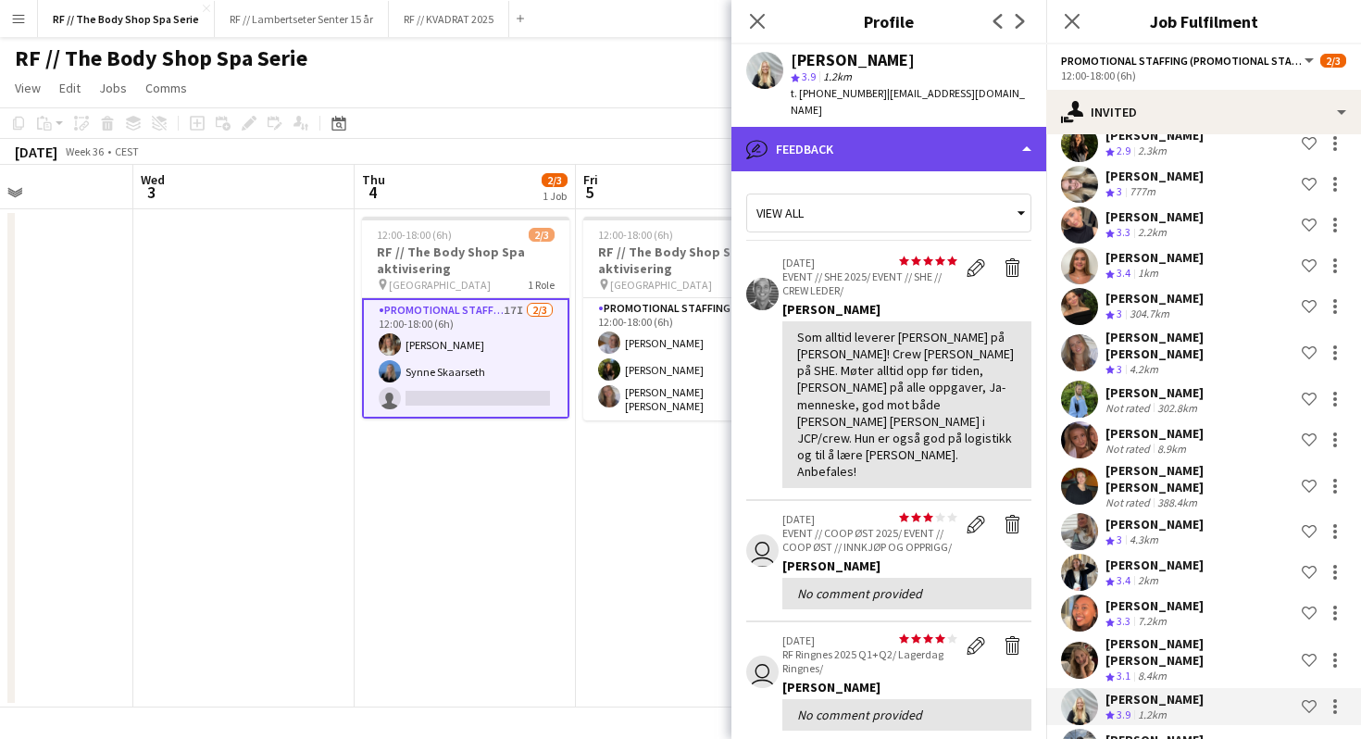
click at [855, 128] on div "bubble-pencil Feedback" at bounding box center [888, 149] width 315 height 44
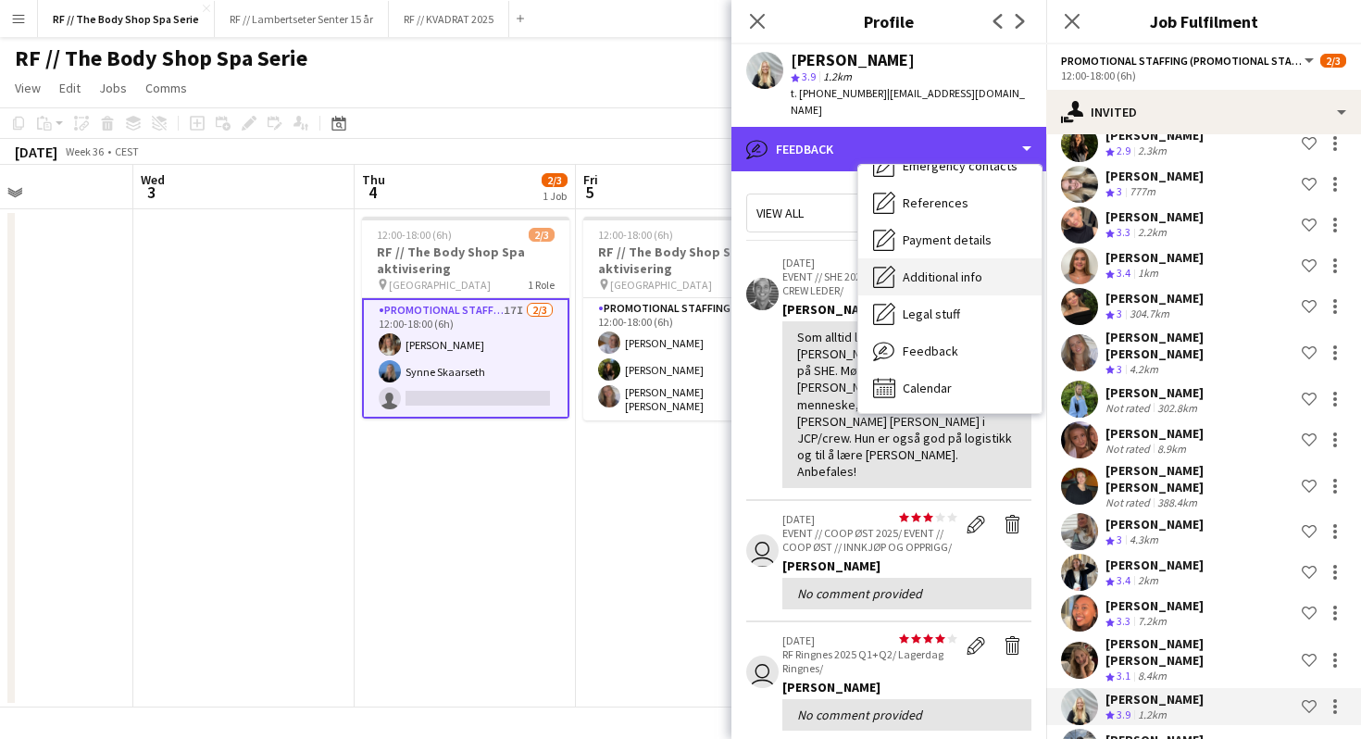
scroll to position [0, 0]
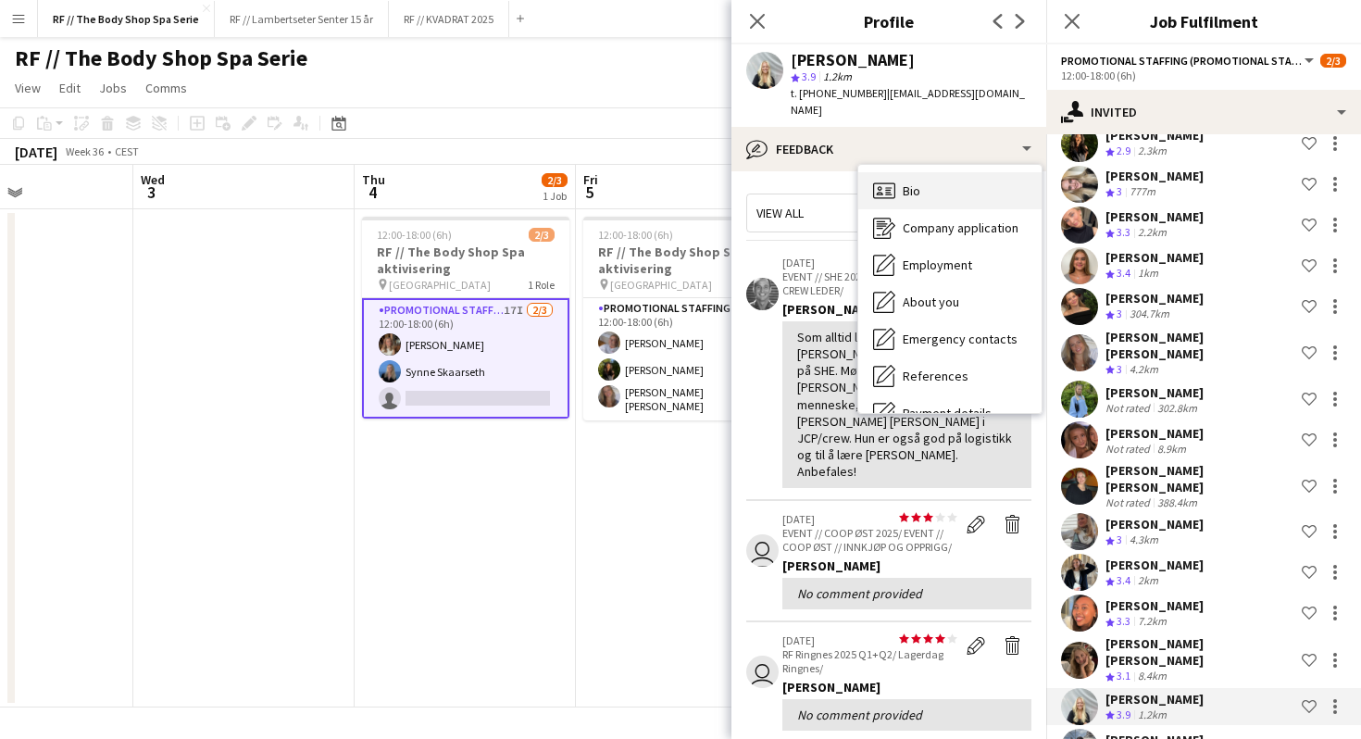
click at [914, 182] on span "Bio" at bounding box center [911, 190] width 18 height 17
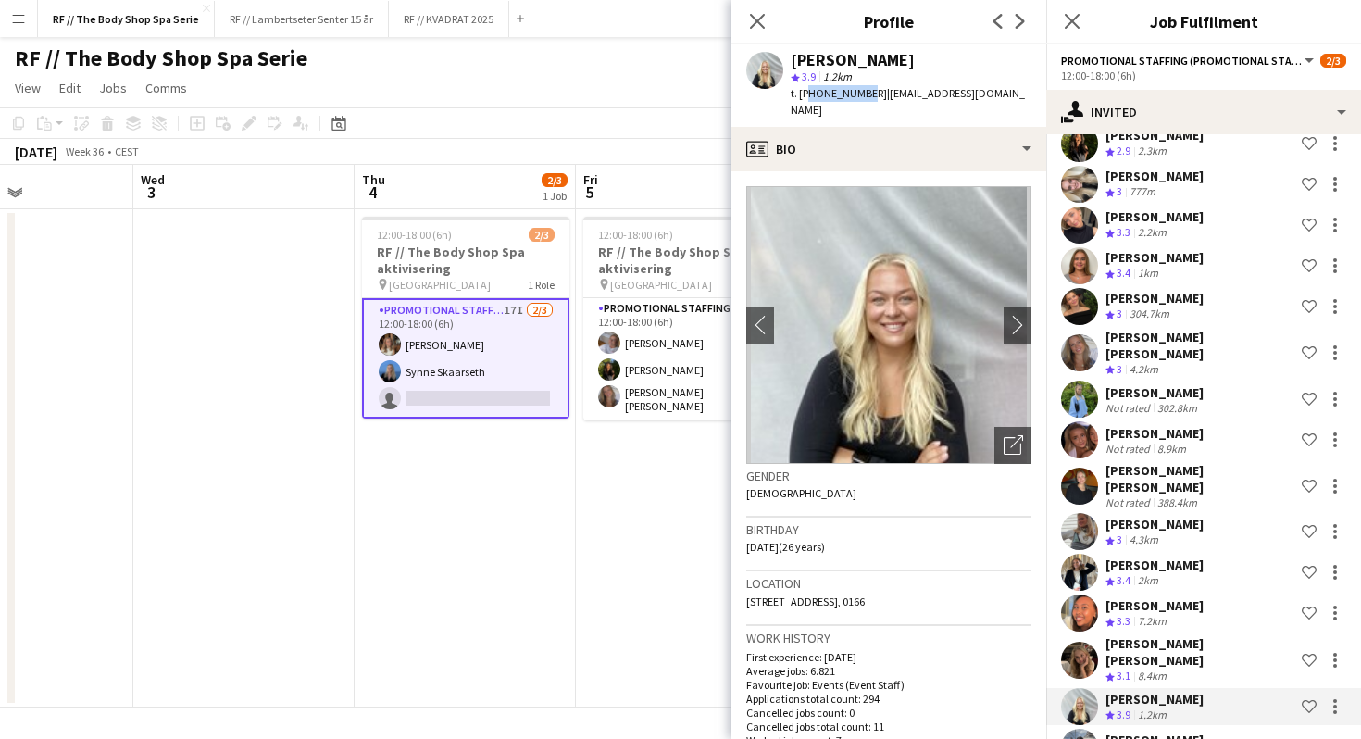
drag, startPoint x: 860, startPoint y: 91, endPoint x: 806, endPoint y: 92, distance: 53.7
click at [806, 92] on span "t. [PHONE_NUMBER]" at bounding box center [838, 93] width 96 height 14
copy span "4748089673"
click at [806, 92] on span "t. [PHONE_NUMBER]" at bounding box center [838, 93] width 96 height 14
click at [756, 22] on icon at bounding box center [757, 21] width 18 height 18
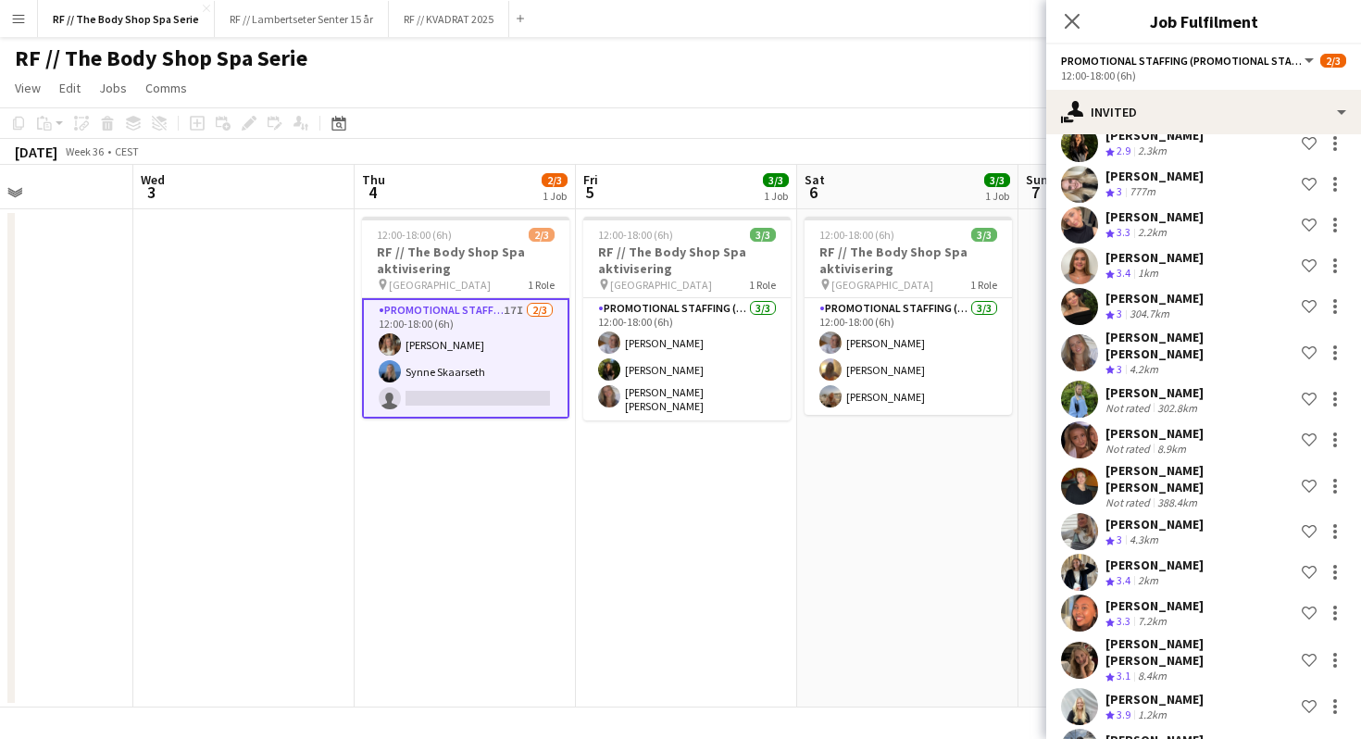
click at [691, 491] on app-date-cell "12:00-18:00 (6h) 3/3 RF // The Body Shop Spa aktivisering pin Oslo 1 Role Promo…" at bounding box center [686, 458] width 221 height 498
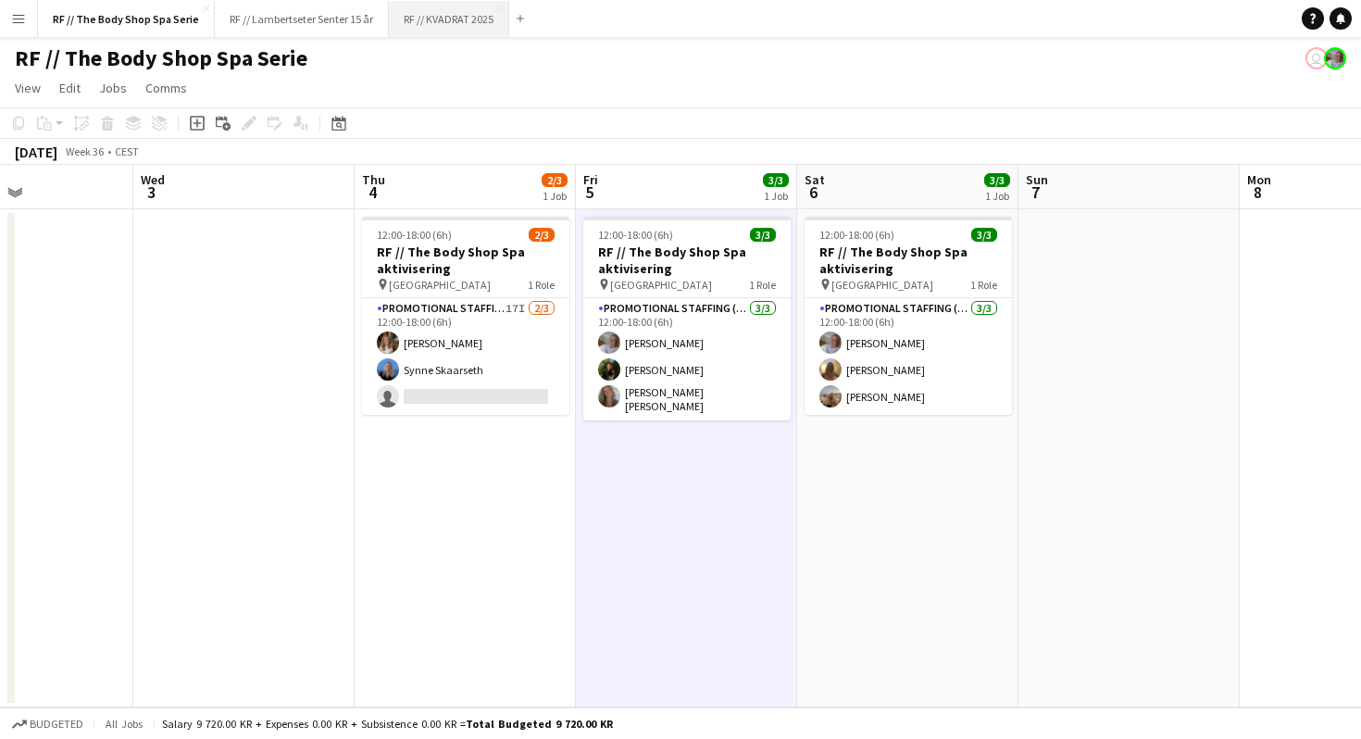
click at [433, 16] on button "RF // KVADRAT 2025 Close" at bounding box center [449, 19] width 120 height 36
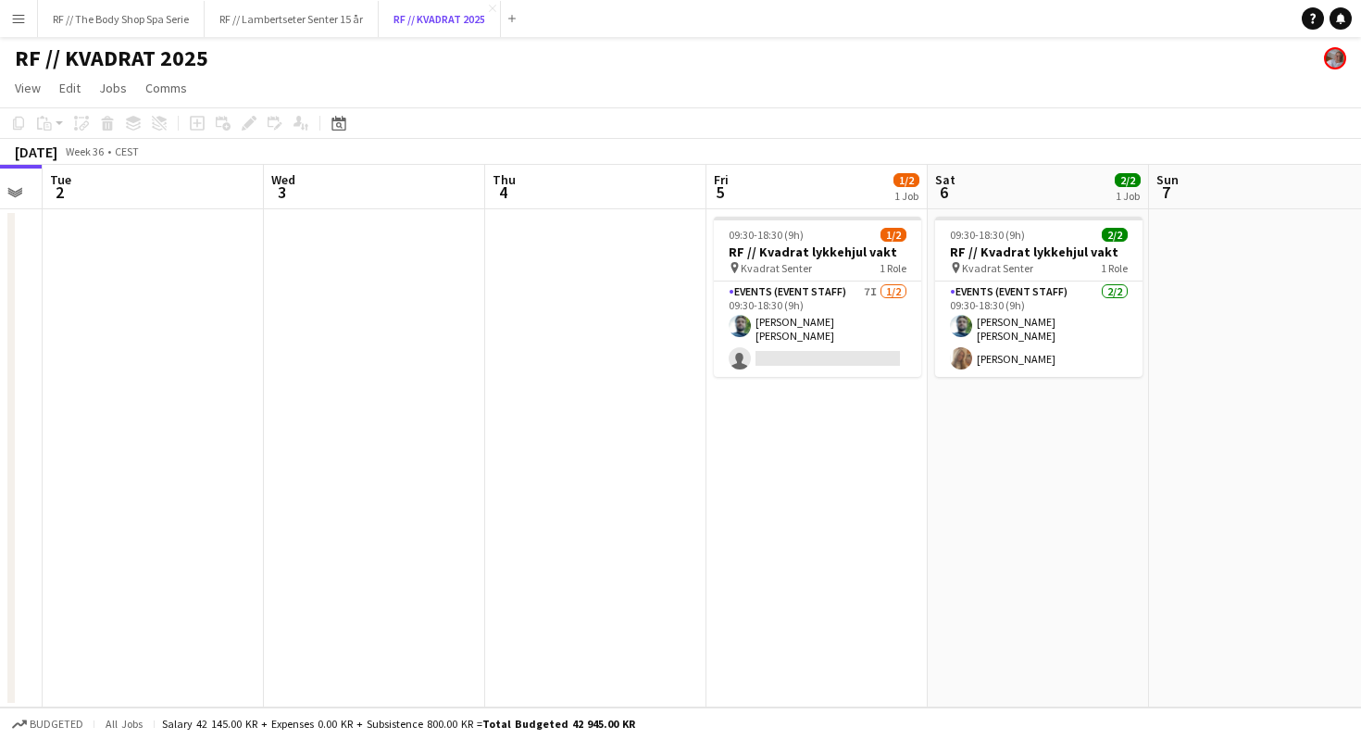
scroll to position [0, 852]
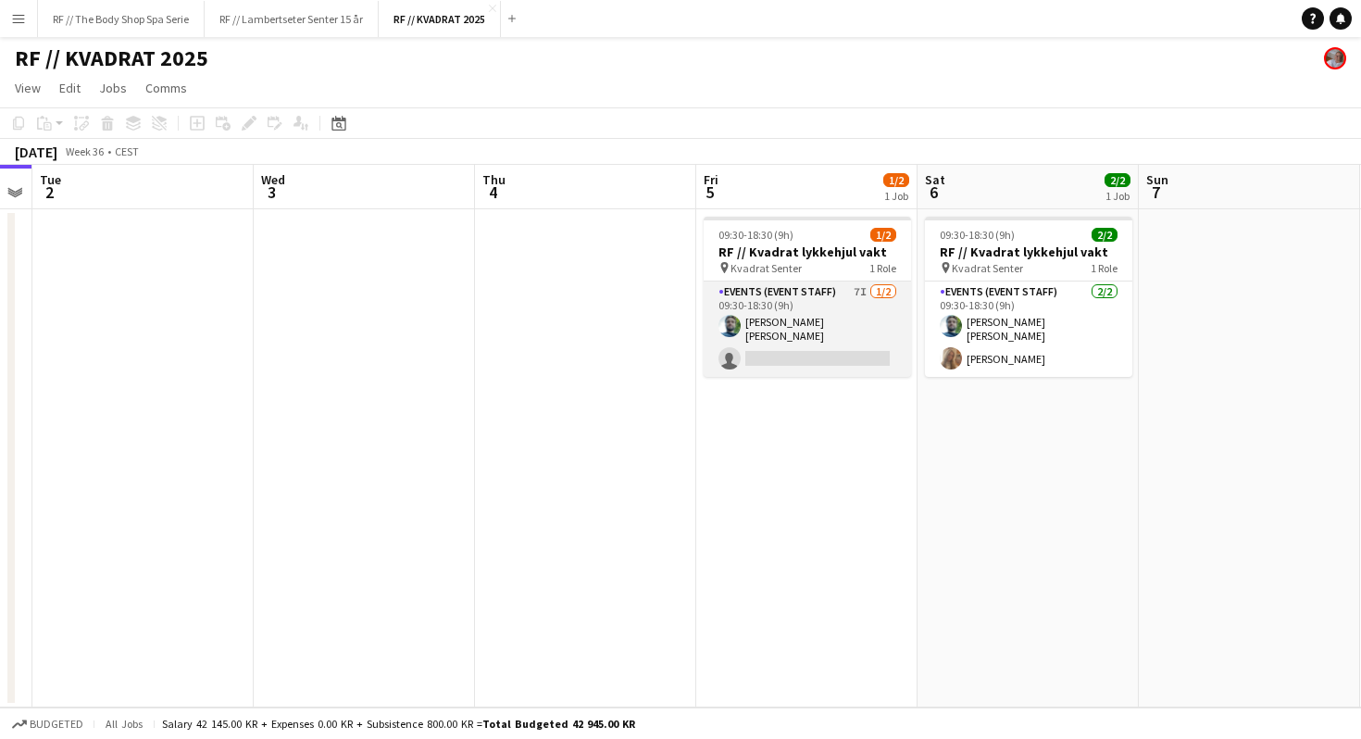
click at [831, 297] on app-card-role "Events (Event Staff) 7I [DATE] 09:30-18:30 (9h) [PERSON_NAME] [PERSON_NAME] sin…" at bounding box center [806, 328] width 207 height 95
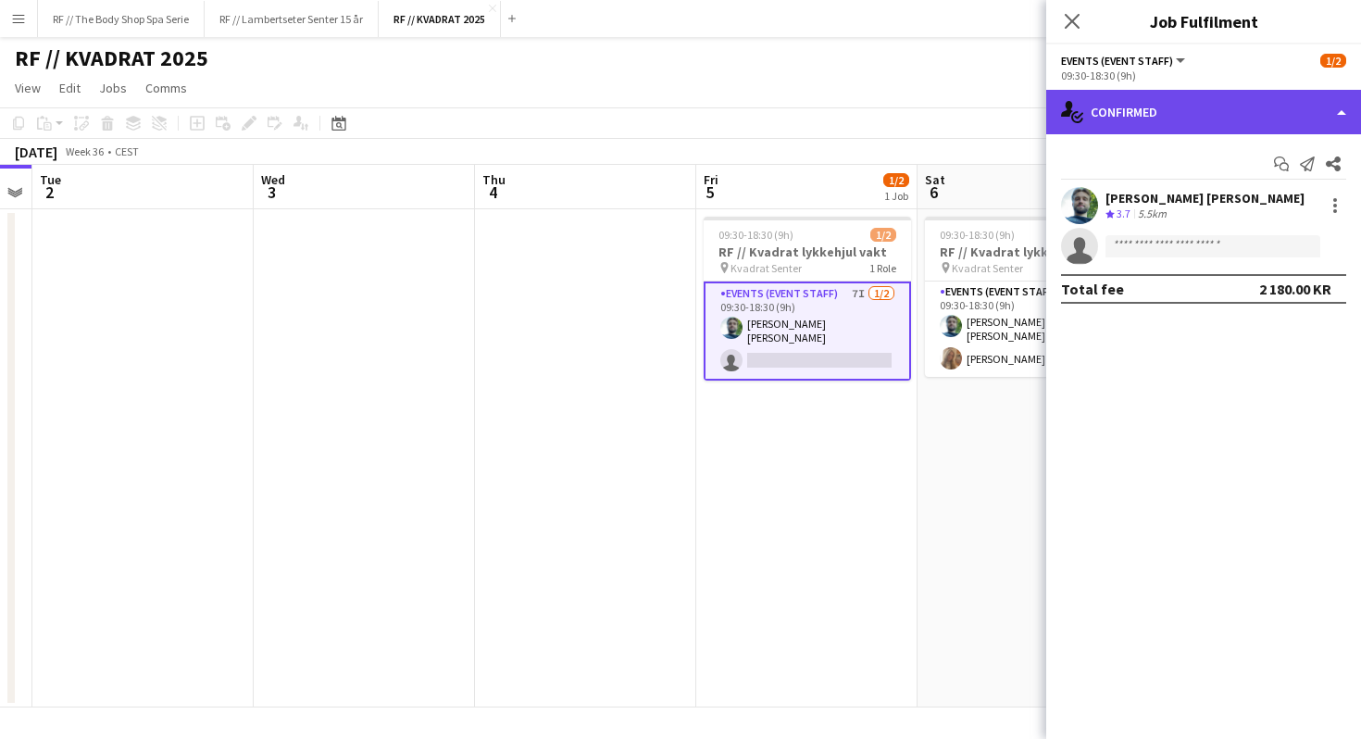
click at [1103, 124] on div "single-neutral-actions-check-2 Confirmed" at bounding box center [1203, 112] width 315 height 44
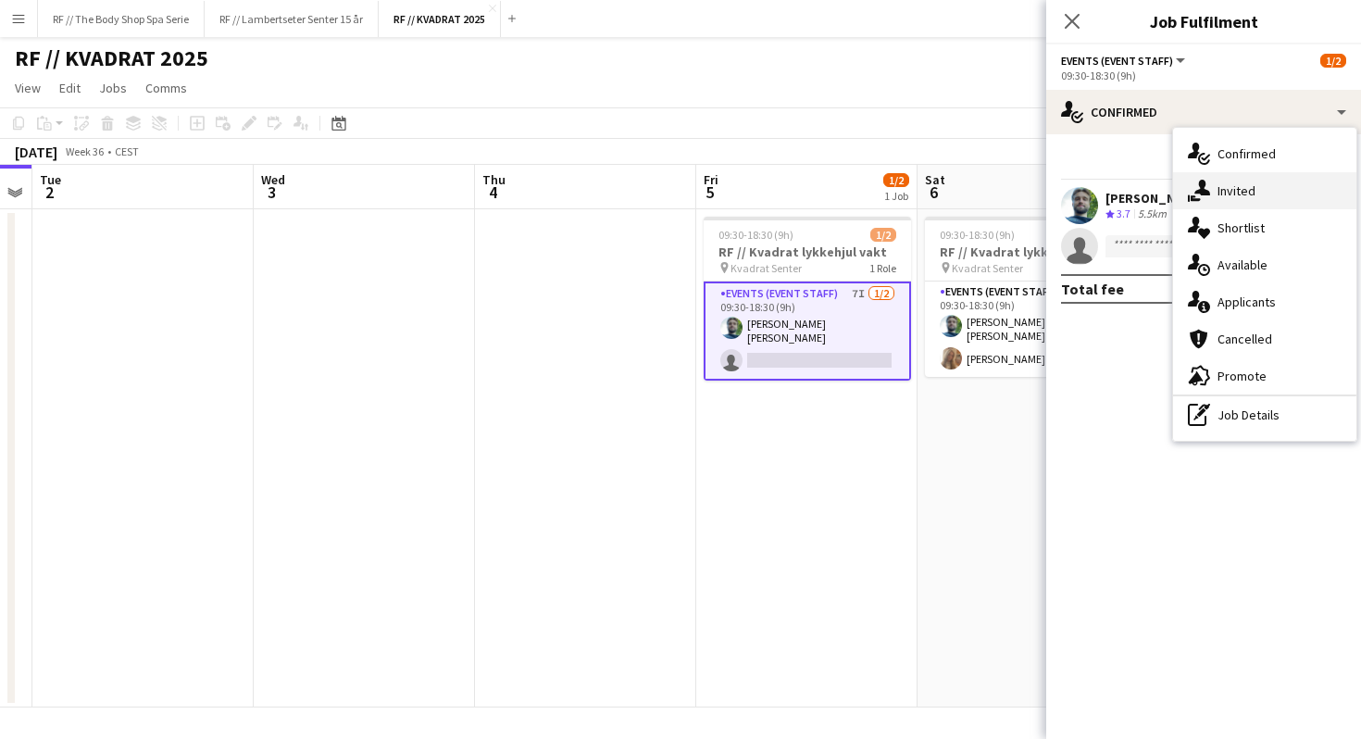
click at [1222, 193] on div "single-neutral-actions-share-1 Invited" at bounding box center [1264, 190] width 183 height 37
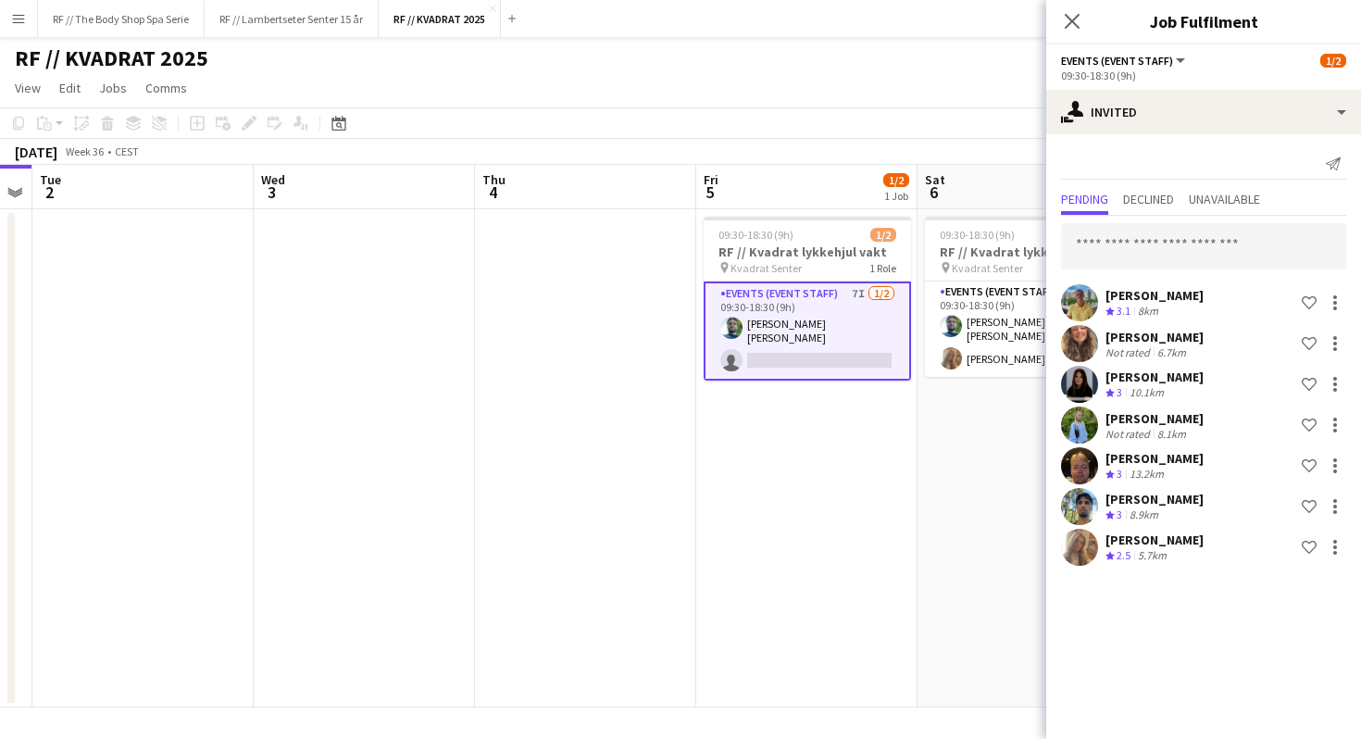
click at [1198, 552] on div "Crew rating 2.5 5.7km" at bounding box center [1154, 556] width 98 height 16
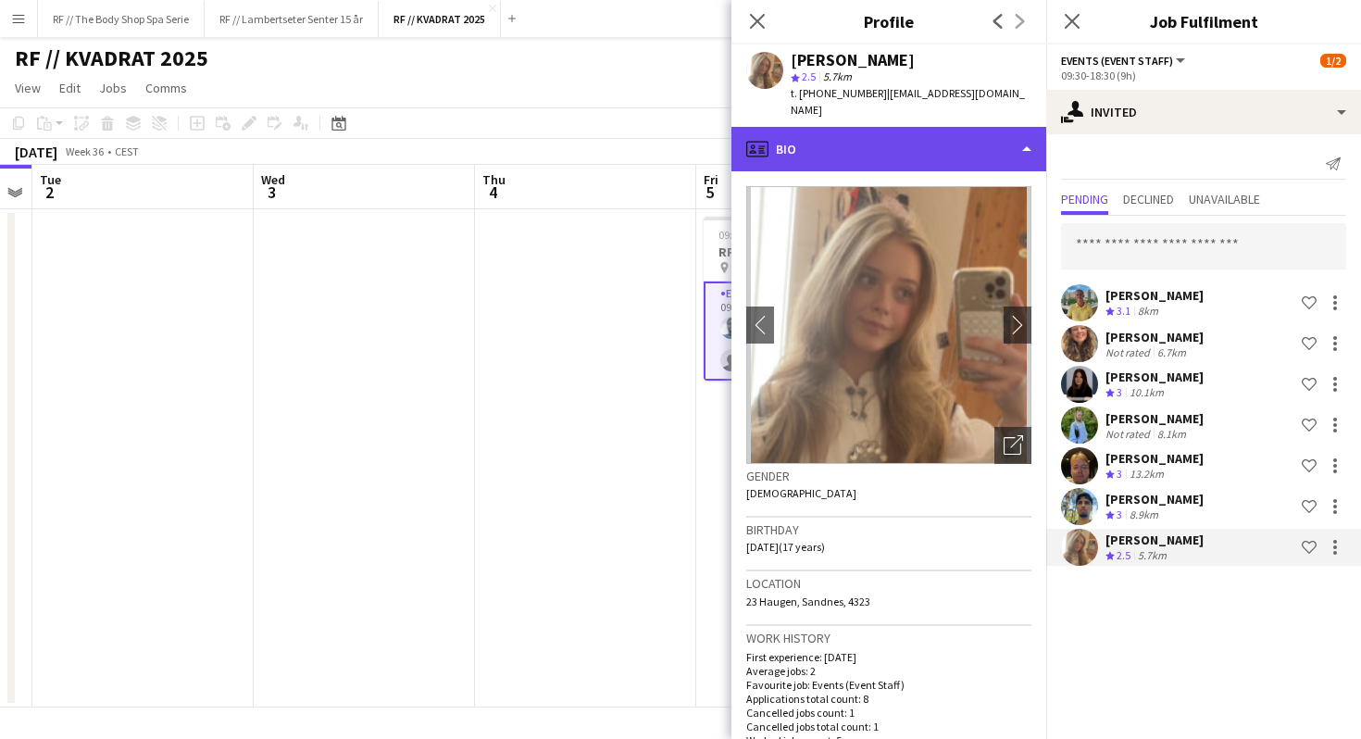
click at [888, 167] on div "profile Bio" at bounding box center [888, 149] width 315 height 44
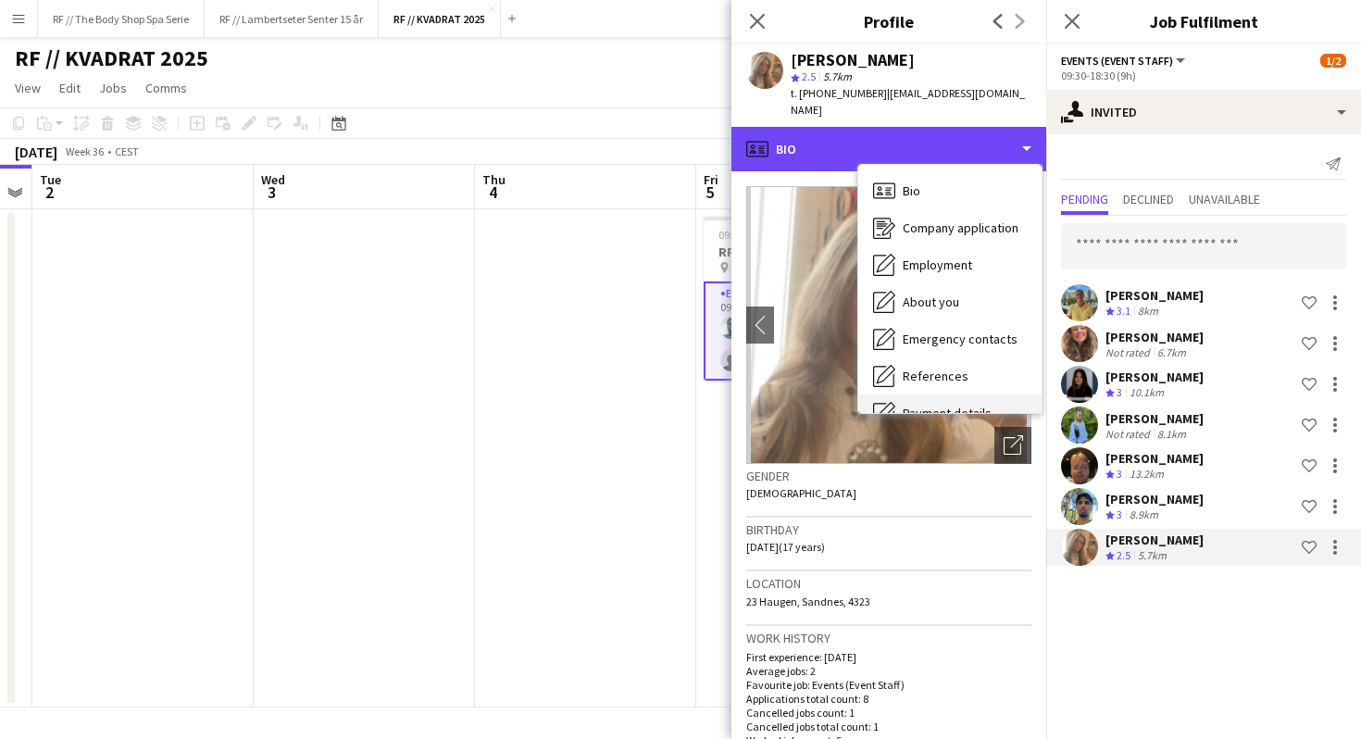
scroll to position [174, 0]
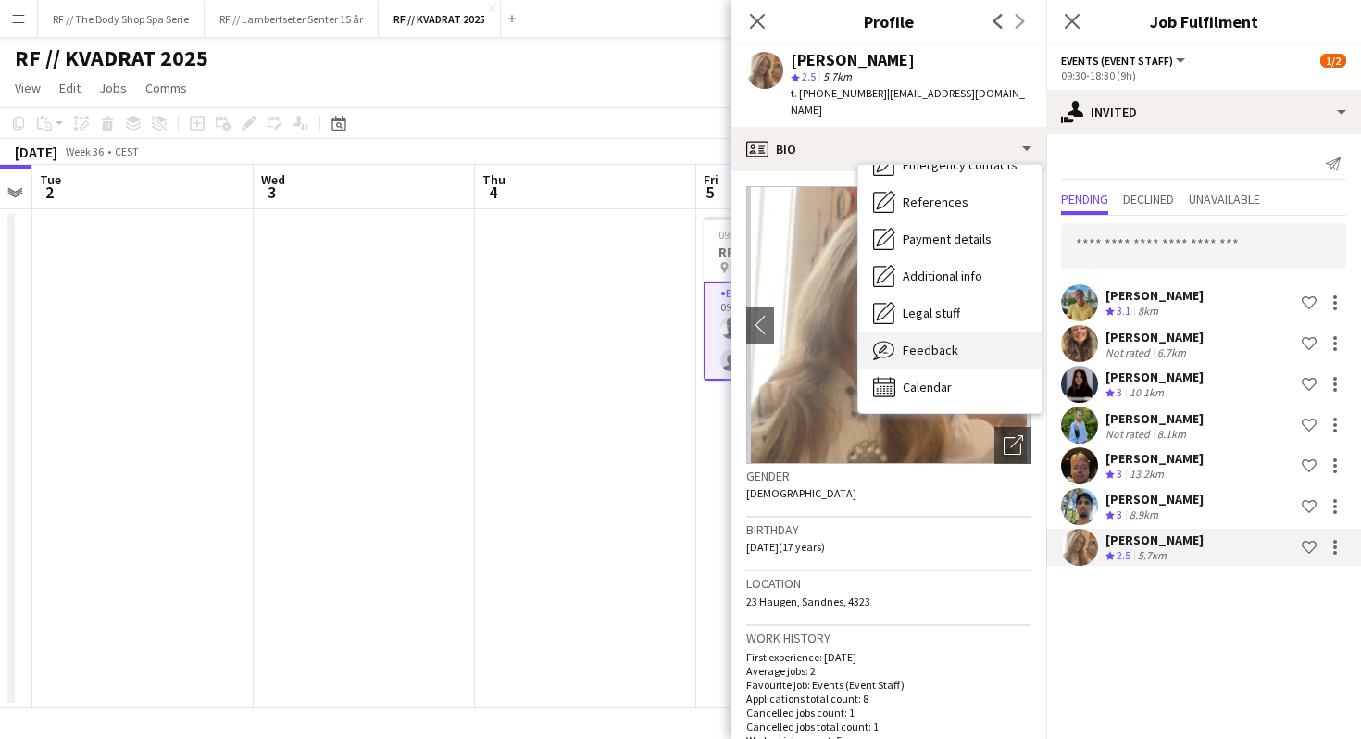
click at [921, 362] on div "Feedback Feedback" at bounding box center [949, 349] width 183 height 37
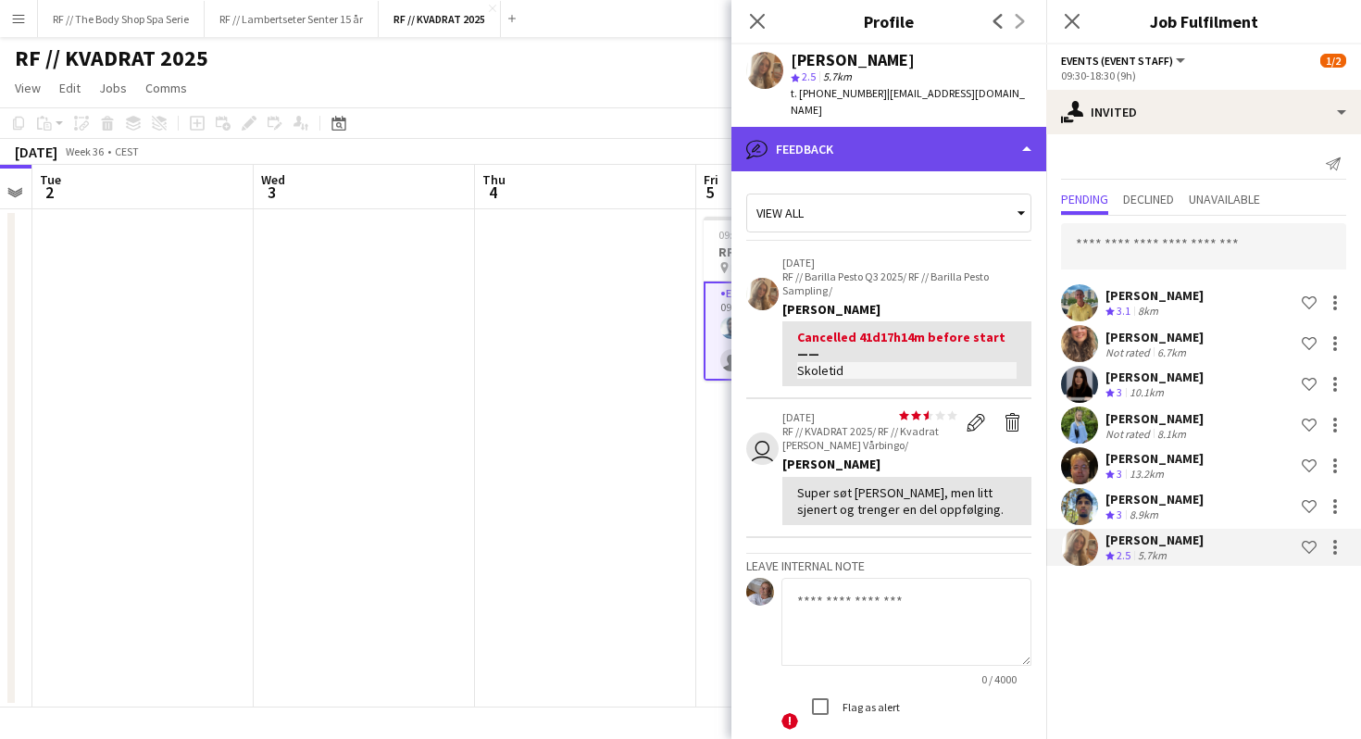
click at [777, 147] on div "bubble-pencil Feedback" at bounding box center [888, 149] width 315 height 44
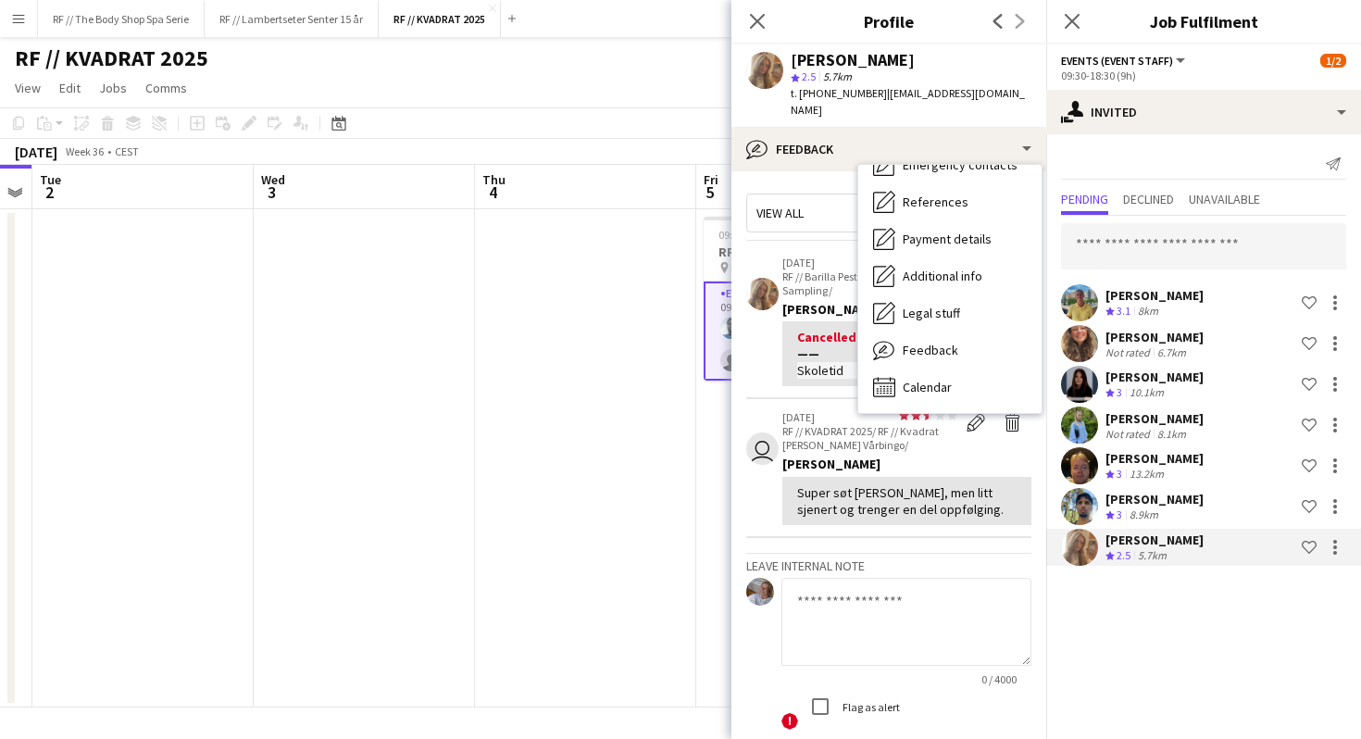
click at [1193, 388] on div "[PERSON_NAME] Crew rating 3 10.1km Shortlist crew" at bounding box center [1203, 384] width 315 height 37
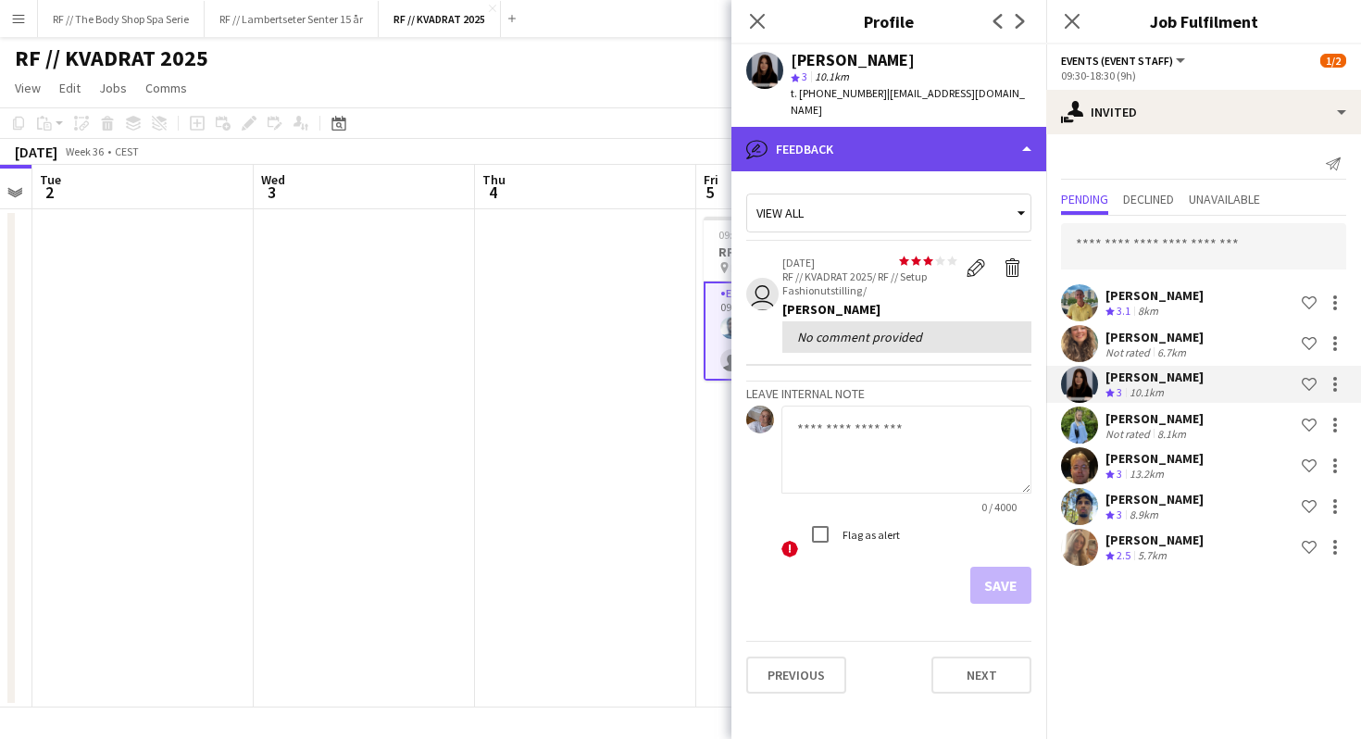
click at [794, 136] on div "bubble-pencil Feedback" at bounding box center [888, 149] width 315 height 44
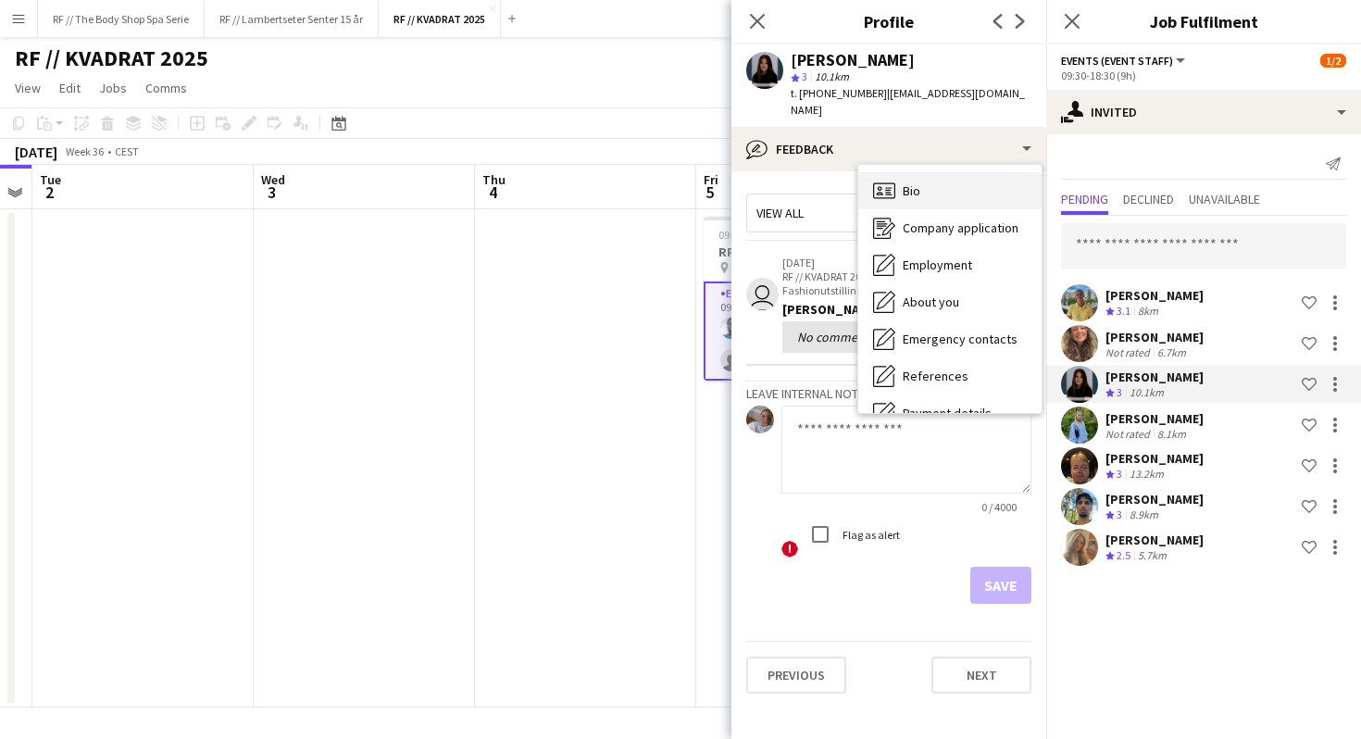
click at [902, 182] on span "Bio" at bounding box center [911, 190] width 18 height 17
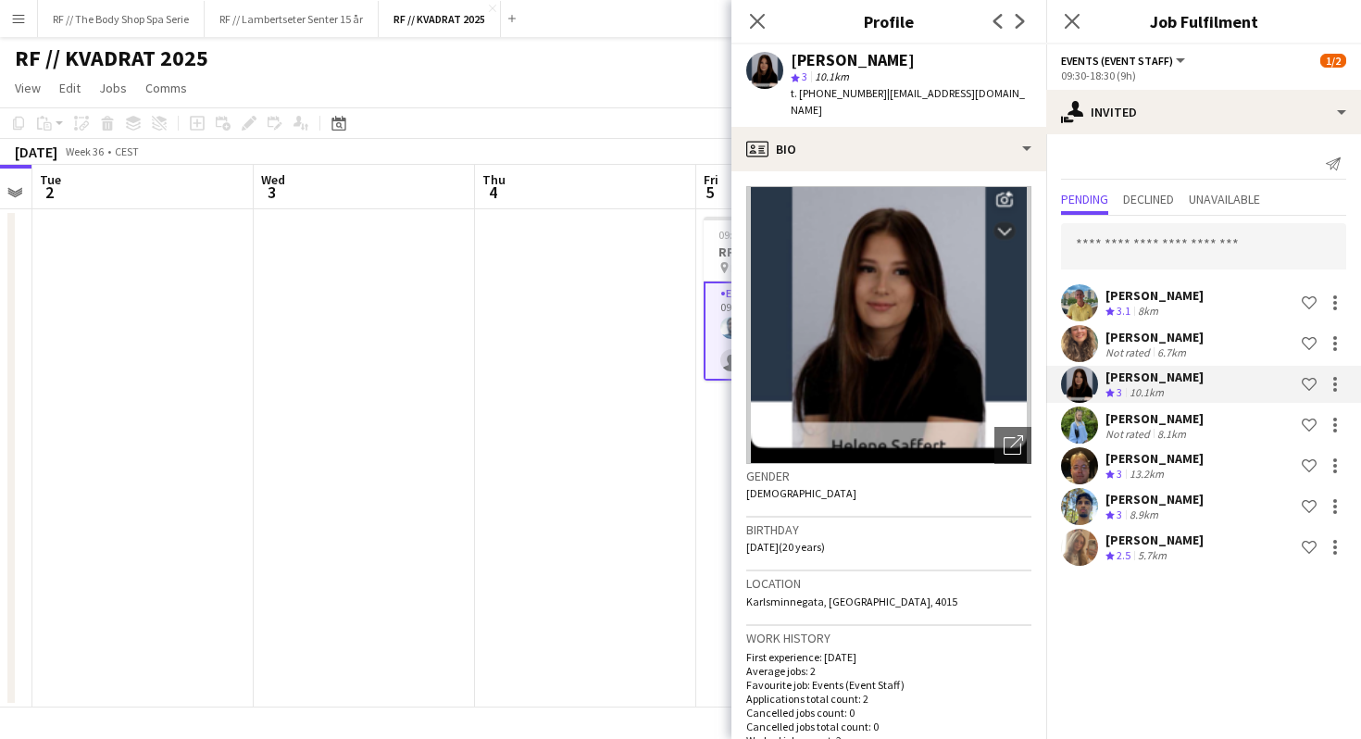
click at [1190, 301] on div "[PERSON_NAME]" at bounding box center [1154, 295] width 98 height 17
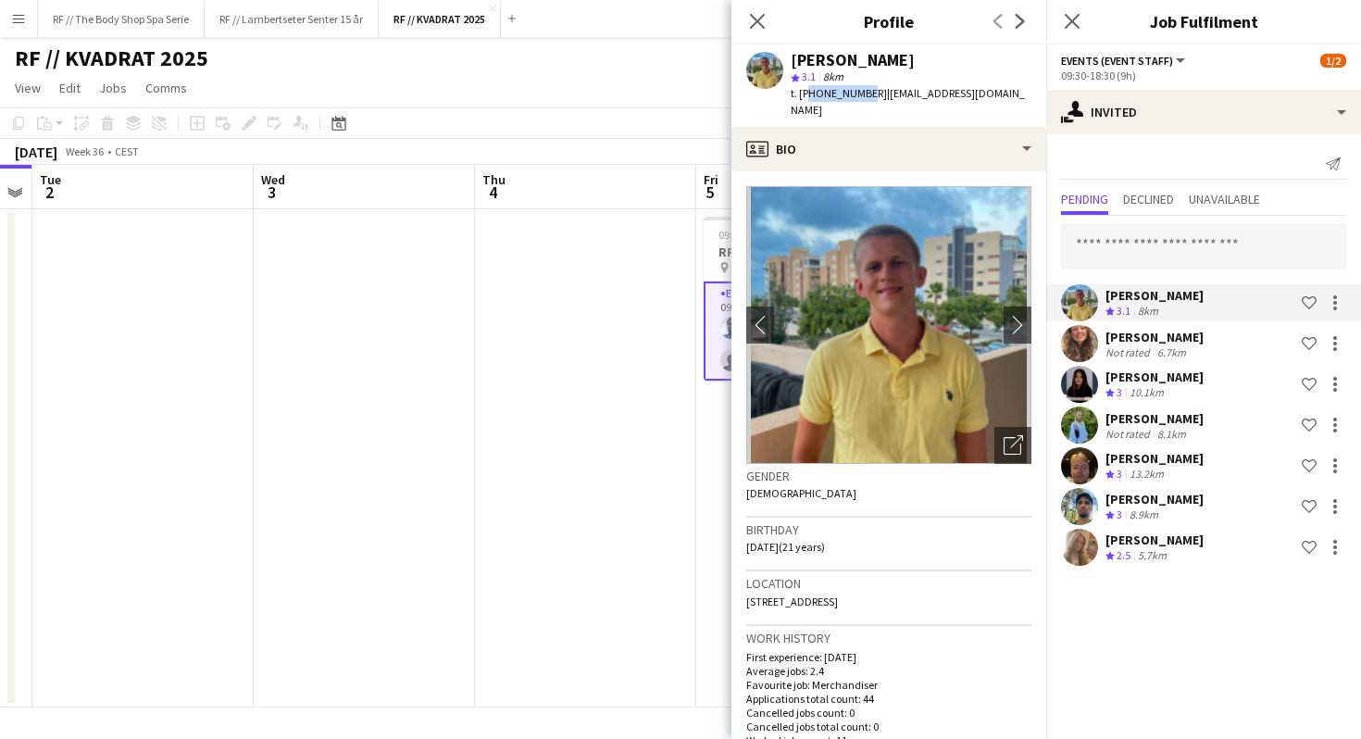
drag, startPoint x: 860, startPoint y: 94, endPoint x: 806, endPoint y: 94, distance: 53.7
click at [806, 94] on span "t. [PHONE_NUMBER]" at bounding box center [838, 93] width 96 height 14
copy span "4795445368"
click at [806, 94] on span "t. [PHONE_NUMBER]" at bounding box center [838, 93] width 96 height 14
click at [755, 25] on icon "Close pop-in" at bounding box center [757, 21] width 18 height 18
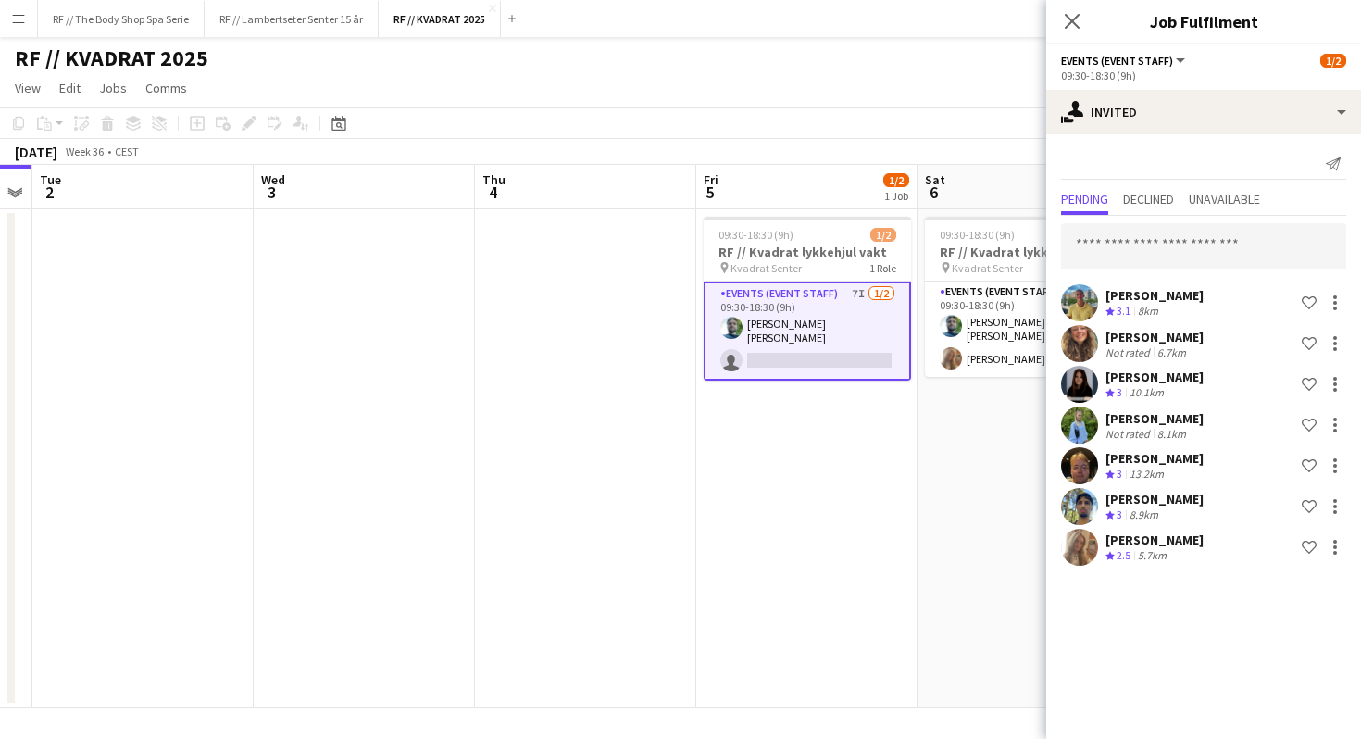
click at [796, 445] on app-date-cell "09:30-18:30 (9h) 1/2 RF // Kvadrat lykkehjul vakt pin Kvadrat [PERSON_NAME] 1 R…" at bounding box center [806, 458] width 221 height 498
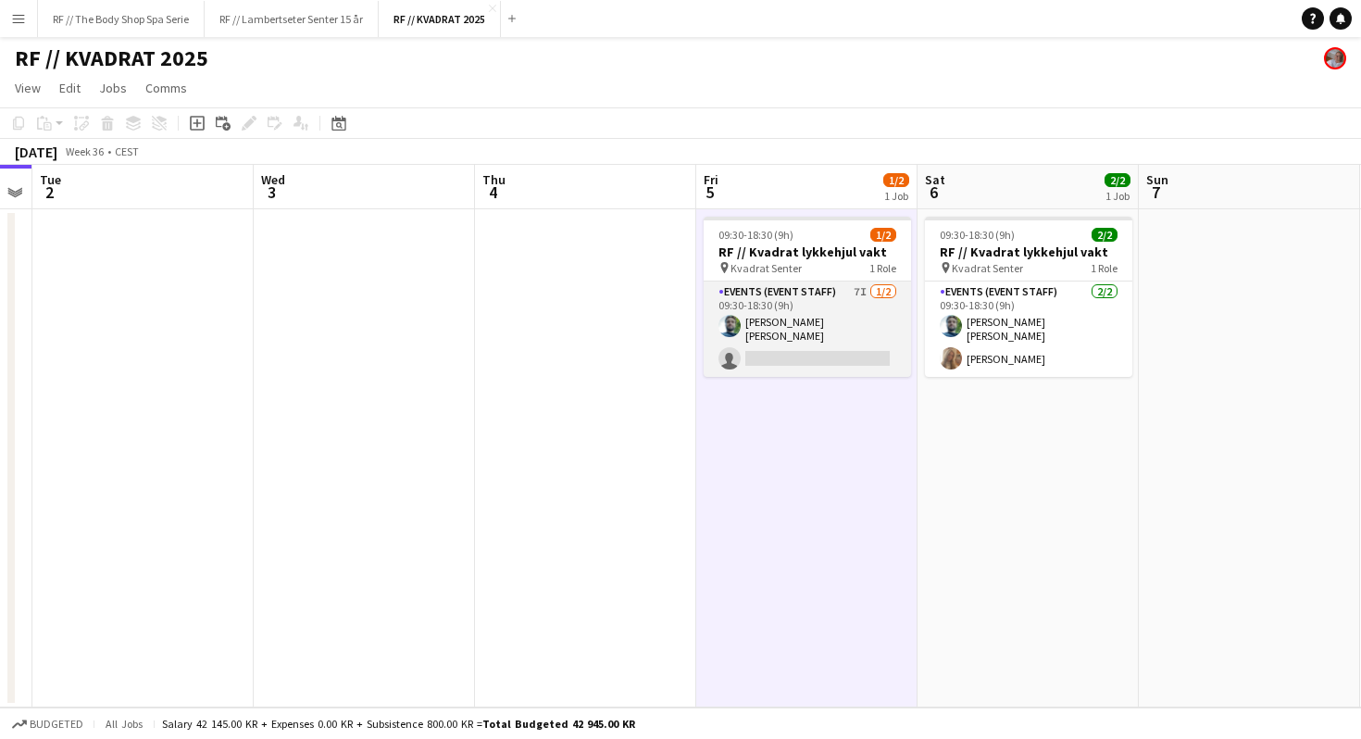
click at [848, 300] on app-card-role "Events (Event Staff) 7I [DATE] 09:30-18:30 (9h) [PERSON_NAME] [PERSON_NAME] sin…" at bounding box center [806, 328] width 207 height 95
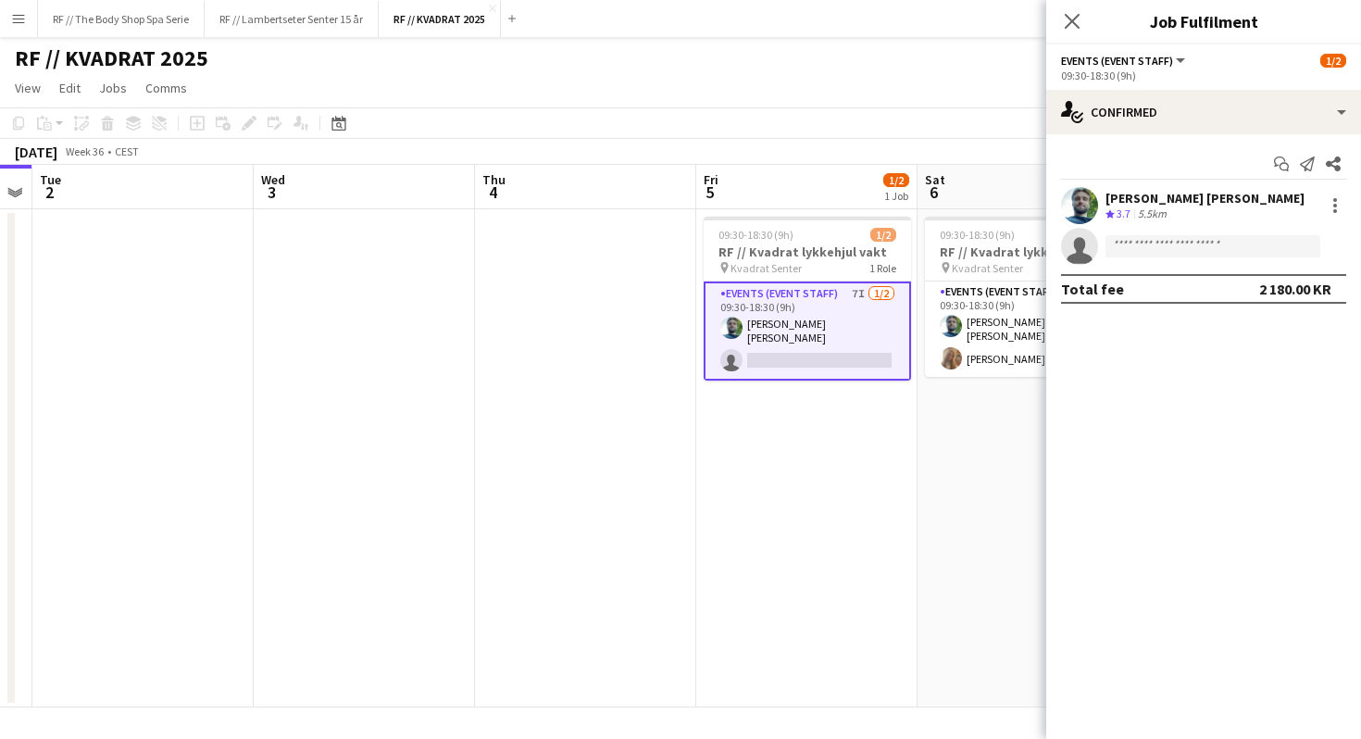
click at [1162, 135] on div "Start chat Send notification Share [PERSON_NAME] [PERSON_NAME] Crew rating 3.7 …" at bounding box center [1203, 226] width 315 height 184
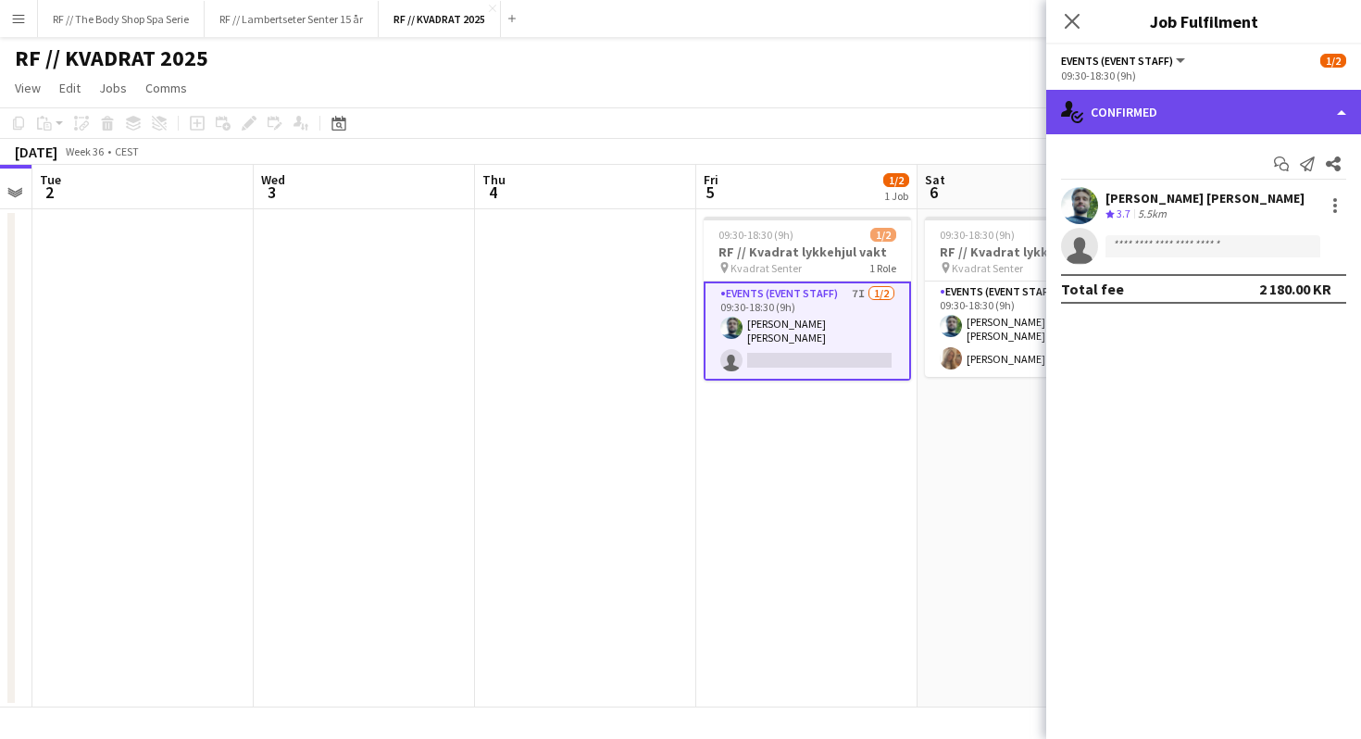
click at [1169, 118] on div "single-neutral-actions-check-2 Confirmed" at bounding box center [1203, 112] width 315 height 44
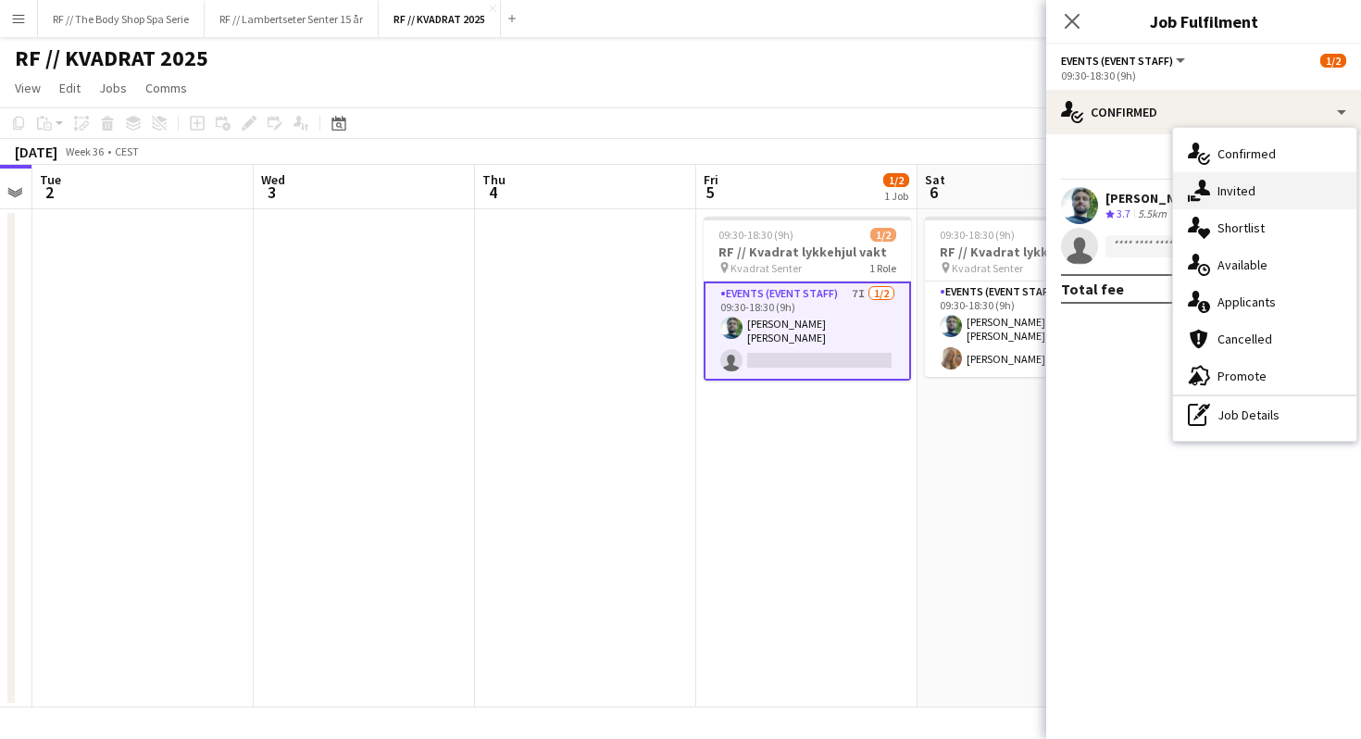
click at [1250, 192] on div "single-neutral-actions-share-1 Invited" at bounding box center [1264, 190] width 183 height 37
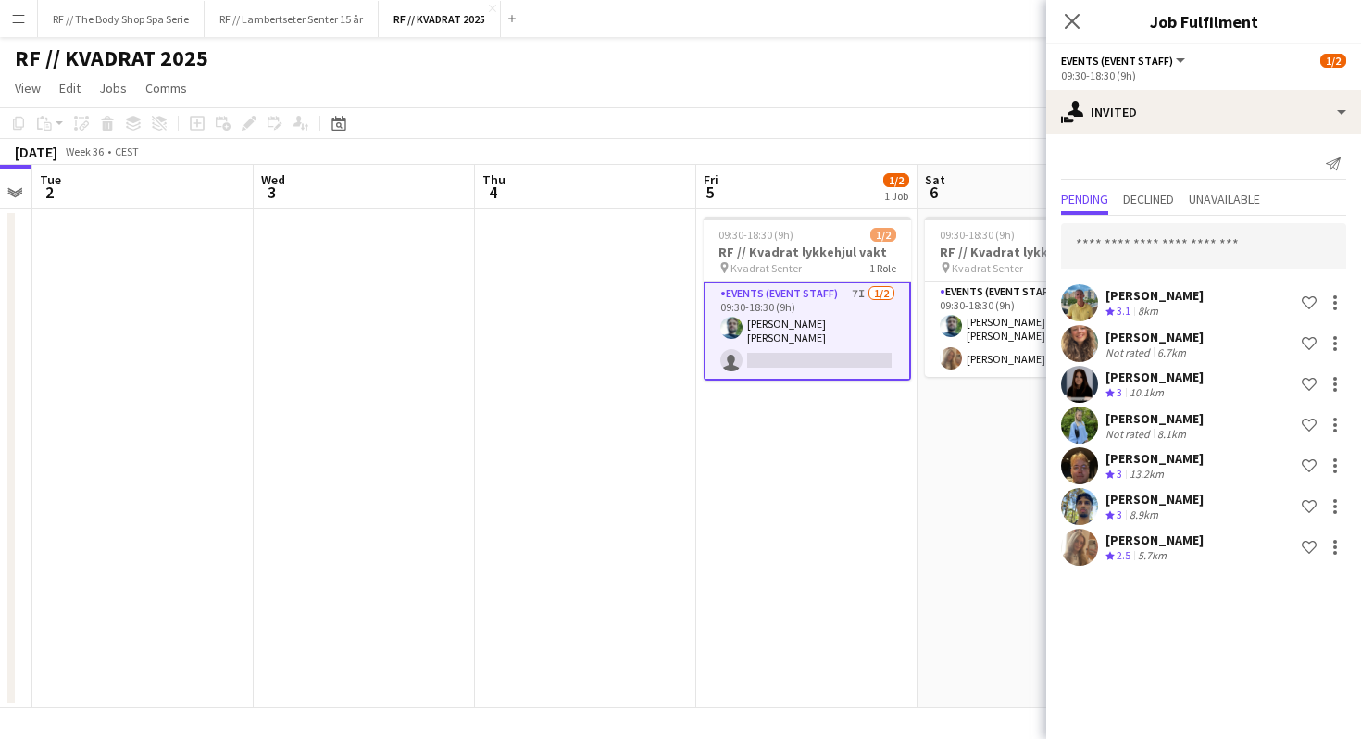
click at [1199, 466] on div "[PERSON_NAME]" at bounding box center [1154, 458] width 98 height 17
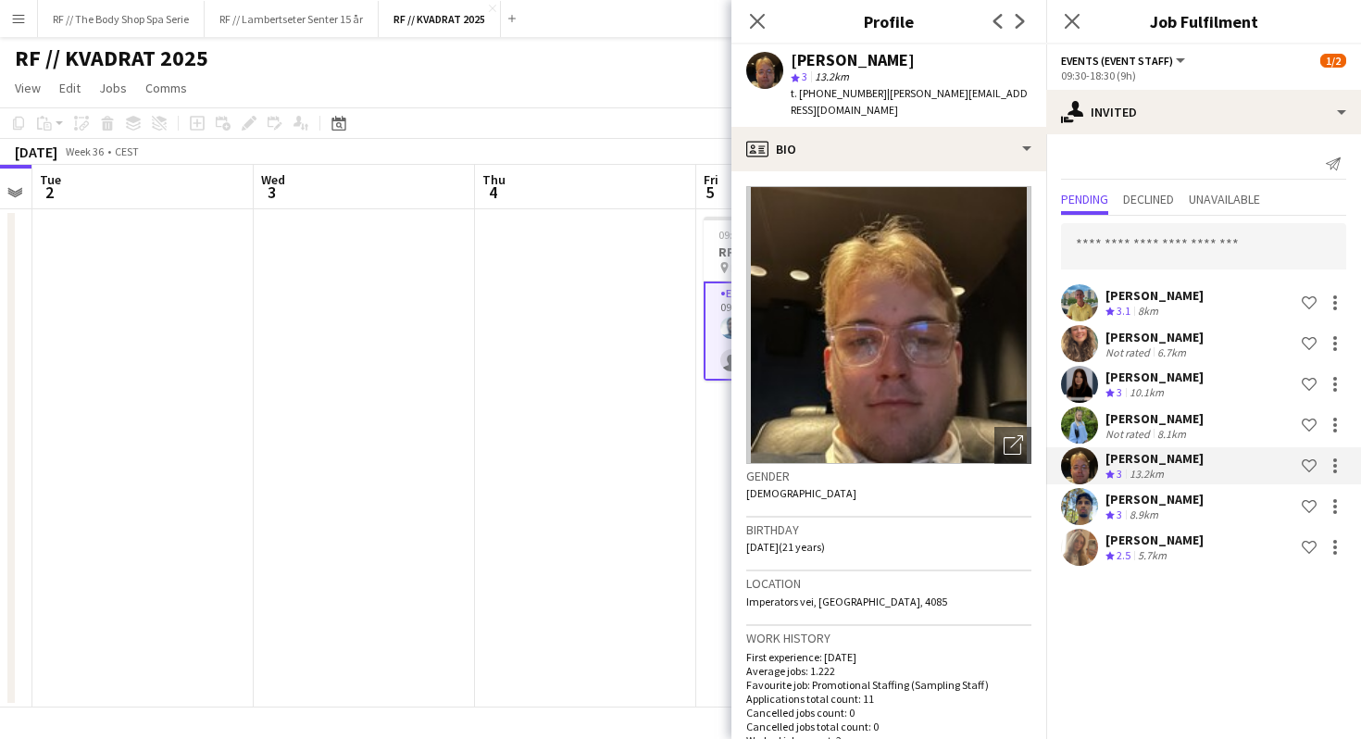
drag, startPoint x: 864, startPoint y: 91, endPoint x: 806, endPoint y: 92, distance: 57.4
click at [806, 92] on div "t. [PHONE_NUMBER] | [PERSON_NAME][EMAIL_ADDRESS][DOMAIN_NAME]" at bounding box center [910, 101] width 241 height 33
copy div "4740554386 |"
click at [806, 92] on span "t. [PHONE_NUMBER]" at bounding box center [838, 93] width 96 height 14
click at [1195, 389] on div "[PERSON_NAME] Crew rating 3 10.1km Shortlist crew" at bounding box center [1203, 384] width 315 height 37
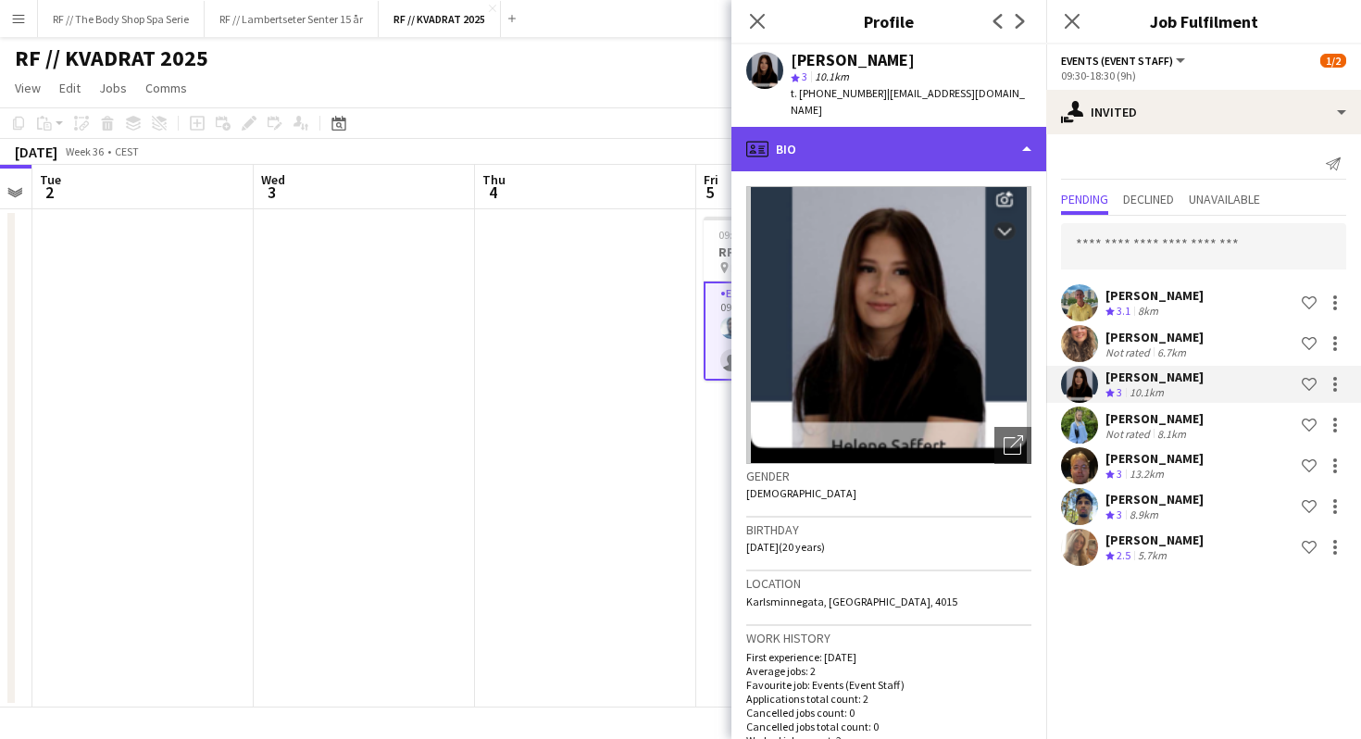
click at [811, 140] on div "profile Bio" at bounding box center [888, 149] width 315 height 44
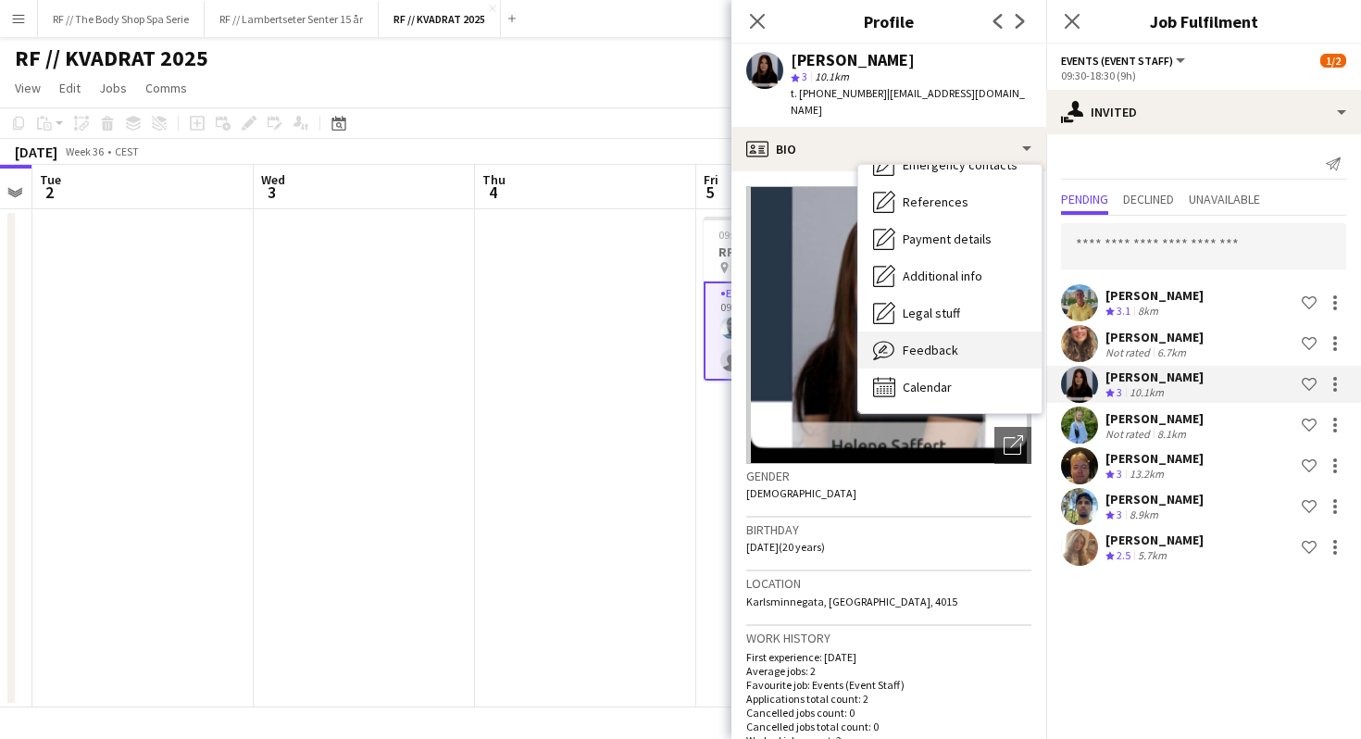
click at [932, 342] on span "Feedback" at bounding box center [930, 350] width 56 height 17
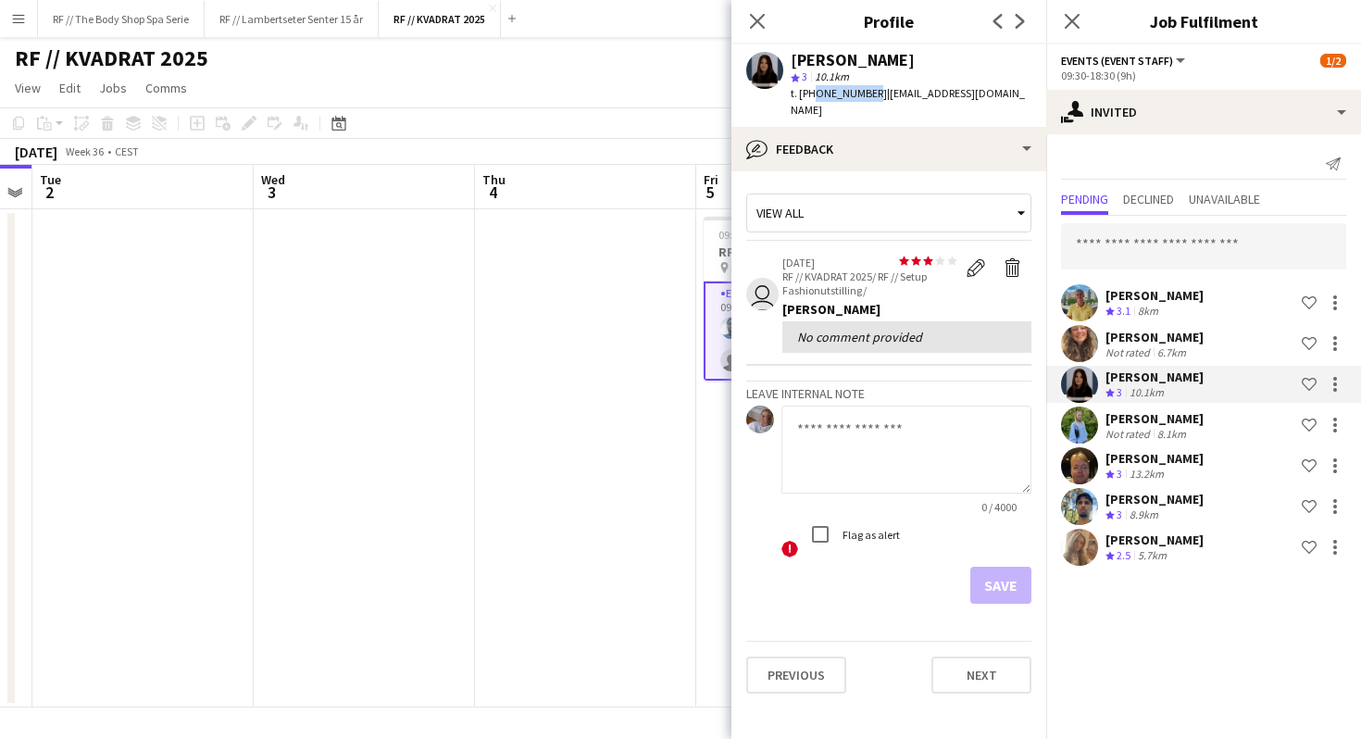
drag, startPoint x: 861, startPoint y: 93, endPoint x: 808, endPoint y: 92, distance: 52.8
click at [808, 92] on span "t. [PHONE_NUMBER]" at bounding box center [838, 93] width 96 height 14
click at [821, 94] on span "t. [PHONE_NUMBER]" at bounding box center [838, 93] width 96 height 14
drag, startPoint x: 860, startPoint y: 93, endPoint x: 802, endPoint y: 95, distance: 57.4
click at [802, 95] on div "t. [PHONE_NUMBER] | [EMAIL_ADDRESS][DOMAIN_NAME]" at bounding box center [910, 101] width 241 height 33
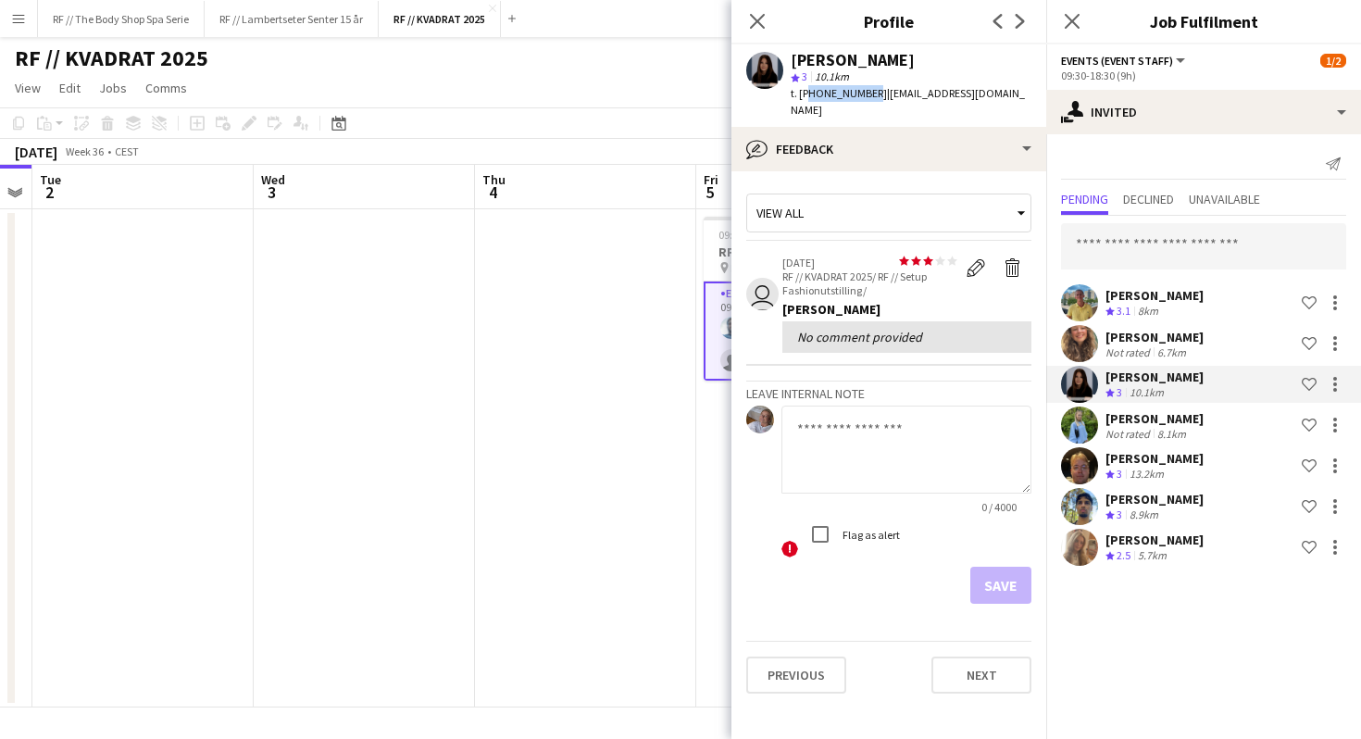
copy span "4796831437"
click at [802, 95] on span "t. [PHONE_NUMBER]" at bounding box center [838, 93] width 96 height 14
click at [1202, 427] on div "Not rated 8.1km" at bounding box center [1154, 434] width 98 height 14
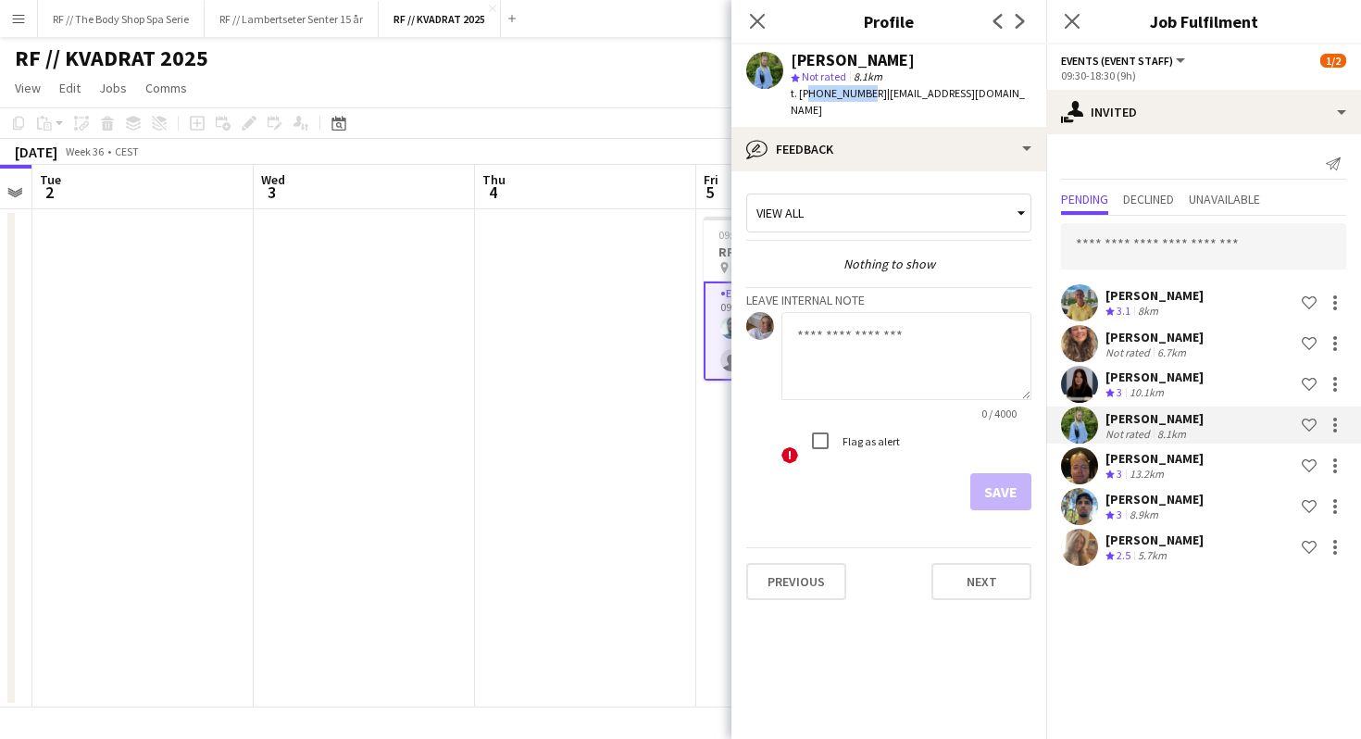
drag, startPoint x: 860, startPoint y: 94, endPoint x: 806, endPoint y: 94, distance: 53.7
click at [806, 94] on span "t. [PHONE_NUMBER]" at bounding box center [838, 93] width 96 height 14
copy span "4792444548"
click at [806, 94] on span "t. [PHONE_NUMBER]" at bounding box center [838, 93] width 96 height 14
click at [1160, 203] on span "Declined" at bounding box center [1148, 199] width 51 height 13
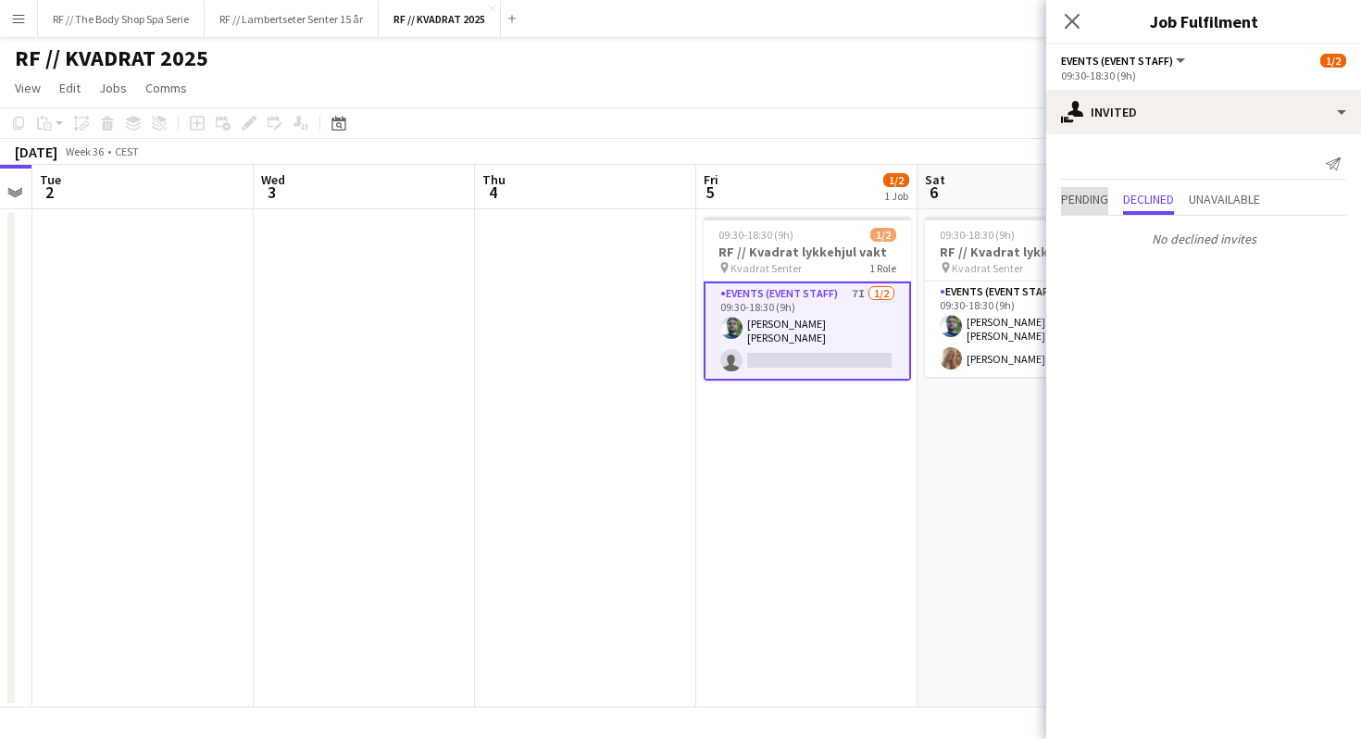
click at [1092, 202] on span "Pending" at bounding box center [1084, 199] width 47 height 13
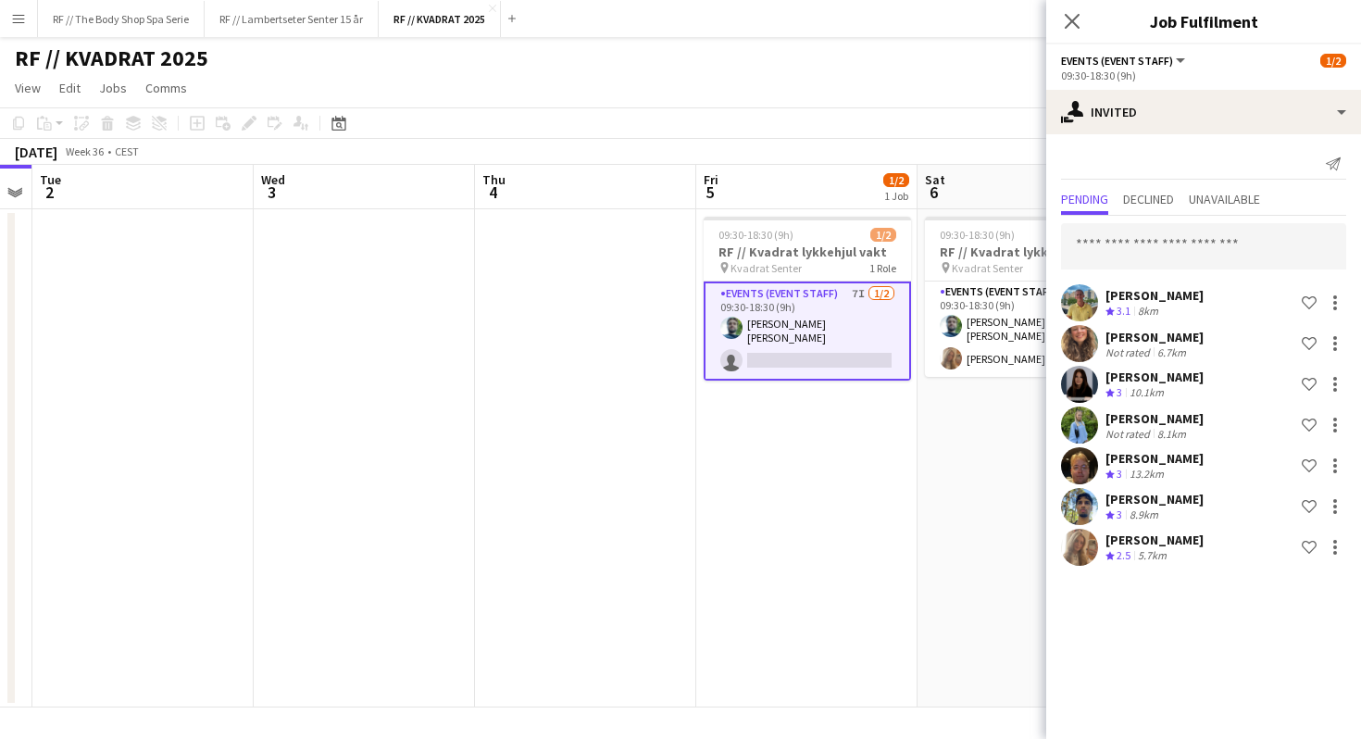
click at [1190, 485] on div "[PERSON_NAME] Crew rating 3.1 8km Shortlist crew [PERSON_NAME] Not rated 6.7km …" at bounding box center [1203, 393] width 315 height 354
click at [1187, 512] on div "Crew rating 3 8.9km" at bounding box center [1154, 515] width 98 height 16
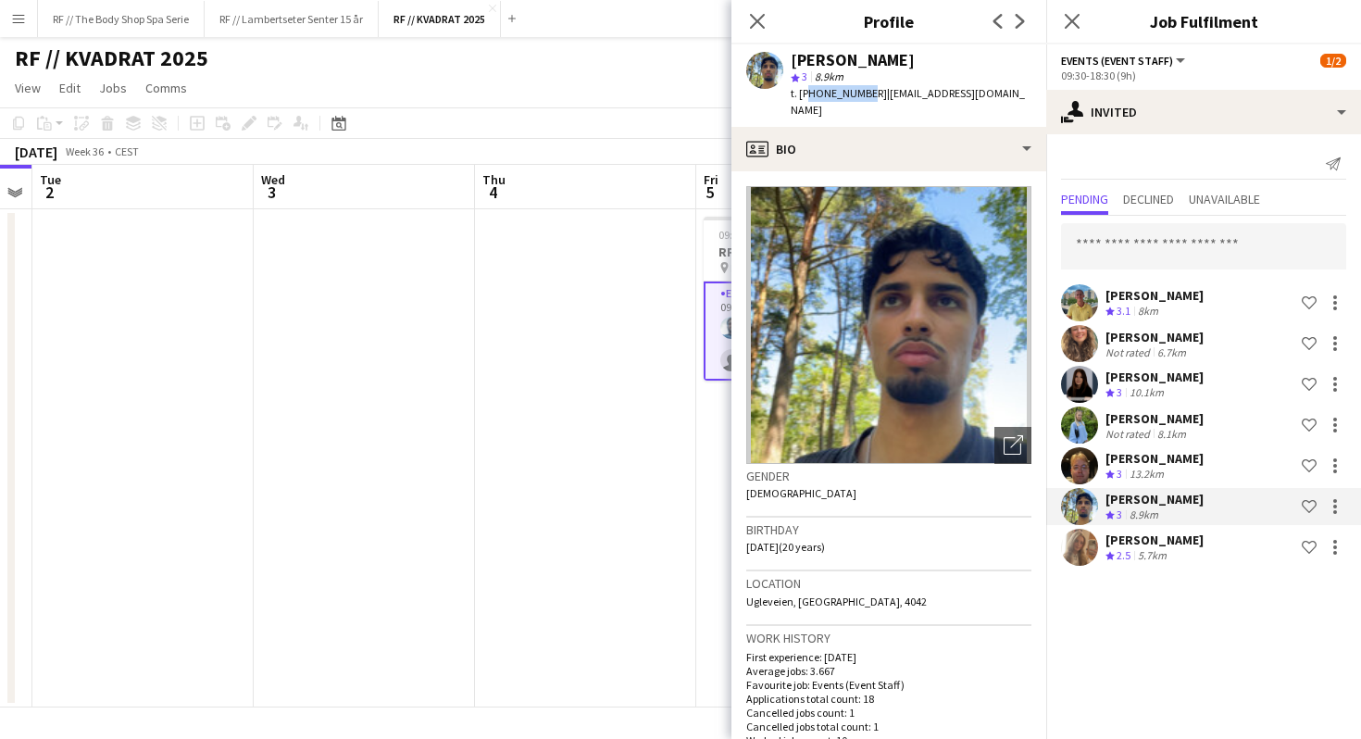
drag, startPoint x: 859, startPoint y: 91, endPoint x: 805, endPoint y: 94, distance: 53.8
click at [805, 94] on span "t. [PHONE_NUMBER]" at bounding box center [838, 93] width 96 height 14
copy span "4740180834"
click at [805, 94] on span "t. [PHONE_NUMBER]" at bounding box center [838, 93] width 96 height 14
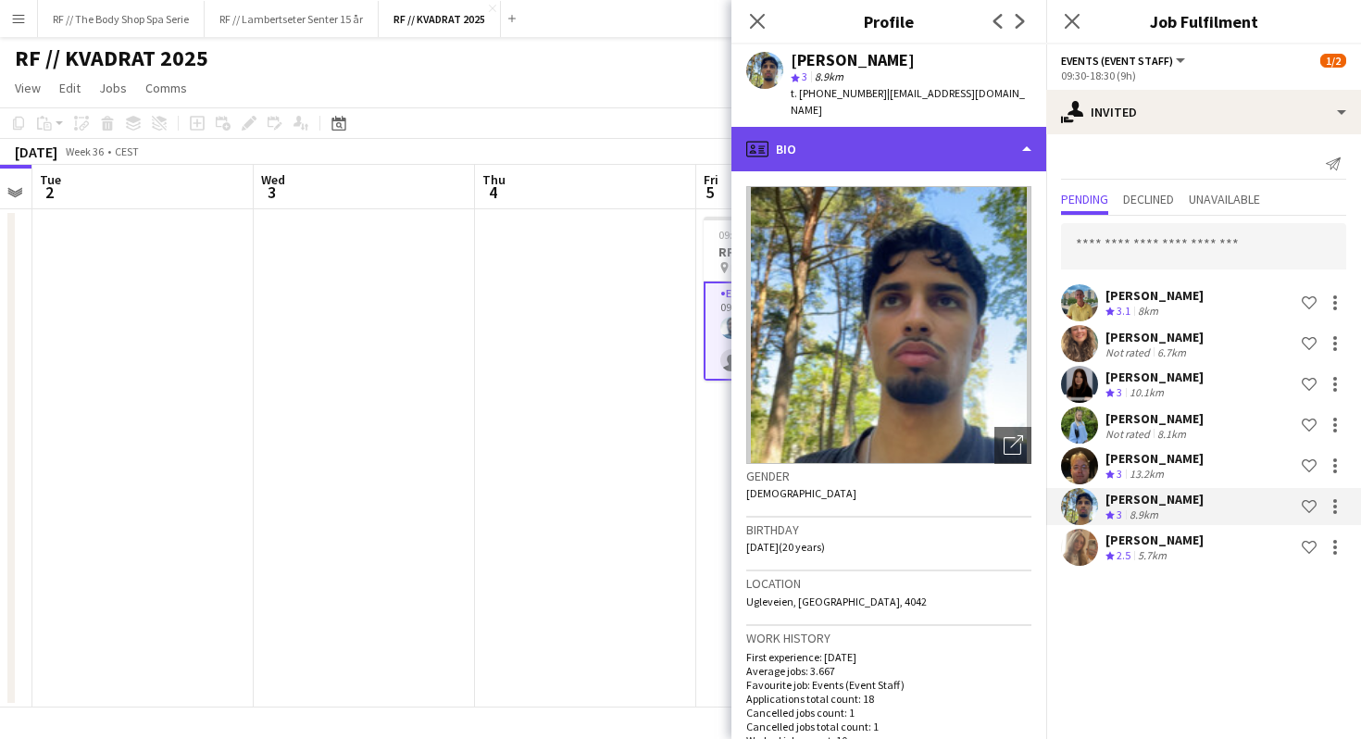
click at [889, 129] on div "profile Bio" at bounding box center [888, 149] width 315 height 44
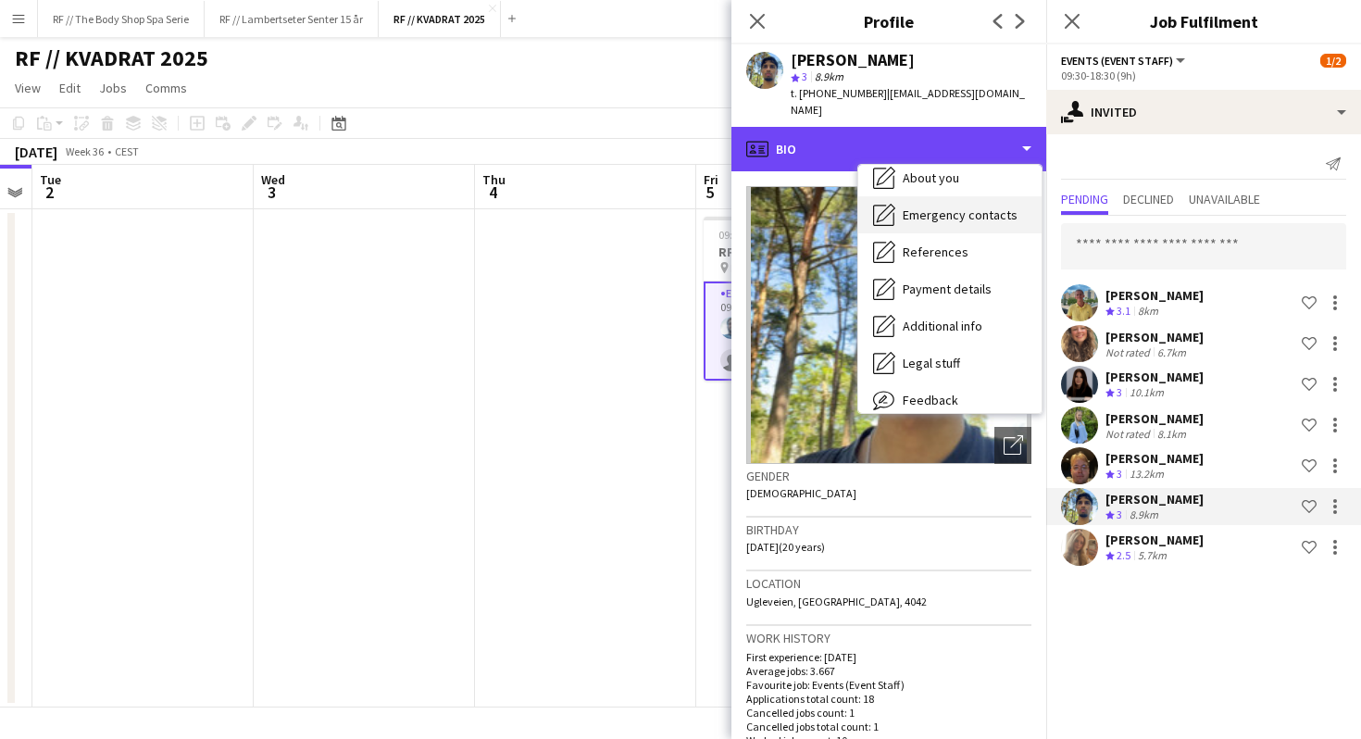
scroll to position [153, 0]
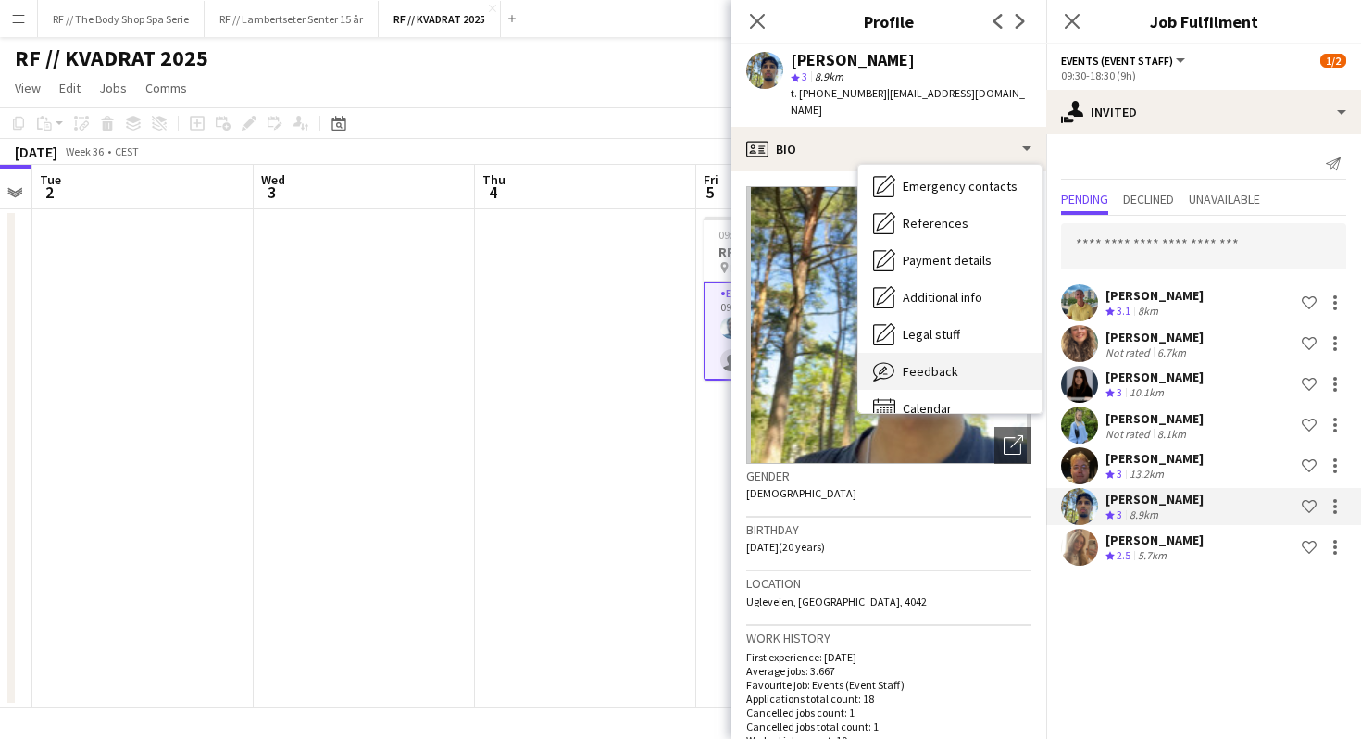
click at [932, 363] on span "Feedback" at bounding box center [930, 371] width 56 height 17
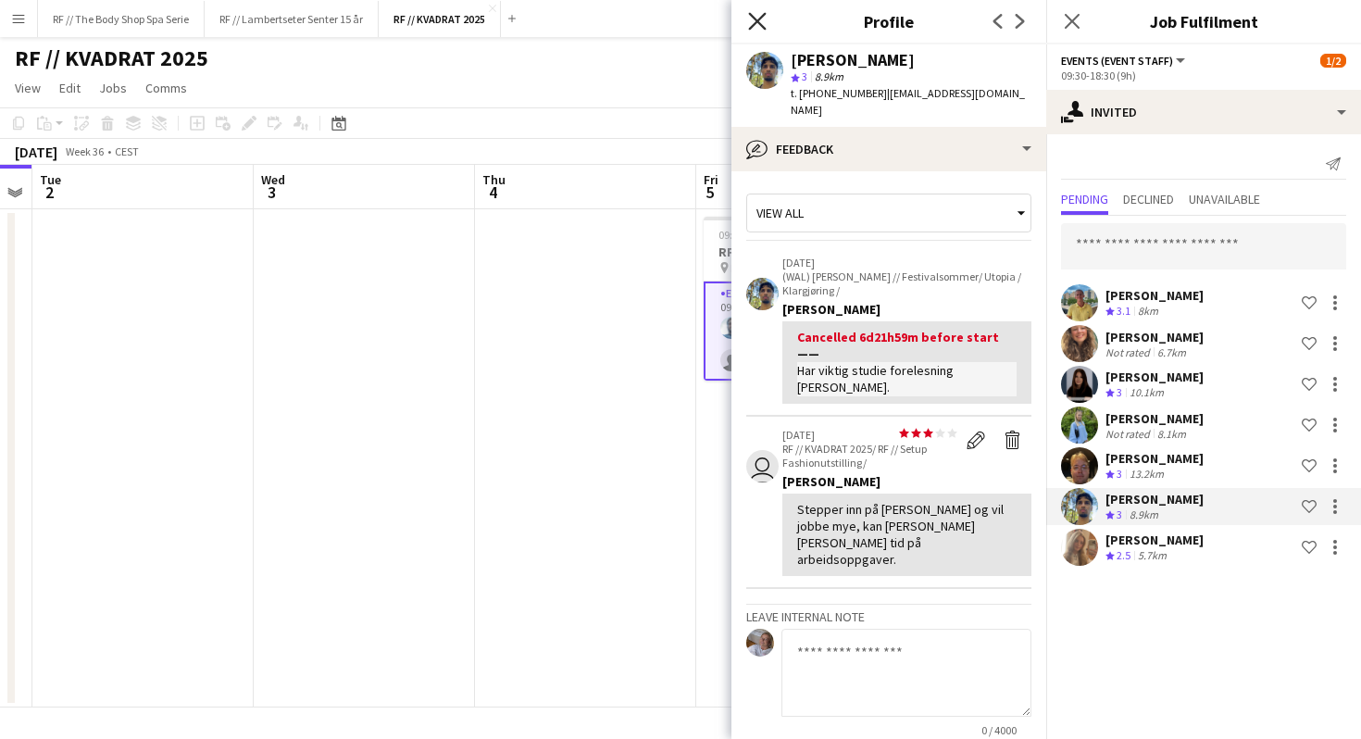
click at [756, 27] on icon "Close pop-in" at bounding box center [757, 21] width 18 height 18
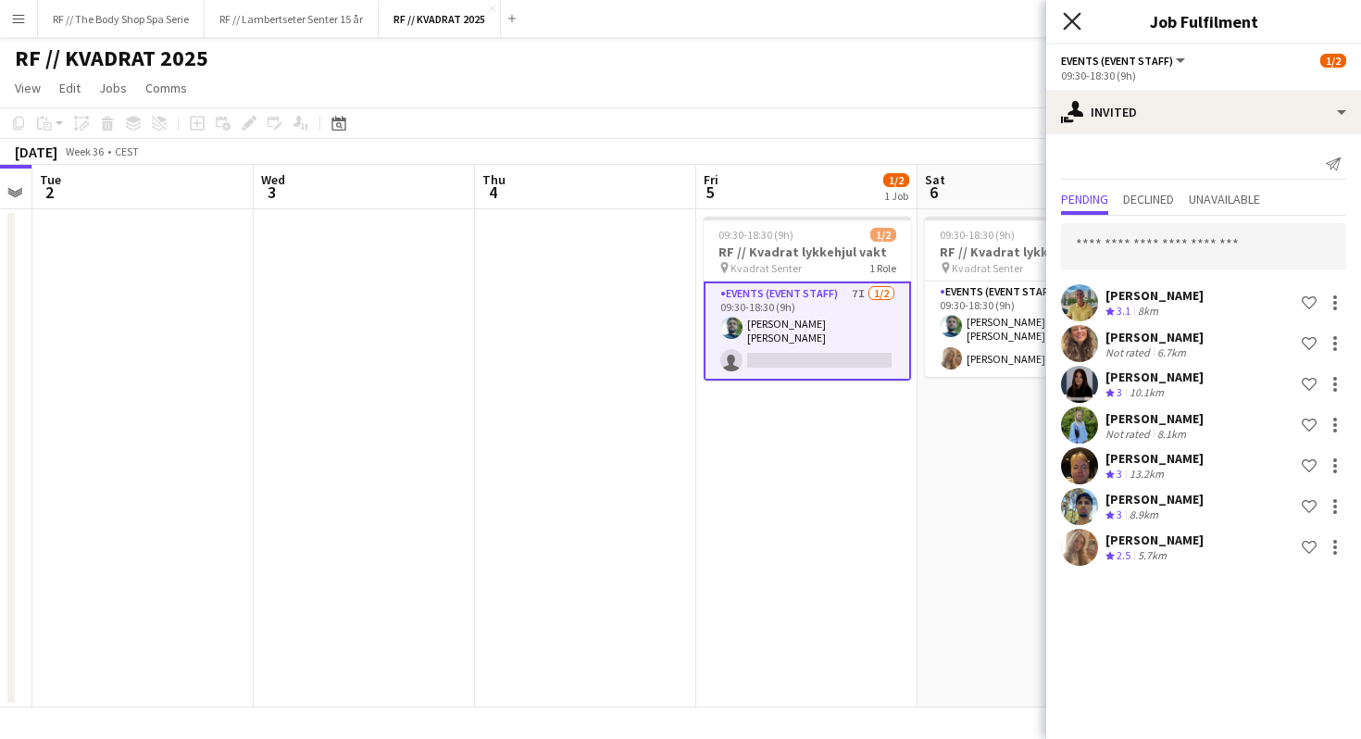
click at [1071, 28] on icon "Close pop-in" at bounding box center [1072, 21] width 18 height 18
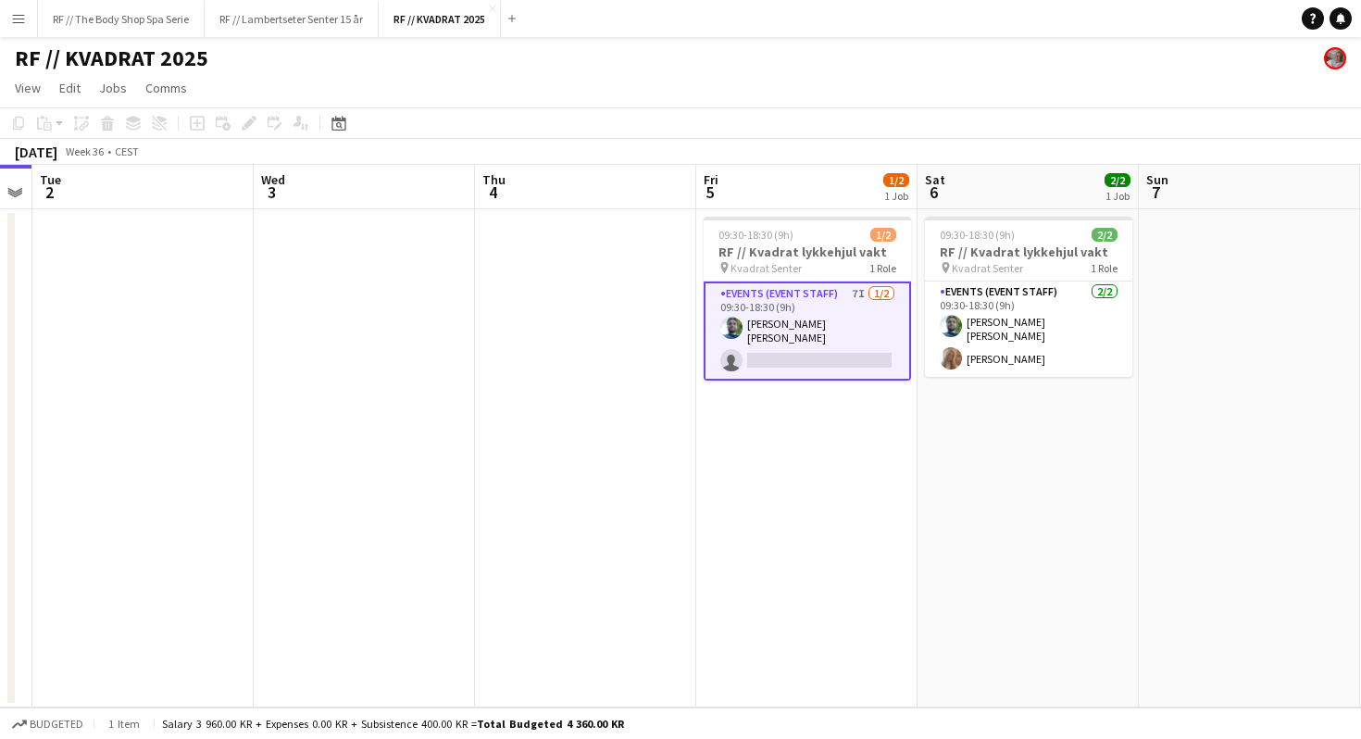
click at [844, 420] on app-date-cell "09:30-18:30 (9h) 1/2 RF // Kvadrat lykkehjul vakt pin Kvadrat [PERSON_NAME] 1 R…" at bounding box center [806, 458] width 221 height 498
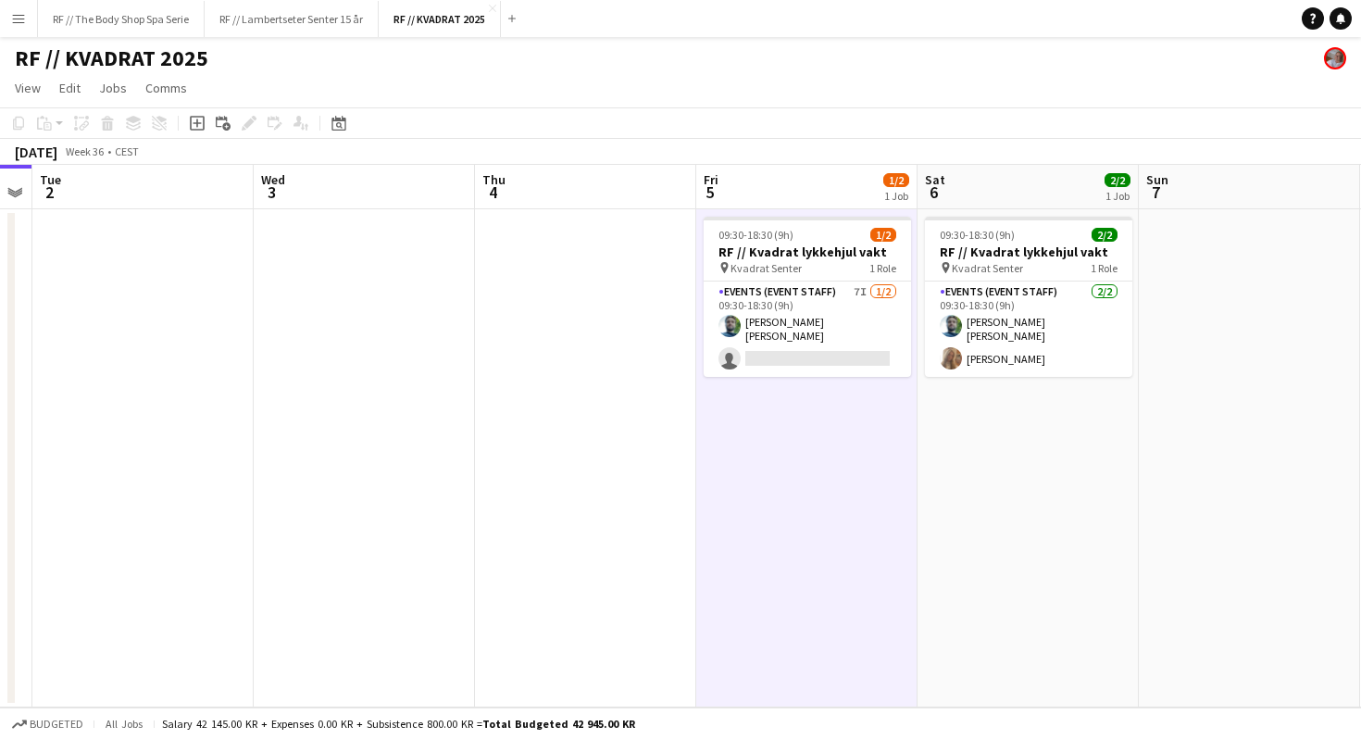
click at [1050, 533] on app-date-cell "09:30-18:30 (9h) 2/2 RF // Kvadrat lykkehjul vakt pin Kvadrat [PERSON_NAME] 1 R…" at bounding box center [1027, 458] width 221 height 498
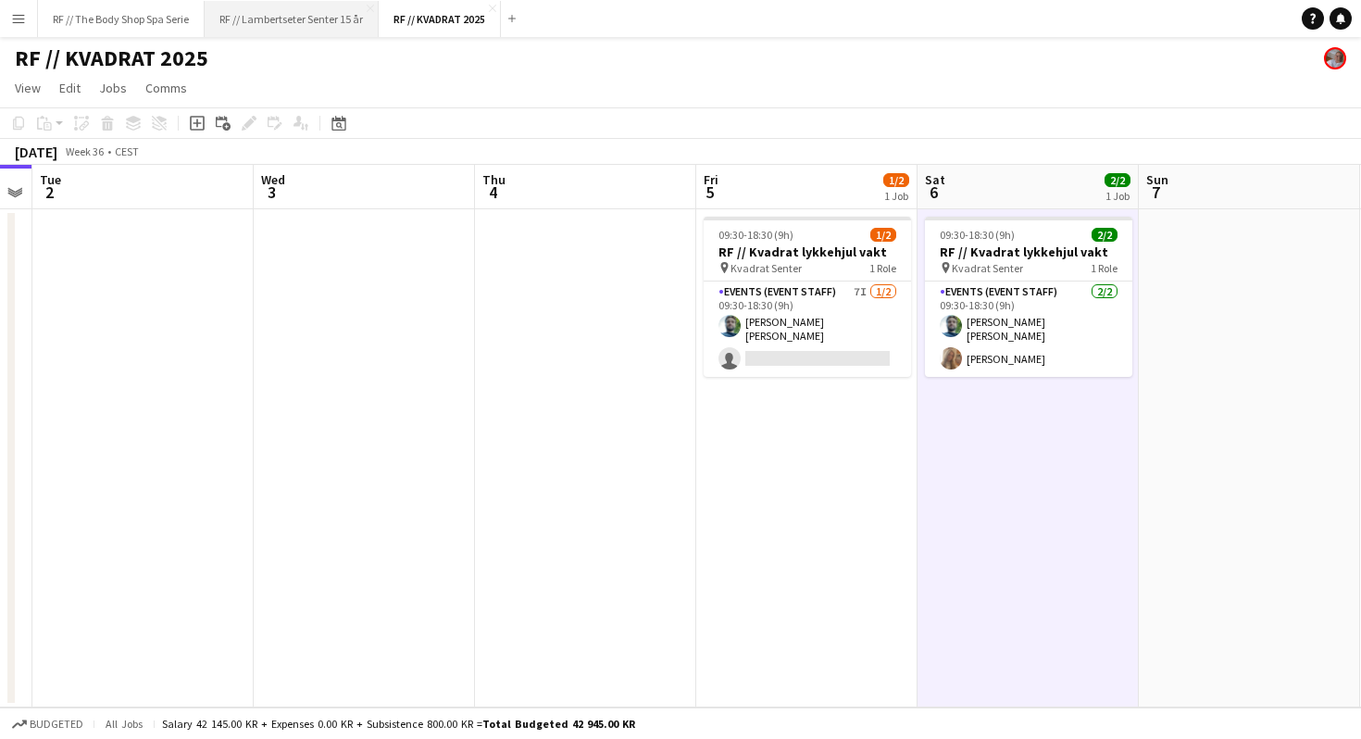
click at [300, 26] on button "RF // Lambertseter Senter 15 år Close" at bounding box center [292, 19] width 174 height 36
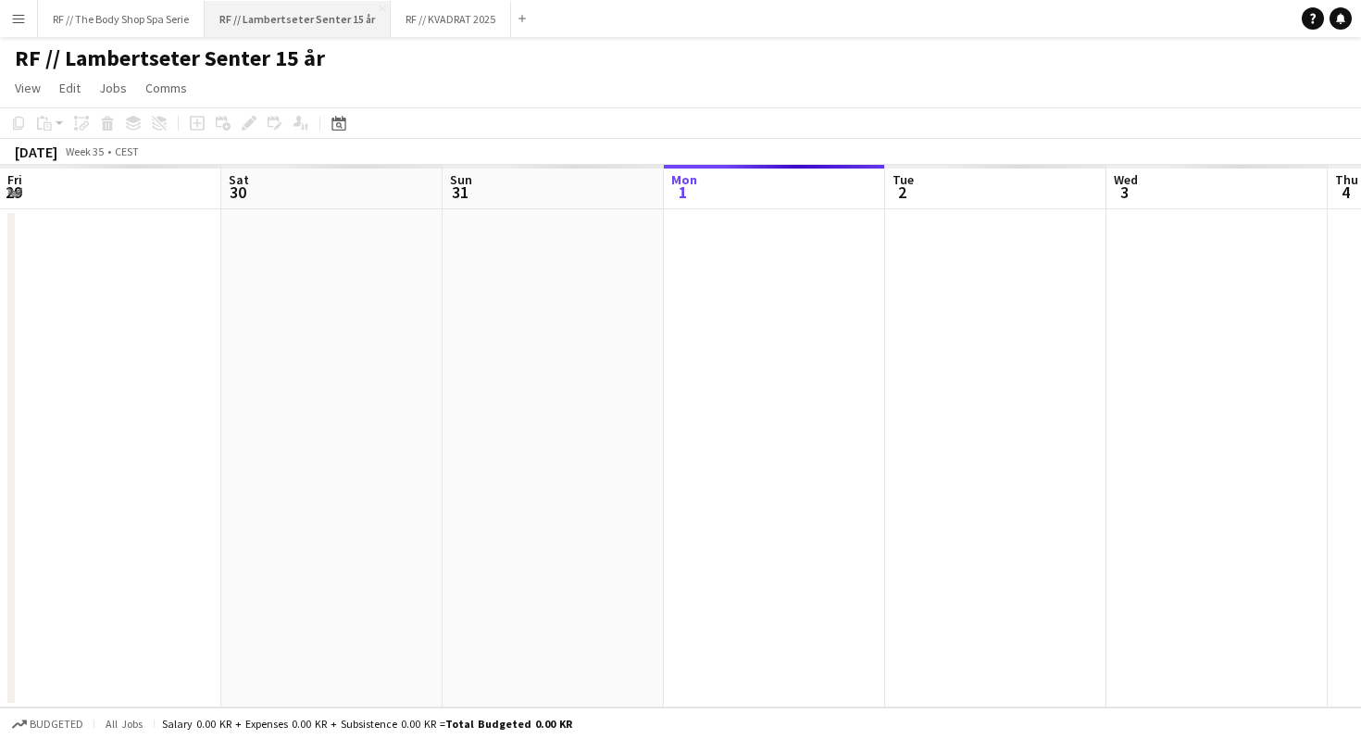
scroll to position [0, 442]
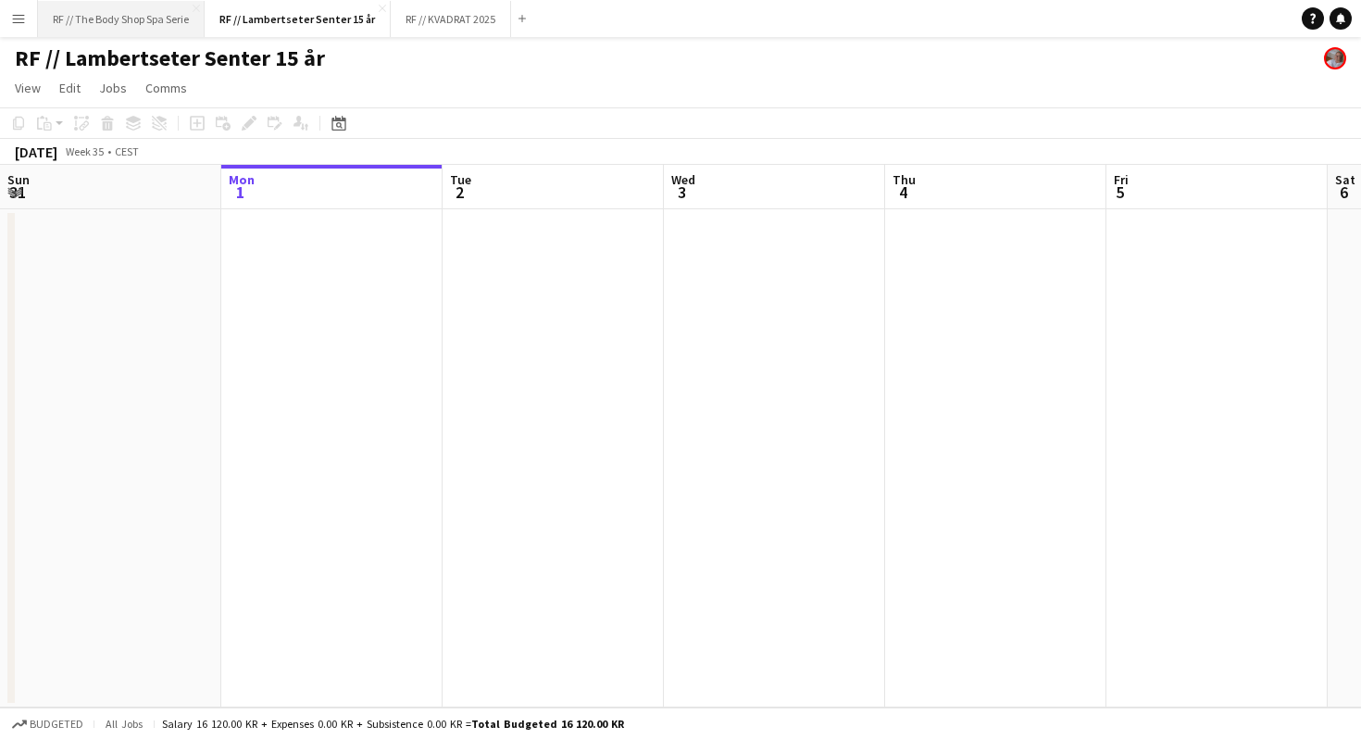
click at [111, 8] on button "RF // The Body Shop Spa Serie Close" at bounding box center [121, 19] width 167 height 36
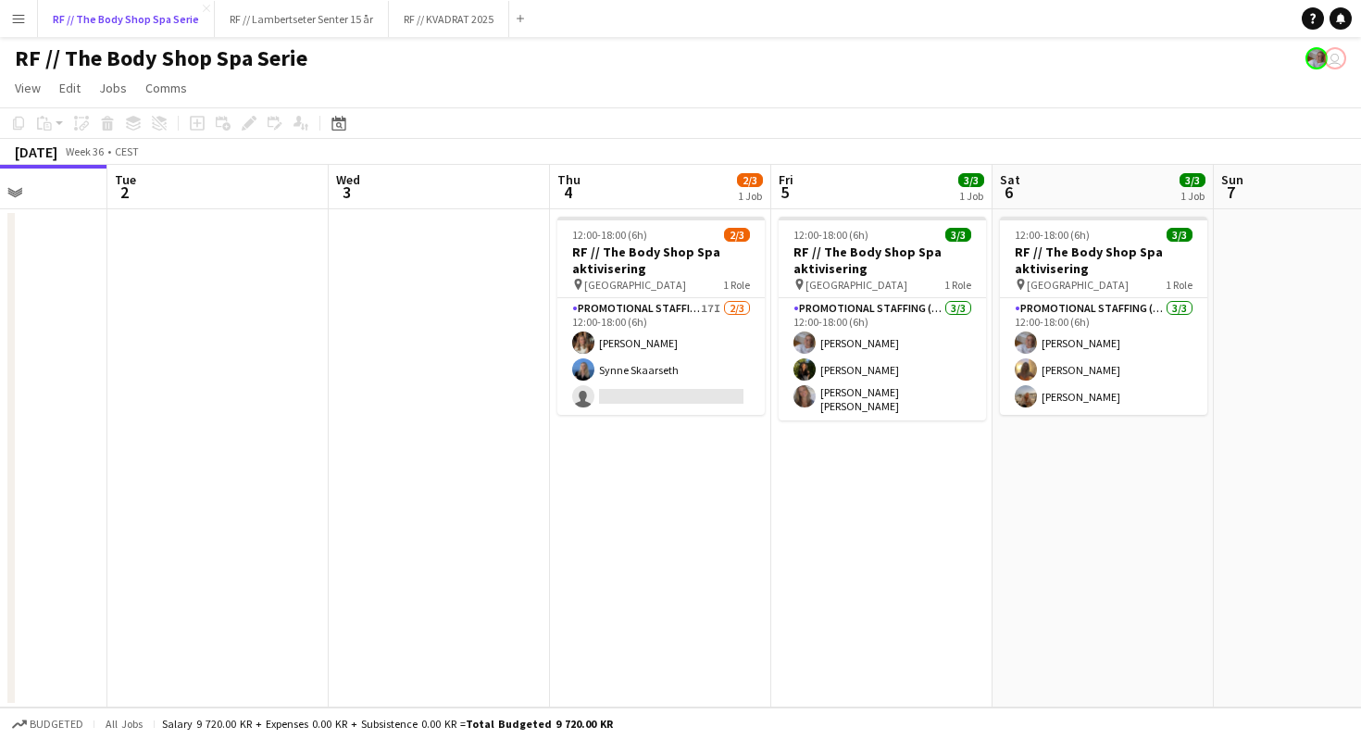
scroll to position [0, 790]
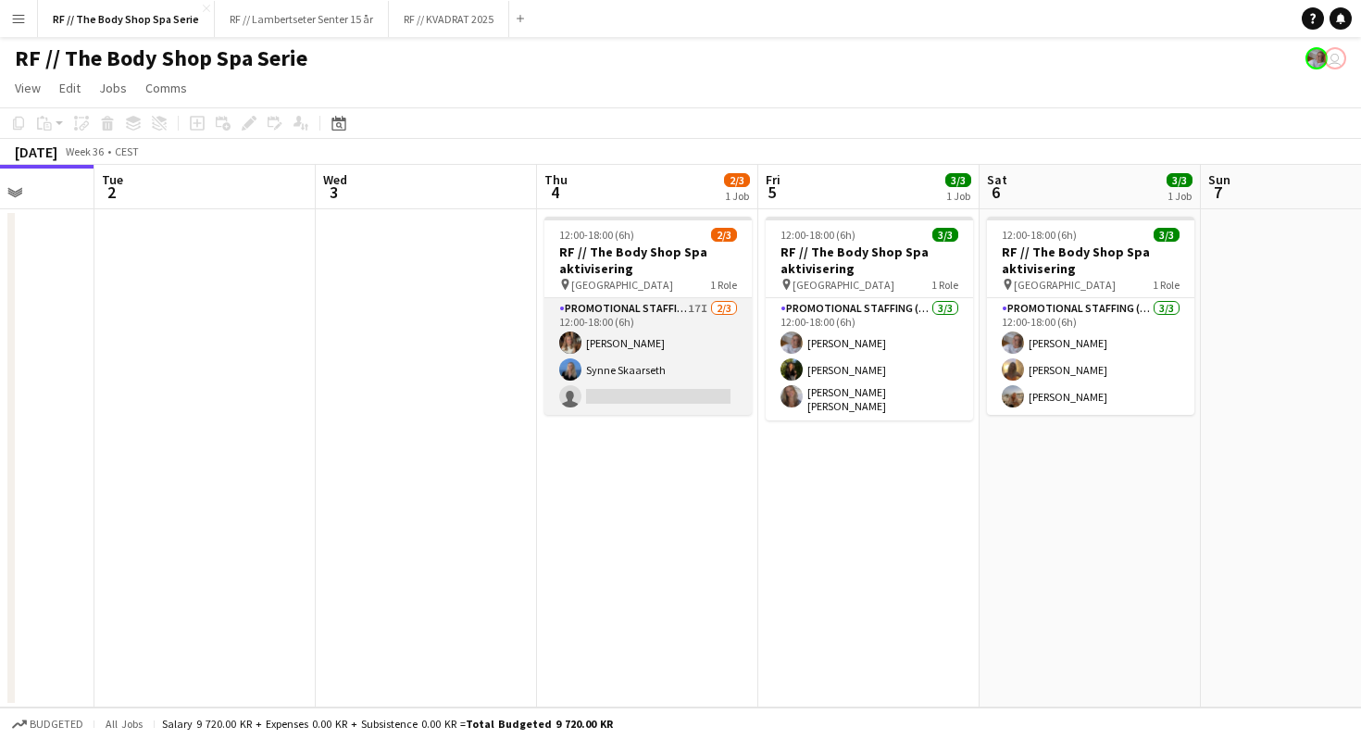
click at [693, 308] on app-card-role "Promotional Staffing (Promotional Staff) 17I [DATE] 12:00-18:00 (6h) [PERSON_NA…" at bounding box center [647, 356] width 207 height 117
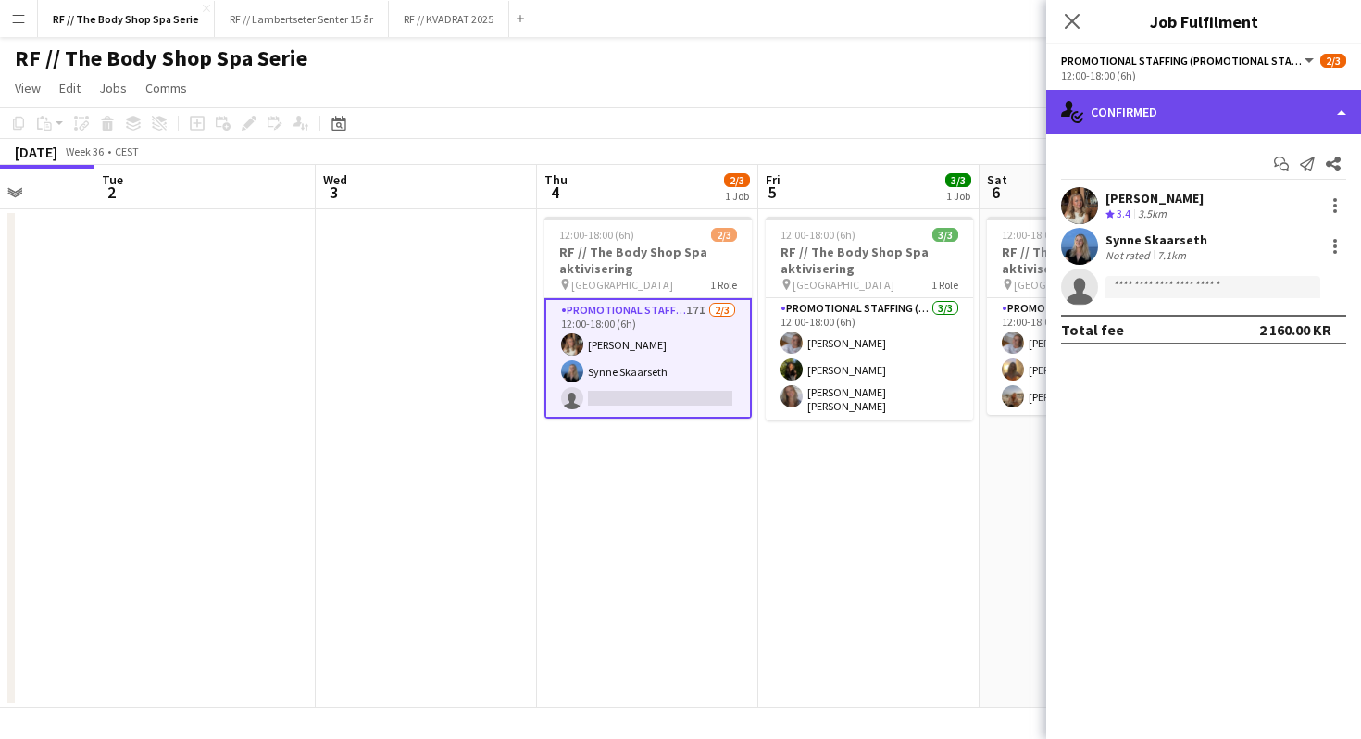
click at [1183, 106] on div "single-neutral-actions-check-2 Confirmed" at bounding box center [1203, 112] width 315 height 44
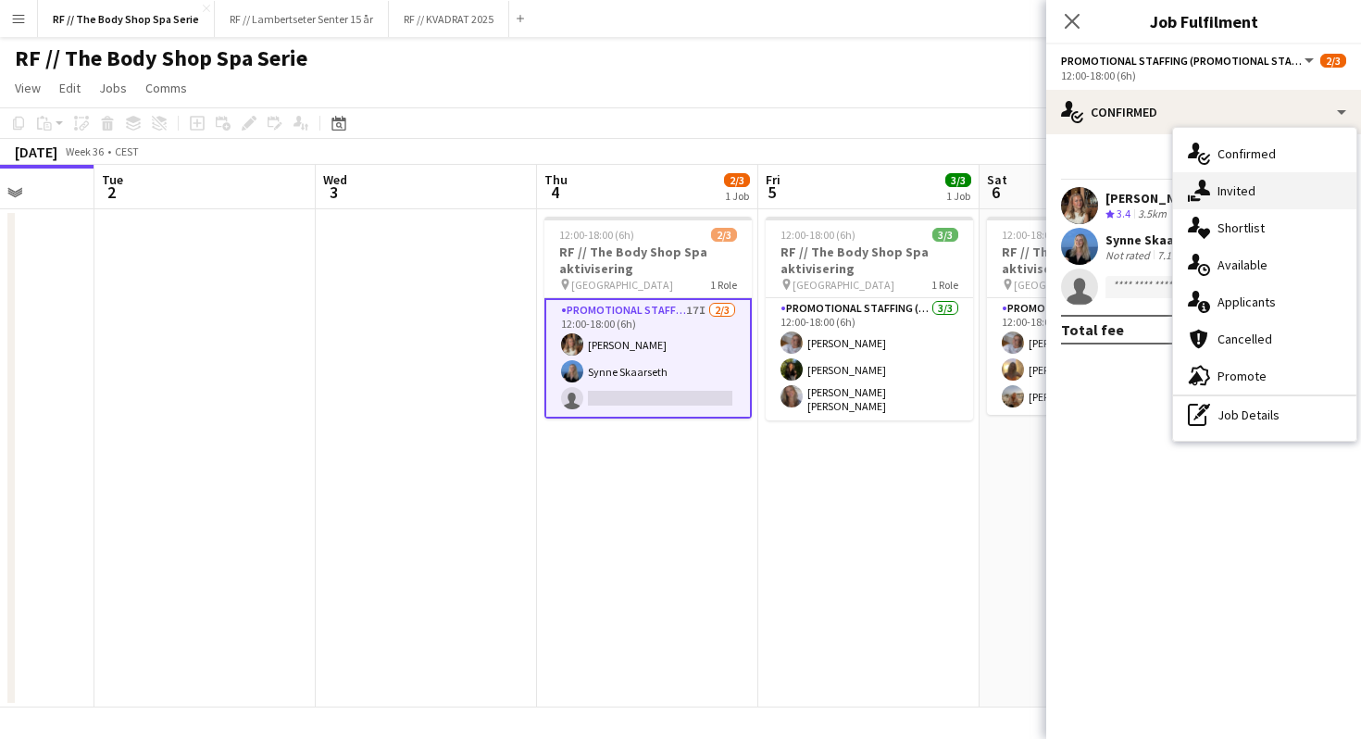
click at [1232, 185] on div "single-neutral-actions-share-1 Invited" at bounding box center [1264, 190] width 183 height 37
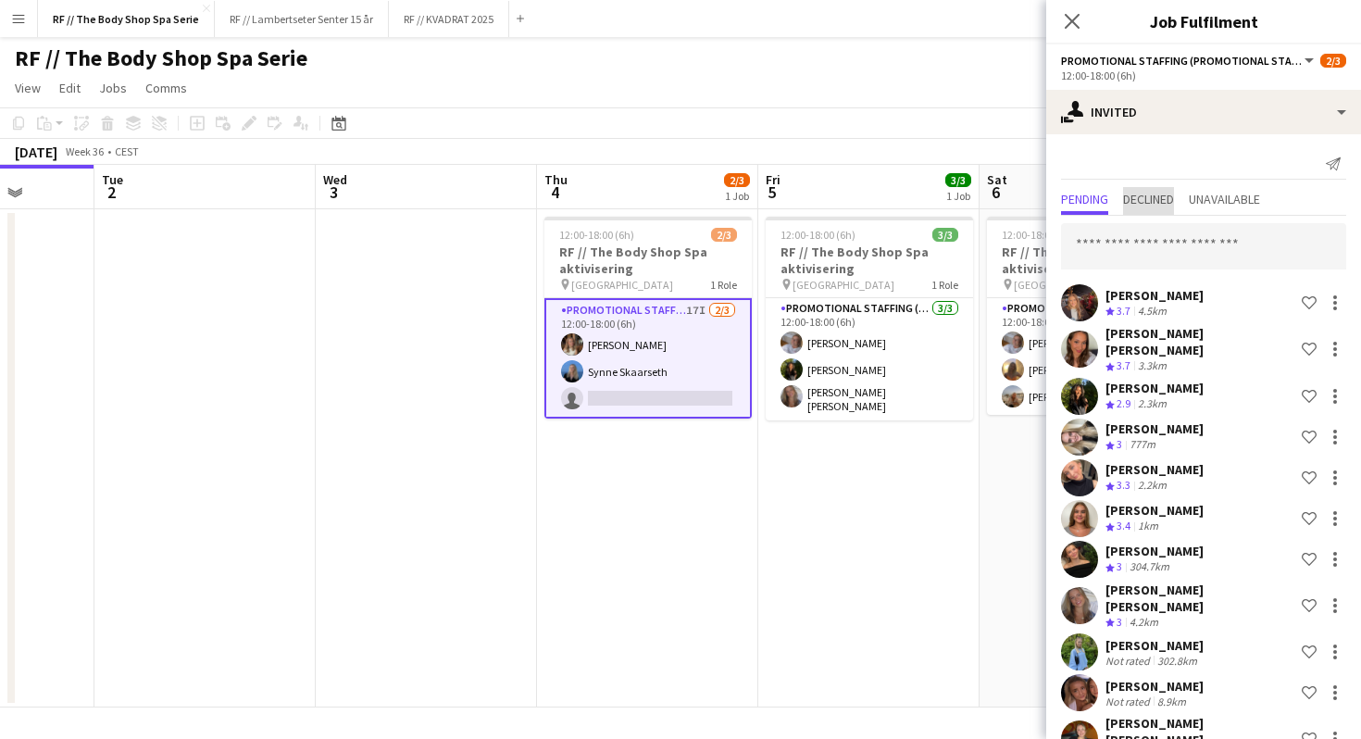
click at [1172, 199] on span "Declined" at bounding box center [1148, 199] width 51 height 13
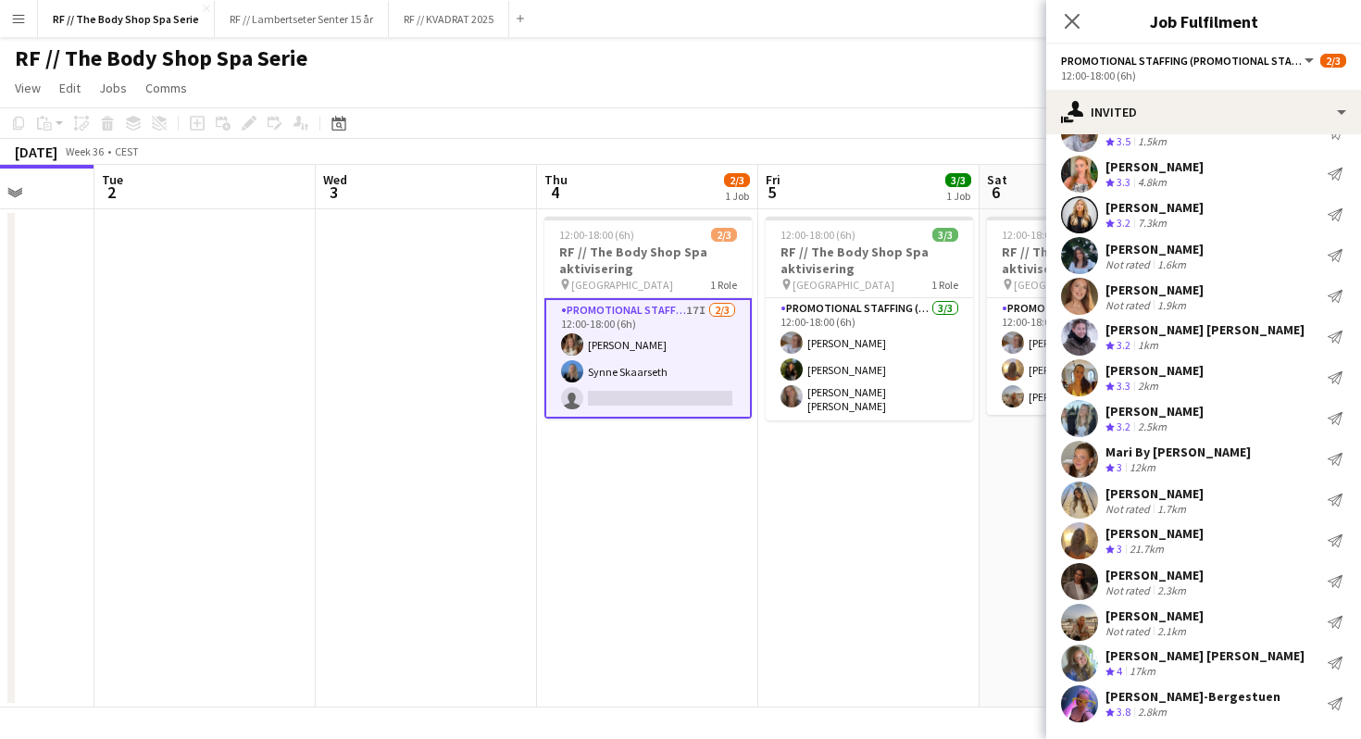
scroll to position [110, 0]
click at [1198, 701] on div "[PERSON_NAME]-Bergestuen" at bounding box center [1192, 694] width 175 height 17
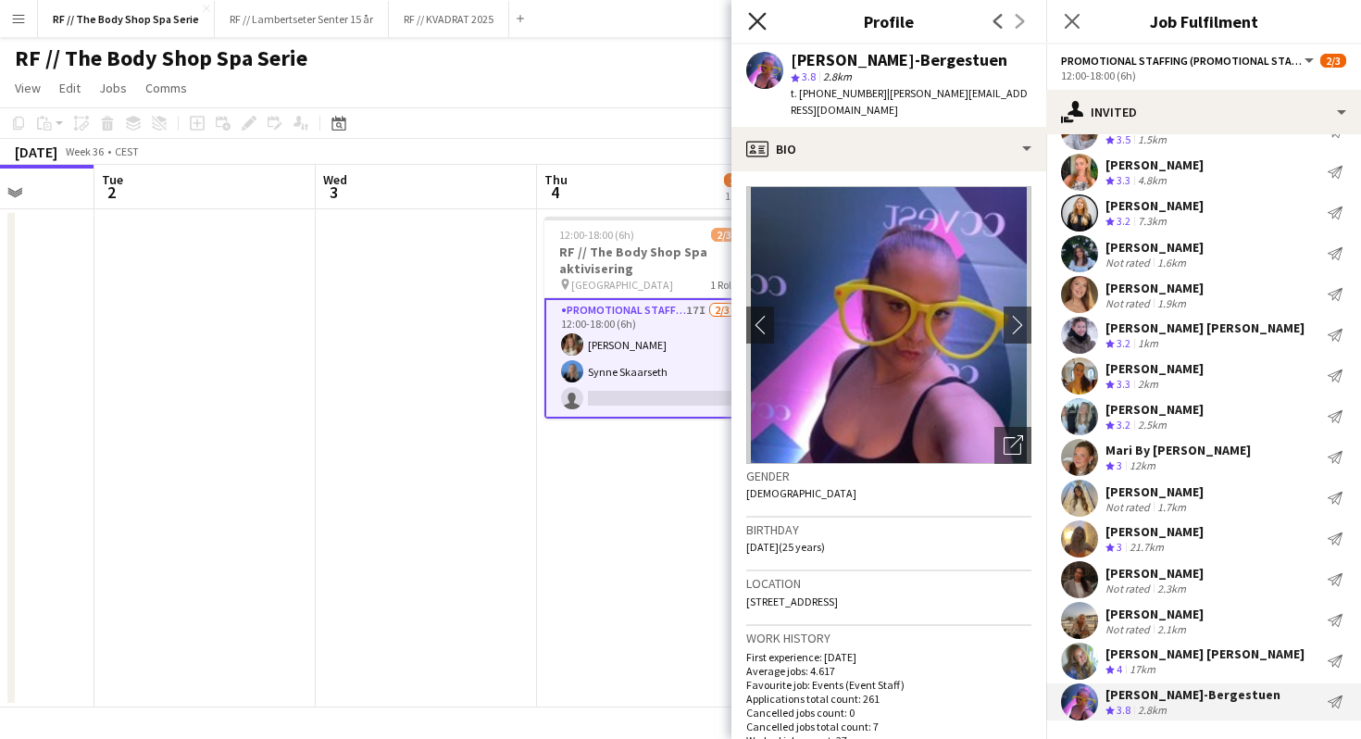
click at [758, 17] on icon "Close pop-in" at bounding box center [757, 21] width 18 height 18
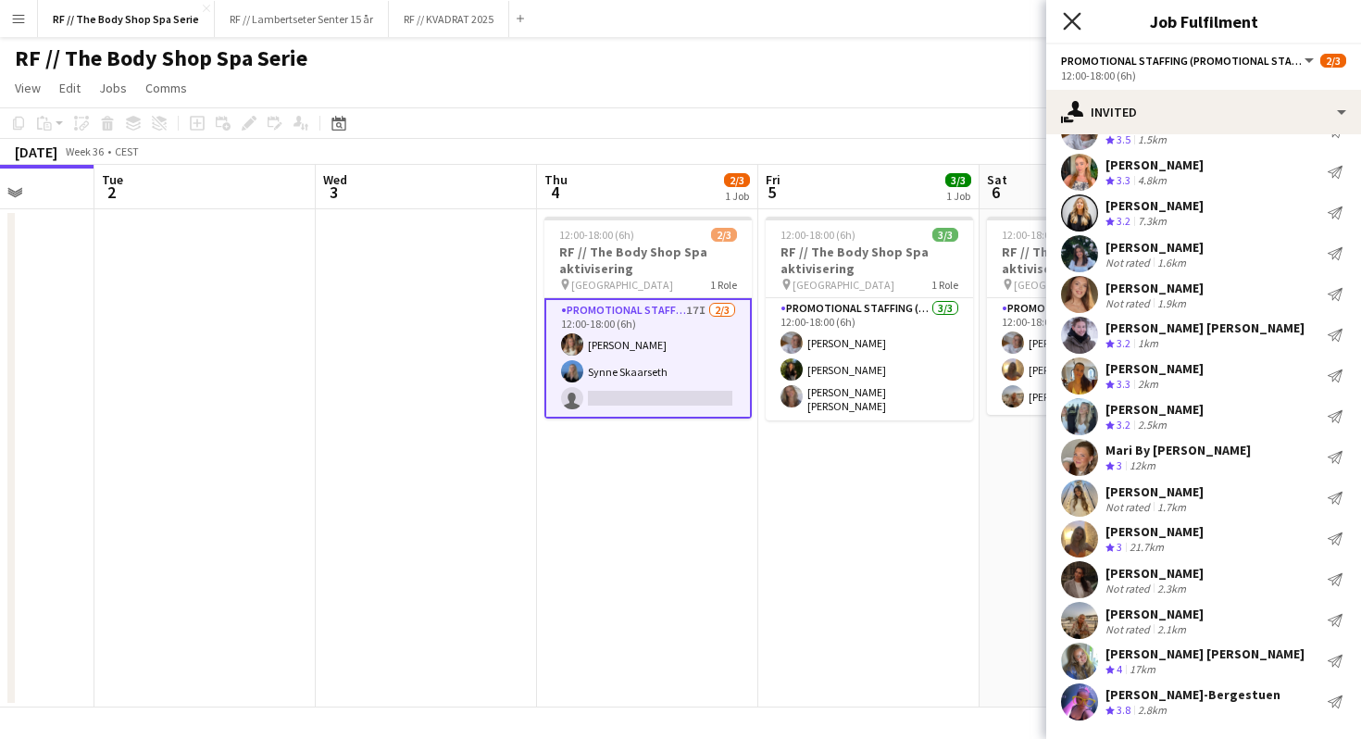
click at [1068, 23] on icon at bounding box center [1072, 21] width 18 height 18
